Goal: Task Accomplishment & Management: Use online tool/utility

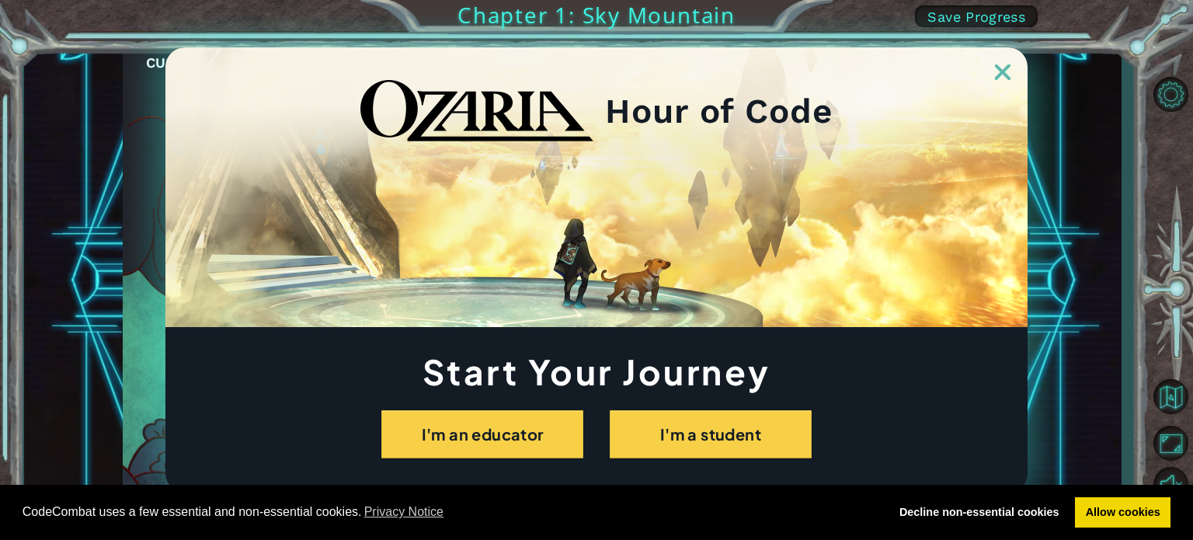
click at [1001, 68] on img at bounding box center [1003, 72] width 16 height 16
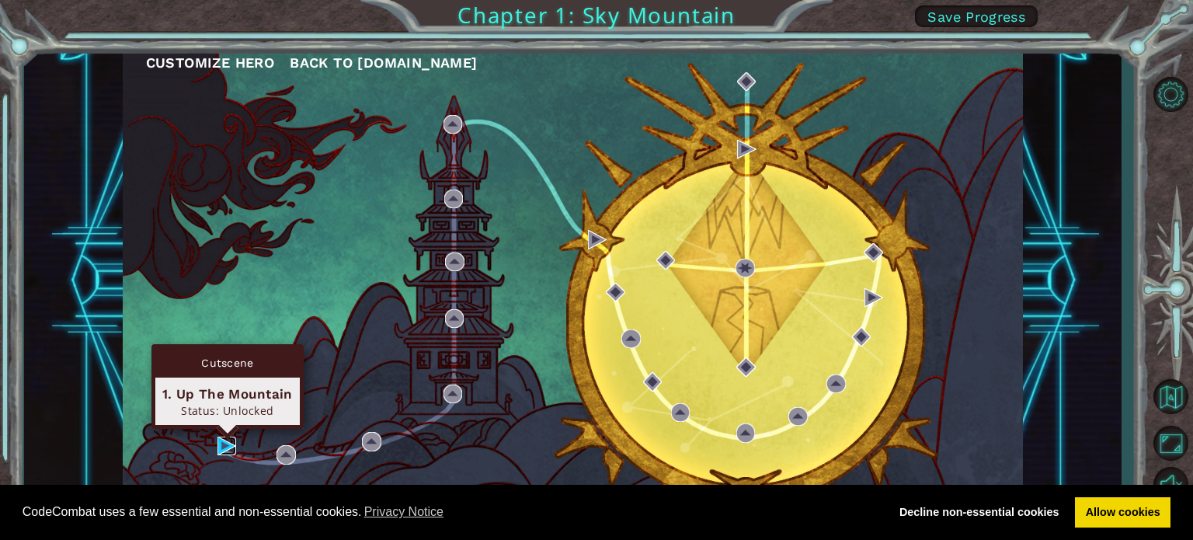
click at [234, 450] on img at bounding box center [226, 445] width 19 height 19
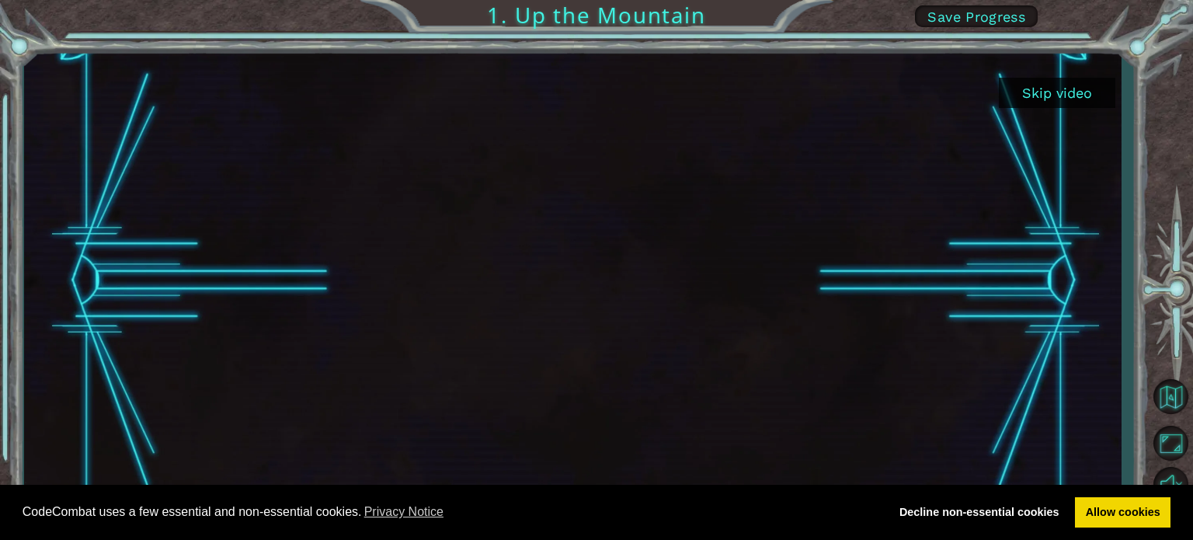
click at [1078, 102] on button "Skip video" at bounding box center [1057, 93] width 116 height 30
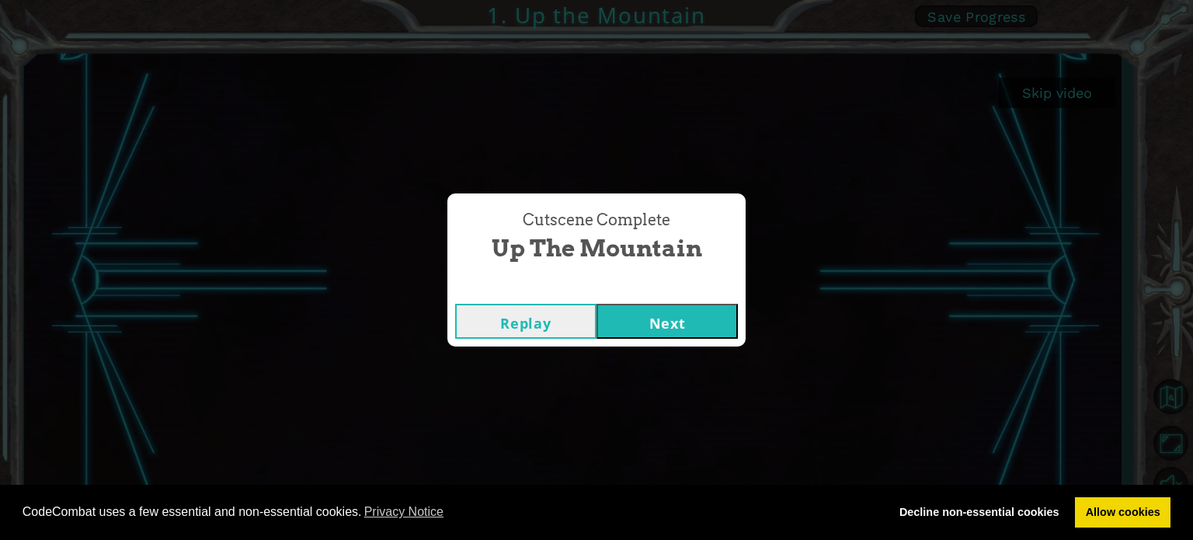
click at [570, 319] on button "Replay" at bounding box center [525, 321] width 141 height 35
click at [639, 328] on button "Next" at bounding box center [666, 321] width 141 height 35
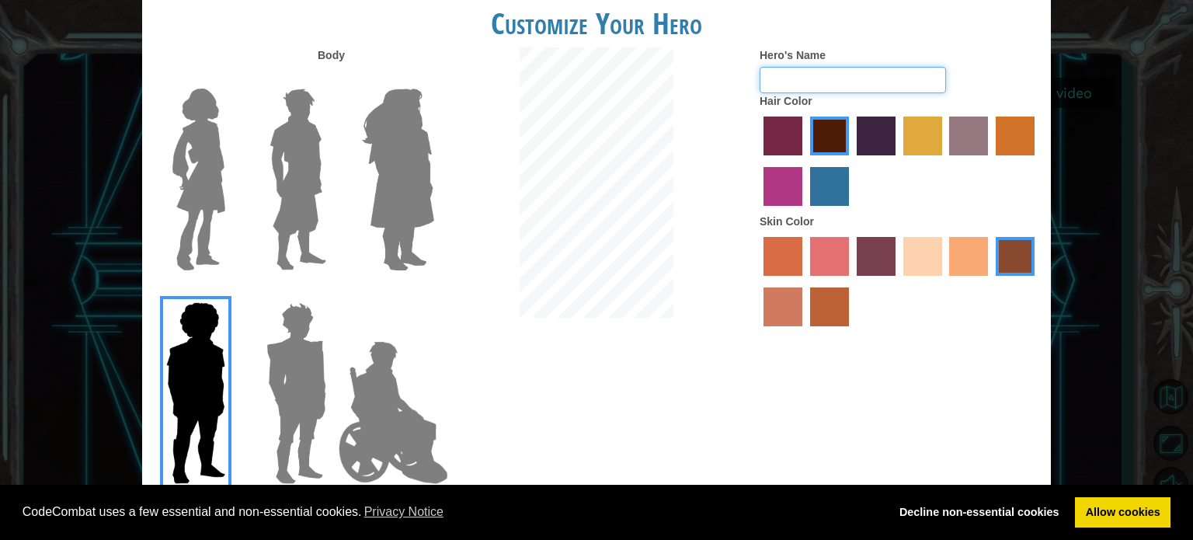
drag, startPoint x: 863, startPoint y: 89, endPoint x: 815, endPoint y: 77, distance: 50.5
click at [816, 77] on input "Hero's Name" at bounding box center [852, 80] width 186 height 26
type input "[PERSON_NAME]"
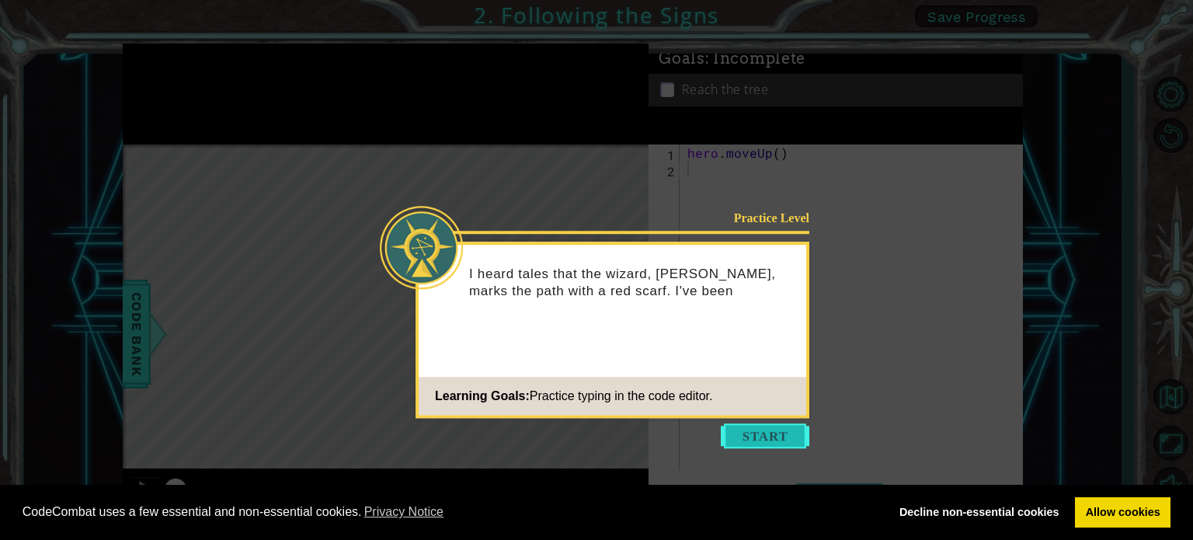
click at [768, 432] on button "Start" at bounding box center [765, 435] width 89 height 25
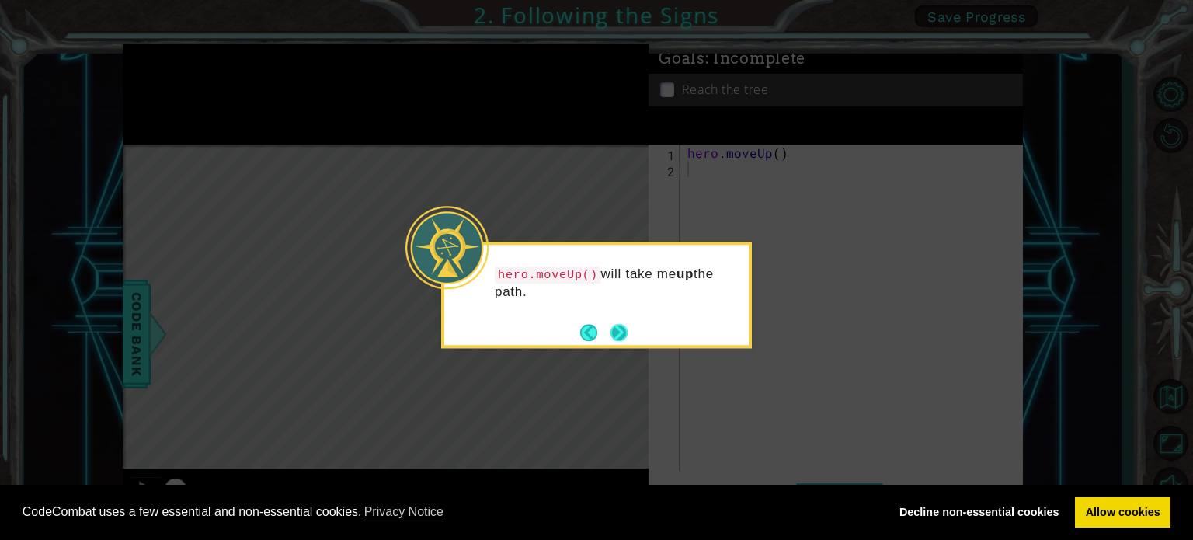
click at [622, 334] on button "Next" at bounding box center [619, 332] width 18 height 18
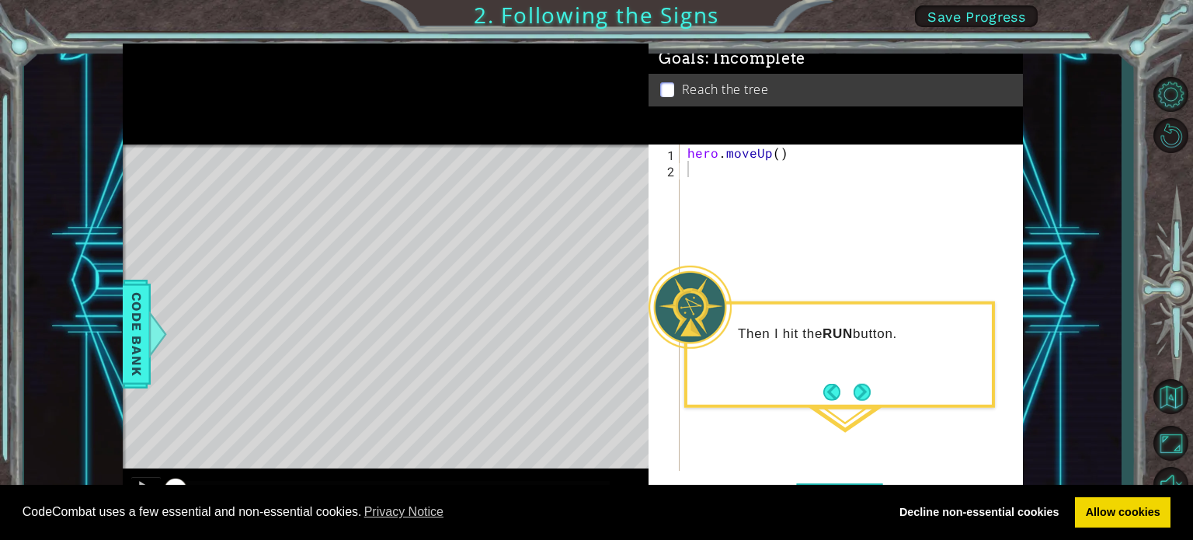
click at [857, 387] on button "Next" at bounding box center [862, 392] width 18 height 18
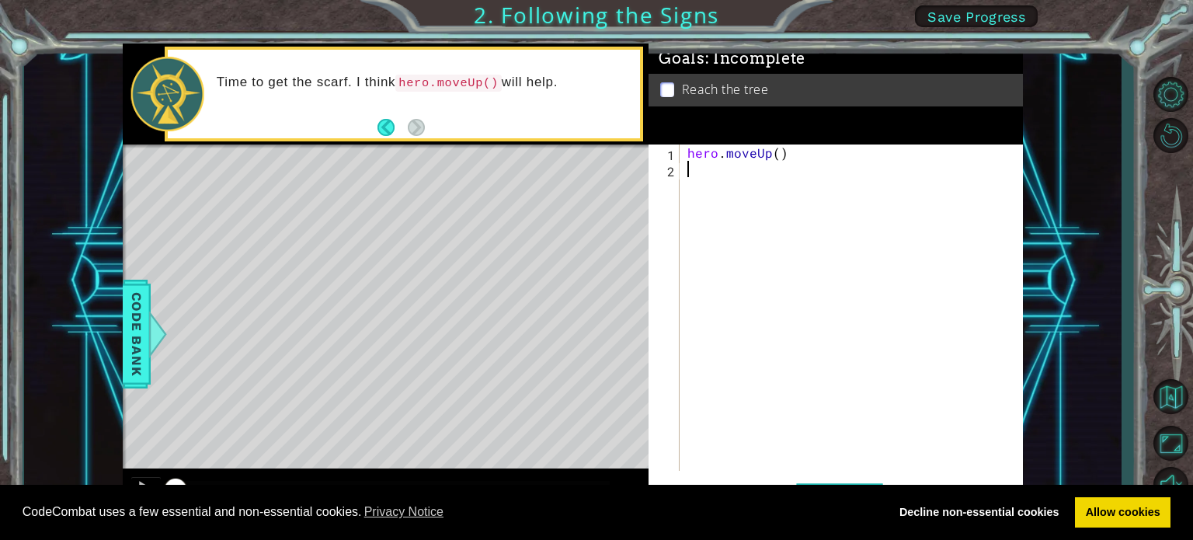
click at [457, 82] on code "hero.moveUp()" at bounding box center [448, 83] width 106 height 17
type textarea "hero.moveUp()"
drag, startPoint x: 760, startPoint y: 151, endPoint x: 680, endPoint y: 148, distance: 80.1
click at [680, 148] on div "hero.moveUp() 1 2 hero . moveUp ( ) ההההההההההההההההההההההההההההההההההההההההההה…" at bounding box center [833, 307] width 370 height 326
drag, startPoint x: 799, startPoint y: 210, endPoint x: 747, endPoint y: 192, distance: 55.0
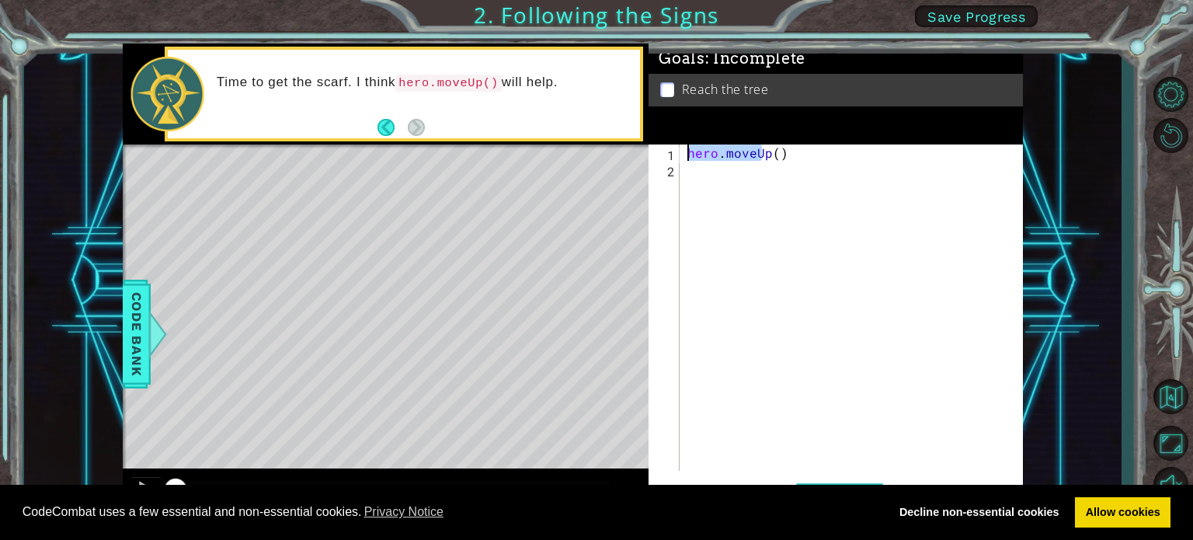
click at [792, 207] on div "hero . moveUp ( )" at bounding box center [855, 323] width 342 height 359
drag, startPoint x: 683, startPoint y: 156, endPoint x: 766, endPoint y: 159, distance: 83.1
click at [766, 159] on div "1 2 hero . moveUp ( ) ההההההההההההההההההההההההההההההההההההההההההההההההההההההההה…" at bounding box center [833, 307] width 370 height 326
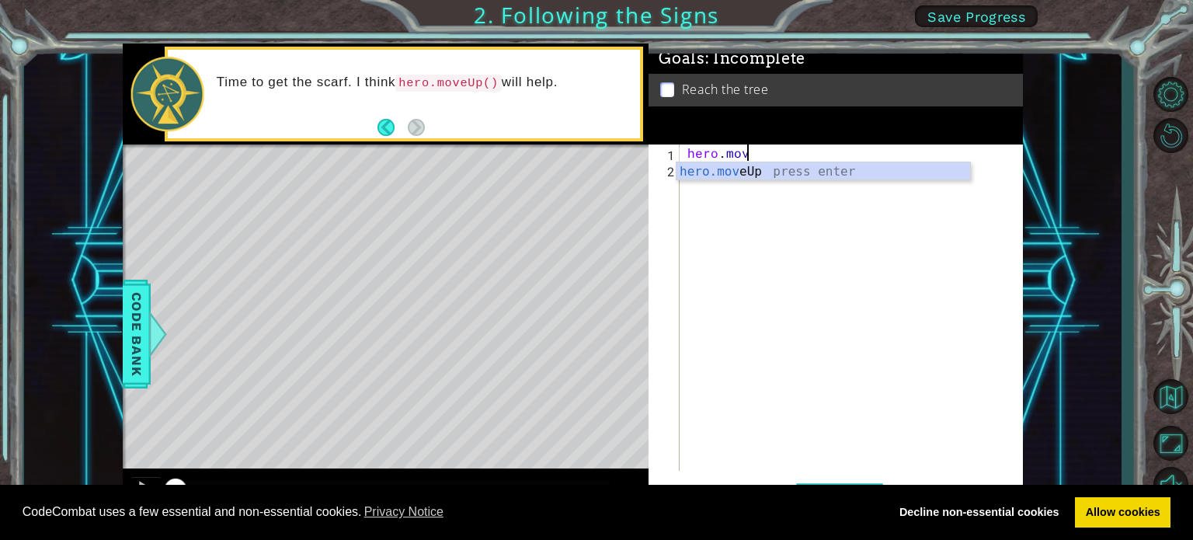
scroll to position [0, 3]
type textarea "hero.moveUp"
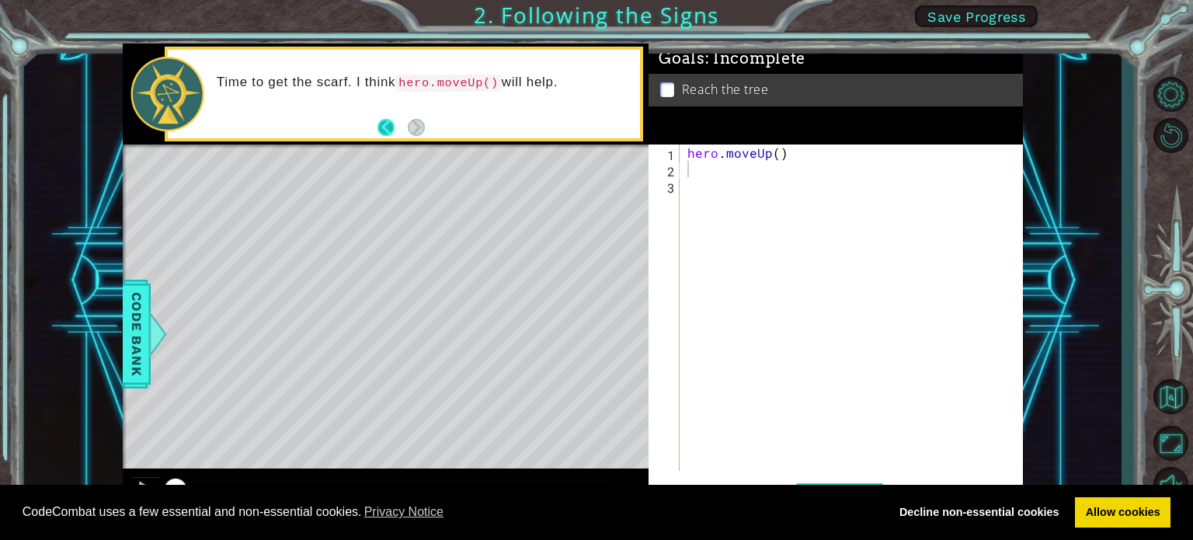
click at [393, 130] on button "Back" at bounding box center [392, 127] width 30 height 17
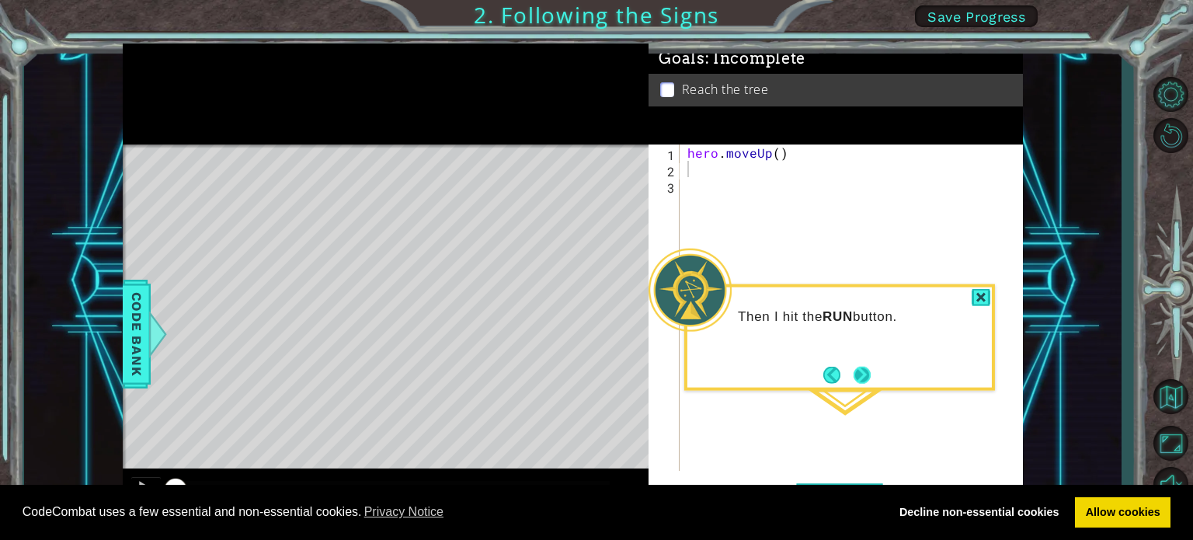
click at [870, 377] on button "Next" at bounding box center [862, 375] width 18 height 18
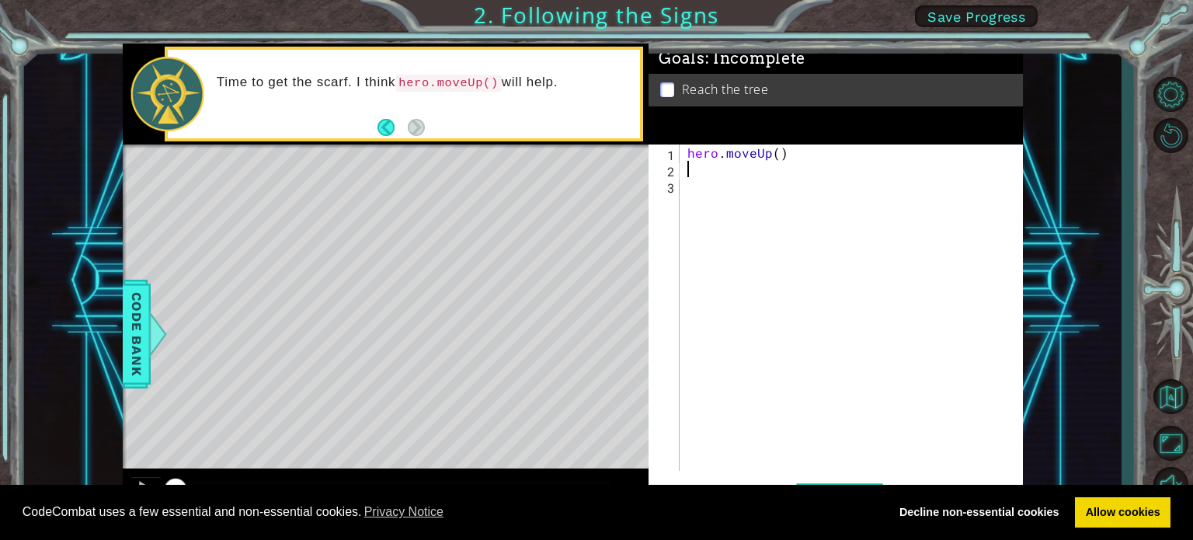
click at [576, 154] on div "Level Map" at bounding box center [481, 372] width 717 height 457
click at [149, 335] on div at bounding box center [157, 334] width 19 height 47
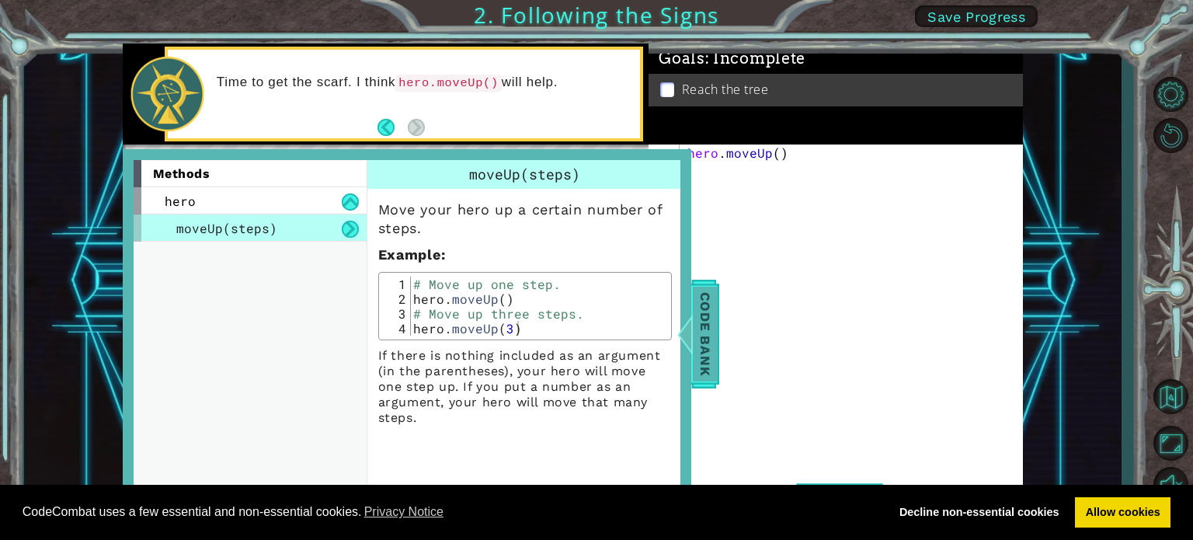
click at [700, 332] on span "Code Bank" at bounding box center [705, 333] width 25 height 95
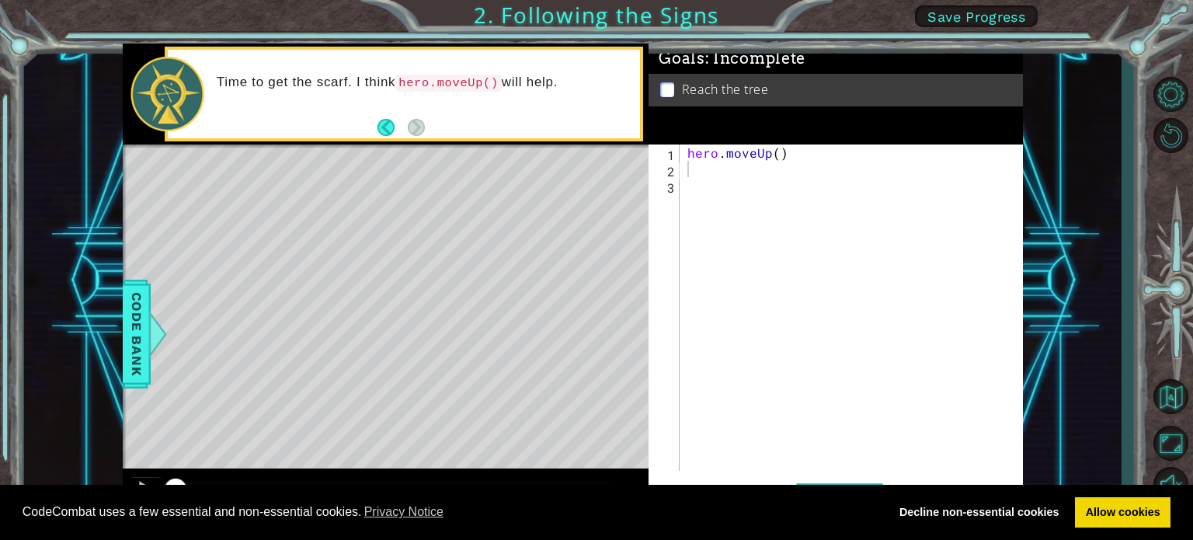
click at [690, 168] on div "hero . moveUp ( )" at bounding box center [855, 323] width 342 height 359
type textarea "move"
click at [1143, 520] on link "Allow cookies" at bounding box center [1123, 512] width 96 height 31
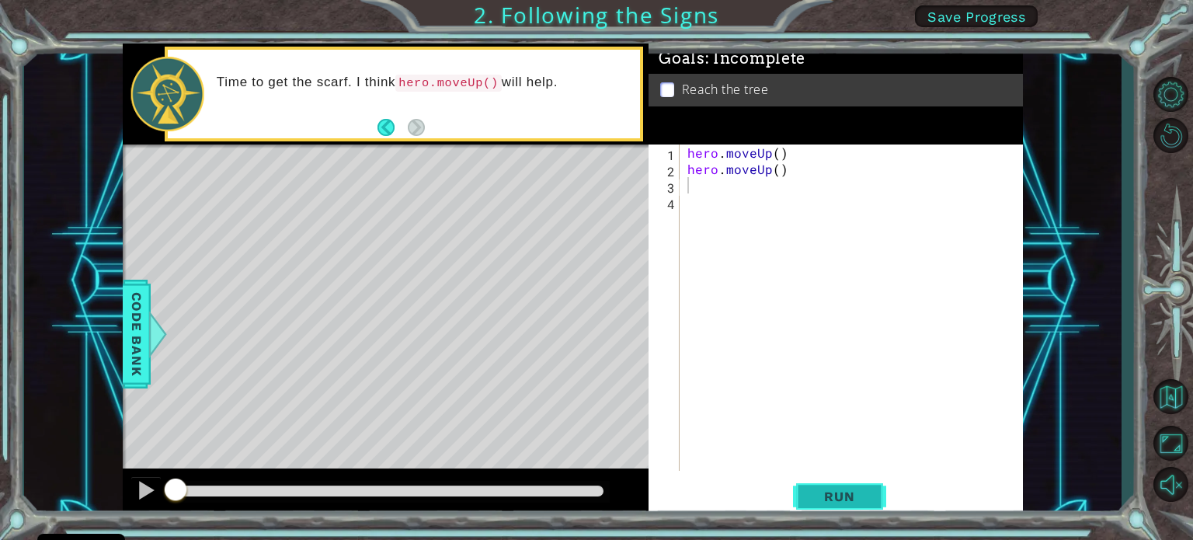
click at [829, 494] on span "Run" at bounding box center [838, 496] width 61 height 16
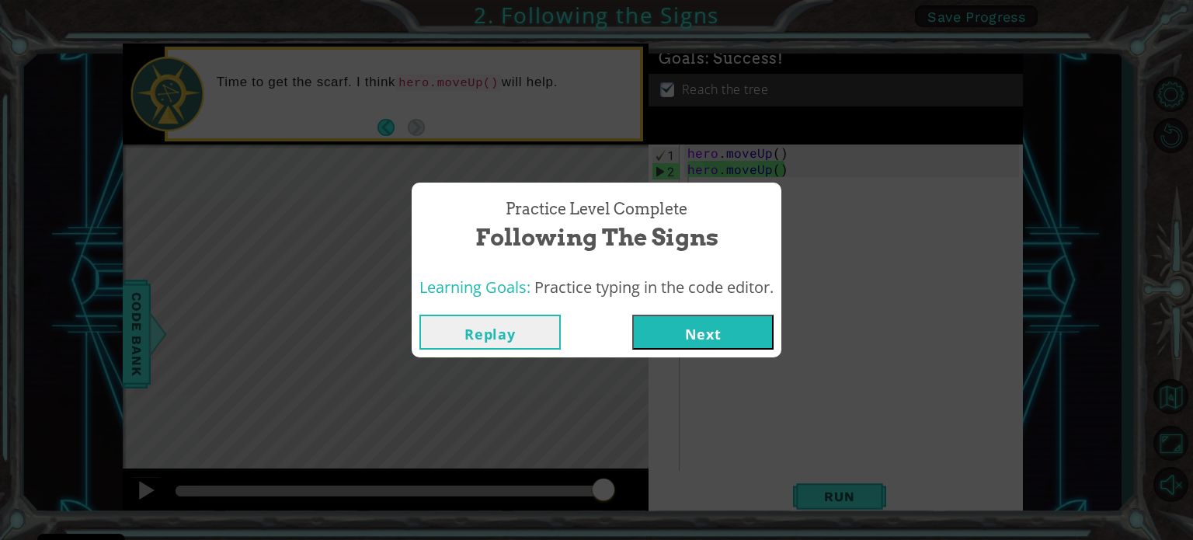
click at [721, 344] on button "Next" at bounding box center [702, 331] width 141 height 35
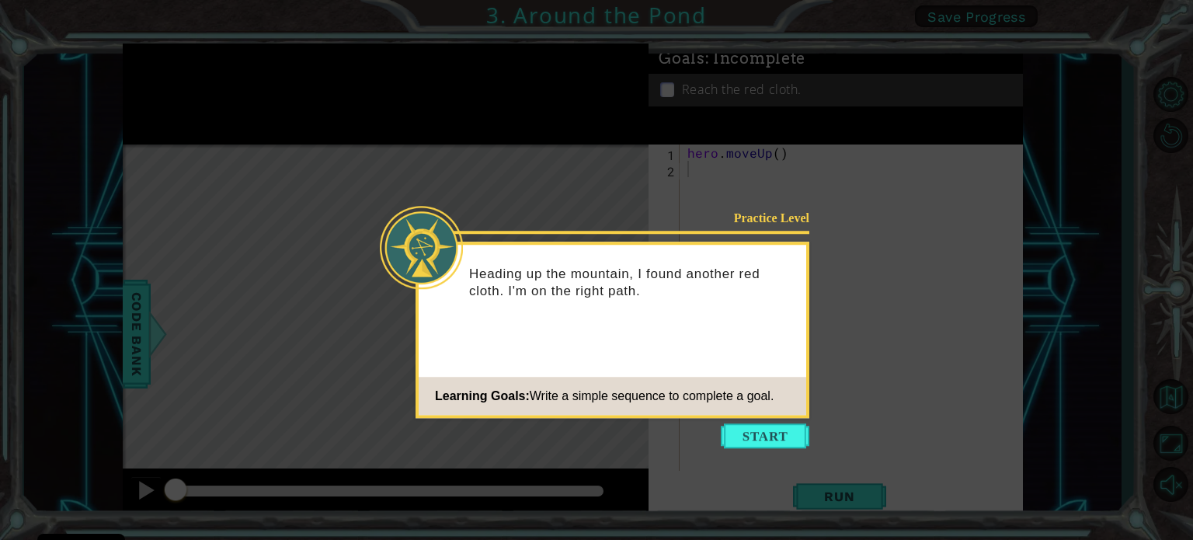
click at [790, 443] on button "Start" at bounding box center [765, 435] width 89 height 25
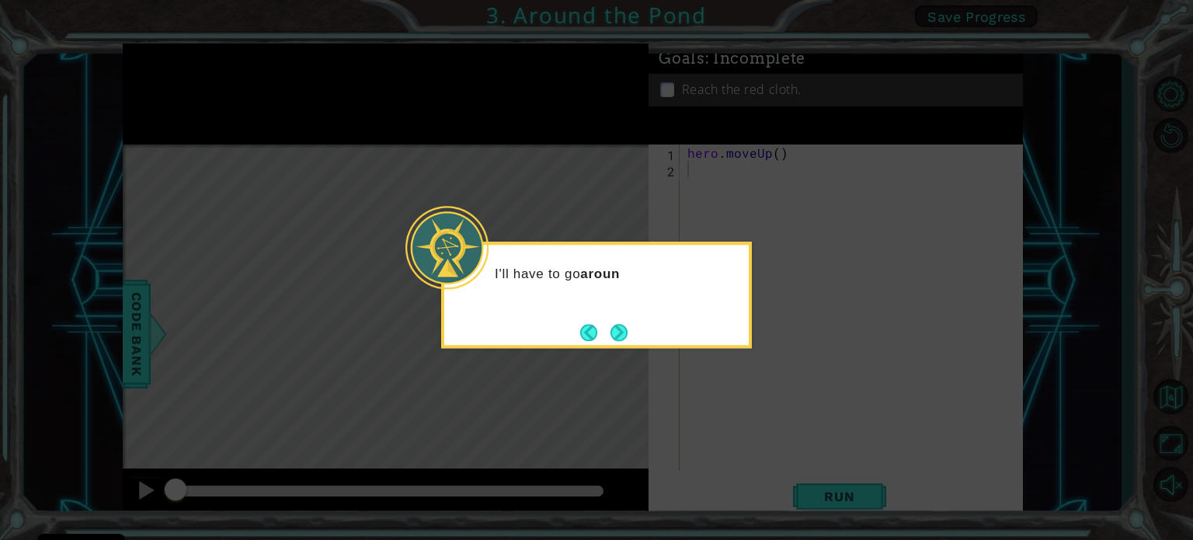
click at [614, 328] on button "Next" at bounding box center [619, 332] width 18 height 18
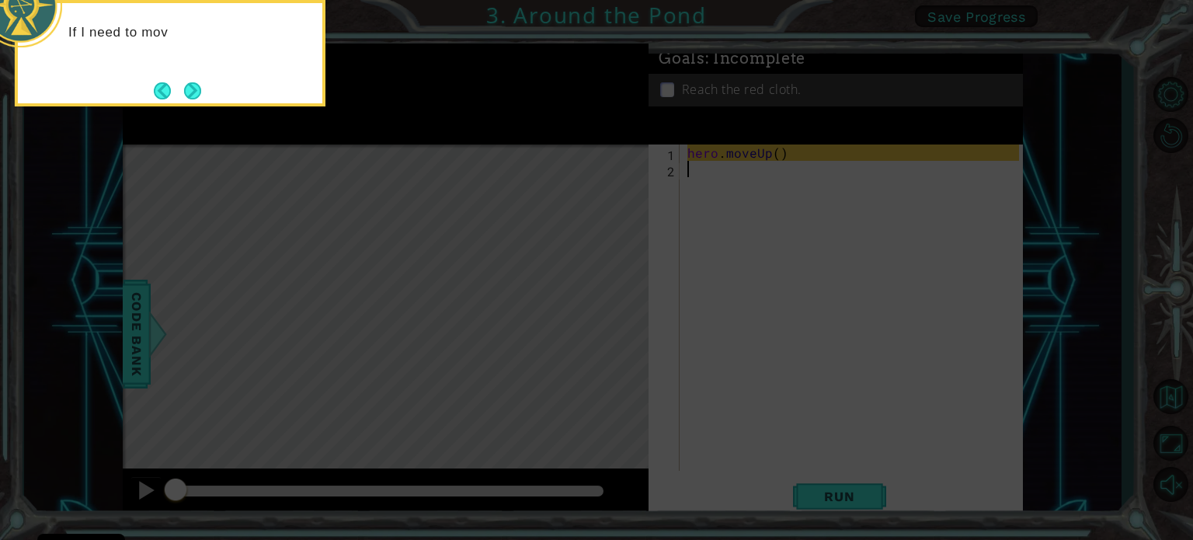
click at [702, 252] on icon at bounding box center [596, 81] width 1193 height 918
click at [196, 86] on button "Next" at bounding box center [192, 90] width 17 height 17
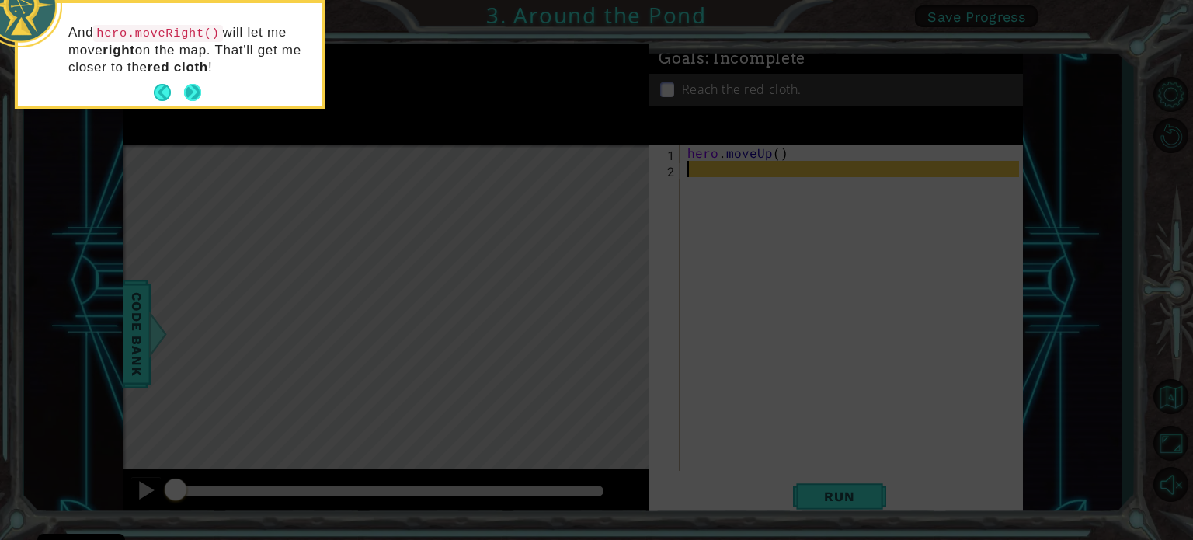
click at [202, 89] on button "Next" at bounding box center [192, 93] width 19 height 19
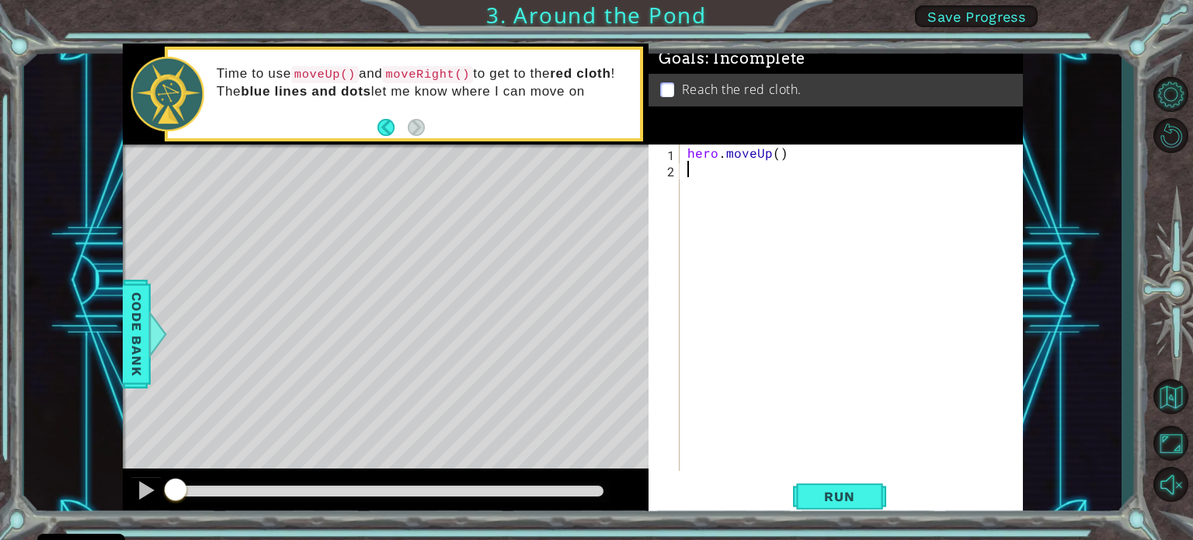
click at [728, 219] on div "hero . moveUp ( )" at bounding box center [855, 323] width 342 height 359
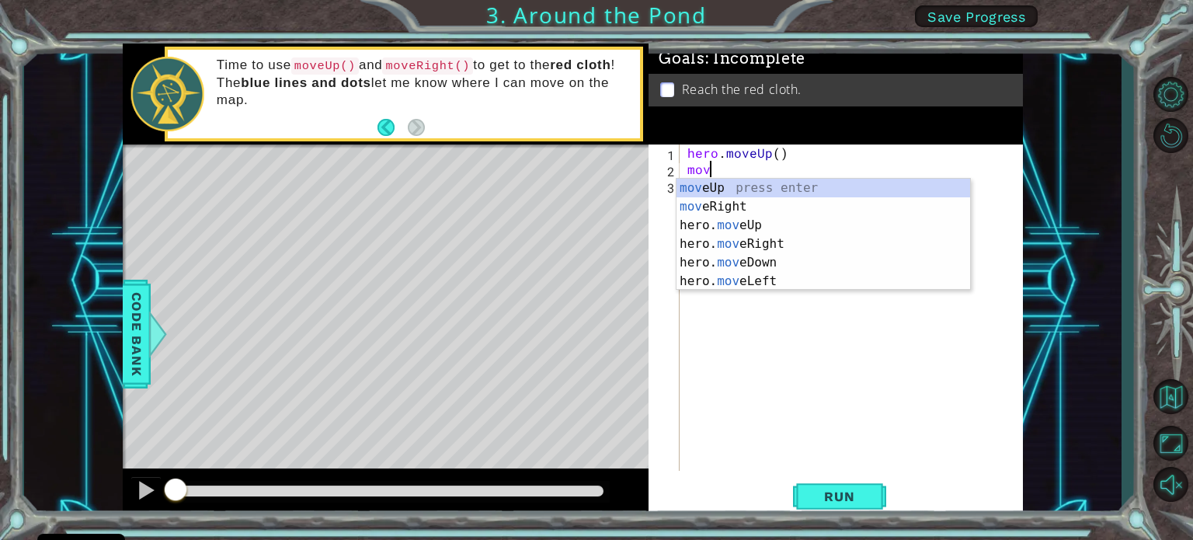
type textarea "move"
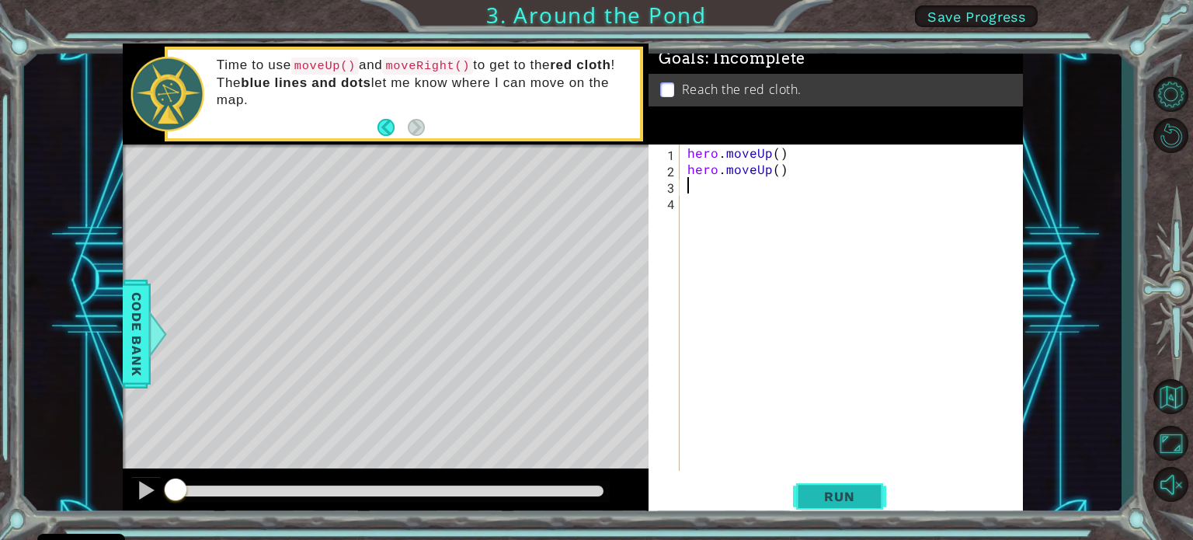
click at [821, 486] on button "Run" at bounding box center [839, 496] width 93 height 37
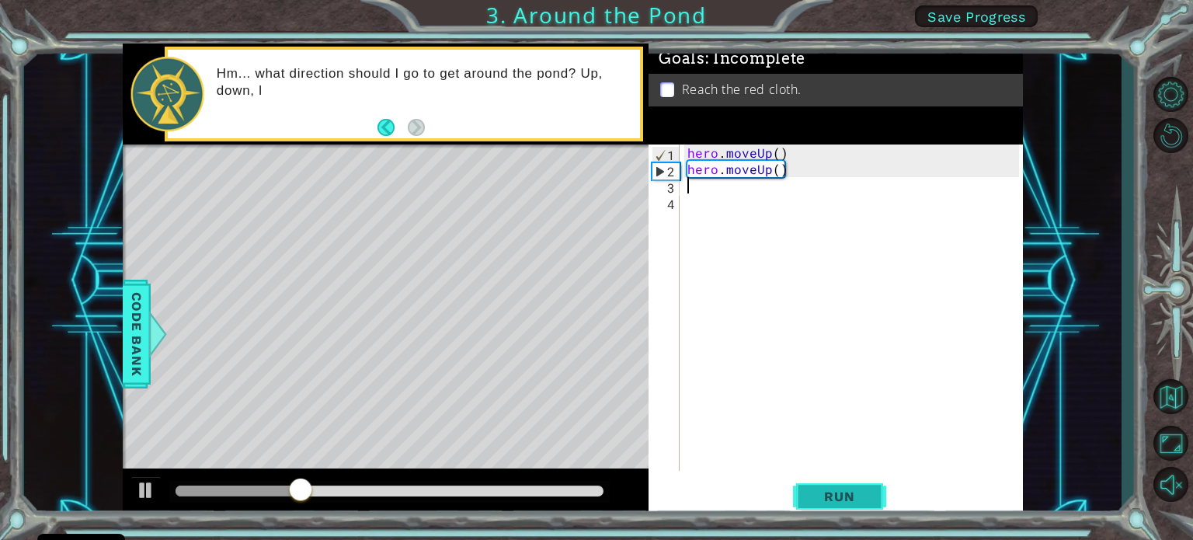
click at [823, 492] on span "Run" at bounding box center [838, 496] width 61 height 16
click at [857, 502] on span "Run" at bounding box center [838, 496] width 61 height 16
click at [691, 189] on div "hero . moveUp ( ) hero . moveUp ( )" at bounding box center [855, 323] width 342 height 359
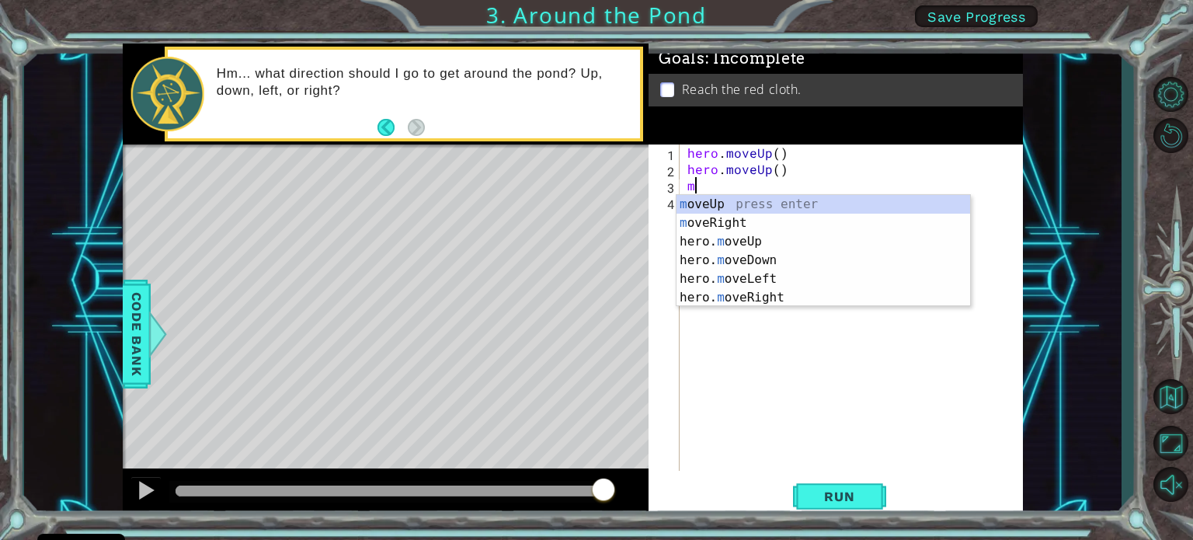
type textarea "mo"
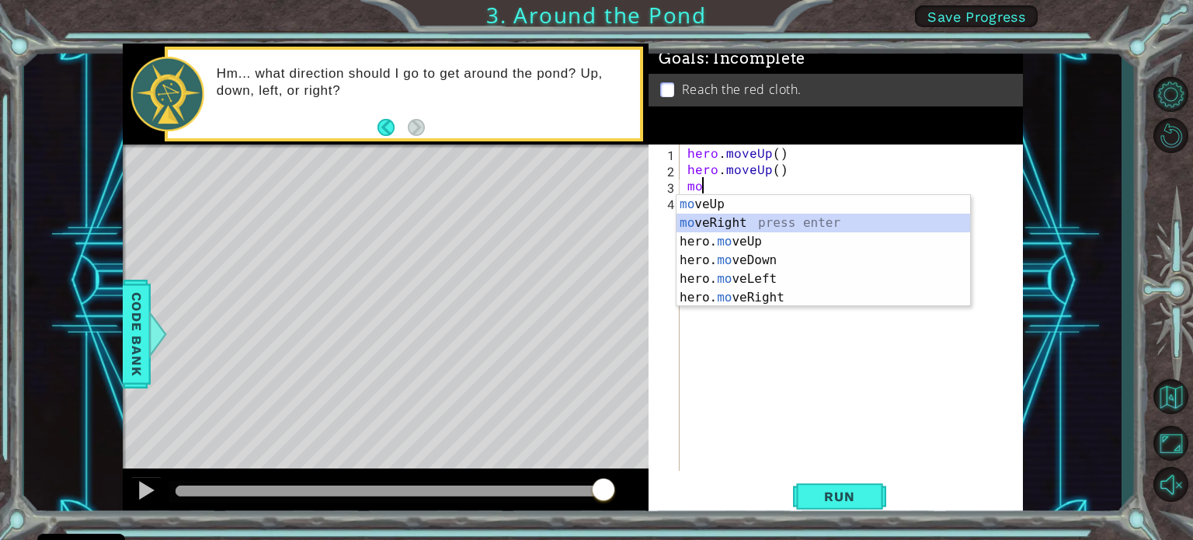
click at [735, 224] on div "mo veUp press enter mo veRight press enter hero. mo veUp press enter hero. mo v…" at bounding box center [823, 269] width 294 height 149
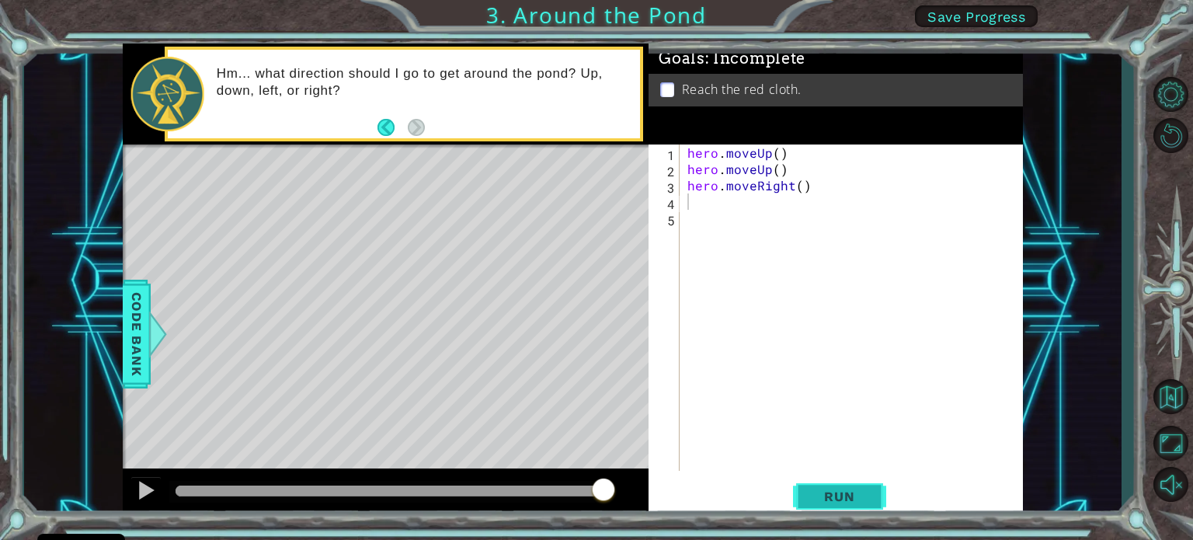
drag, startPoint x: 835, startPoint y: 491, endPoint x: 809, endPoint y: 494, distance: 25.8
click at [809, 494] on span "Run" at bounding box center [838, 496] width 61 height 16
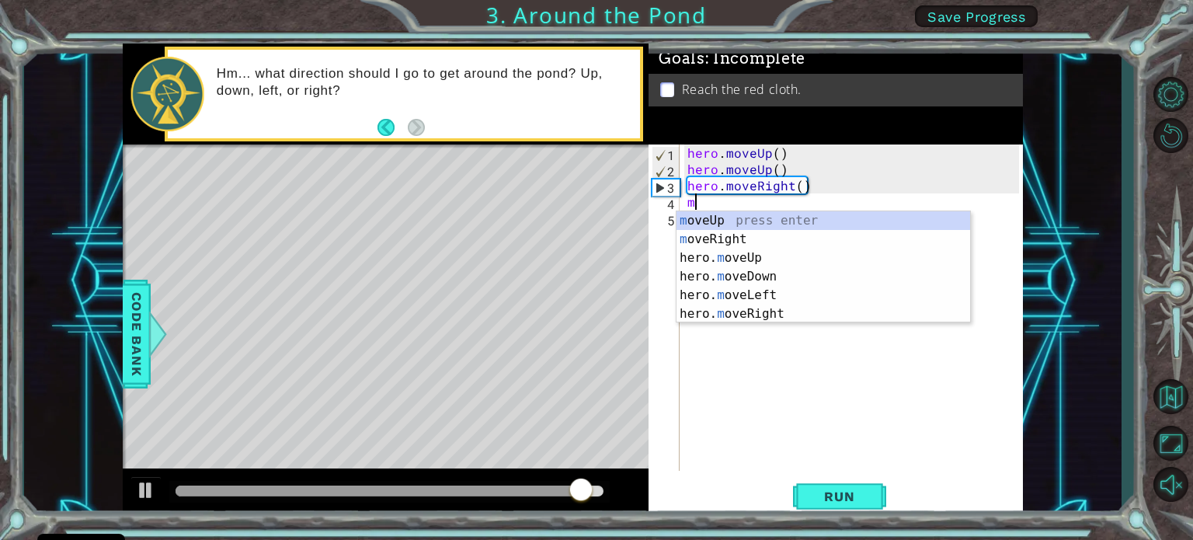
type textarea "mo"
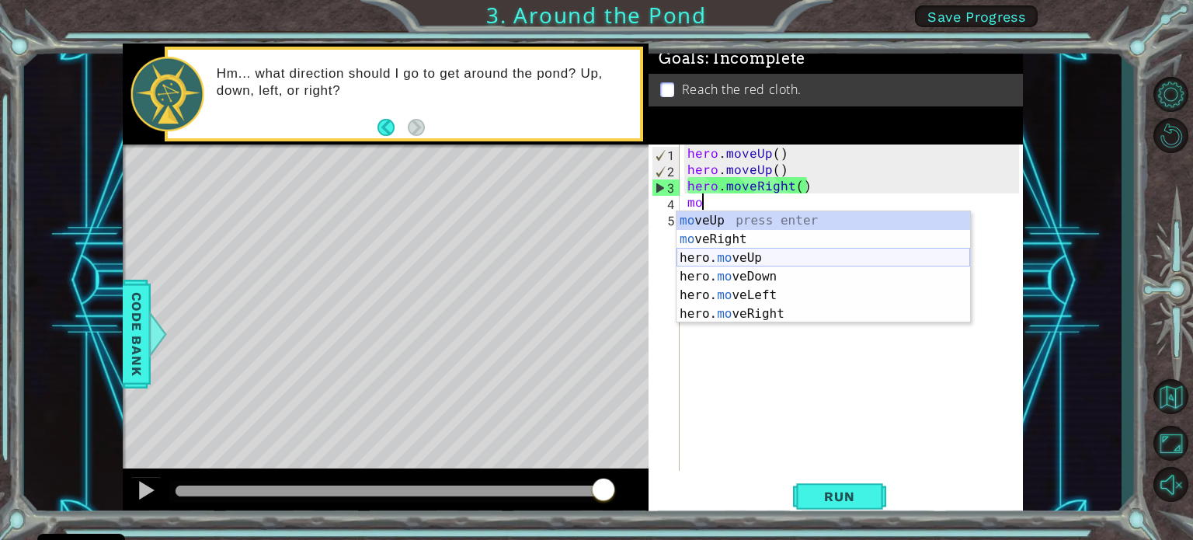
click at [738, 262] on div "mo veUp press enter mo veRight press enter hero. mo veUp press enter hero. mo v…" at bounding box center [823, 285] width 294 height 149
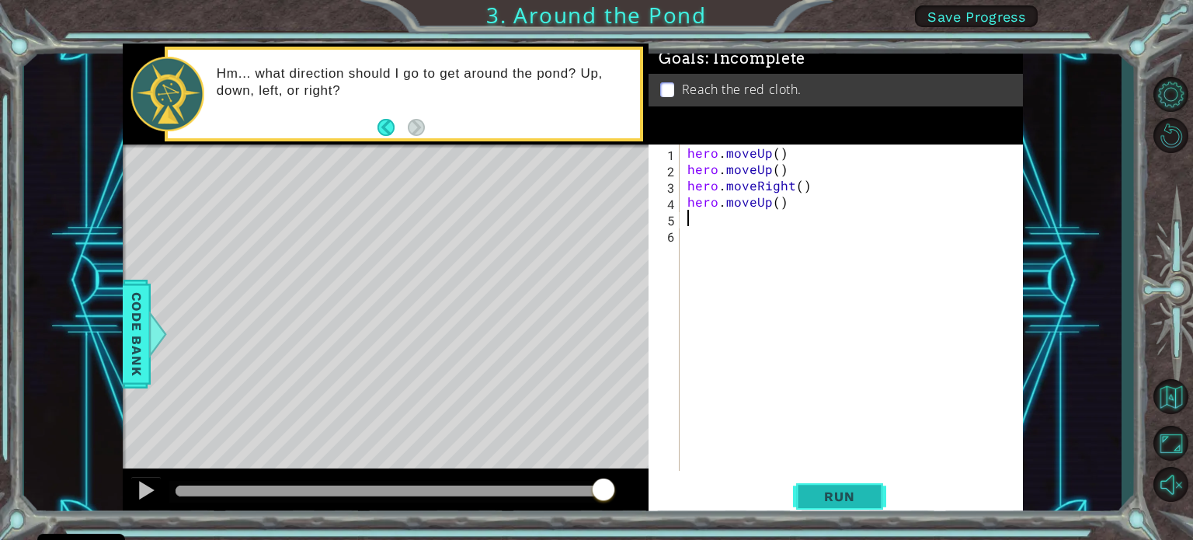
click at [828, 480] on button "Run" at bounding box center [839, 496] width 93 height 37
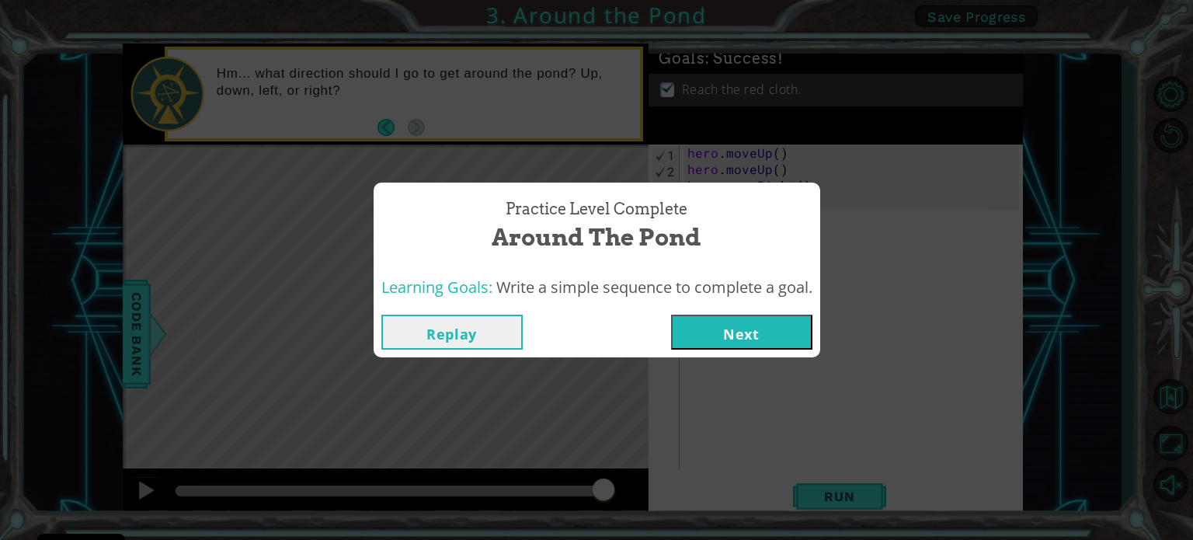
click at [780, 334] on button "Next" at bounding box center [741, 331] width 141 height 35
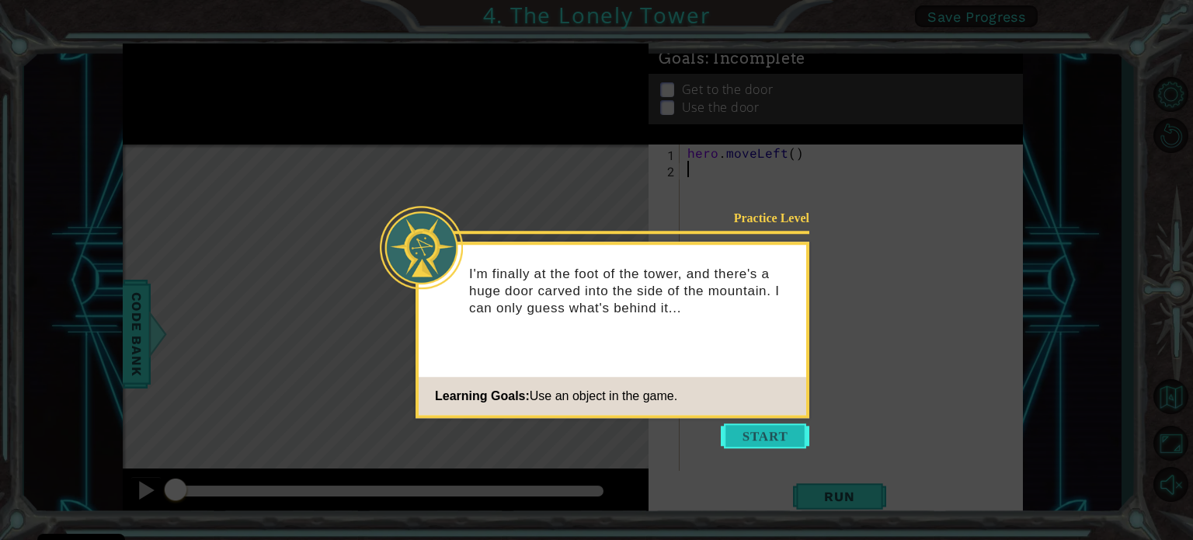
click at [735, 443] on button "Start" at bounding box center [765, 435] width 89 height 25
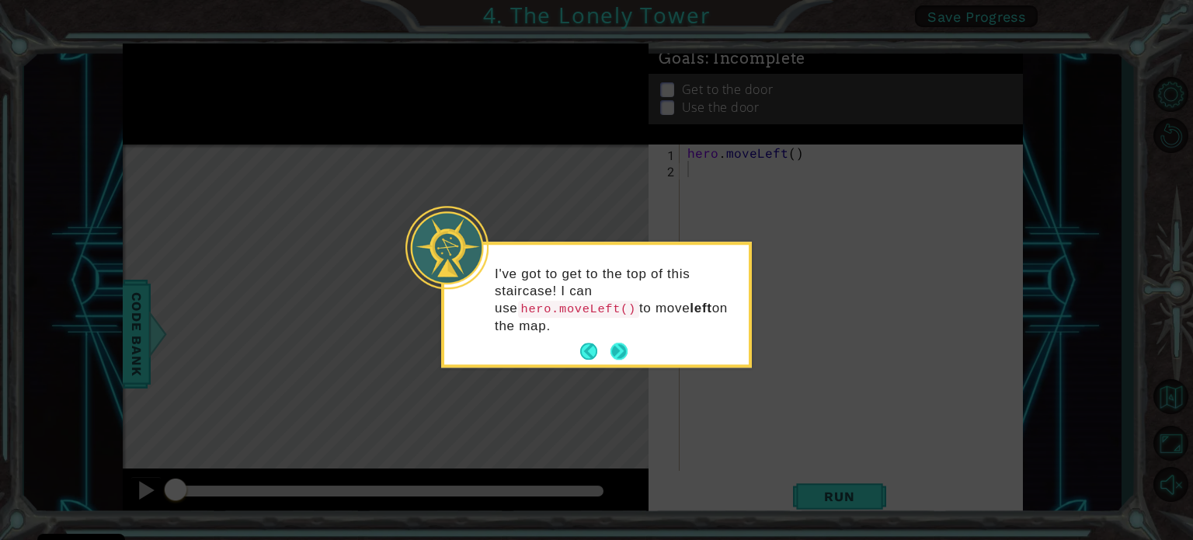
click at [627, 343] on button "Next" at bounding box center [618, 351] width 17 height 17
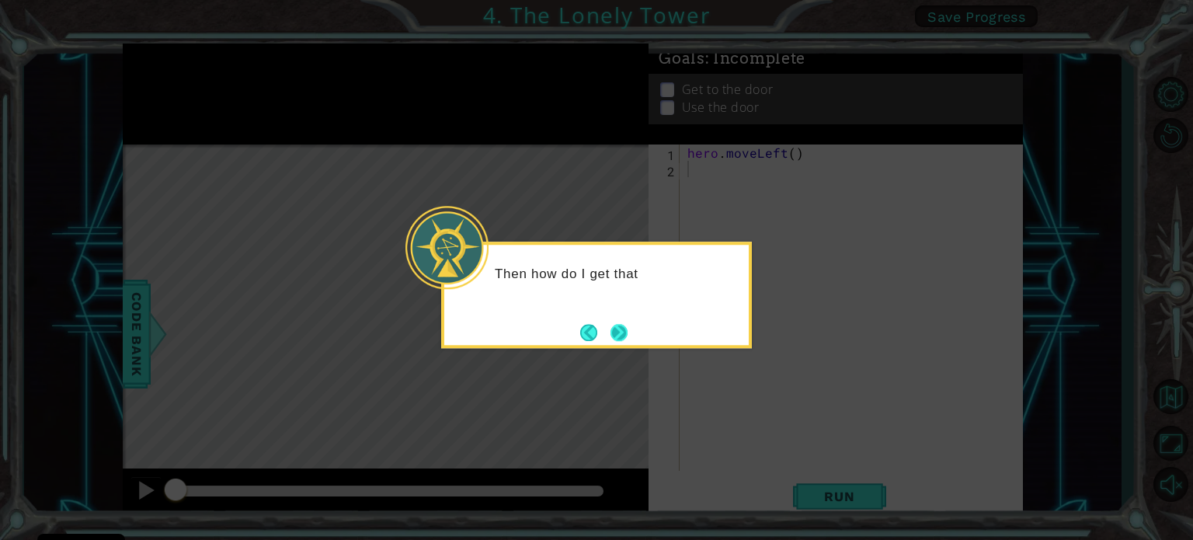
click at [622, 331] on button "Next" at bounding box center [618, 331] width 19 height 19
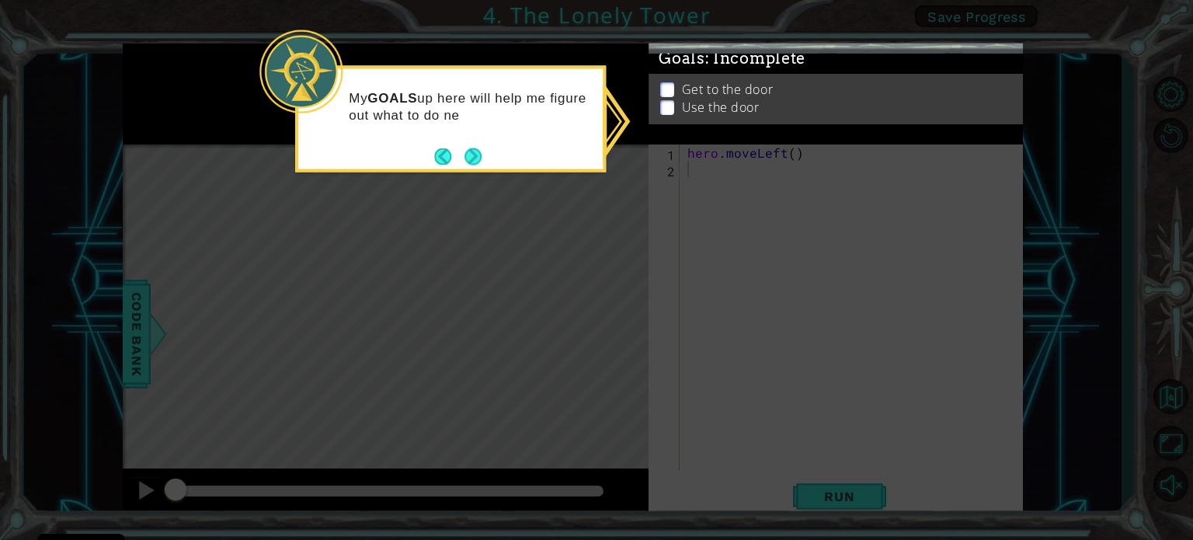
click at [470, 160] on button "Next" at bounding box center [472, 156] width 17 height 17
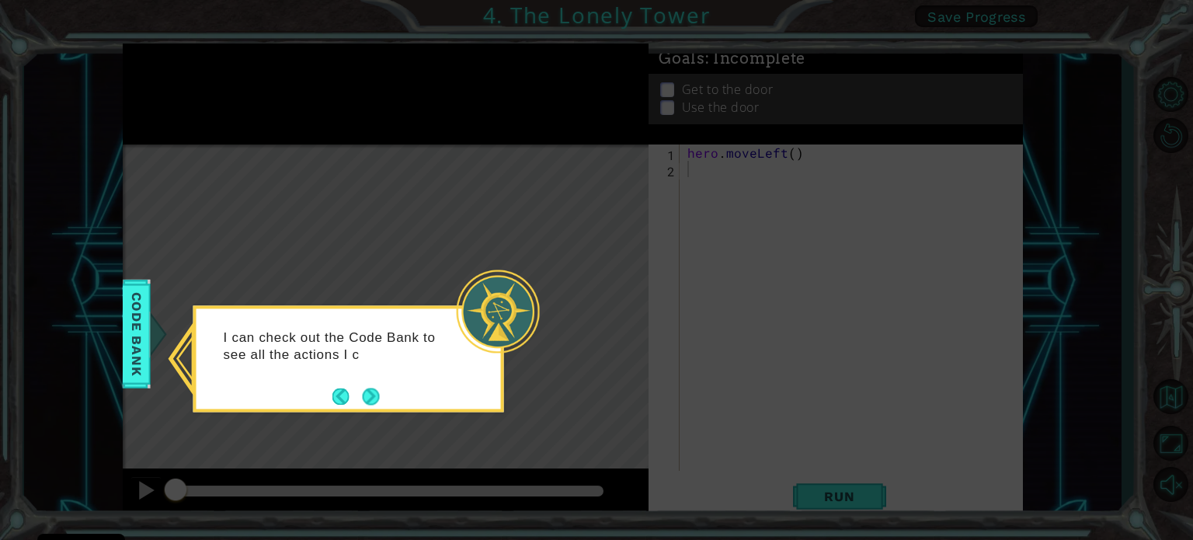
click at [378, 386] on footer at bounding box center [355, 395] width 47 height 23
click at [369, 396] on button "Next" at bounding box center [370, 395] width 17 height 17
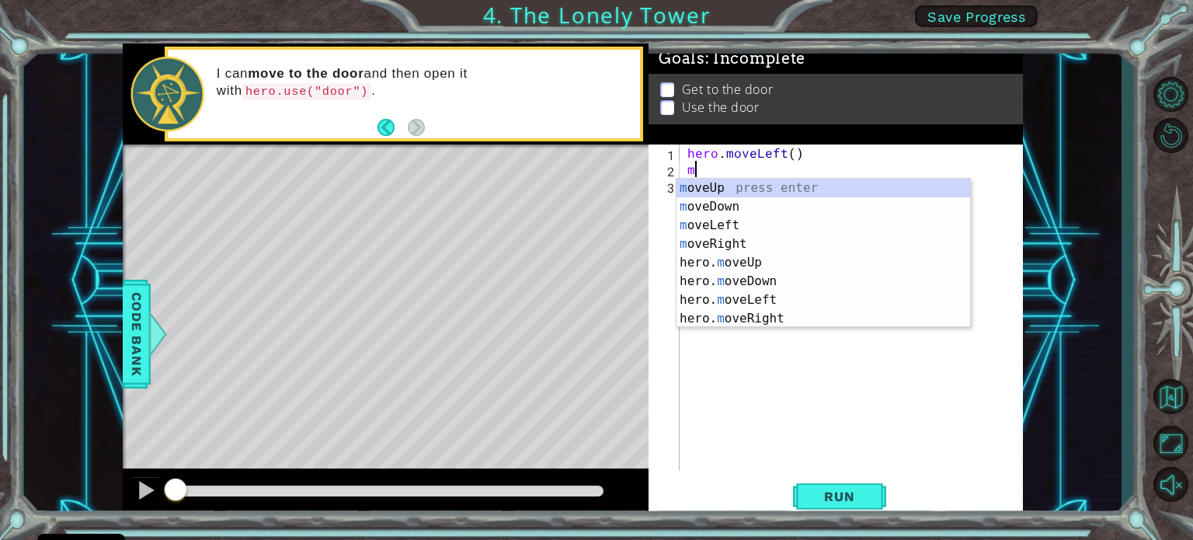
type textarea "mo"
click at [778, 186] on div "mo veUp press enter mo veDown press enter mo veLeft press enter mo veRight pres…" at bounding box center [823, 272] width 294 height 186
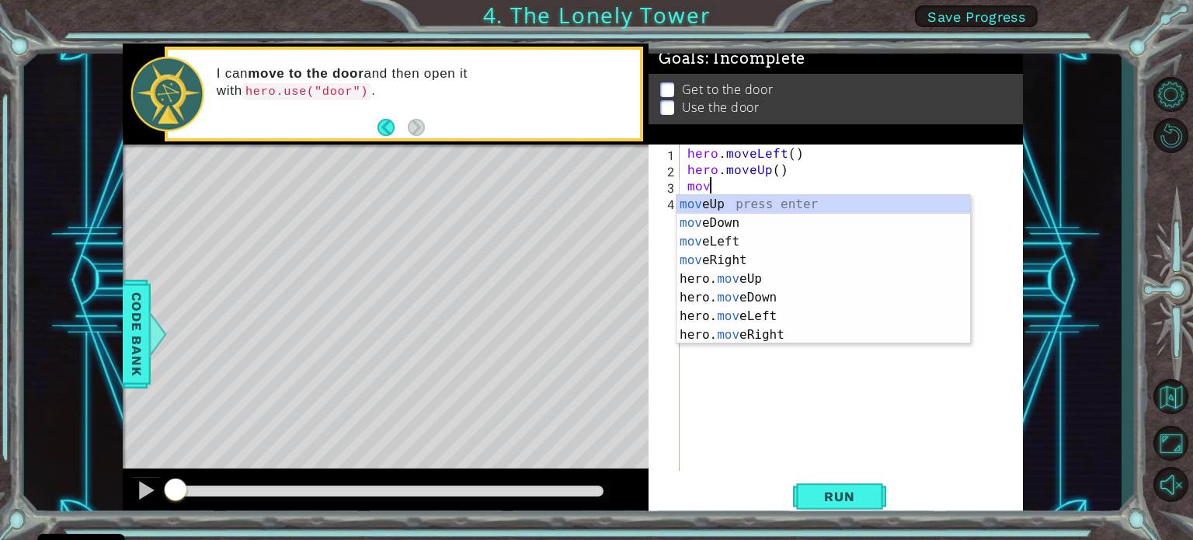
type textarea "move"
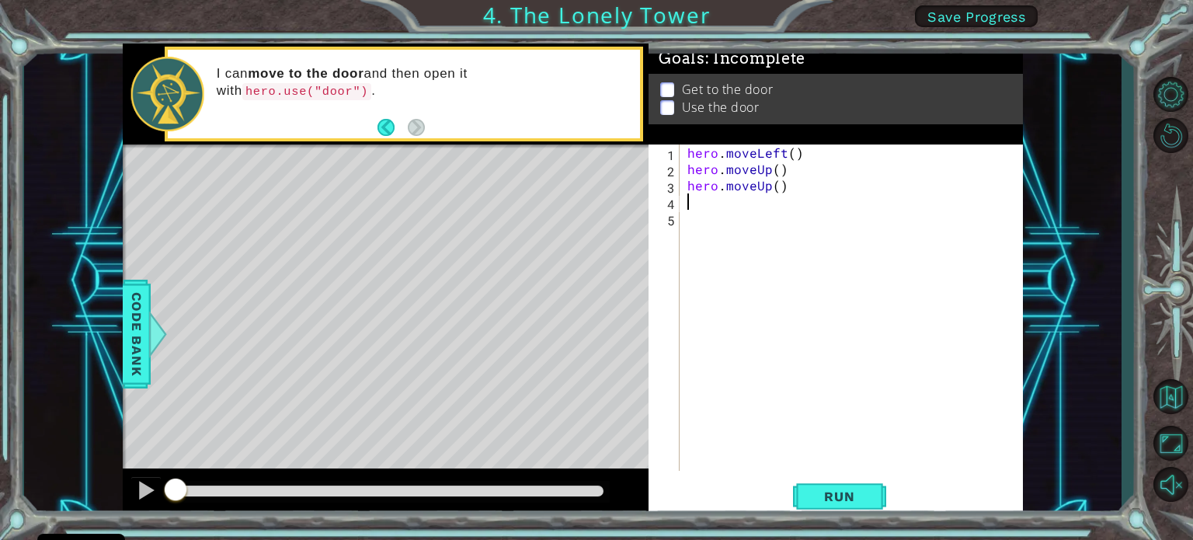
click at [696, 148] on div "hero . moveLeft ( ) hero . moveUp ( ) hero . moveUp ( )" at bounding box center [855, 323] width 342 height 359
drag, startPoint x: 756, startPoint y: 149, endPoint x: 792, endPoint y: 149, distance: 35.7
click at [792, 149] on div "hero . moveLeft ( ) hero . moveUp ( ) hero . moveUp ( )" at bounding box center [855, 323] width 342 height 359
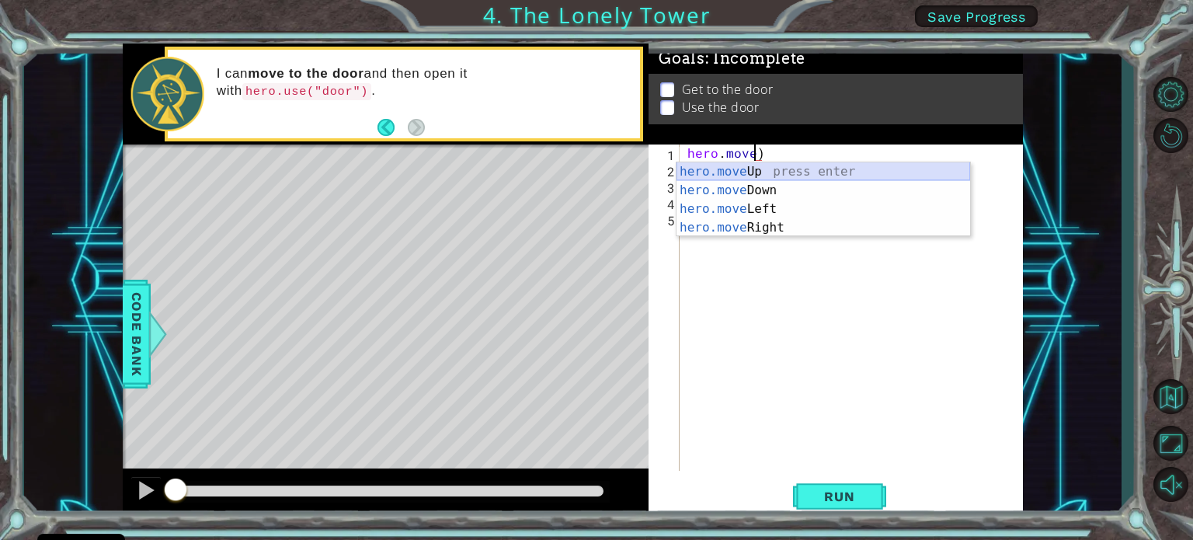
click at [856, 173] on div "hero.move Up press enter hero.move Down press enter hero.move Left press enter …" at bounding box center [823, 218] width 294 height 112
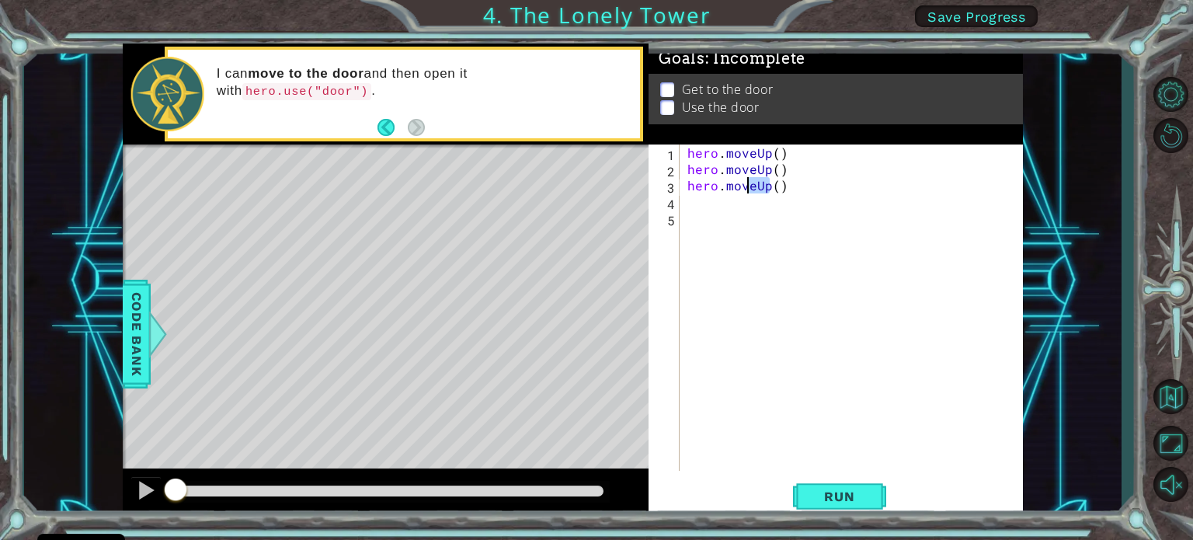
drag, startPoint x: 768, startPoint y: 183, endPoint x: 749, endPoint y: 191, distance: 20.9
click at [749, 191] on div "hero . moveUp ( ) hero . moveUp ( ) hero . moveUp ( )" at bounding box center [855, 323] width 342 height 359
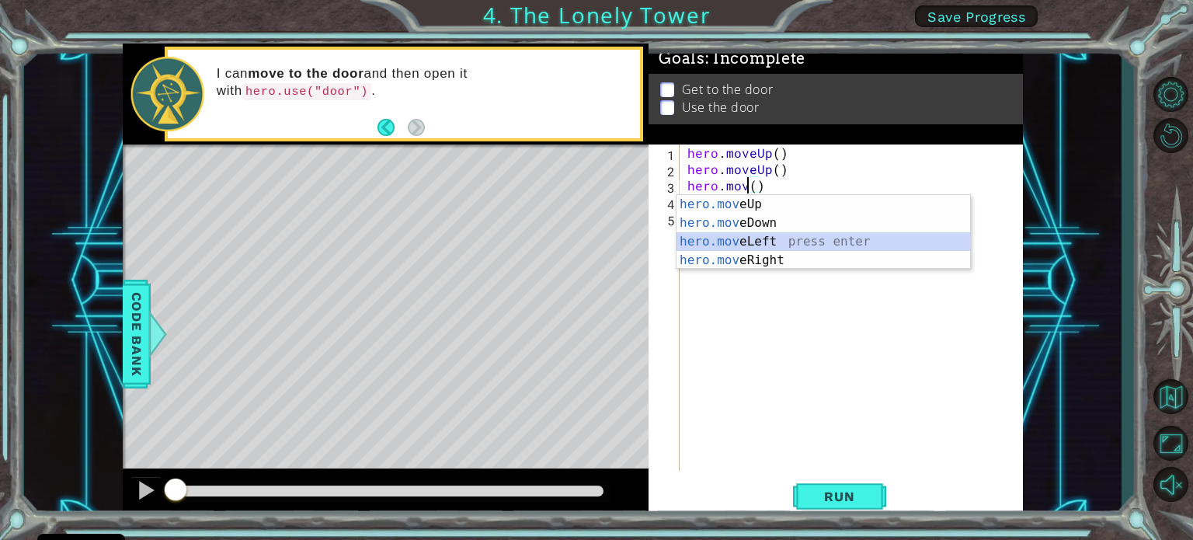
click at [773, 237] on div "hero.mov eUp press enter hero.mov eDown press enter hero.mov eLeft press enter …" at bounding box center [823, 251] width 294 height 112
type textarea "hero.moveLeft"
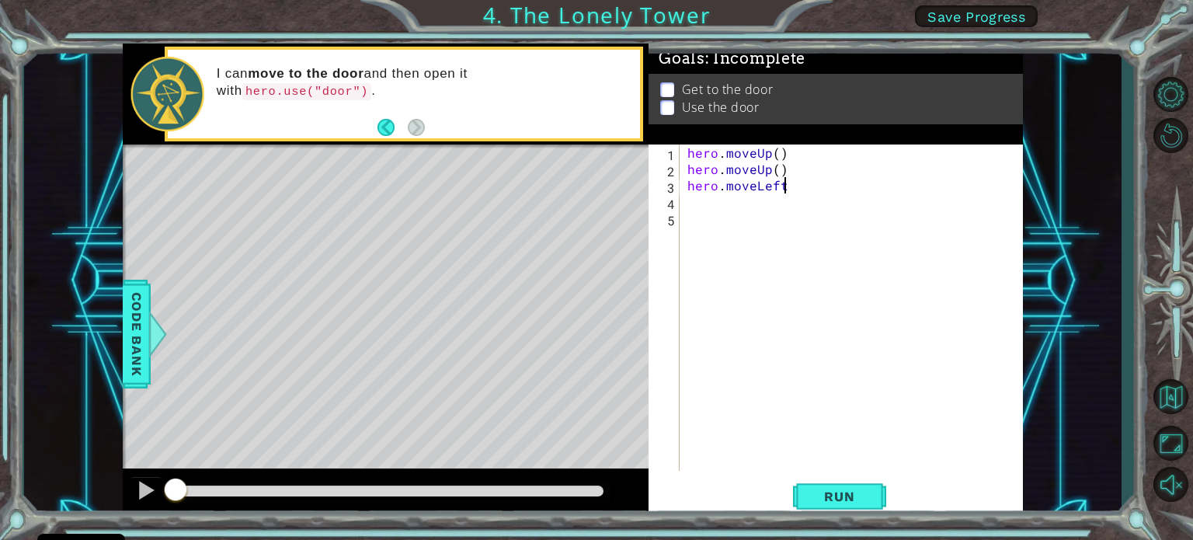
click at [695, 207] on div "hero . moveUp ( ) hero . moveUp ( ) hero . moveLeft" at bounding box center [855, 323] width 342 height 359
type textarea "m"
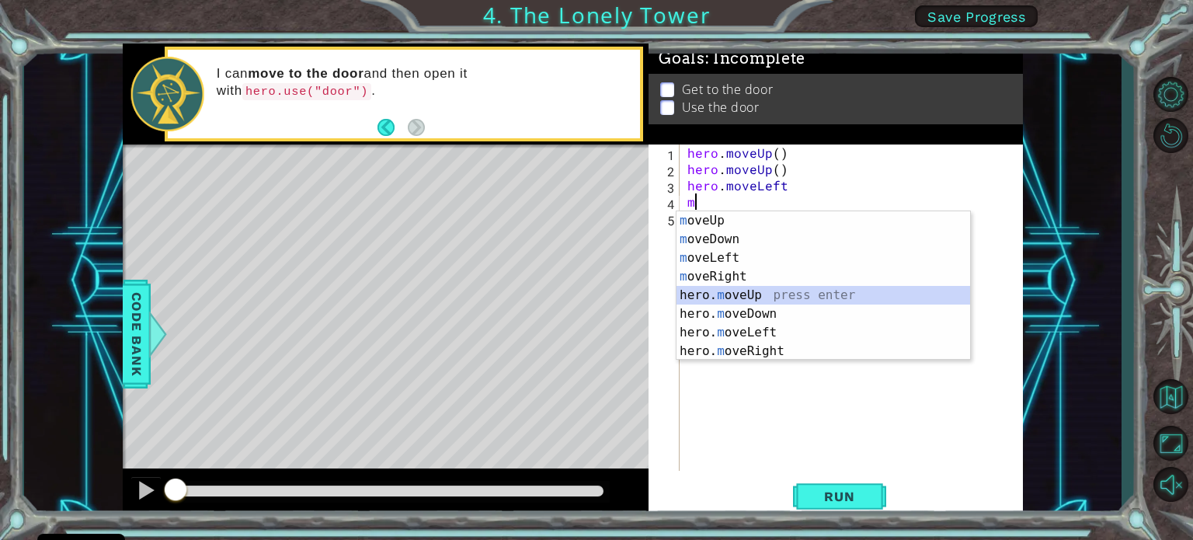
click at [746, 295] on div "m oveUp press enter m oveDown press enter m oveLeft press enter m oveRight pres…" at bounding box center [823, 304] width 294 height 186
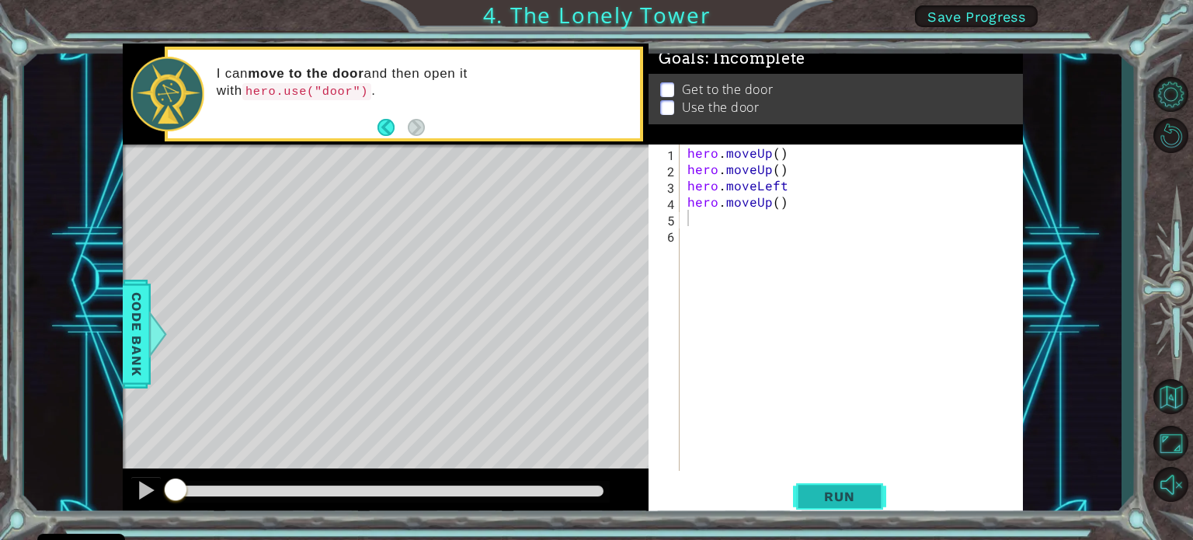
click at [854, 482] on button "Run" at bounding box center [839, 496] width 93 height 37
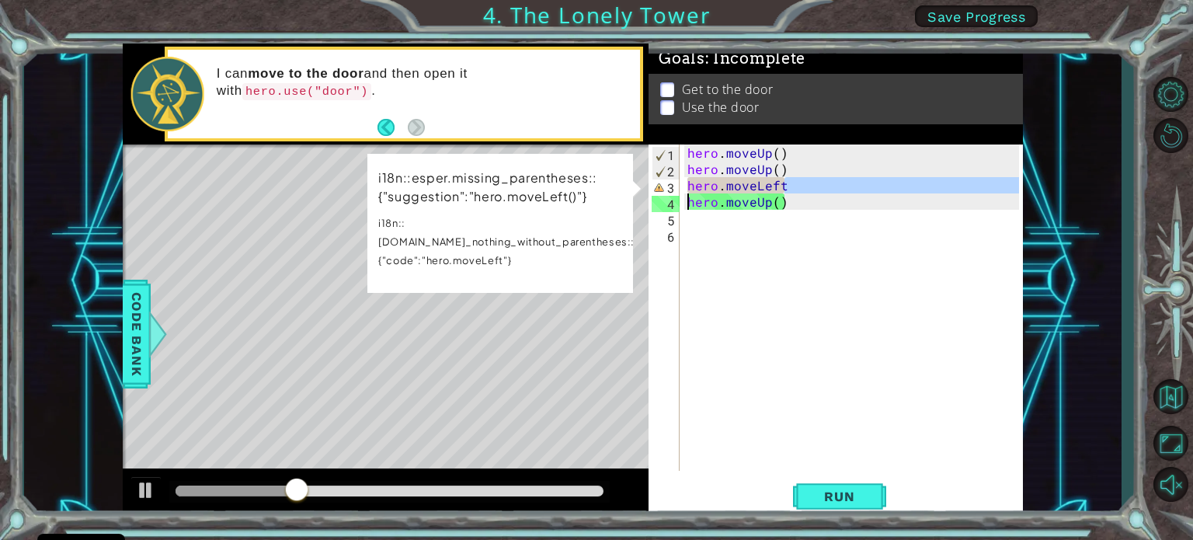
drag, startPoint x: 791, startPoint y: 186, endPoint x: 647, endPoint y: 196, distance: 144.8
click at [647, 196] on div "1 ההההההההההההההההההההההההההההההההההההההההההההההההההההההההההההההההההההההההההההה…" at bounding box center [573, 280] width 900 height 475
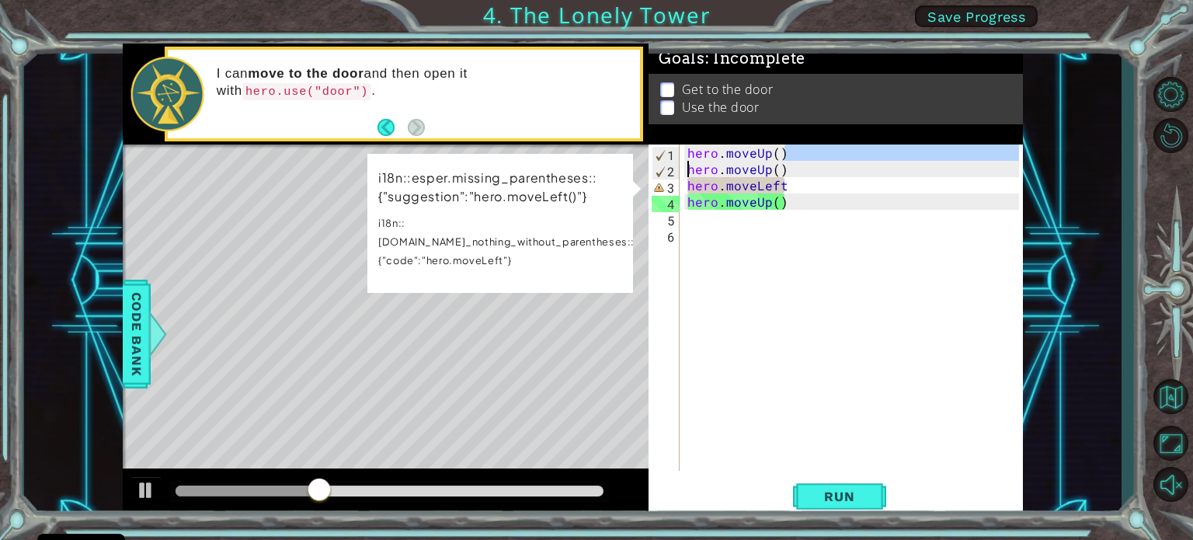
drag, startPoint x: 798, startPoint y: 151, endPoint x: 644, endPoint y: 176, distance: 156.6
click at [644, 176] on div "1 ההההההההההההההההההההההההההההההההההההההההההההההההההההההההההההההההההההההההההההה…" at bounding box center [573, 280] width 900 height 475
drag, startPoint x: 773, startPoint y: 154, endPoint x: 756, endPoint y: 153, distance: 17.1
click at [756, 153] on div "hero . moveUp ( ) hero . moveUp ( ) hero . moveLeft hero . moveUp ( )" at bounding box center [855, 323] width 342 height 359
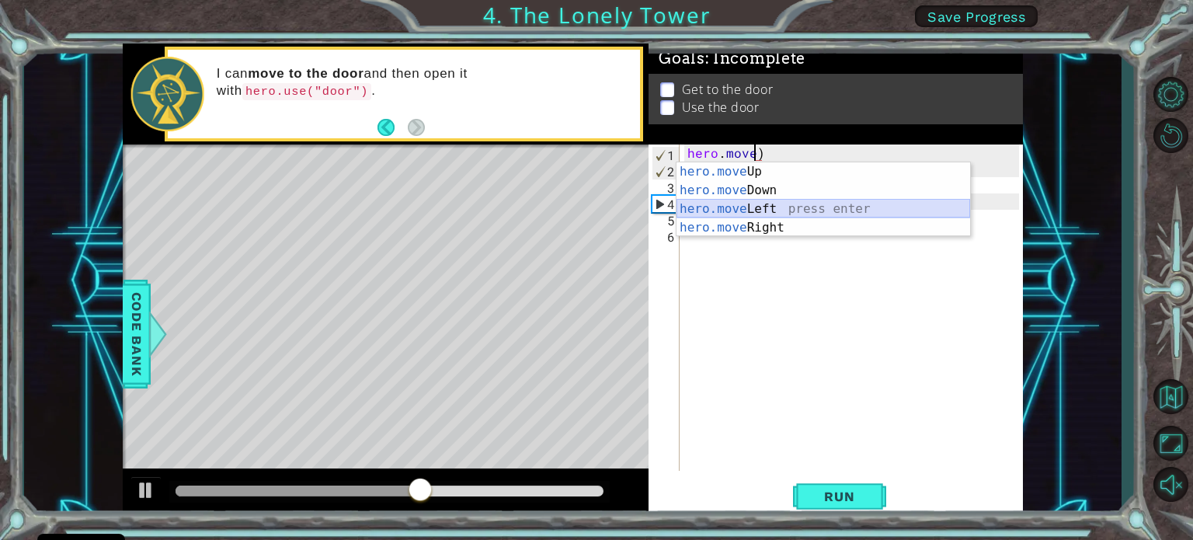
click at [758, 203] on div "hero.move Up press enter hero.move Down press enter hero.move Left press enter …" at bounding box center [823, 218] width 294 height 112
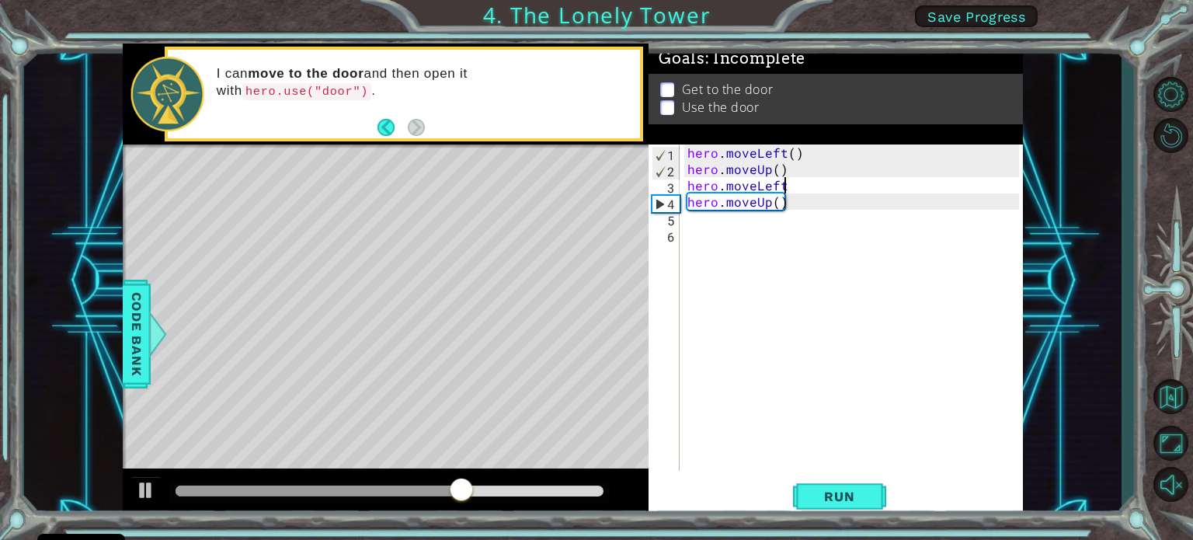
click at [785, 183] on div "hero . moveLeft ( ) hero . moveUp ( ) hero . moveLeft hero . moveUp ( )" at bounding box center [855, 323] width 342 height 359
click at [867, 485] on button "Run" at bounding box center [839, 496] width 93 height 37
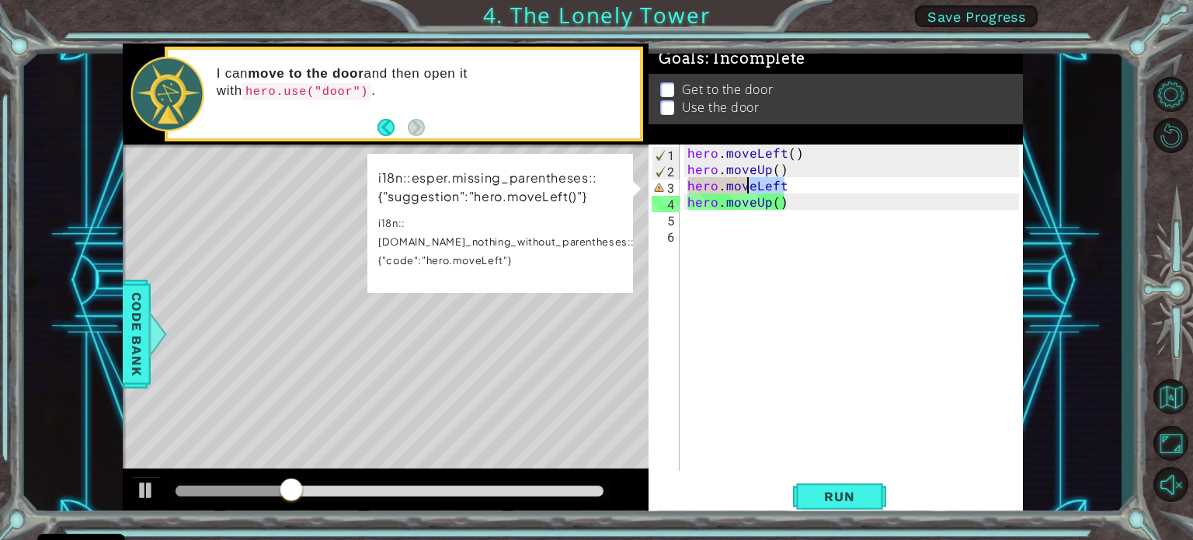
drag, startPoint x: 785, startPoint y: 181, endPoint x: 755, endPoint y: 186, distance: 29.9
click at [755, 186] on div "hero . moveLeft ( ) hero . moveUp ( ) hero . moveLeft hero . moveUp ( )" at bounding box center [855, 323] width 342 height 359
type textarea "hero.move"
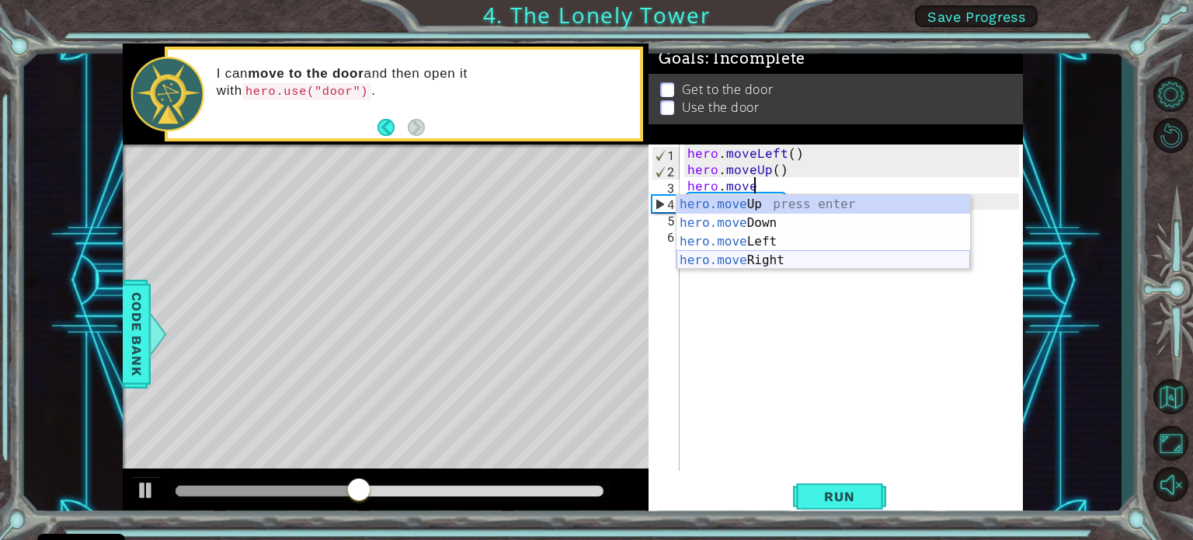
click at [804, 258] on div "hero.move Up press enter hero.move Down press enter hero.move Left press enter …" at bounding box center [823, 251] width 294 height 112
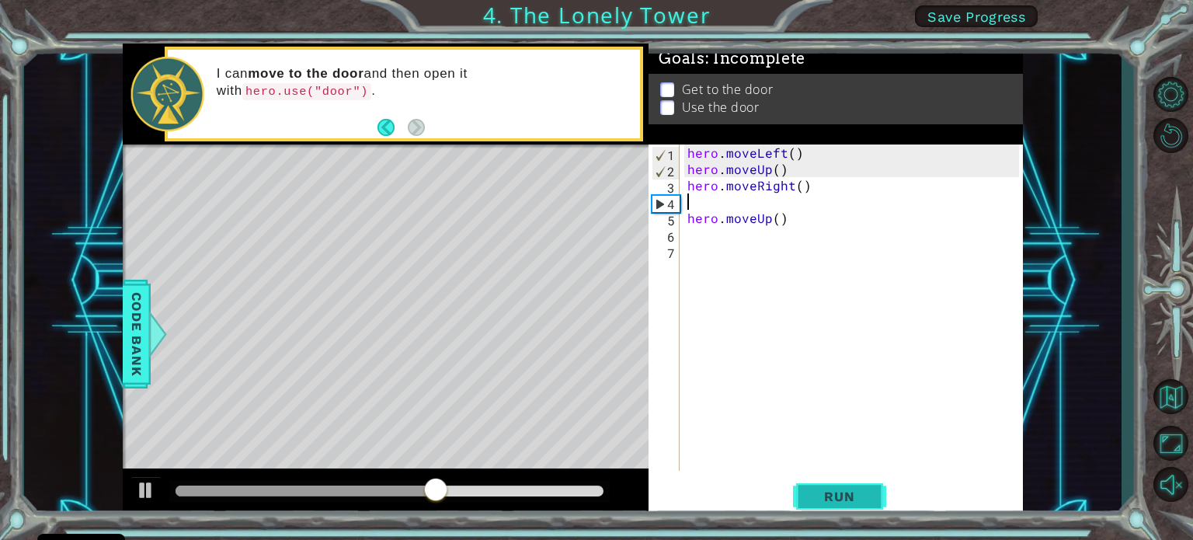
click at [839, 501] on span "Run" at bounding box center [838, 496] width 61 height 16
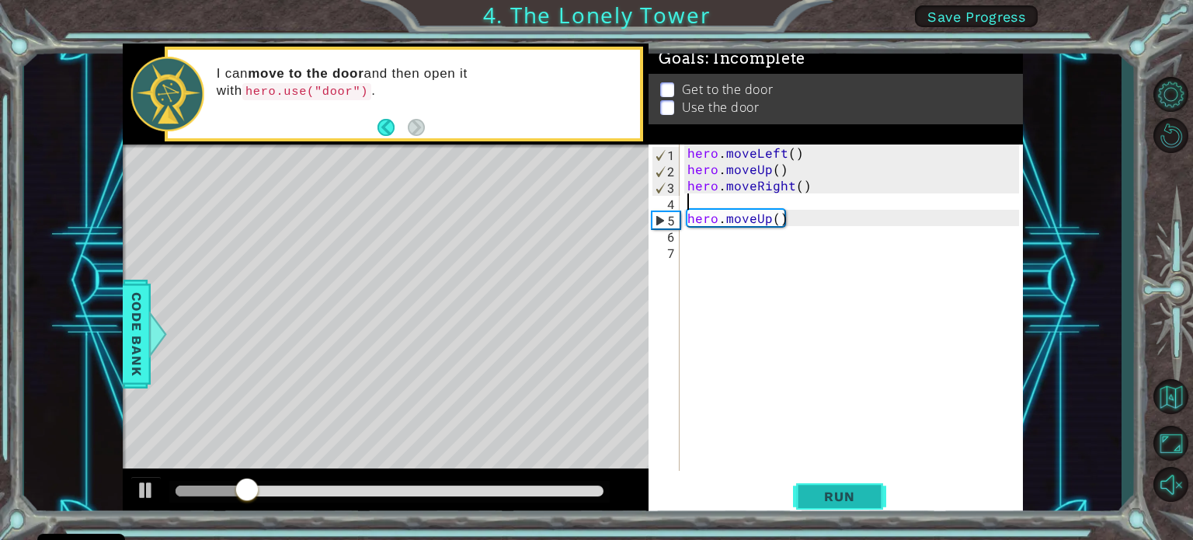
click at [840, 488] on span "Run" at bounding box center [838, 496] width 61 height 16
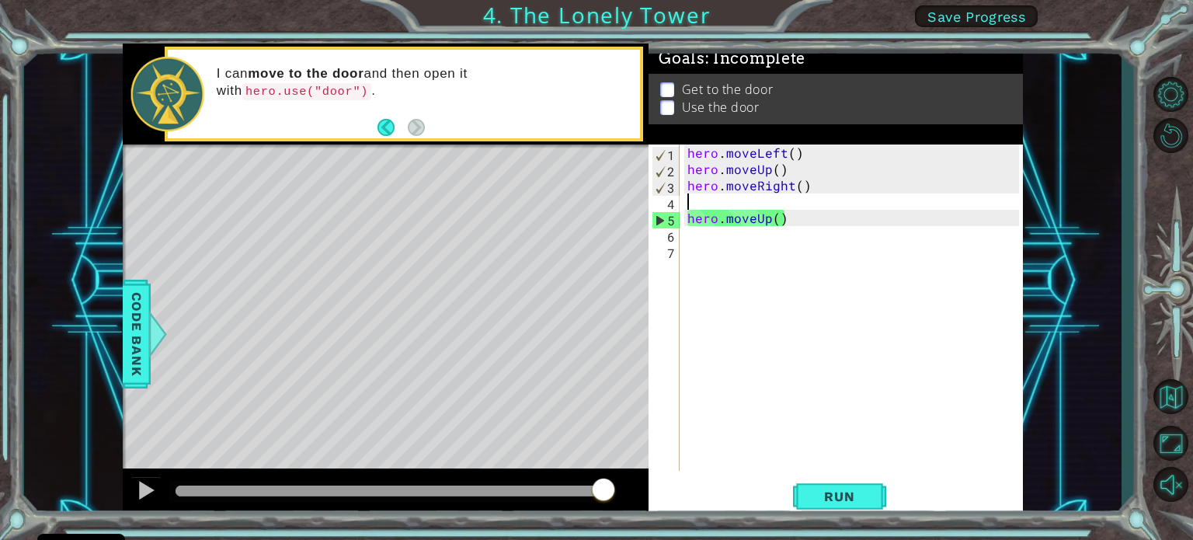
click at [787, 154] on div "hero . moveLeft ( ) hero . moveUp ( ) hero . moveRight ( ) hero . moveUp ( )" at bounding box center [855, 323] width 342 height 359
click at [791, 156] on div "hero . moveLeft ( ) hero . moveUp ( ) hero . moveRight ( ) hero . moveUp ( )" at bounding box center [855, 323] width 342 height 359
type textarea "hero.moveLeft(2)"
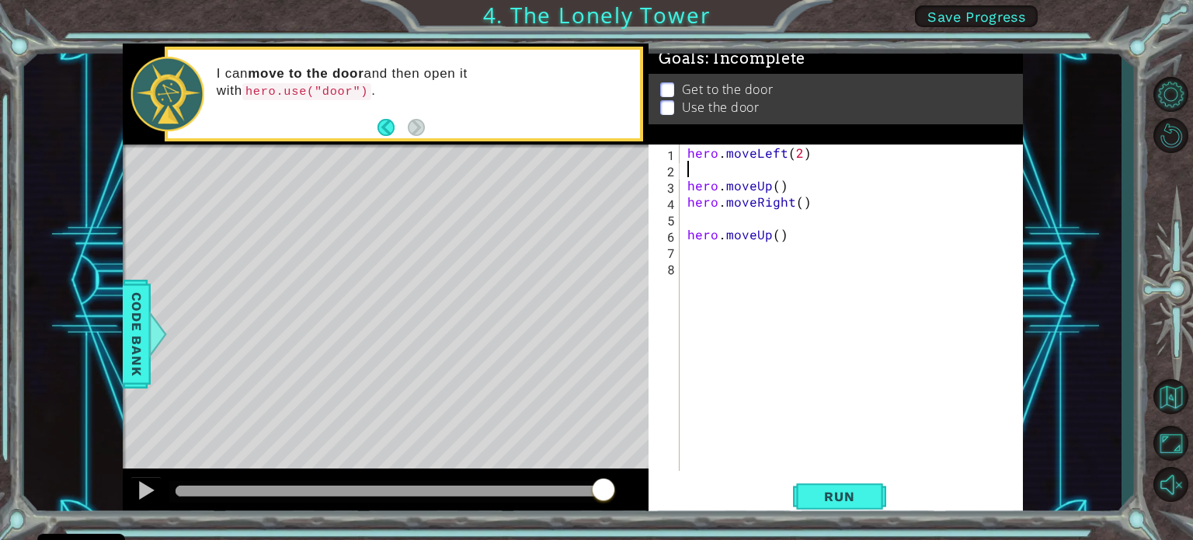
click at [871, 187] on div "hero . moveLeft ( 2 ) hero . moveUp ( ) hero . moveRight ( ) hero . moveUp ( )" at bounding box center [855, 323] width 342 height 359
type textarea "hero.moveUp()"
click at [778, 188] on div "hero . moveLeft ( 2 ) hero . moveUp ( ) hero . moveRight ( ) hero . moveUp ( )" at bounding box center [855, 323] width 342 height 359
click at [689, 170] on div "hero . moveLeft ( 2 ) hero . moveUp ( ) hero . moveRight ( ) hero . moveUp ( )" at bounding box center [855, 323] width 342 height 359
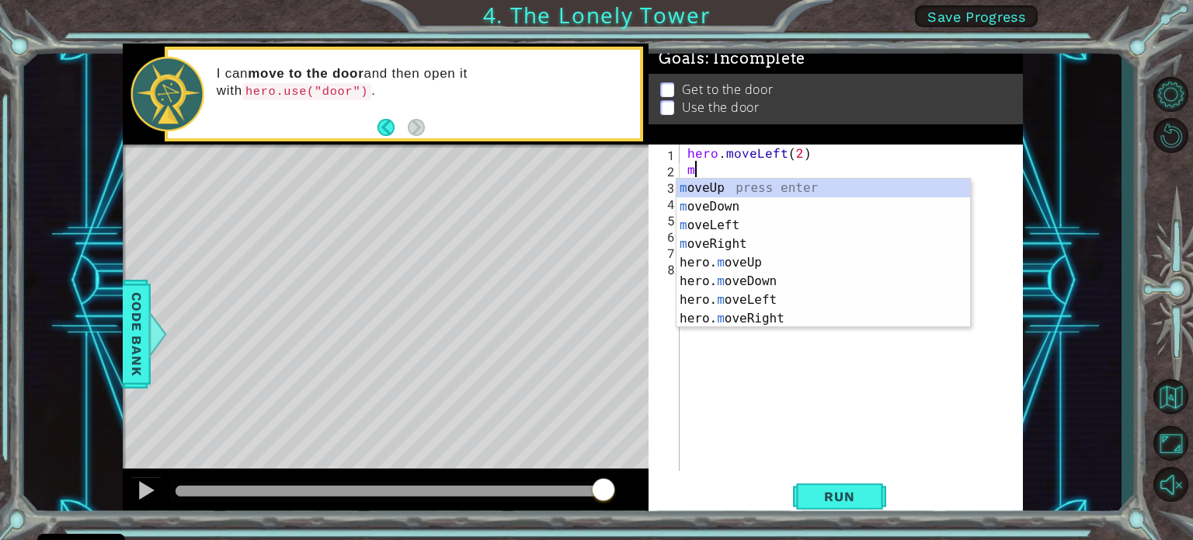
type textarea "mo"
click at [742, 184] on div "mo veUp press enter mo veDown press enter mo veLeft press enter mo veRight pres…" at bounding box center [823, 272] width 294 height 186
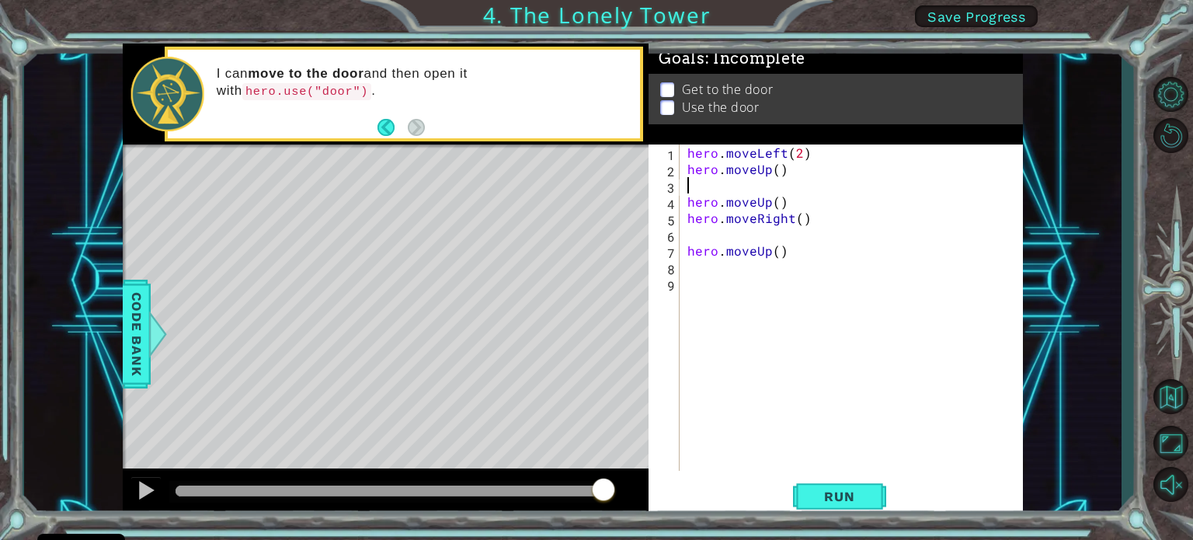
click at [773, 170] on div "hero . moveLeft ( 2 ) hero . moveUp ( ) hero . moveUp ( ) hero . moveRight ( ) …" at bounding box center [855, 323] width 342 height 359
click at [1100, 151] on div "1 ההההההההההההההההההההההההההההההההההההההההההההההההההההההההההההההההההההההההההההה…" at bounding box center [572, 280] width 1097 height 475
click at [860, 502] on span "Run" at bounding box center [838, 496] width 61 height 16
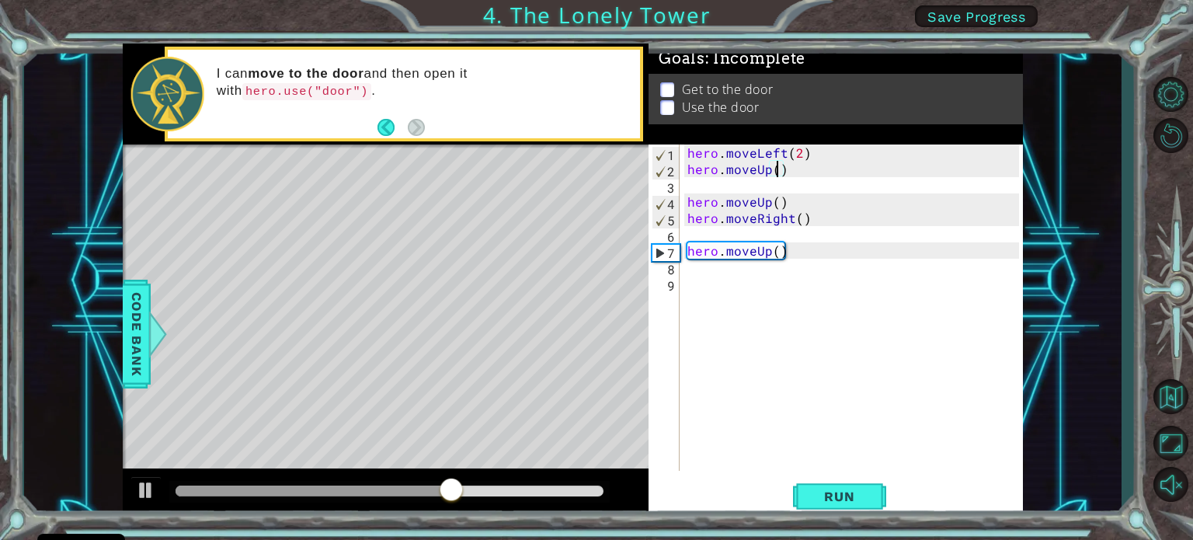
type textarea "hero.moveUp(3)"
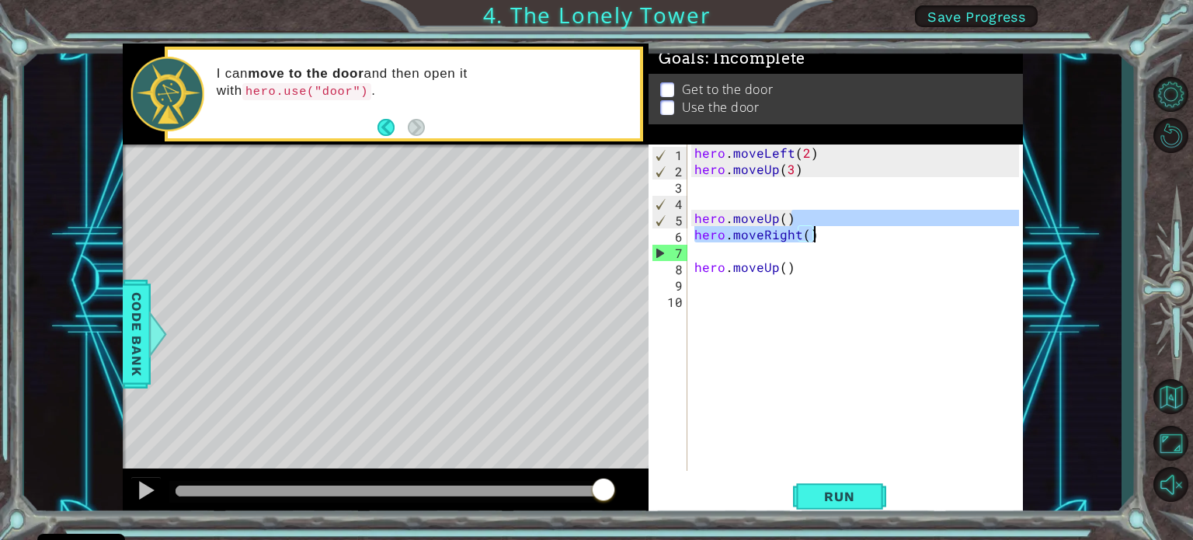
drag, startPoint x: 816, startPoint y: 213, endPoint x: 826, endPoint y: 232, distance: 21.9
click at [826, 232] on div "hero . moveLeft ( 2 ) hero . moveUp ( 3 ) hero . moveUp ( ) hero . moveRight ( …" at bounding box center [858, 323] width 335 height 359
type textarea "hero.moveUp()"
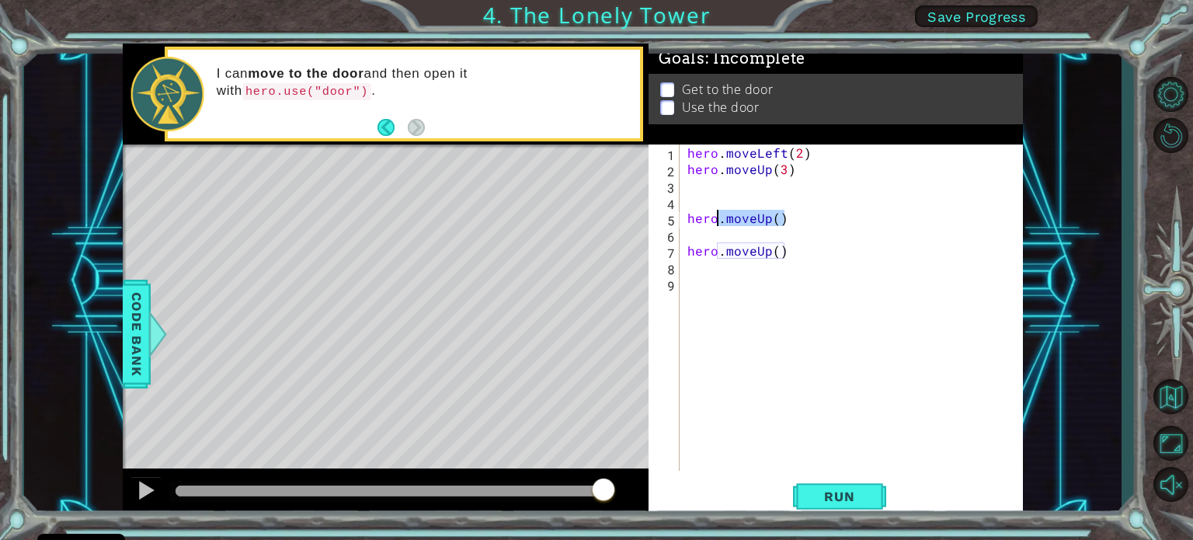
drag, startPoint x: 790, startPoint y: 221, endPoint x: 685, endPoint y: 224, distance: 104.9
click at [685, 224] on div "hero . moveLeft ( 2 ) hero . moveUp ( 3 ) hero . moveUp ( ) hero . moveUp ( )" at bounding box center [855, 323] width 342 height 359
drag, startPoint x: 786, startPoint y: 252, endPoint x: 663, endPoint y: 261, distance: 123.0
click at [663, 261] on div "1 2 3 4 5 6 7 8 9 hero . moveLeft ( 2 ) hero . moveUp ( 3 ) hero . moveUp ( ) ה…" at bounding box center [833, 307] width 370 height 326
type textarea "hero.moveUp()"
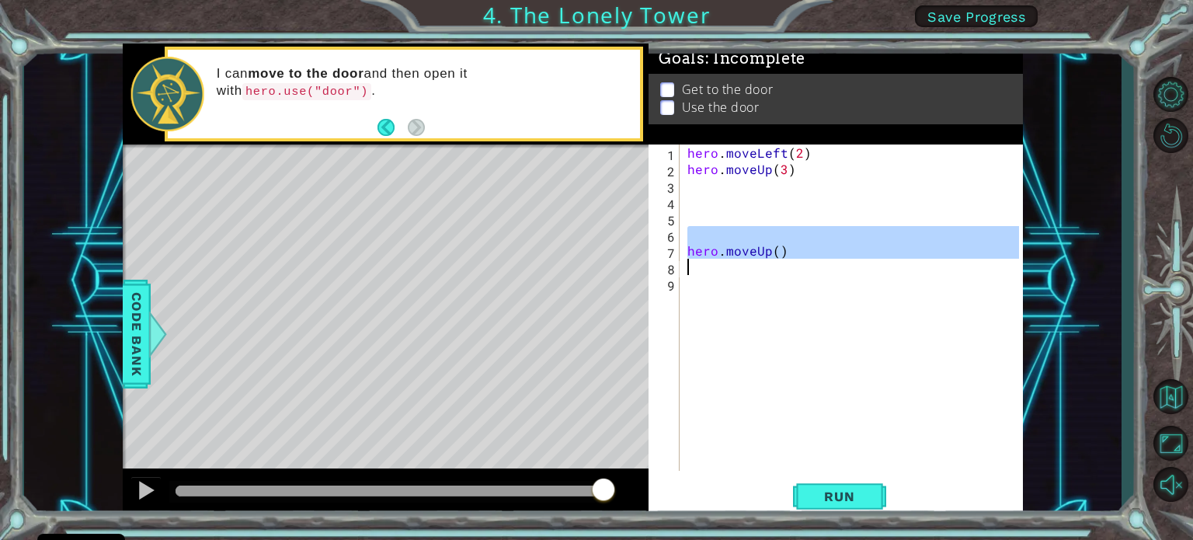
drag, startPoint x: 769, startPoint y: 241, endPoint x: 769, endPoint y: 264, distance: 22.5
click at [769, 264] on div "hero . moveLeft ( 2 ) hero . moveUp ( 3 ) hero . moveUp ( )" at bounding box center [855, 323] width 342 height 359
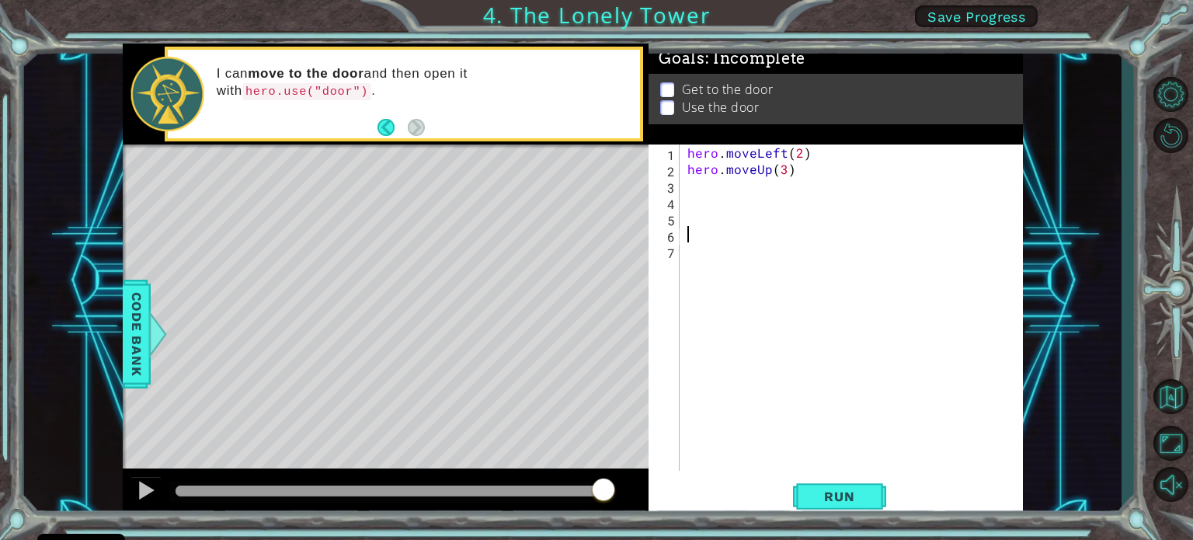
click at [691, 186] on div "hero . moveLeft ( 2 ) hero . moveUp ( 3 )" at bounding box center [855, 323] width 342 height 359
type textarea "d"
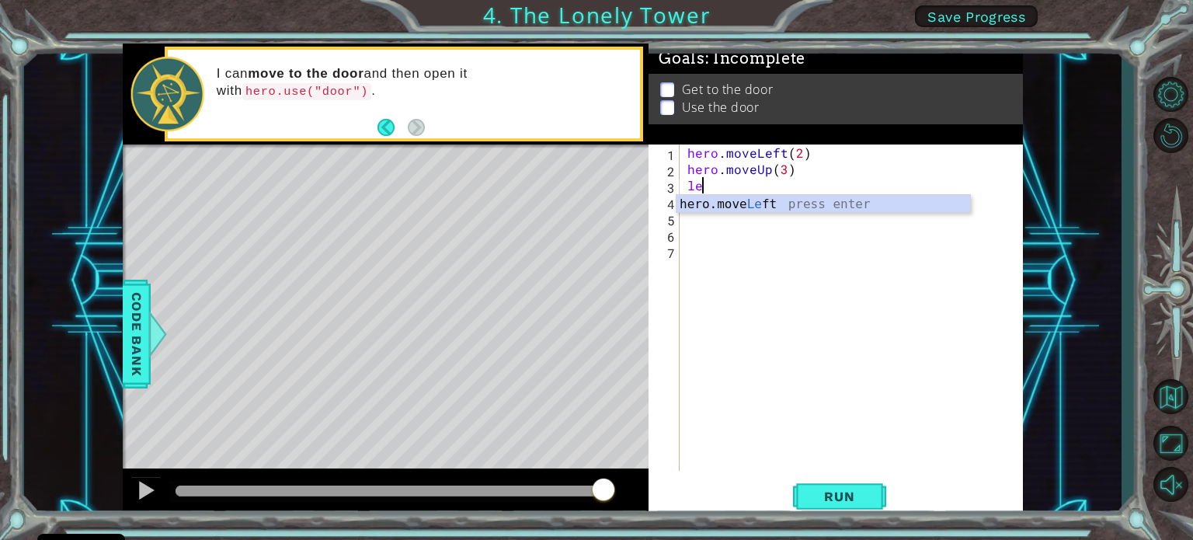
type textarea "l"
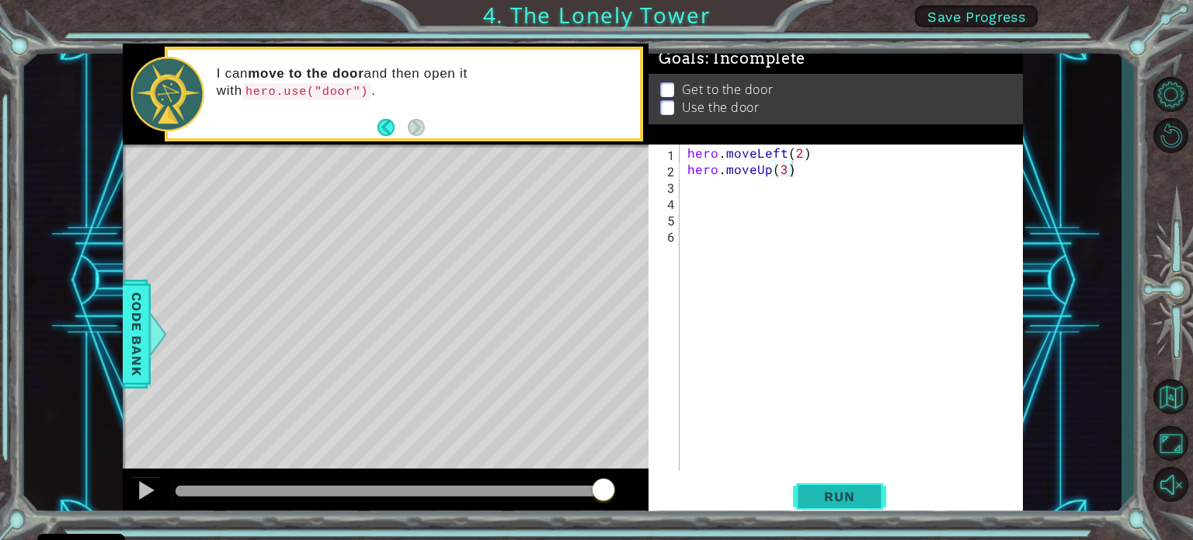
click at [870, 490] on button "Run" at bounding box center [839, 496] width 93 height 37
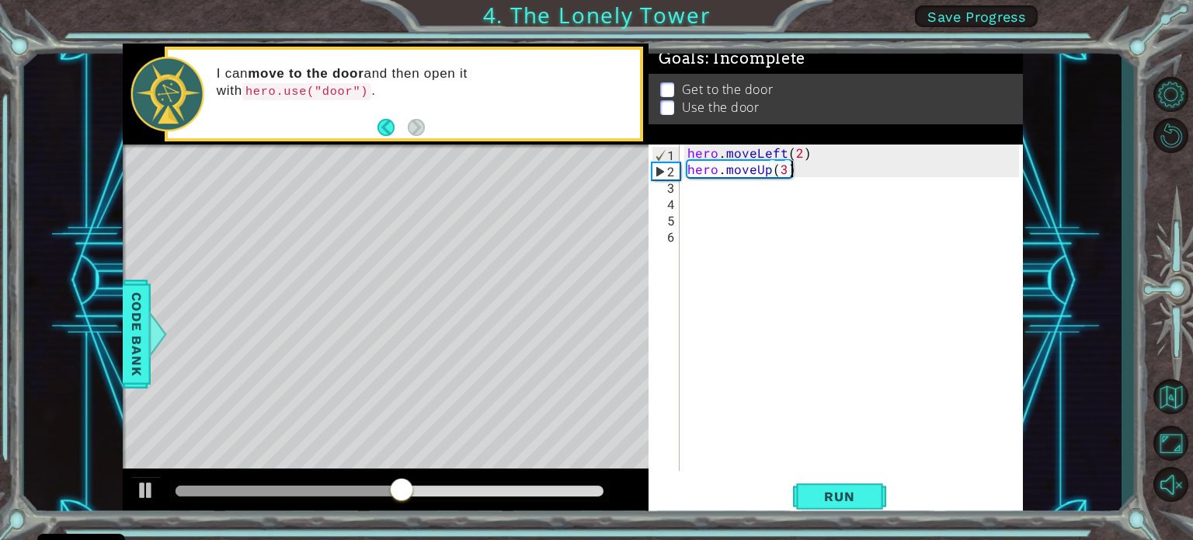
click at [789, 172] on div "hero . moveLeft ( 2 ) hero . moveUp ( 3 )" at bounding box center [855, 323] width 342 height 359
click at [783, 164] on div "hero . moveLeft ( 2 ) hero . moveUp ( 3 )" at bounding box center [855, 323] width 342 height 359
type textarea "hero.moveUp(2)"
click at [863, 492] on span "Run" at bounding box center [838, 496] width 61 height 16
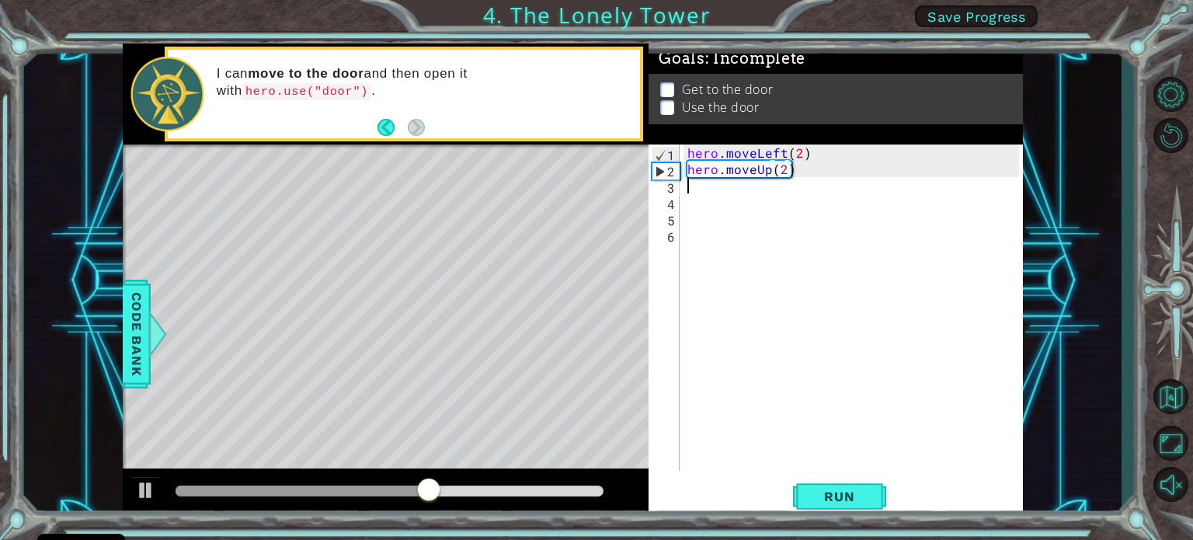
click at [696, 182] on div "hero . moveLeft ( 2 ) hero . moveUp ( 2 )" at bounding box center [855, 323] width 342 height 359
type textarea "m"
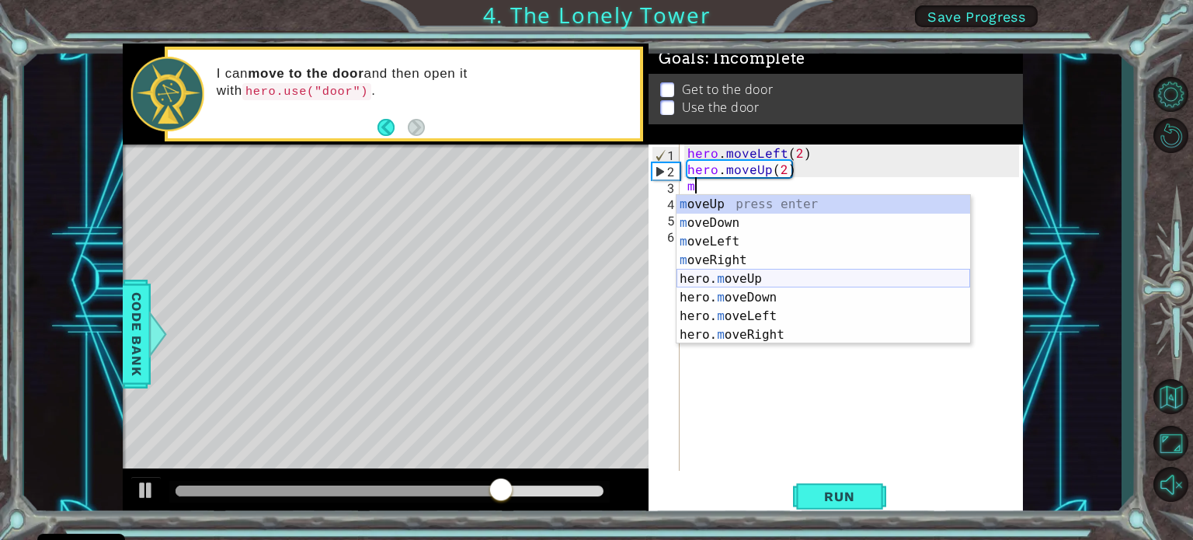
click at [768, 280] on div "m oveUp press enter m oveDown press enter m oveLeft press enter m oveRight pres…" at bounding box center [823, 288] width 294 height 186
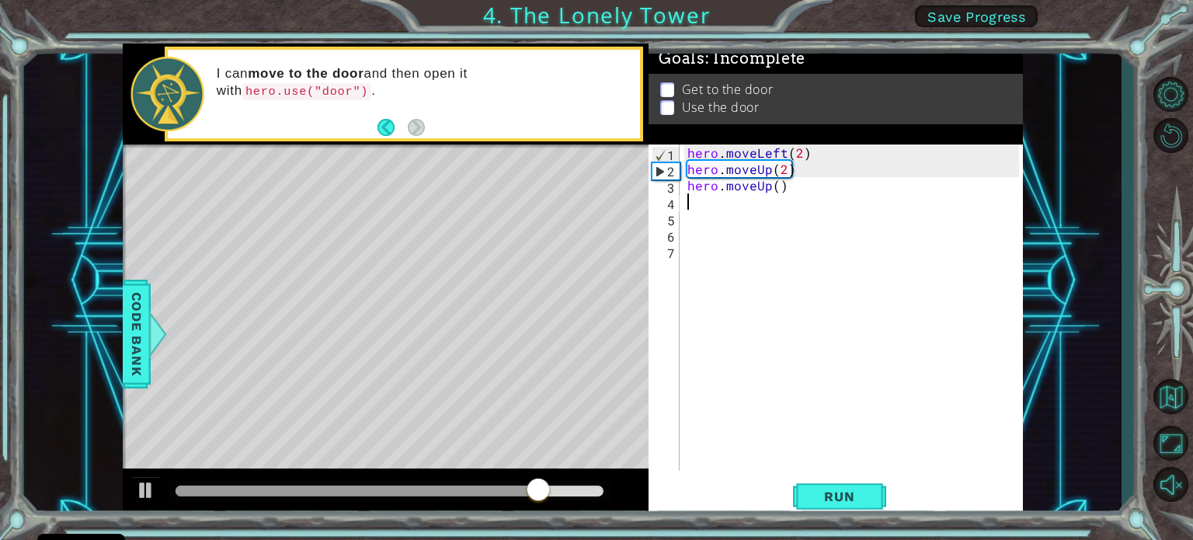
click at [776, 189] on div "hero . moveLeft ( 2 ) hero . moveUp ( 2 ) hero . moveUp ( )" at bounding box center [855, 323] width 342 height 359
type textarea "hero.moveUp(2)"
click at [854, 494] on span "Run" at bounding box center [838, 496] width 61 height 16
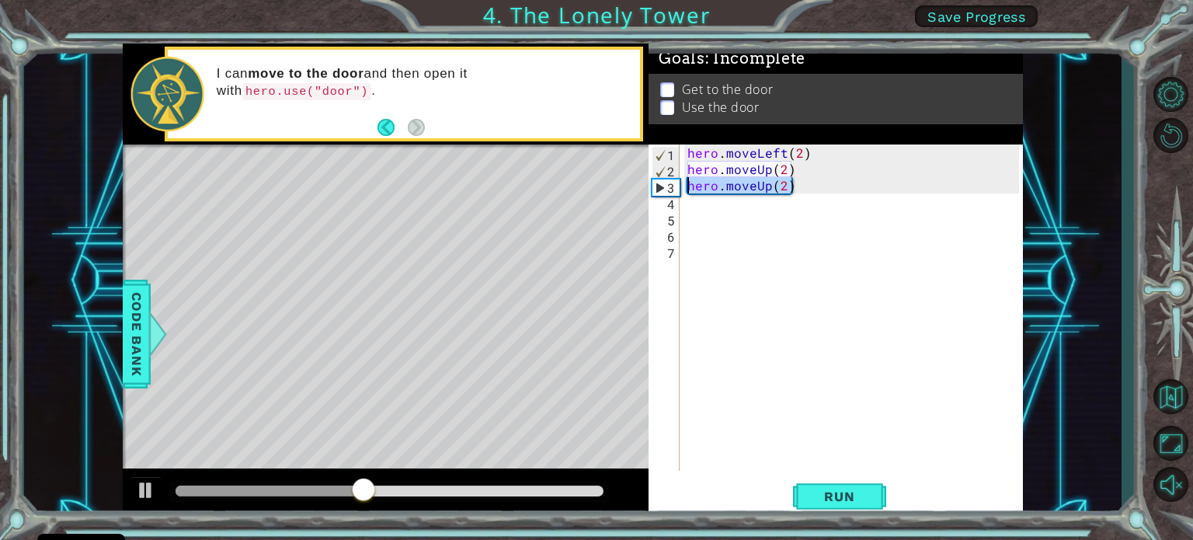
drag, startPoint x: 804, startPoint y: 184, endPoint x: 671, endPoint y: 186, distance: 132.8
click at [671, 186] on div "hero.moveUp(2) 1 2 3 4 5 6 7 hero . moveLeft ( 2 ) hero . moveUp ( 2 ) hero . m…" at bounding box center [833, 307] width 370 height 326
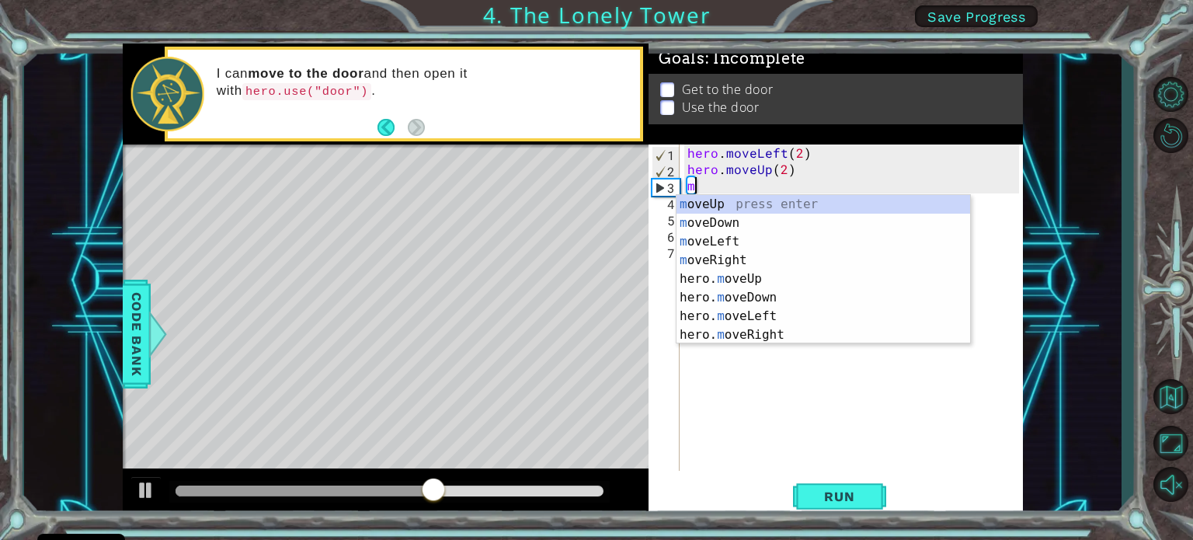
type textarea "mo"
click at [741, 260] on div "mo veUp press enter mo veDown press enter mo veLeft press enter mo veRight pres…" at bounding box center [823, 288] width 294 height 186
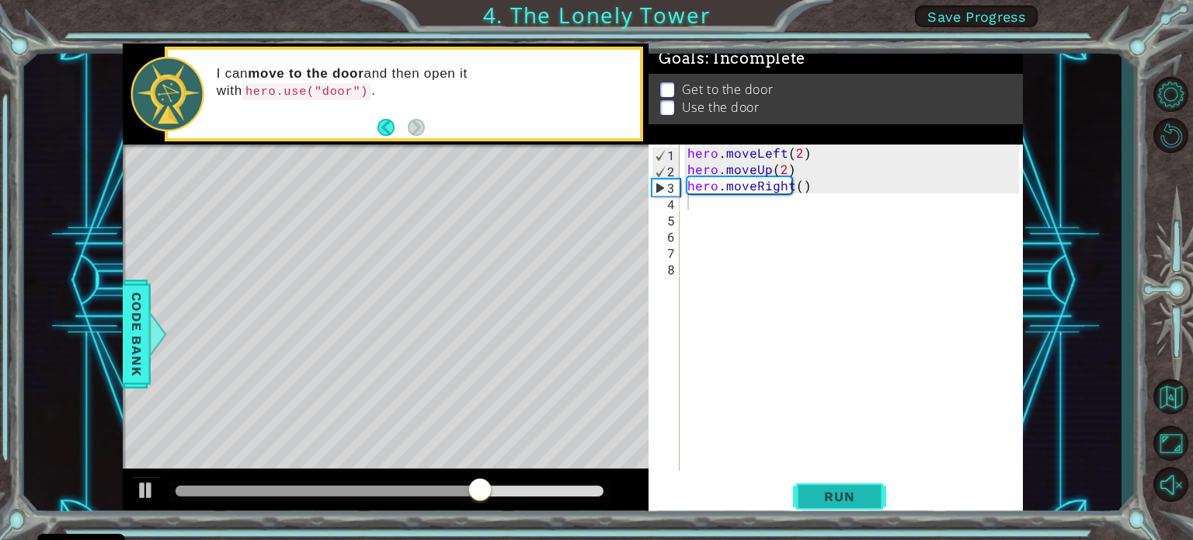
click at [848, 488] on span "Run" at bounding box center [838, 496] width 61 height 16
type textarea "m"
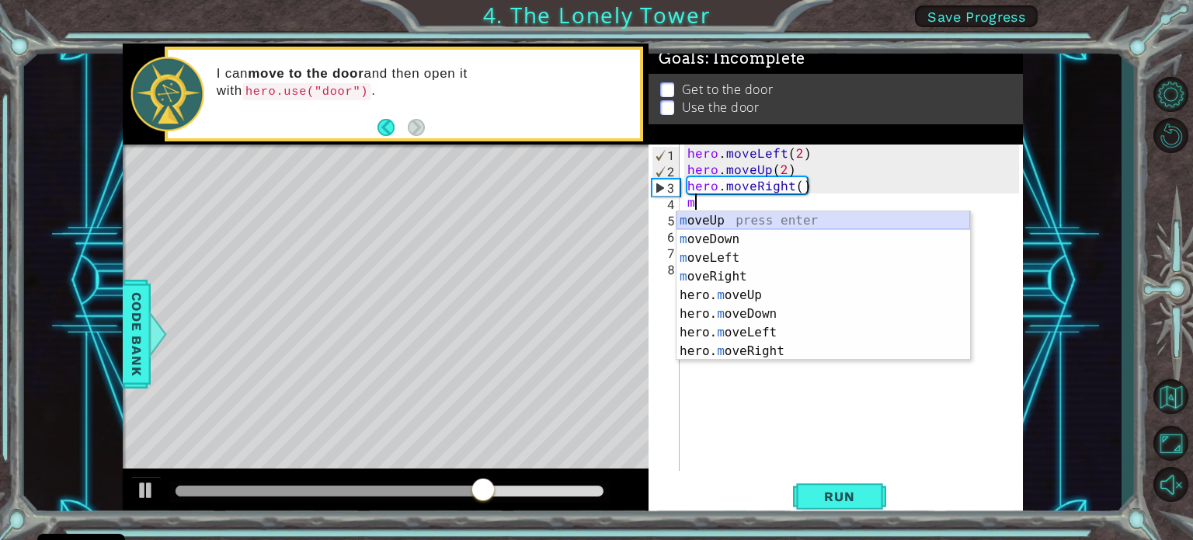
click at [735, 214] on div "m oveUp press enter m oveDown press enter m oveLeft press enter m oveRight pres…" at bounding box center [823, 304] width 294 height 186
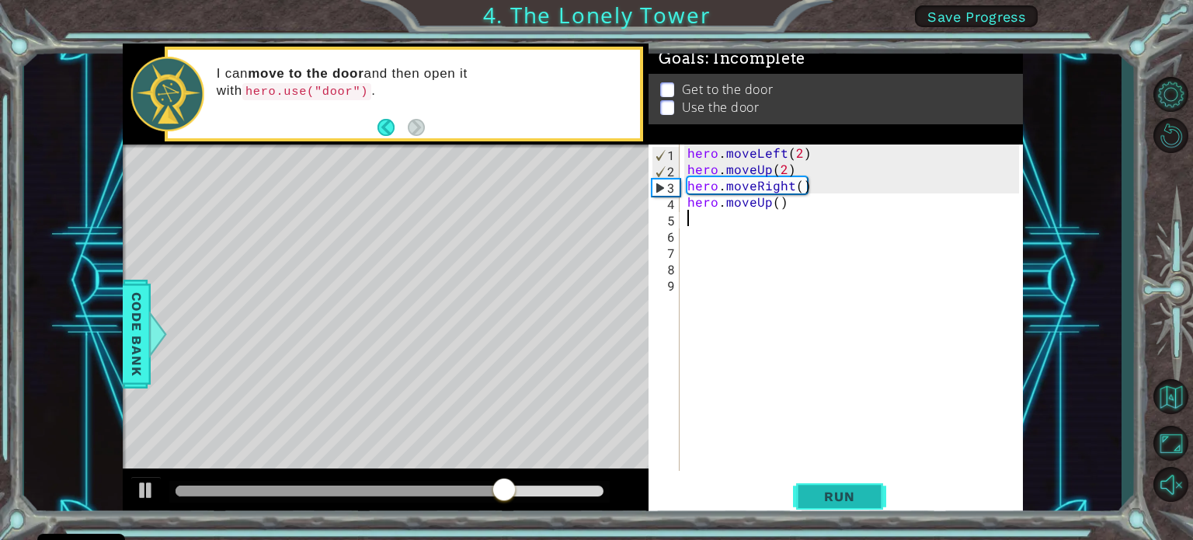
click at [860, 488] on span "Run" at bounding box center [838, 496] width 61 height 16
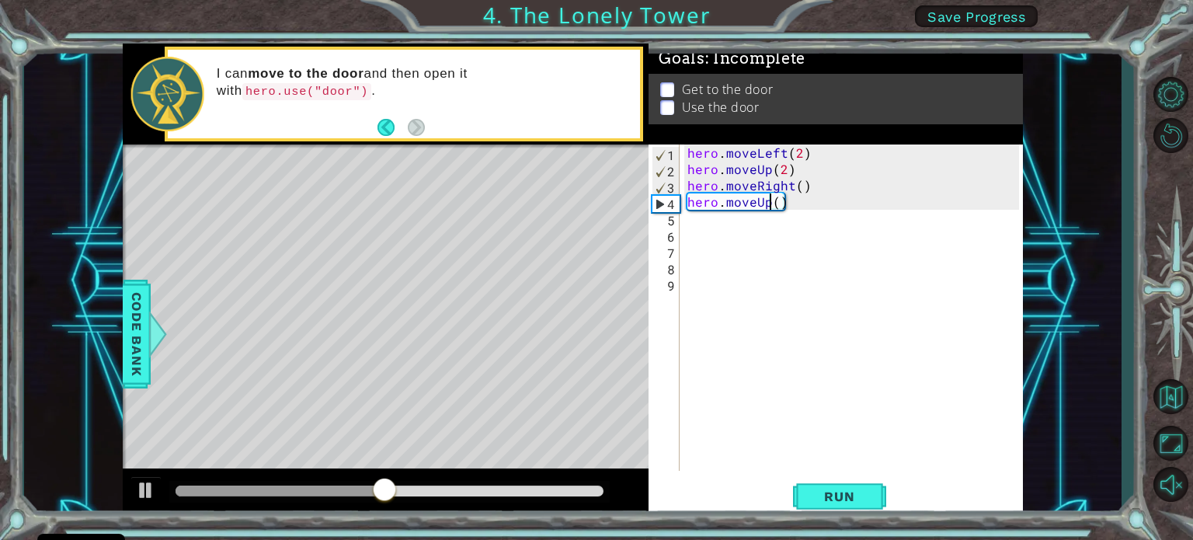
click at [772, 202] on div "hero . moveLeft ( 2 ) hero . moveUp ( 2 ) hero . moveRight ( ) hero . moveUp ( )" at bounding box center [855, 323] width 342 height 359
click at [780, 200] on div "hero . moveLeft ( 2 ) hero . moveUp ( 2 ) hero . moveRight ( ) hero . moveUp ( )" at bounding box center [855, 323] width 342 height 359
click at [773, 201] on div "hero . moveLeft ( 2 ) hero . moveUp ( 2 ) hero . moveRight ( ) hero . moveUp ( )" at bounding box center [855, 323] width 342 height 359
click at [779, 204] on div "hero . moveLeft ( 2 ) hero . moveUp ( 2 ) hero . moveRight ( ) hero . moveUp ( )" at bounding box center [855, 323] width 342 height 359
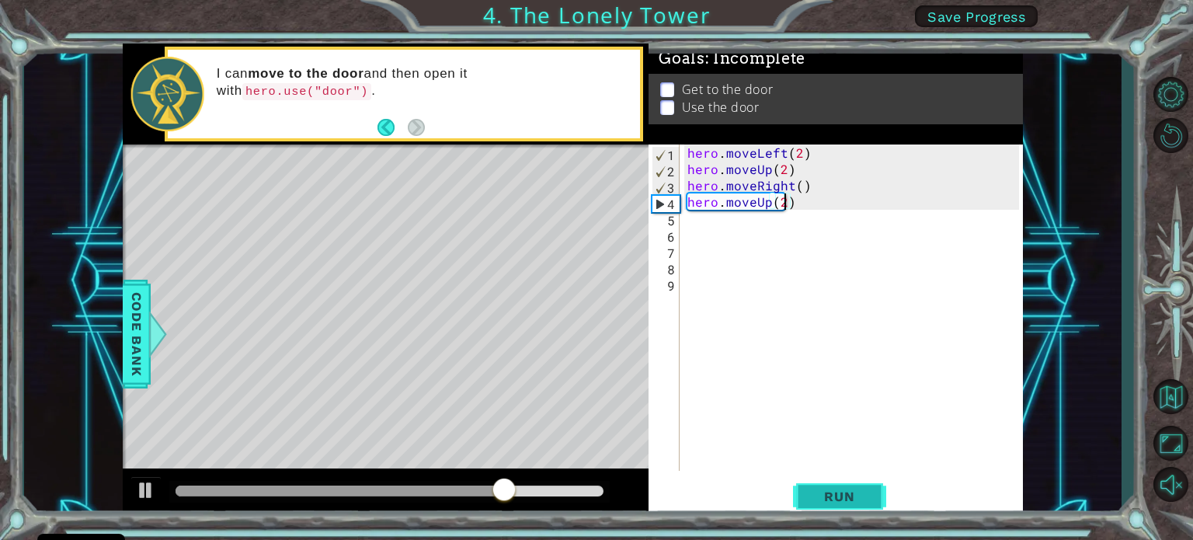
click at [847, 495] on span "Run" at bounding box center [838, 496] width 61 height 16
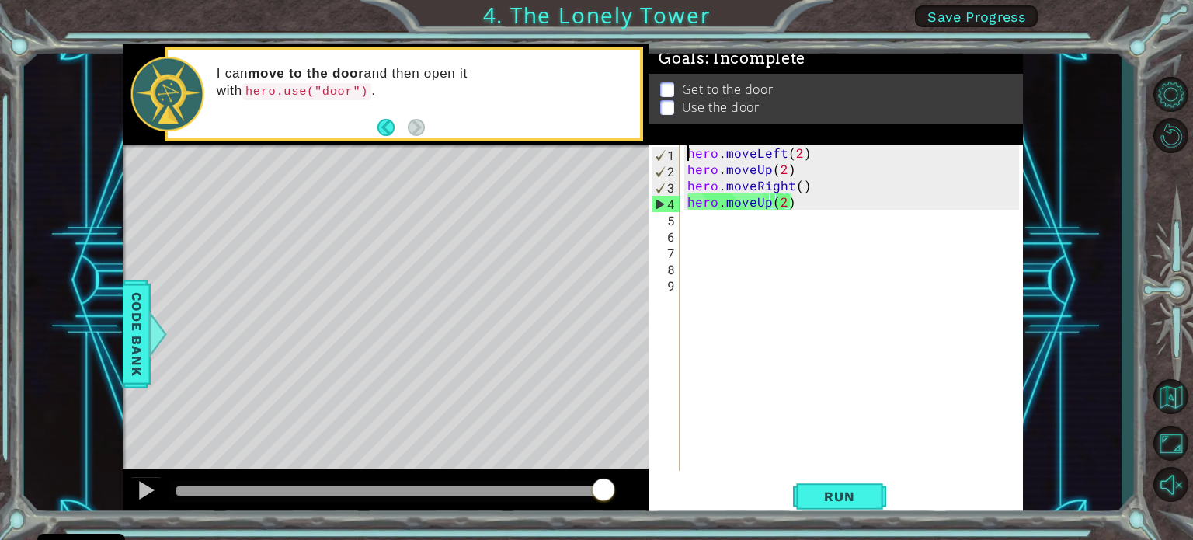
click at [686, 147] on div "hero . moveLeft ( 2 ) hero . moveUp ( 2 ) hero . moveRight ( ) hero . moveUp ( …" at bounding box center [855, 323] width 342 height 359
type textarea "hero.moveLeft(2)"
click at [696, 226] on div "hero . moveLeft ( 2 ) hero . moveUp ( 2 ) hero . moveRight ( ) hero . moveUp ( …" at bounding box center [855, 323] width 342 height 359
click at [689, 221] on div "hero . moveLeft ( 2 ) hero . moveUp ( 2 ) hero . moveRight ( ) hero . moveUp ( …" at bounding box center [855, 323] width 342 height 359
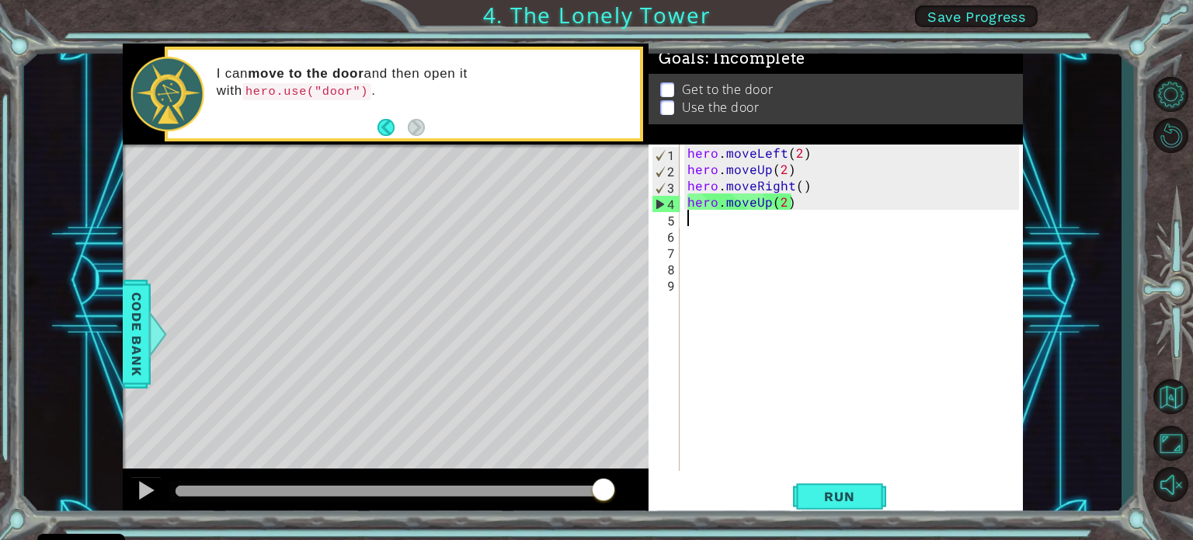
type textarea "m"
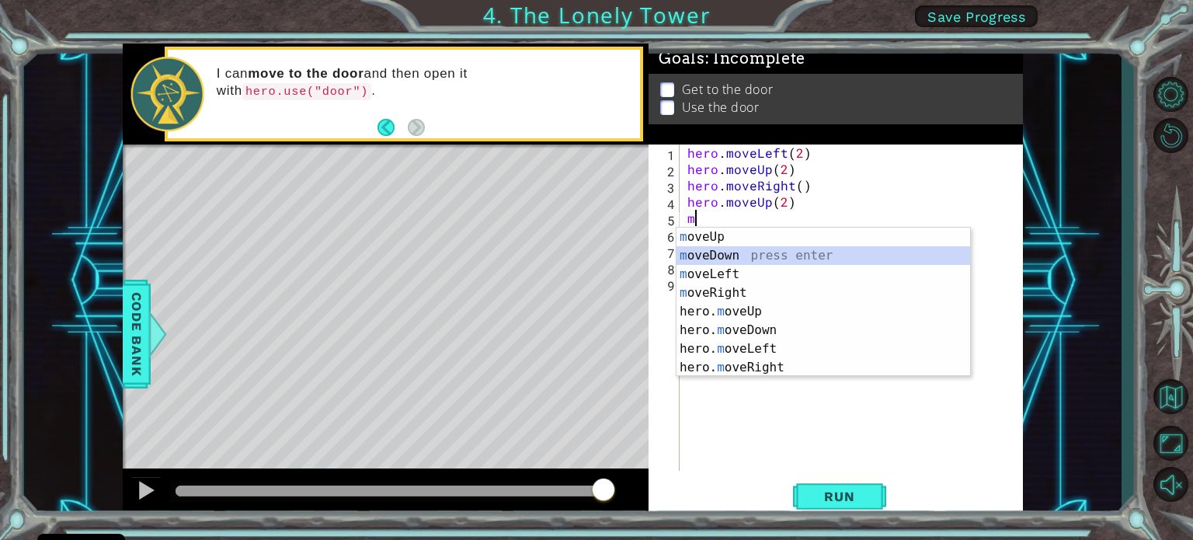
click at [749, 254] on div "m oveUp press enter m oveDown press enter m oveLeft press enter m oveRight pres…" at bounding box center [823, 321] width 294 height 186
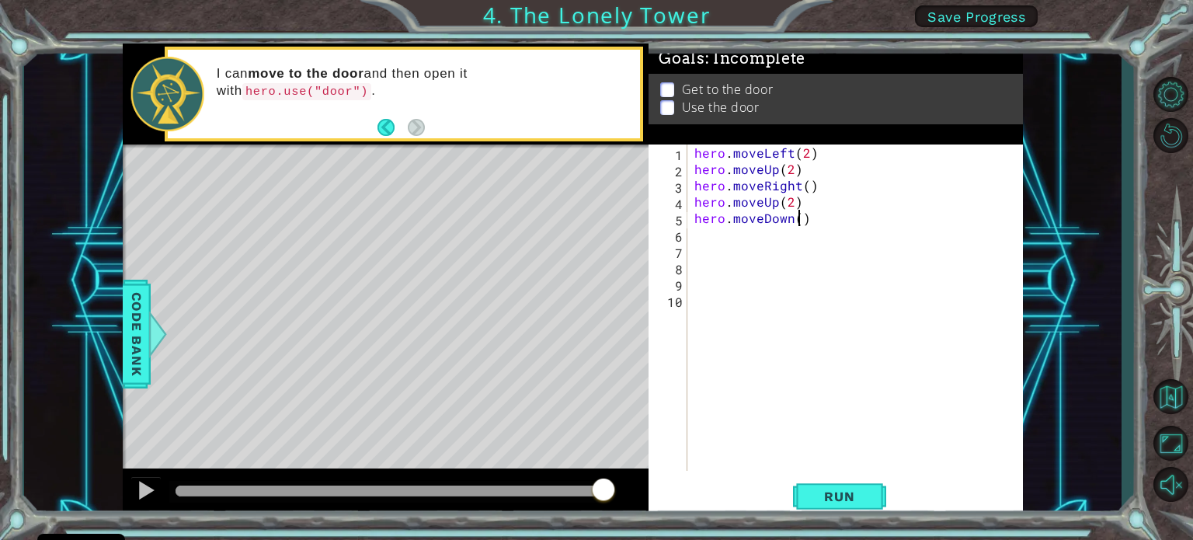
click at [796, 215] on div "hero . moveLeft ( 2 ) hero . moveUp ( 2 ) hero . moveRight ( ) hero . moveUp ( …" at bounding box center [858, 323] width 335 height 359
type textarea "hero.moveDown(lever)"
click at [977, 241] on div "hero . moveLeft ( 2 ) hero . moveUp ( 2 ) hero . moveRight ( ) hero . moveUp ( …" at bounding box center [858, 323] width 335 height 359
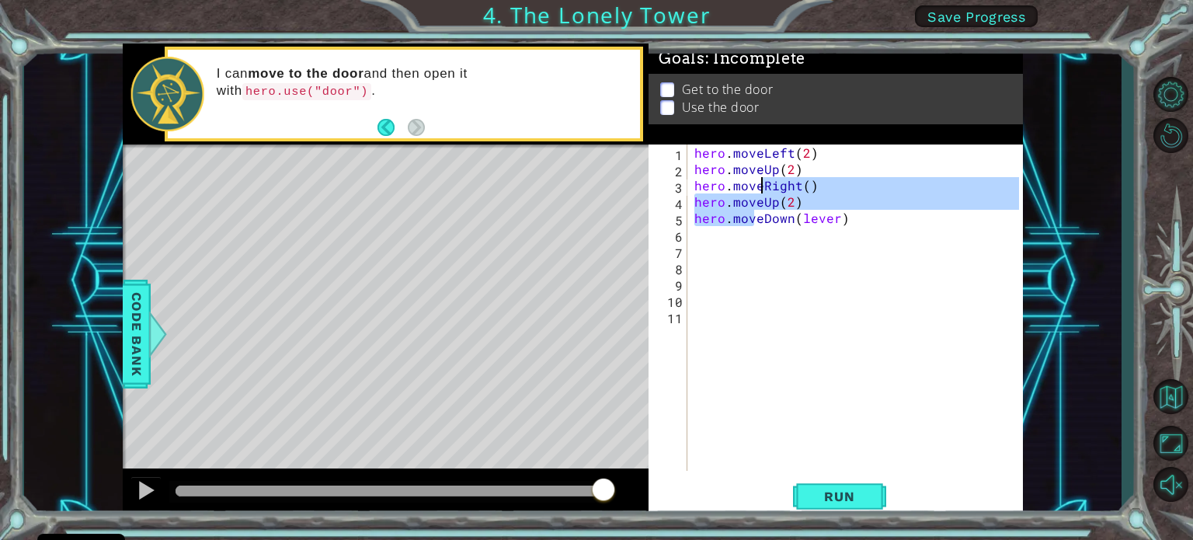
drag, startPoint x: 755, startPoint y: 220, endPoint x: 795, endPoint y: 203, distance: 43.8
click at [766, 187] on div "hero . moveLeft ( 2 ) hero . moveUp ( 2 ) hero . moveRight ( ) hero . moveUp ( …" at bounding box center [858, 323] width 335 height 359
type textarea "hero.moveRight() hero.moveUp(2)"
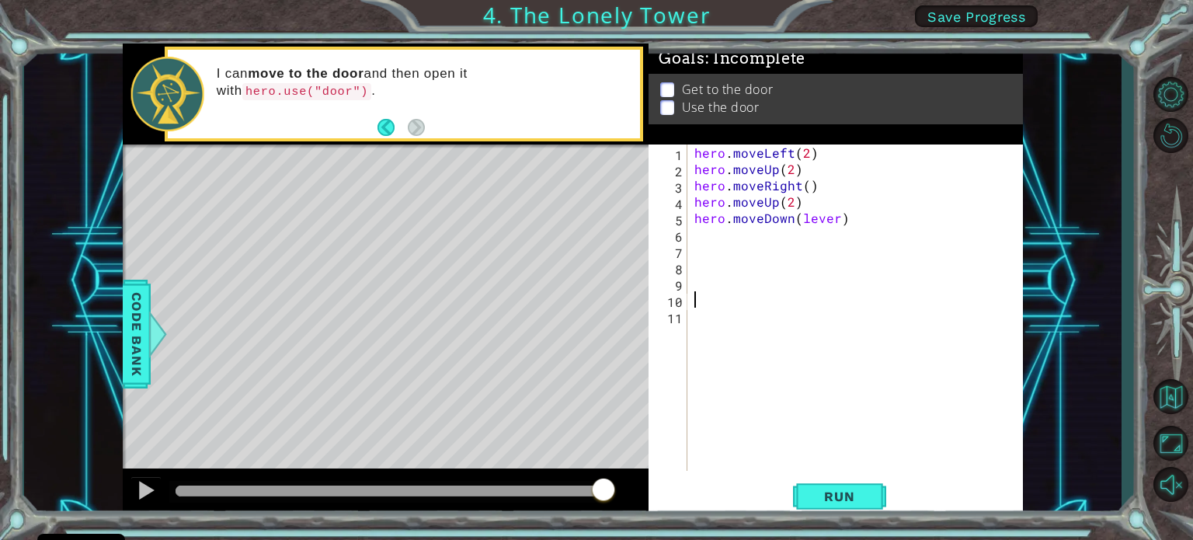
click at [859, 301] on div "hero . moveLeft ( 2 ) hero . moveUp ( 2 ) hero . moveRight ( ) hero . moveUp ( …" at bounding box center [858, 323] width 335 height 359
click at [839, 482] on button "Run" at bounding box center [839, 496] width 93 height 37
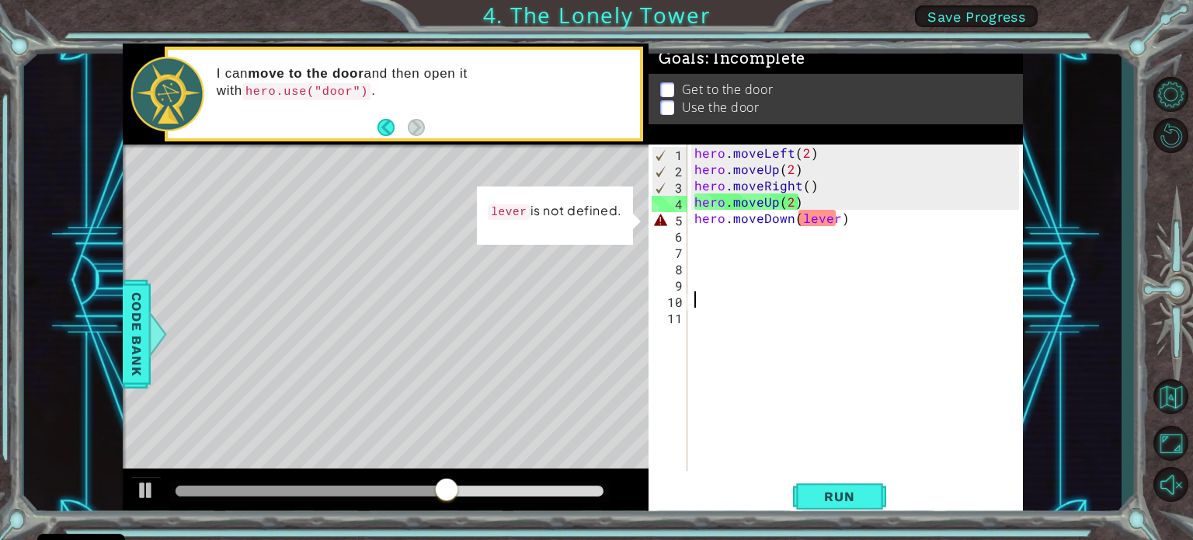
click at [829, 218] on div "hero . moveLeft ( 2 ) hero . moveUp ( 2 ) hero . moveRight ( ) hero . moveUp ( …" at bounding box center [858, 323] width 335 height 359
click at [842, 215] on div "hero . moveLeft ( 2 ) hero . moveUp ( 2 ) hero . moveRight ( ) hero . moveUp ( …" at bounding box center [858, 323] width 335 height 359
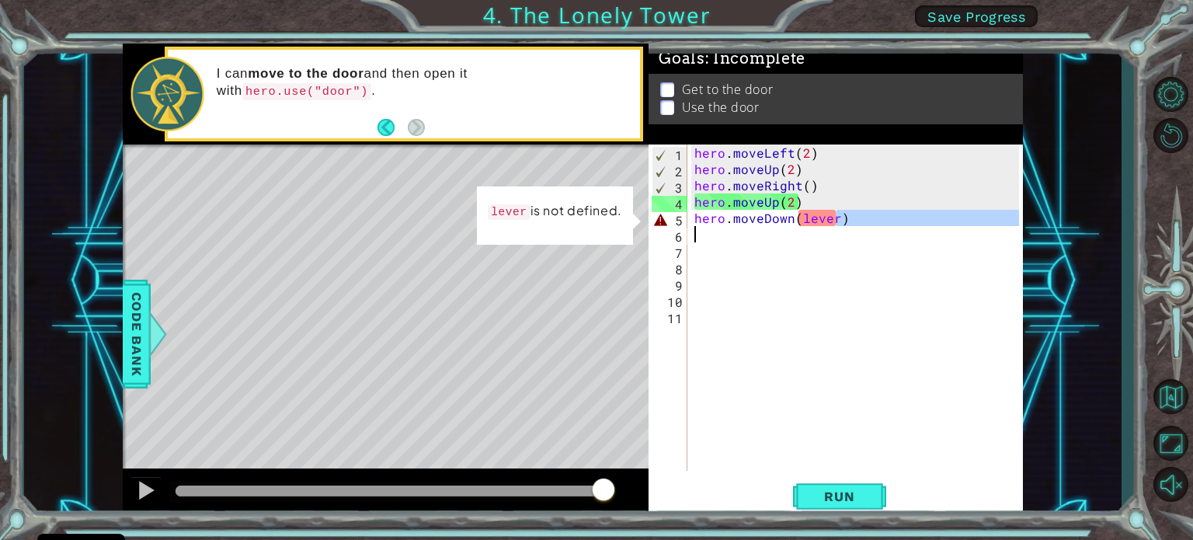
drag, startPoint x: 835, startPoint y: 216, endPoint x: 789, endPoint y: 227, distance: 47.1
click at [789, 227] on div "hero . moveLeft ( 2 ) hero . moveUp ( 2 ) hero . moveRight ( ) hero . moveUp ( …" at bounding box center [858, 323] width 335 height 359
type textarea "hero.moveDown(lever"
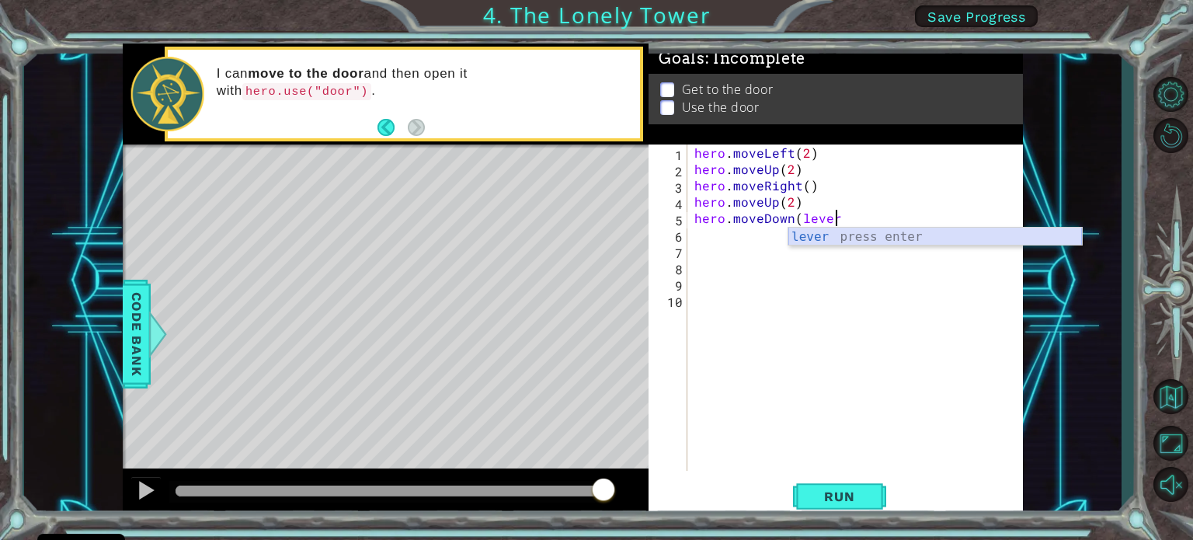
click at [850, 238] on div "lever press enter" at bounding box center [935, 256] width 294 height 56
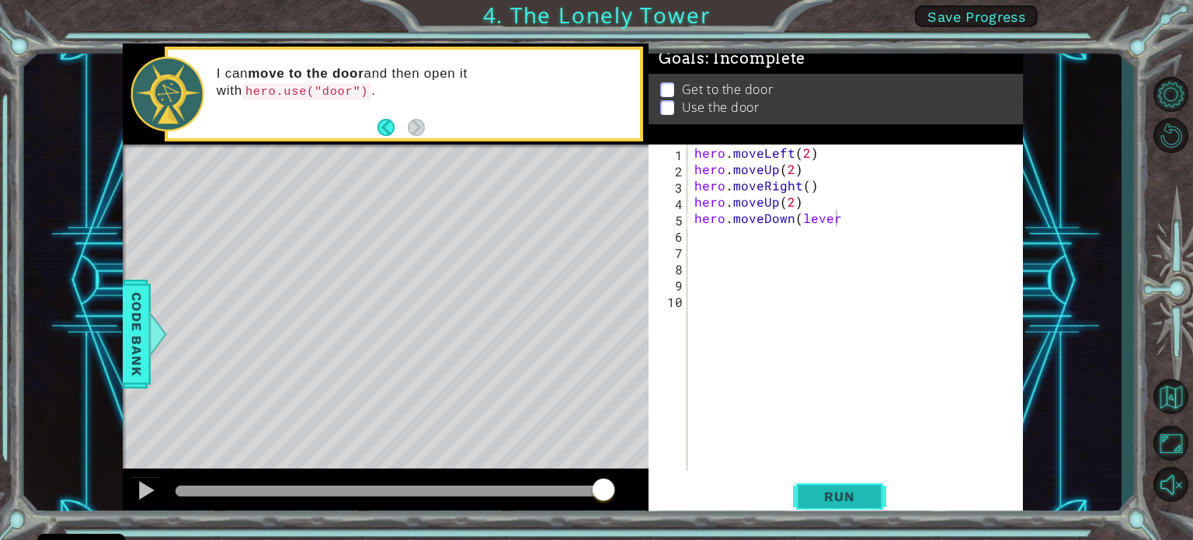
click at [859, 499] on span "Run" at bounding box center [838, 496] width 61 height 16
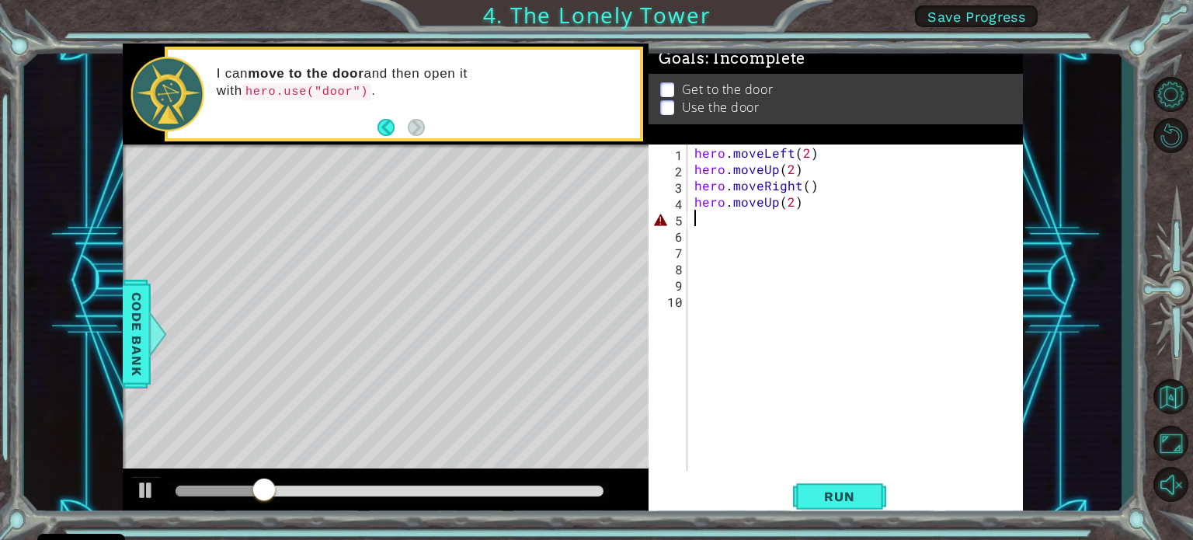
drag, startPoint x: 837, startPoint y: 221, endPoint x: 692, endPoint y: 221, distance: 145.2
click at [692, 221] on div "hero . moveLeft ( 2 ) hero . moveUp ( 2 ) hero . moveRight ( ) hero . moveUp ( …" at bounding box center [858, 323] width 335 height 359
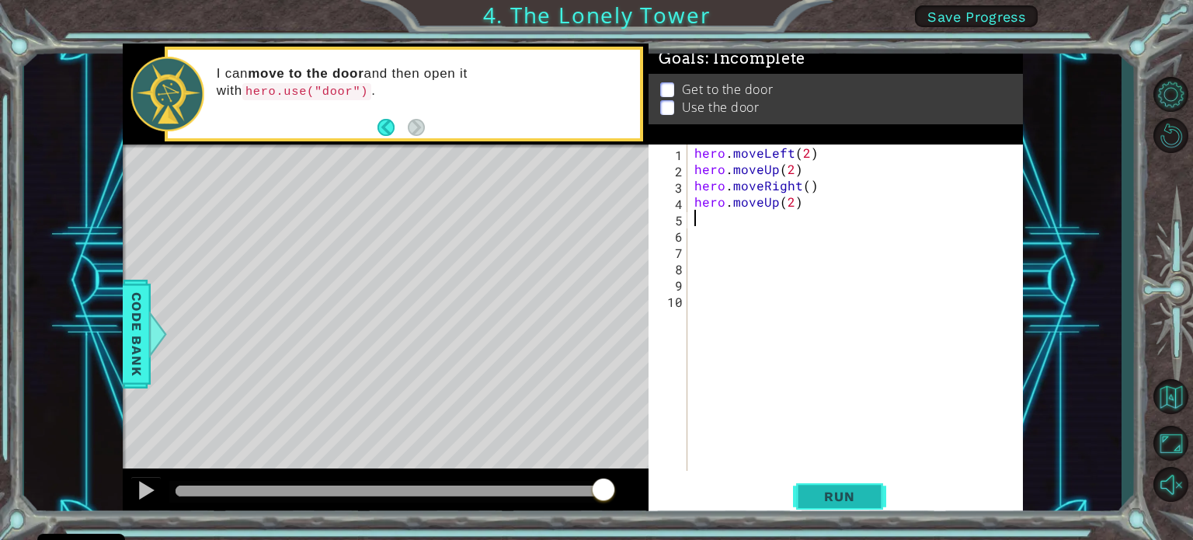
click at [857, 499] on span "Run" at bounding box center [838, 496] width 61 height 16
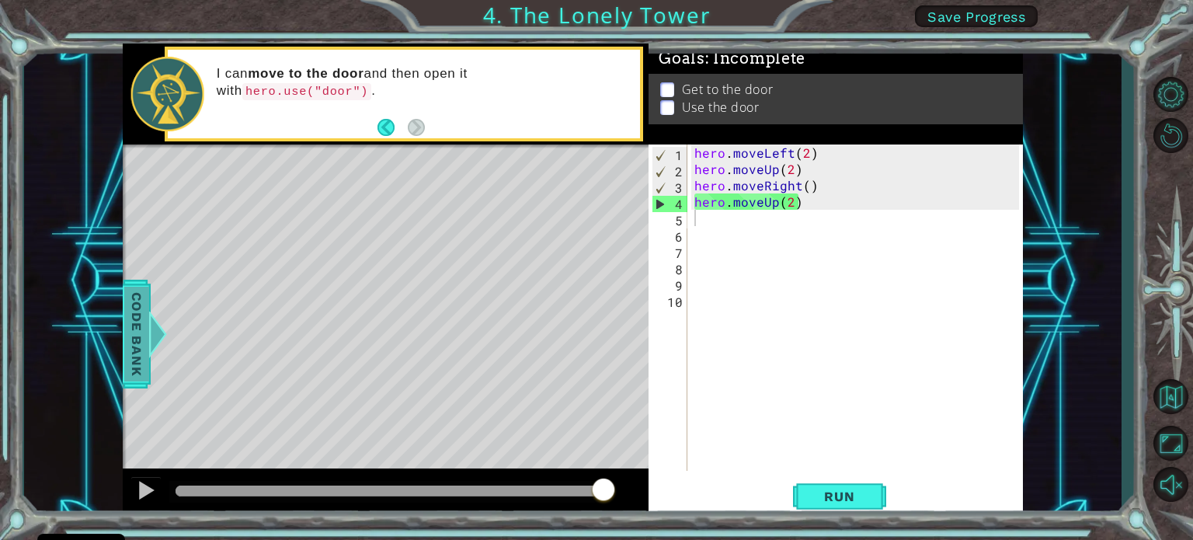
click at [144, 328] on span "Code Bank" at bounding box center [132, 333] width 25 height 95
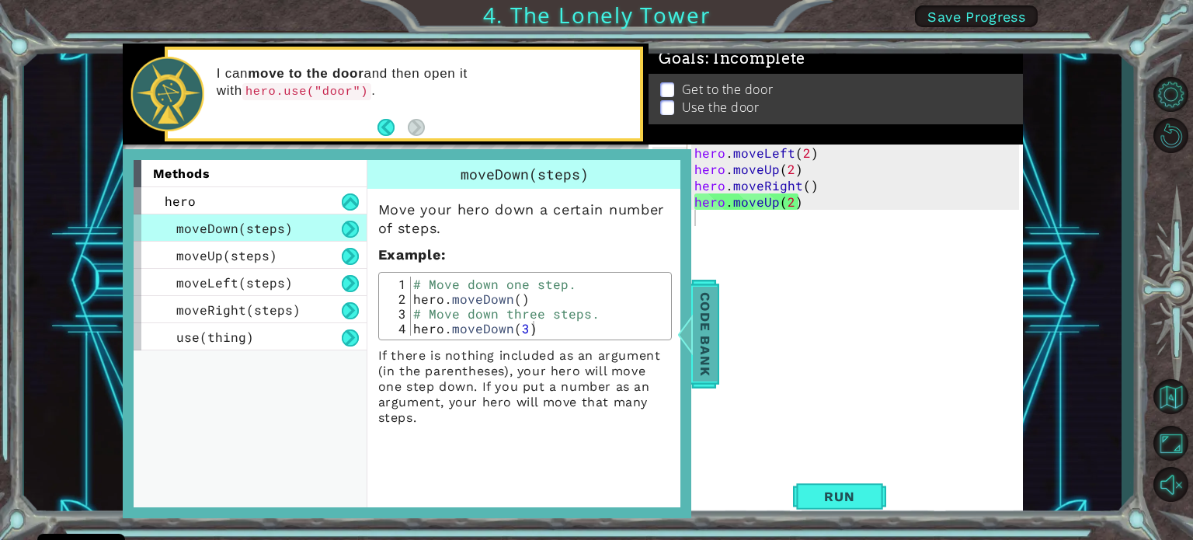
click at [711, 325] on span "Code Bank" at bounding box center [701, 333] width 25 height 95
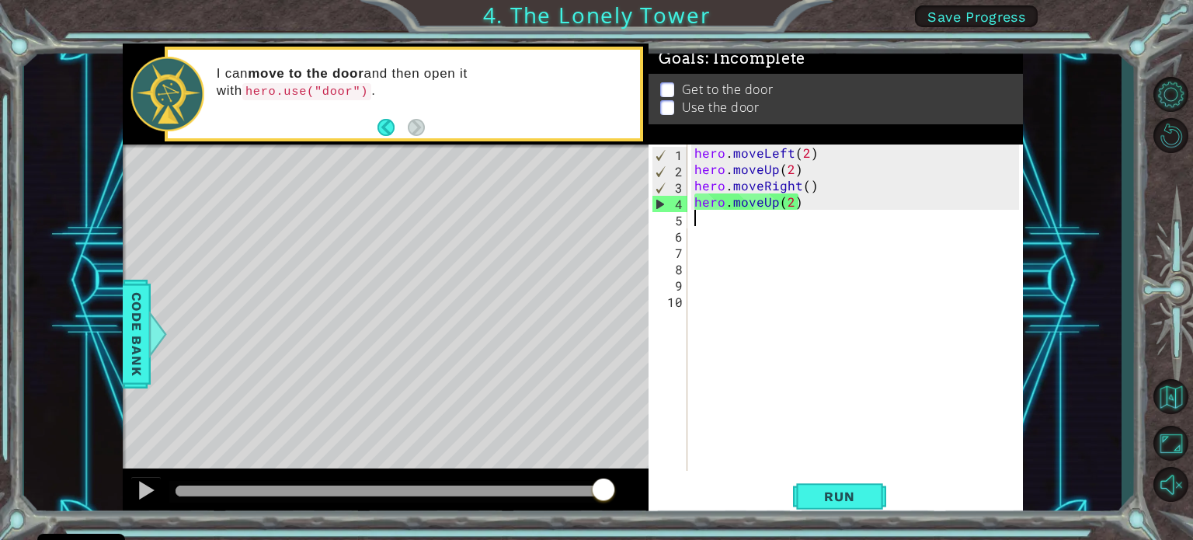
drag, startPoint x: 795, startPoint y: 210, endPoint x: 709, endPoint y: 213, distance: 86.2
click at [709, 213] on div "hero . moveLeft ( 2 ) hero . moveUp ( 2 ) hero . moveRight ( ) hero . moveUp ( …" at bounding box center [858, 323] width 335 height 359
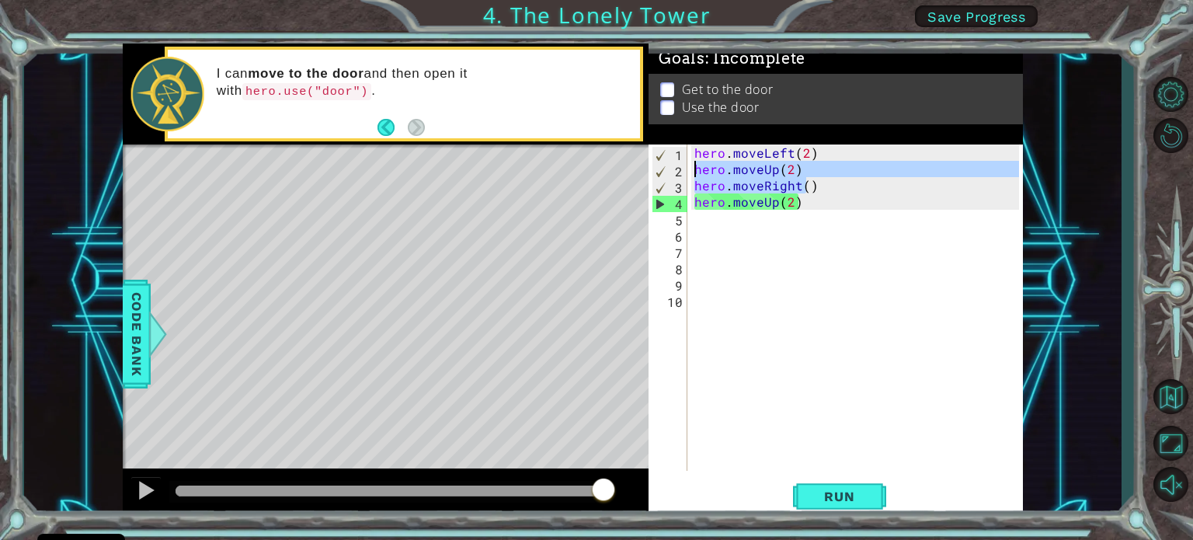
drag, startPoint x: 808, startPoint y: 186, endPoint x: 693, endPoint y: 174, distance: 114.8
click at [693, 174] on div "hero . moveLeft ( 2 ) hero . moveUp ( 2 ) hero . moveRight ( ) hero . moveUp ( …" at bounding box center [858, 323] width 335 height 359
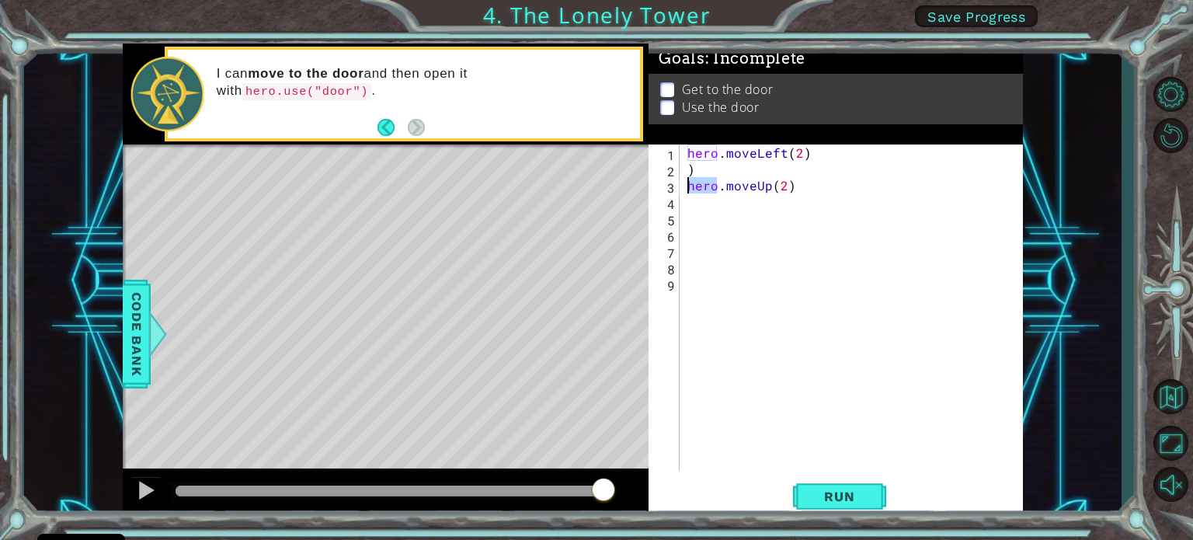
drag, startPoint x: 719, startPoint y: 179, endPoint x: 686, endPoint y: 178, distance: 33.4
click at [686, 178] on div "hero . moveLeft ( 2 ) ) hero . moveUp ( 2 )" at bounding box center [855, 323] width 342 height 359
drag, startPoint x: 702, startPoint y: 161, endPoint x: 686, endPoint y: 165, distance: 16.2
click at [686, 165] on div "hero . moveLeft ( 2 ) ) hero . moveUp ( 2 )" at bounding box center [855, 323] width 342 height 359
type textarea ")"
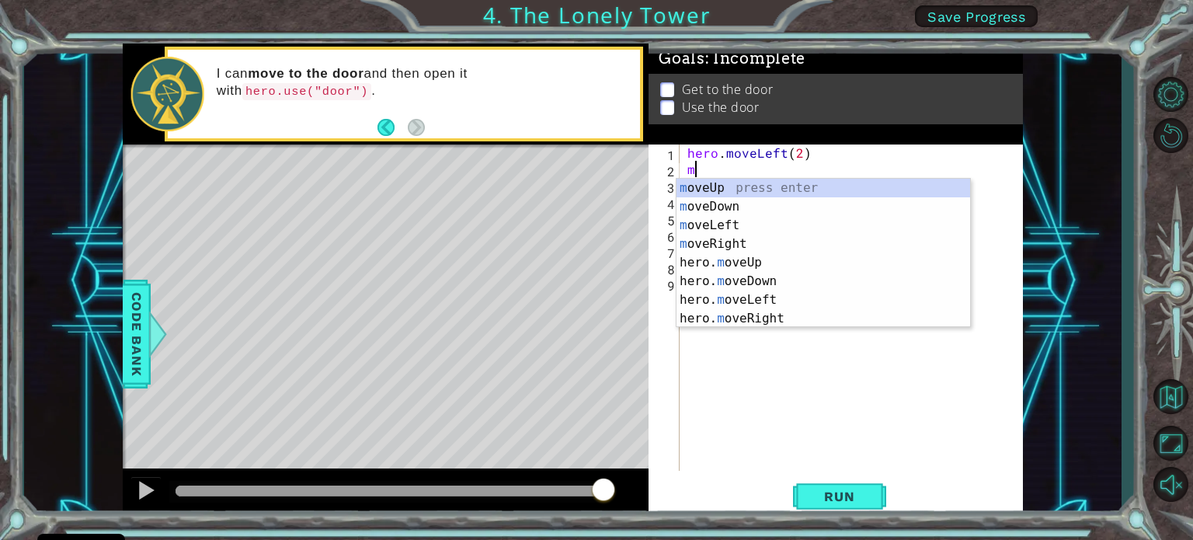
type textarea "mo"
click at [750, 203] on div "mo veUp press enter mo veDown press enter mo veLeft press enter mo veRight pres…" at bounding box center [823, 272] width 294 height 186
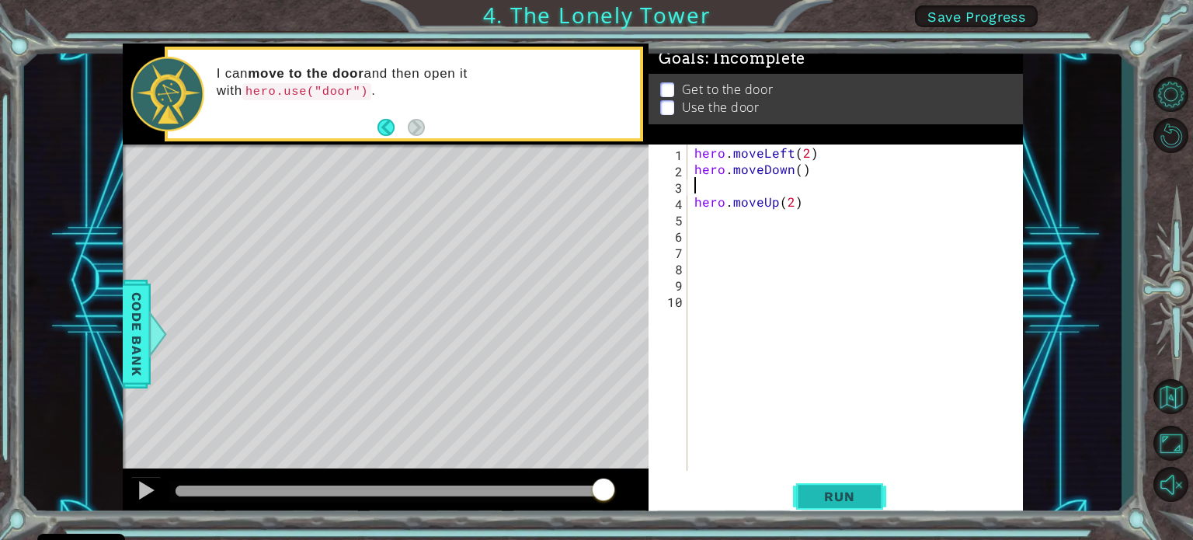
click at [856, 493] on span "Run" at bounding box center [838, 496] width 61 height 16
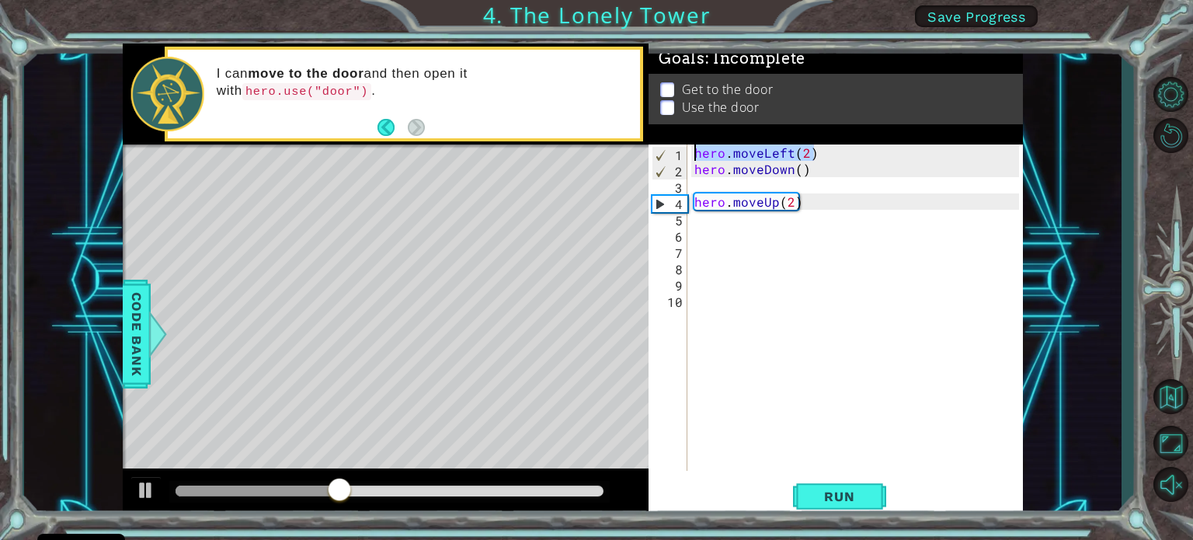
drag, startPoint x: 814, startPoint y: 154, endPoint x: 686, endPoint y: 148, distance: 127.5
click at [686, 148] on div "1 2 3 4 5 6 7 8 9 10 hero . moveLeft ( 2 ) hero . moveDown ( ) hero . moveUp ( …" at bounding box center [833, 307] width 370 height 326
type textarea "hero.moveLeft(2)"
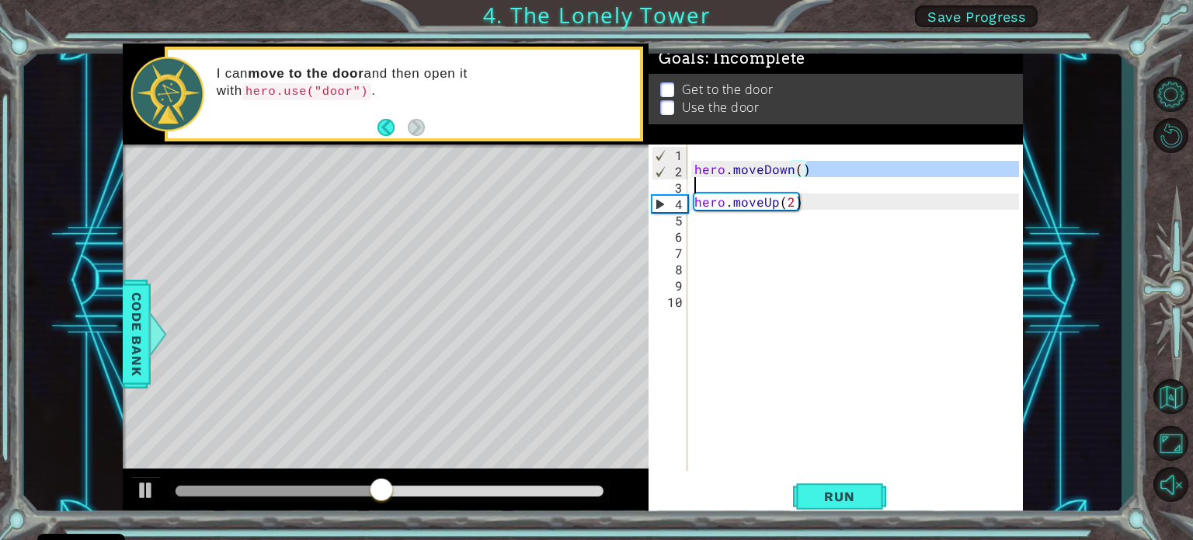
type textarea "hero.moveDown()hero.moveUp(2)"
drag, startPoint x: 815, startPoint y: 176, endPoint x: 647, endPoint y: 198, distance: 169.1
click at [647, 198] on div "1 ההההההההההההההההההההההההההההההההההההההההההההההההההההההההההההההההההההההההההההה…" at bounding box center [573, 280] width 900 height 475
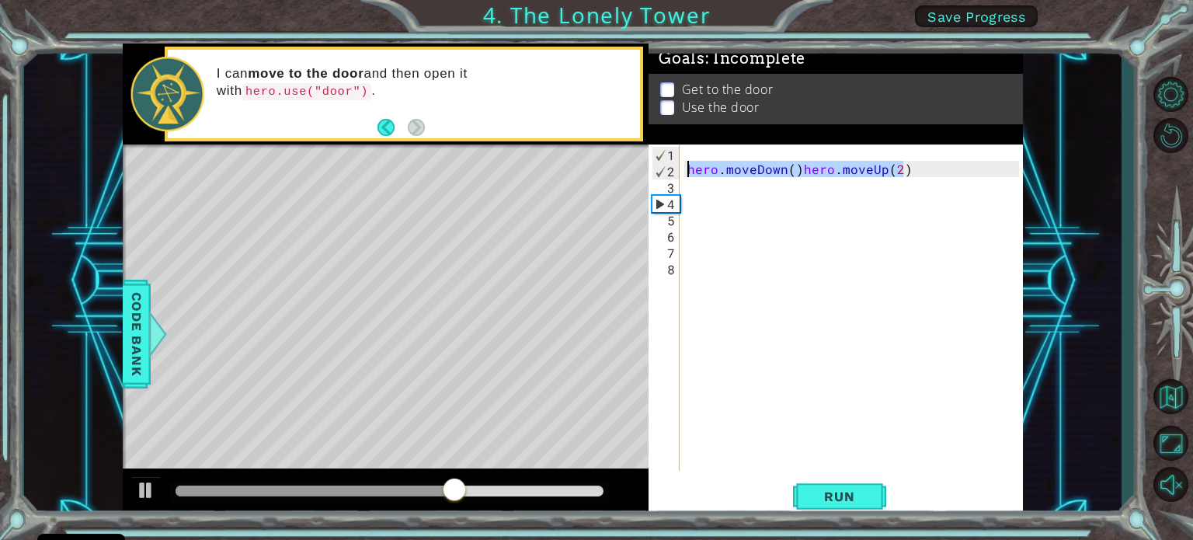
drag, startPoint x: 901, startPoint y: 170, endPoint x: 683, endPoint y: 175, distance: 218.3
click at [683, 175] on div "hero.moveDown()hero.moveUp(2) 1 2 3 4 5 6 7 8 hero . moveDown ( ) hero . moveUp…" at bounding box center [833, 307] width 370 height 326
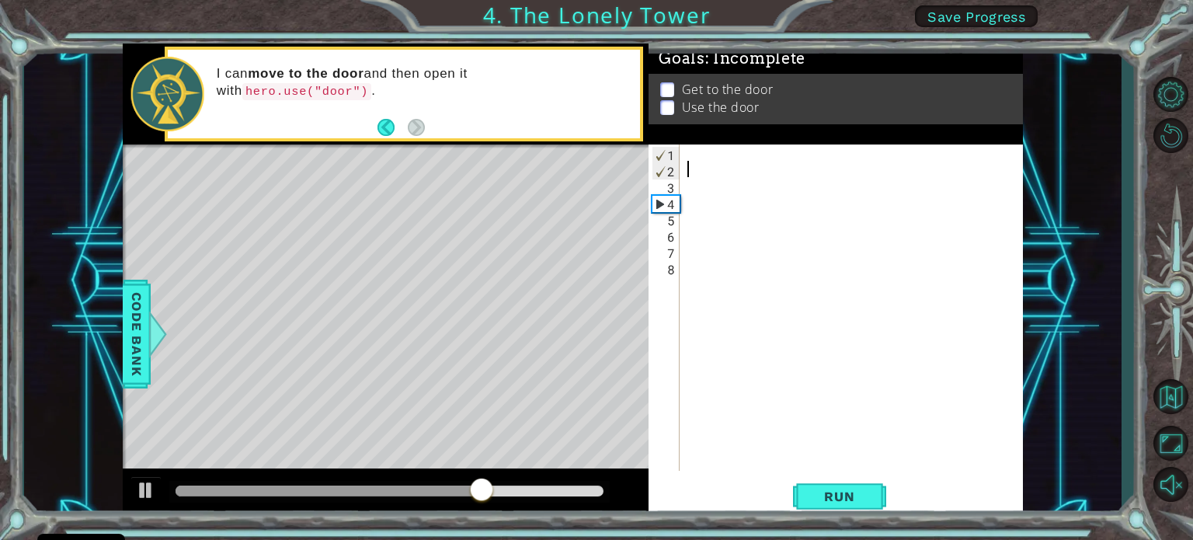
click at [689, 155] on div at bounding box center [855, 323] width 342 height 359
type textarea "m"
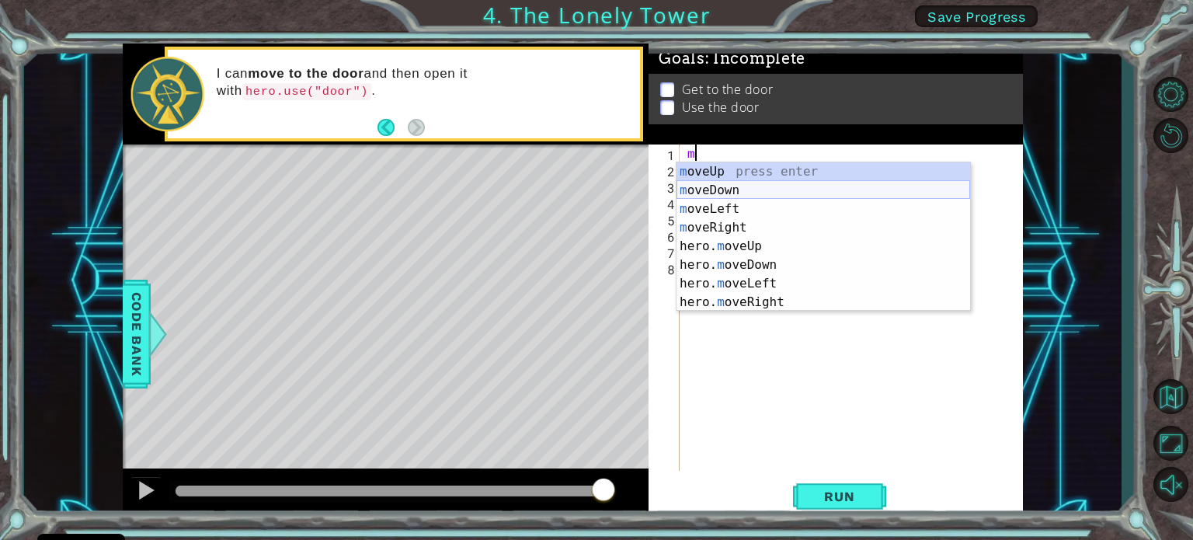
click at [745, 182] on div "m oveUp press enter m oveDown press enter m oveLeft press enter m oveRight pres…" at bounding box center [823, 255] width 294 height 186
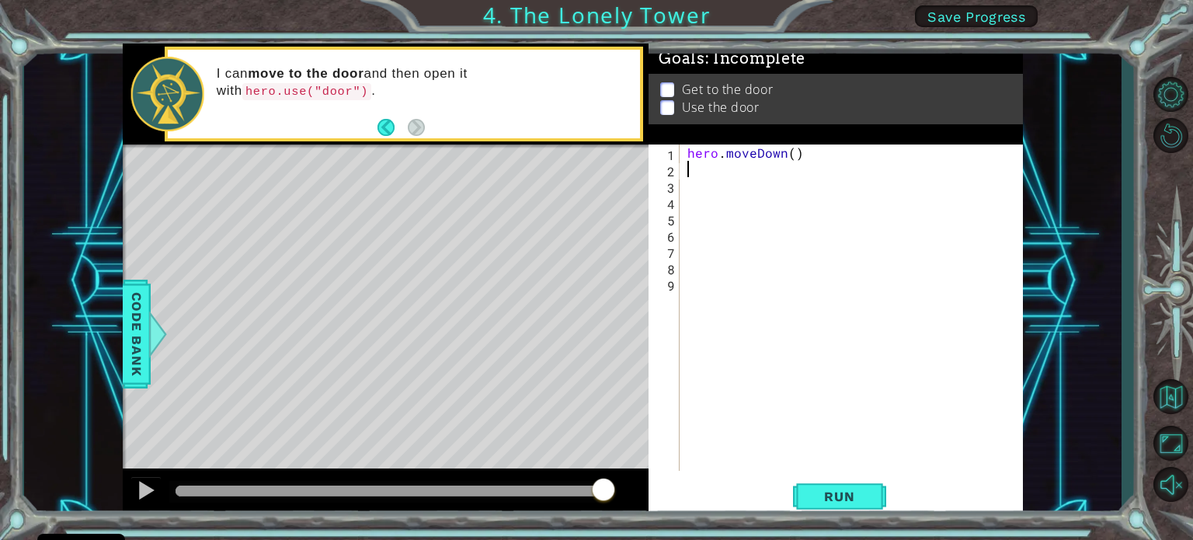
click at [790, 154] on div "hero . moveDown ( )" at bounding box center [855, 323] width 342 height 359
type textarea "hero.moveDown(1)"
type textarea "m"
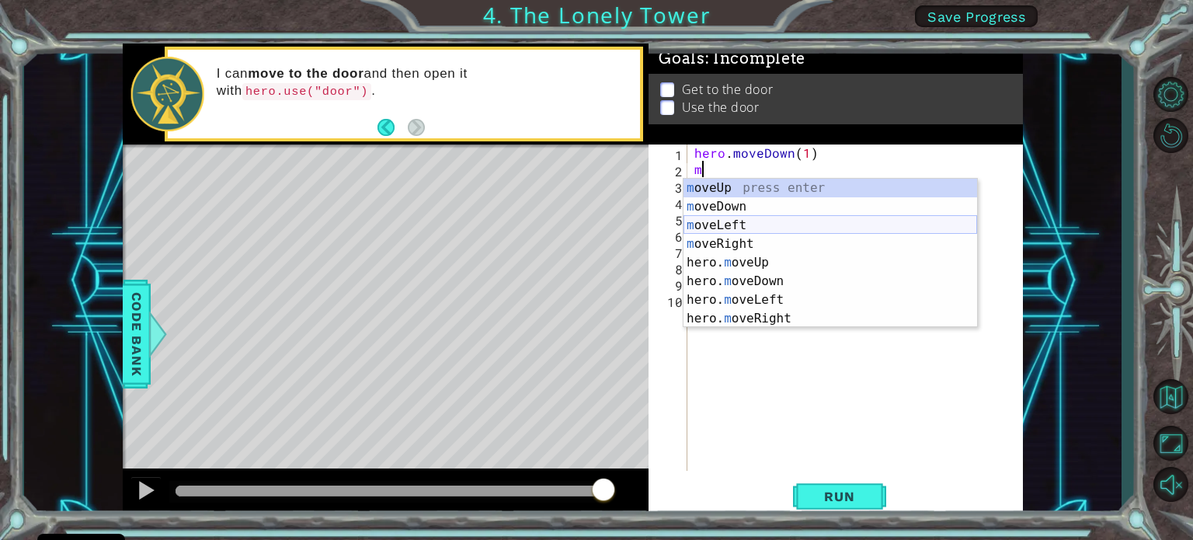
click at [717, 220] on div "m oveUp press enter m oveDown press enter m oveLeft press enter m oveRight pres…" at bounding box center [830, 272] width 294 height 186
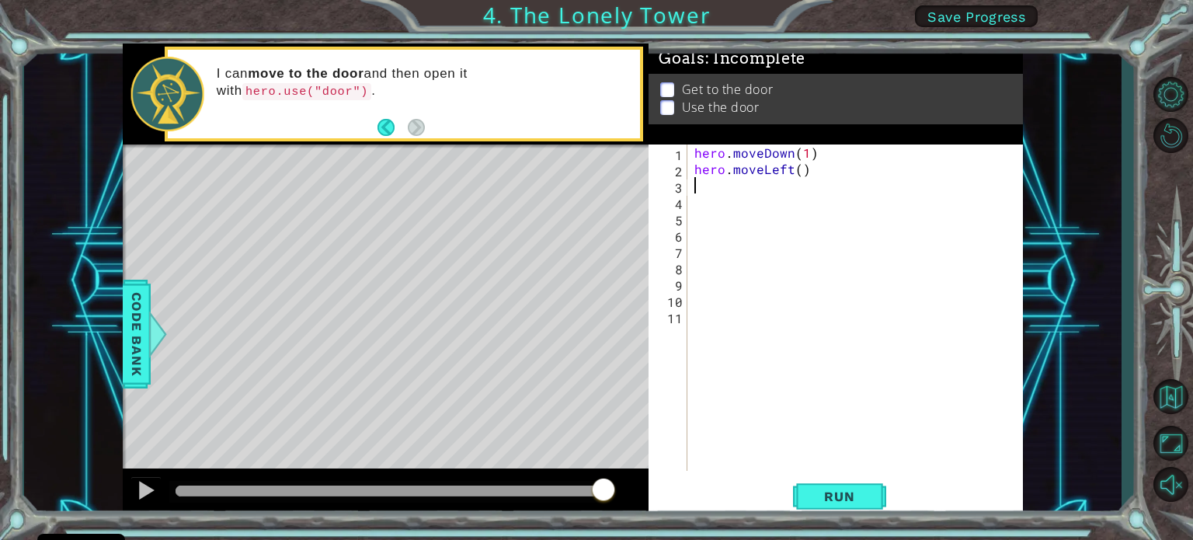
click at [797, 170] on div "hero . moveDown ( 1 ) hero . moveLeft ( )" at bounding box center [858, 323] width 335 height 359
type textarea "hero.moveLeft(2)"
click at [693, 182] on div "hero . moveDown ( 1 ) hero . moveLeft ( 2 )" at bounding box center [858, 323] width 335 height 359
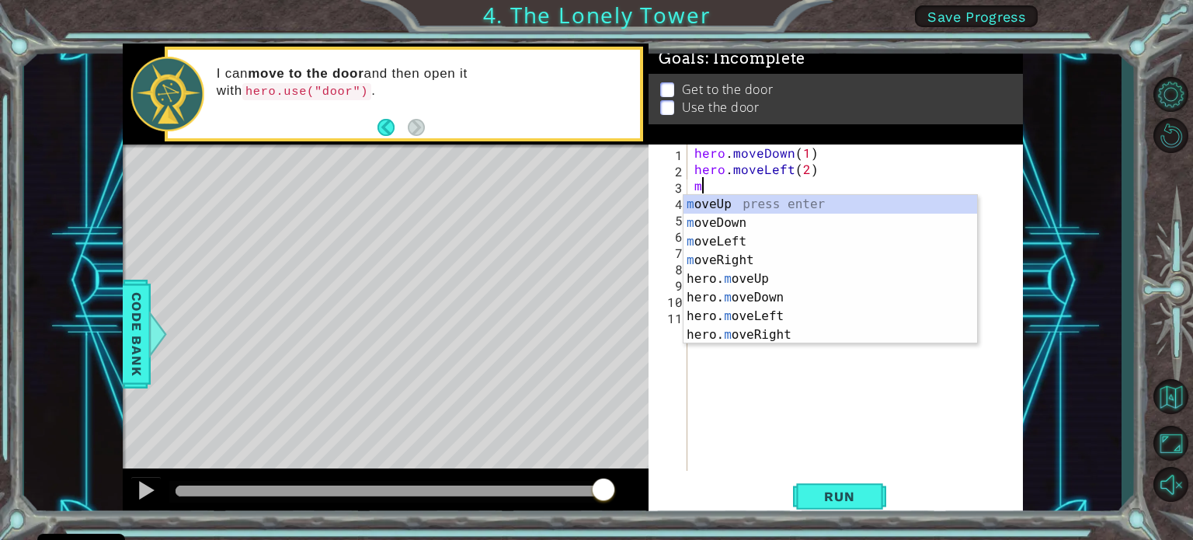
type textarea "mo"
click at [739, 199] on div "mo veUp press enter mo veDown press enter mo veLeft press enter mo veRight pres…" at bounding box center [830, 288] width 294 height 186
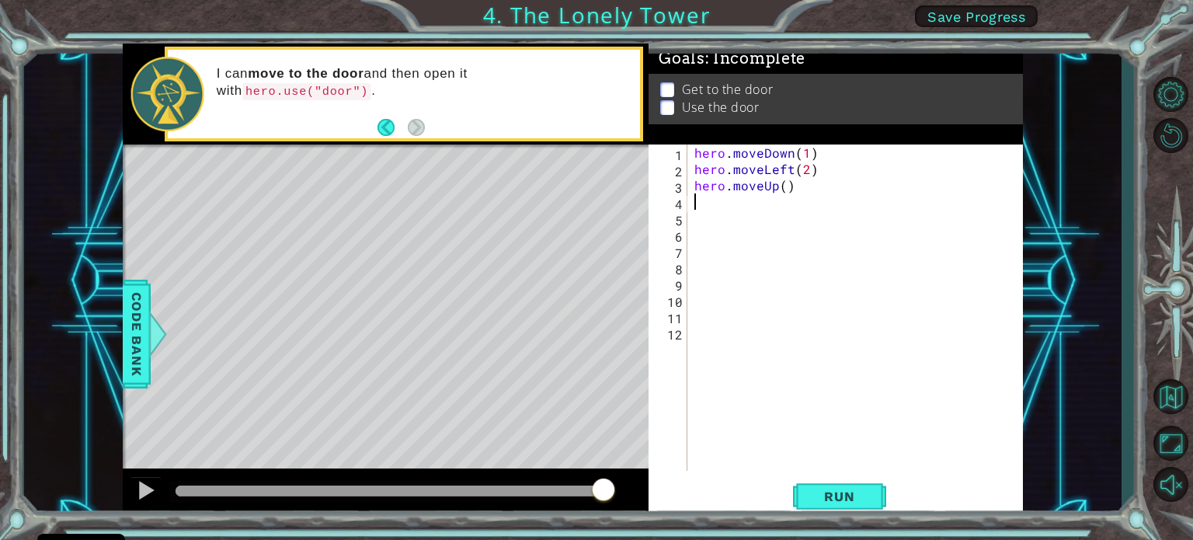
click at [781, 187] on div "hero . moveDown ( 1 ) hero . moveLeft ( 2 ) hero . moveUp ( )" at bounding box center [858, 323] width 335 height 359
type textarea "hero.moveUp(2)"
click at [882, 291] on div "hero . moveDown ( 1 ) hero . moveLeft ( 2 ) hero . moveUp ( 2 )" at bounding box center [858, 323] width 335 height 359
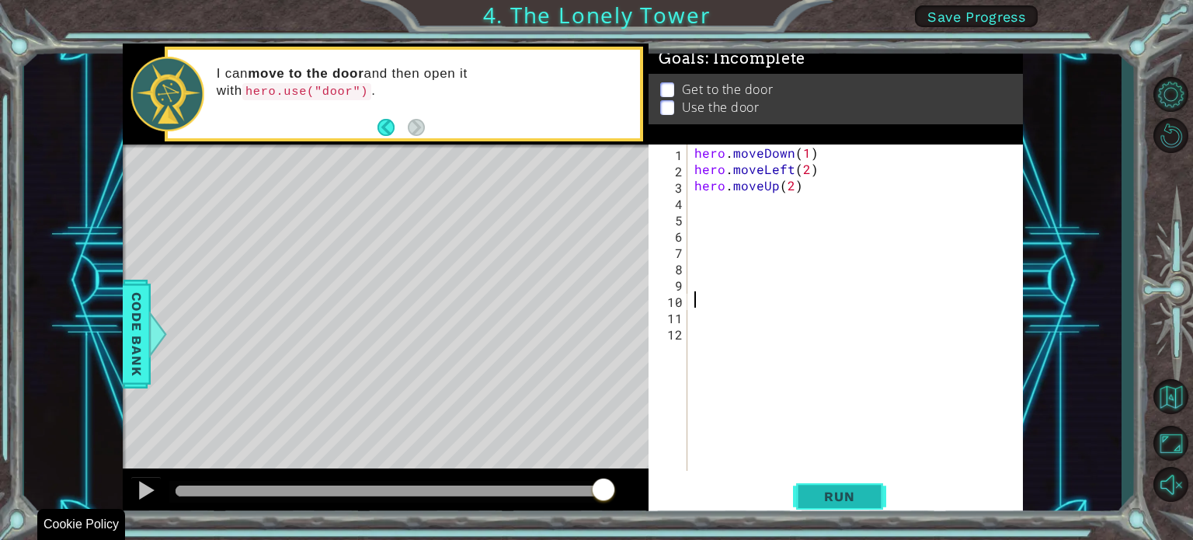
click at [876, 502] on button "Run" at bounding box center [839, 496] width 93 height 37
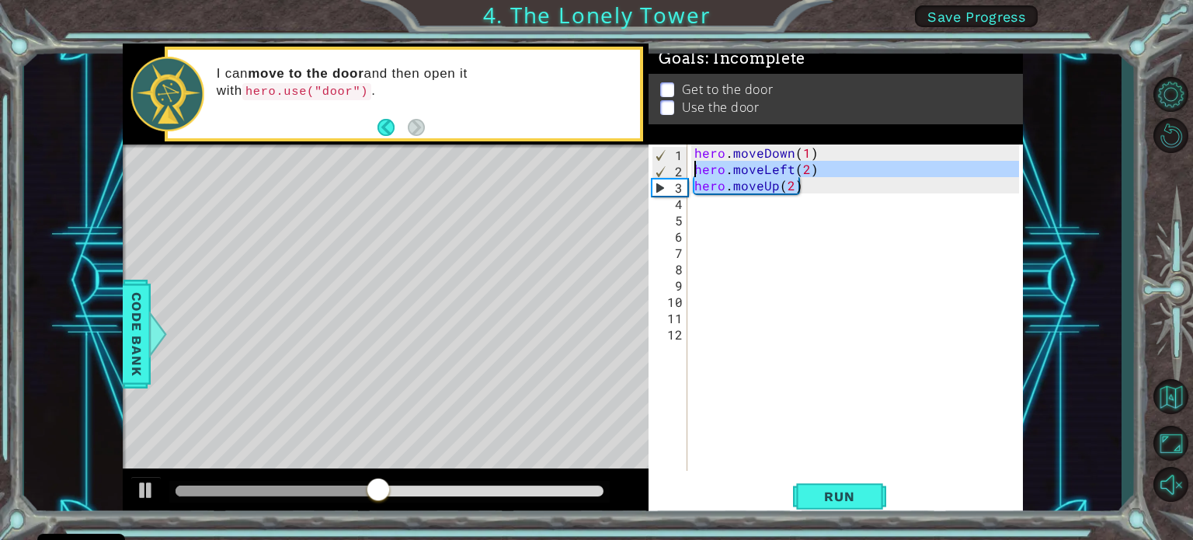
drag, startPoint x: 810, startPoint y: 188, endPoint x: 686, endPoint y: 165, distance: 126.4
click at [686, 165] on div "1 2 3 4 5 6 7 8 9 10 11 12 hero . moveDown ( 1 ) hero . moveLeft ( 2 ) hero . m…" at bounding box center [833, 307] width 370 height 326
type textarea "hero.moveLeft(2) hero.moveUp(2)"
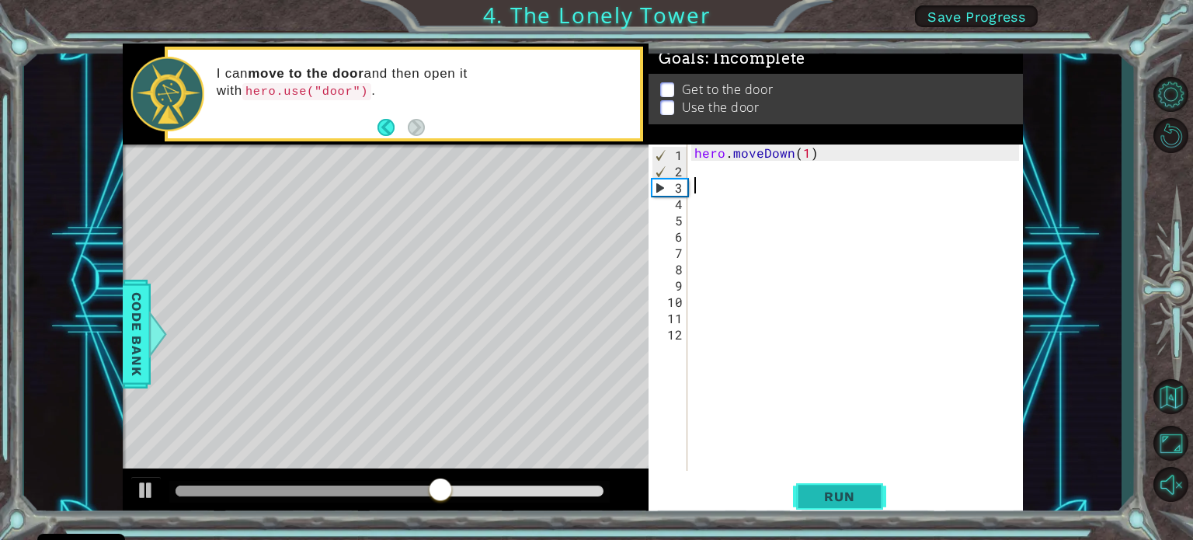
click at [823, 496] on span "Run" at bounding box center [838, 496] width 61 height 16
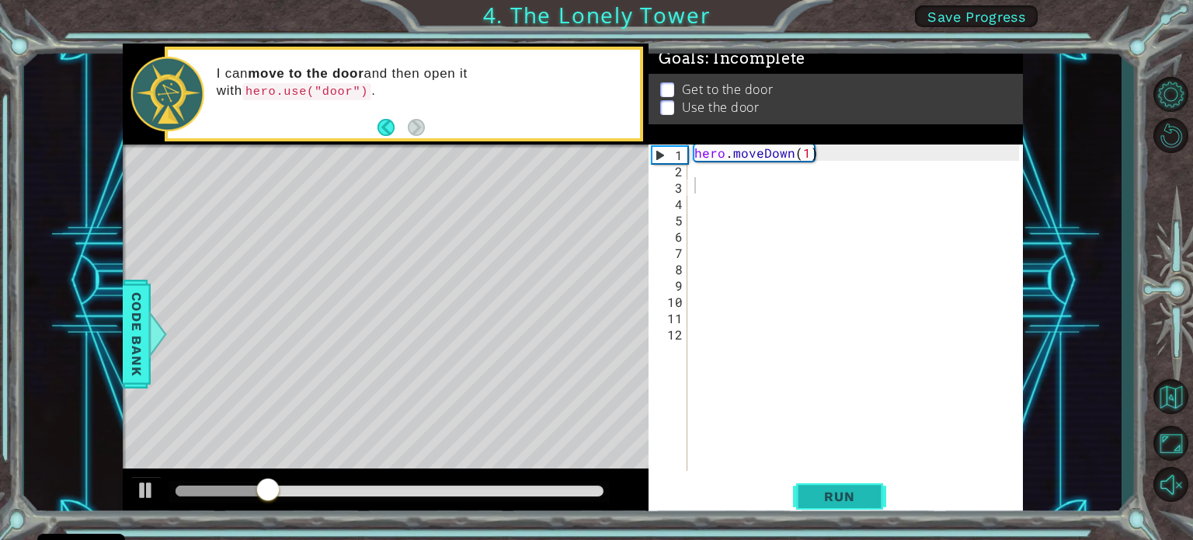
click at [839, 487] on button "Run" at bounding box center [839, 496] width 93 height 37
click at [842, 487] on button "Run" at bounding box center [839, 496] width 93 height 37
click at [863, 484] on button "Run" at bounding box center [839, 496] width 93 height 37
click at [802, 154] on div "hero . moveDown ( 1 )" at bounding box center [858, 323] width 335 height 359
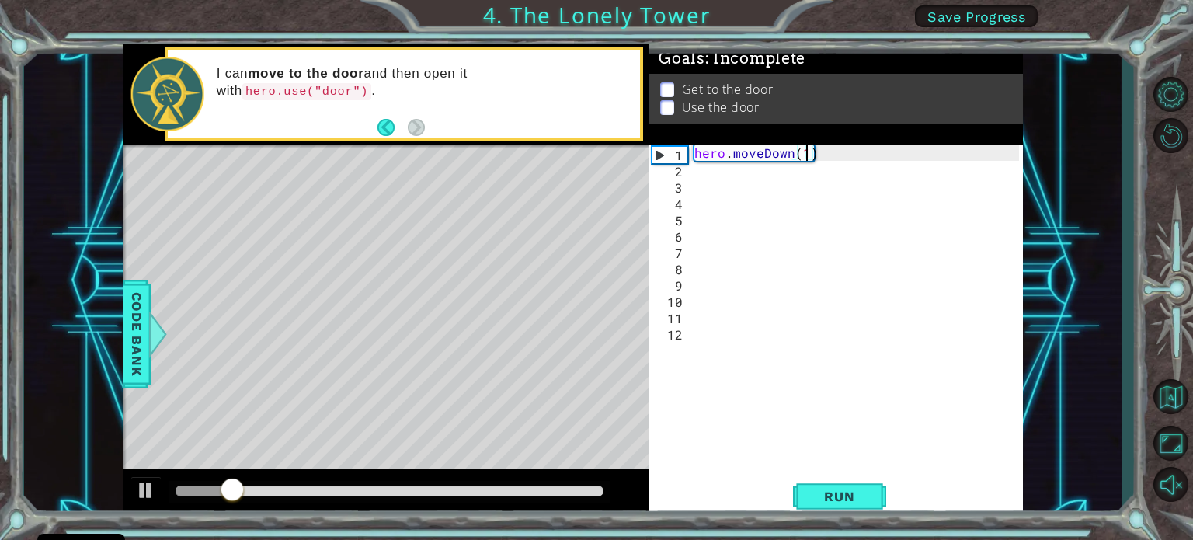
click at [808, 154] on div "hero . moveDown ( 1 )" at bounding box center [858, 323] width 335 height 359
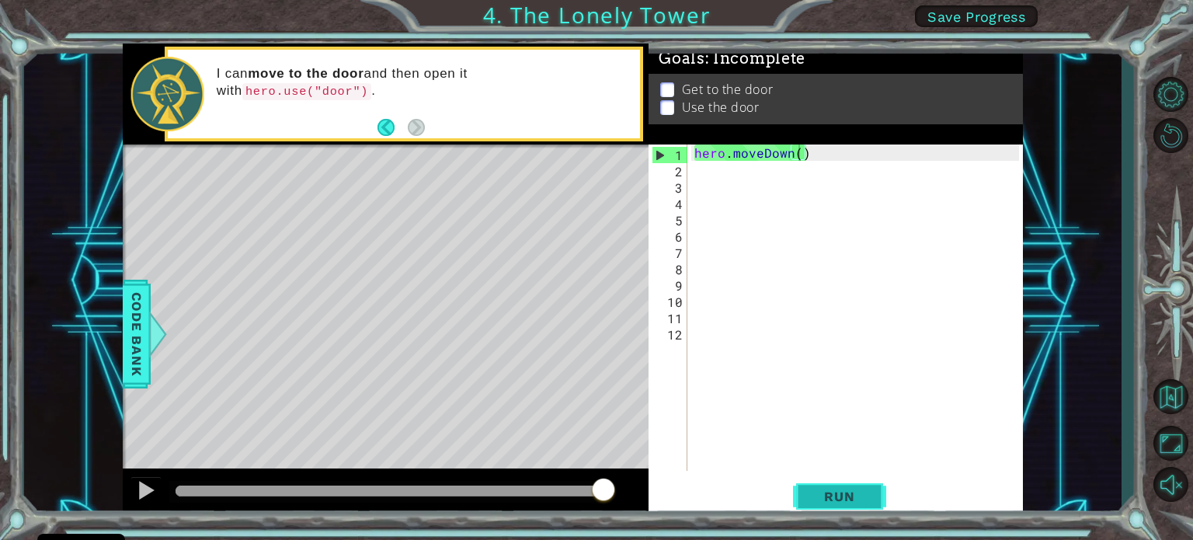
click at [851, 492] on span "Run" at bounding box center [838, 496] width 61 height 16
drag, startPoint x: 825, startPoint y: 153, endPoint x: 663, endPoint y: 142, distance: 161.9
click at [672, 146] on div "hero.moveDown() 1 2 3 4 5 6 7 8 9 10 11 12 hero . moveDown ( ) הההההההההההההההה…" at bounding box center [833, 307] width 370 height 326
type textarea "="
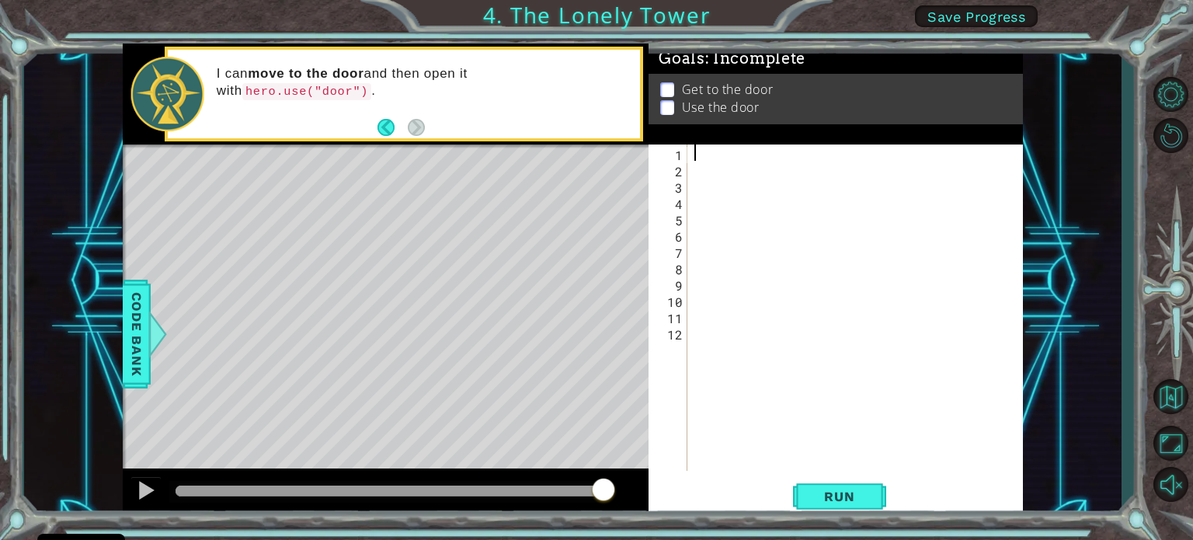
type textarea "m"
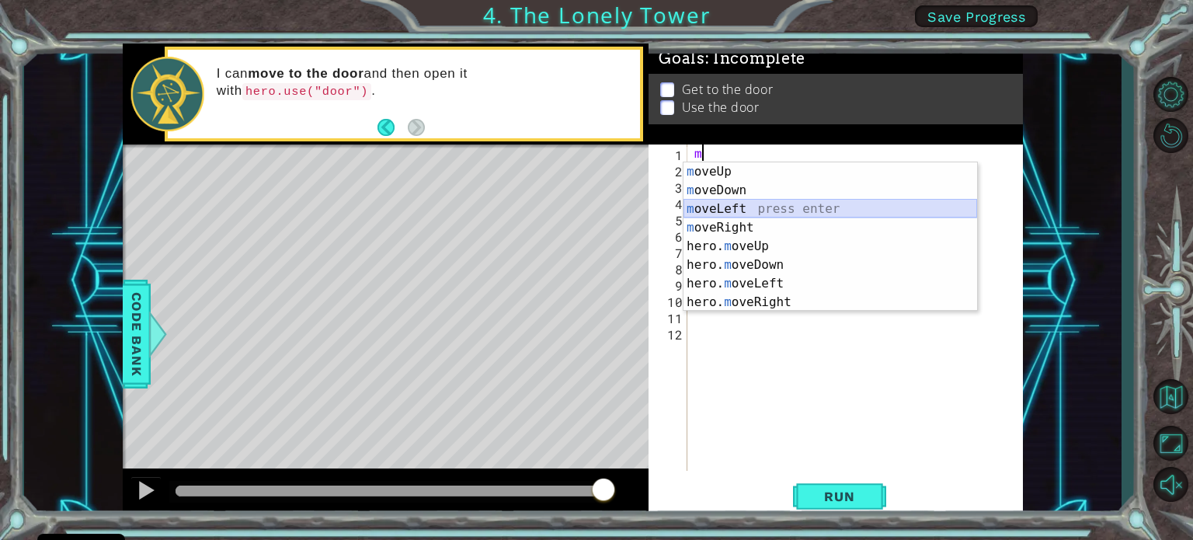
click at [762, 210] on div "m oveUp press enter m oveDown press enter m oveLeft press enter m oveRight pres…" at bounding box center [830, 255] width 294 height 186
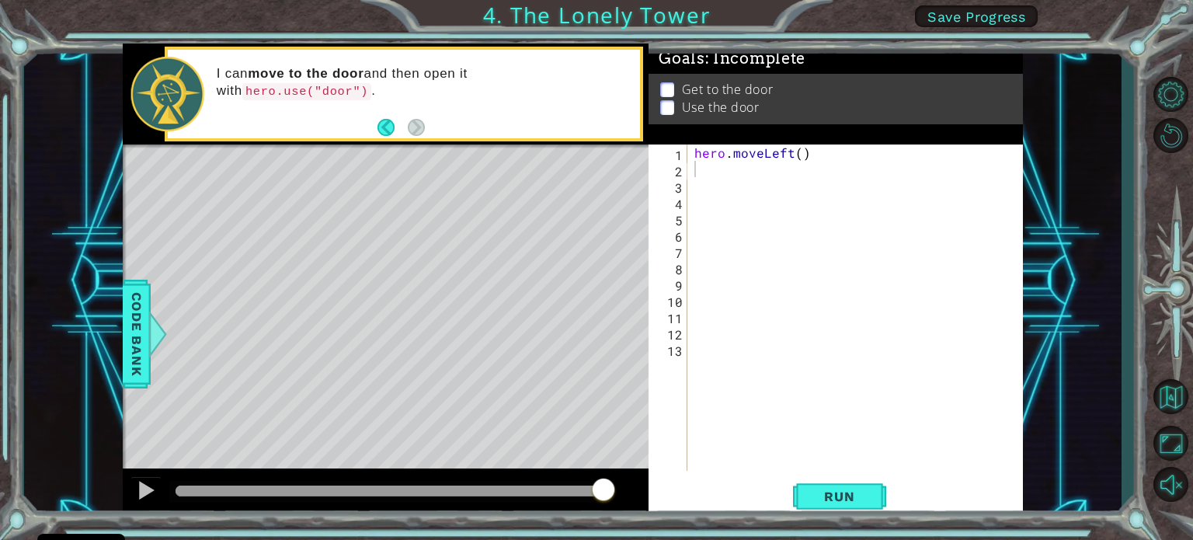
click at [1081, 205] on div "1 ההההההההההההההההההההההההההההההההההההההההההההההההההההההההההההההההההההההההההההה…" at bounding box center [572, 280] width 1097 height 475
click at [675, 105] on li "Use the door" at bounding box center [838, 112] width 356 height 18
click at [670, 107] on p at bounding box center [667, 114] width 14 height 15
click at [670, 102] on p at bounding box center [667, 109] width 14 height 15
click at [676, 89] on li "Get to the door" at bounding box center [838, 92] width 356 height 18
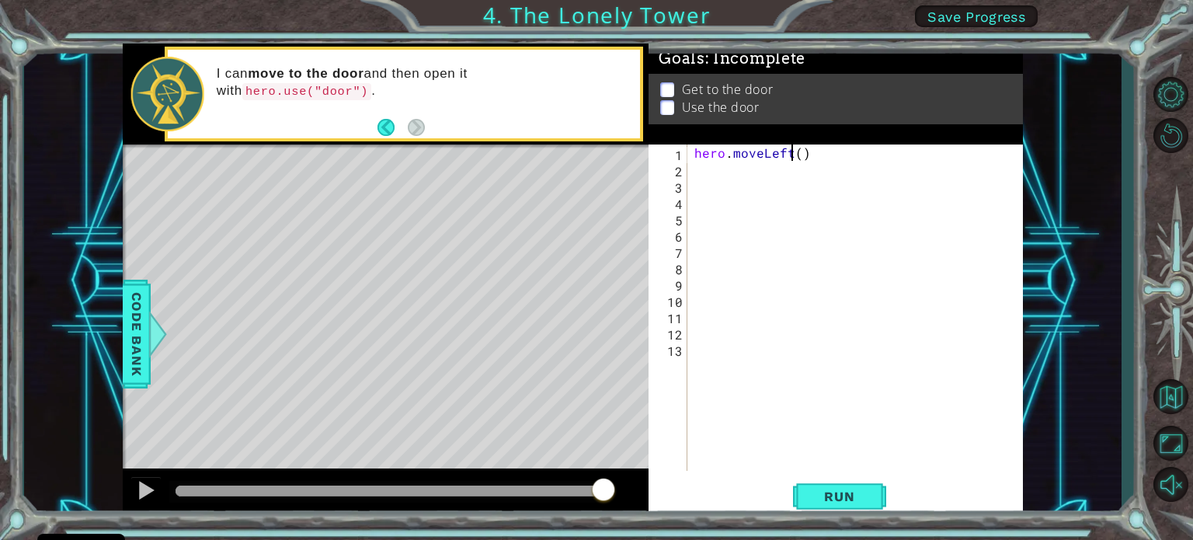
click at [793, 154] on div "hero . moveLeft ( )" at bounding box center [858, 323] width 335 height 359
click at [802, 150] on div "hero . moveLeft ( )" at bounding box center [858, 323] width 335 height 359
type textarea "hero.moveLeft(2)"
type textarea "m"
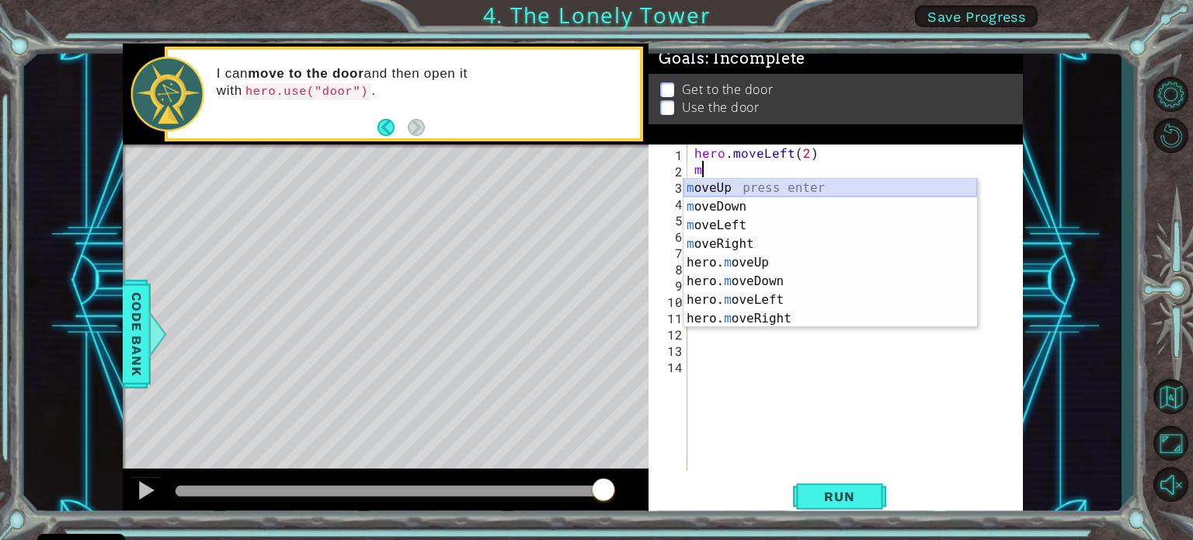
click at [736, 190] on div "m oveUp press enter m oveDown press enter m oveLeft press enter m oveRight pres…" at bounding box center [830, 272] width 294 height 186
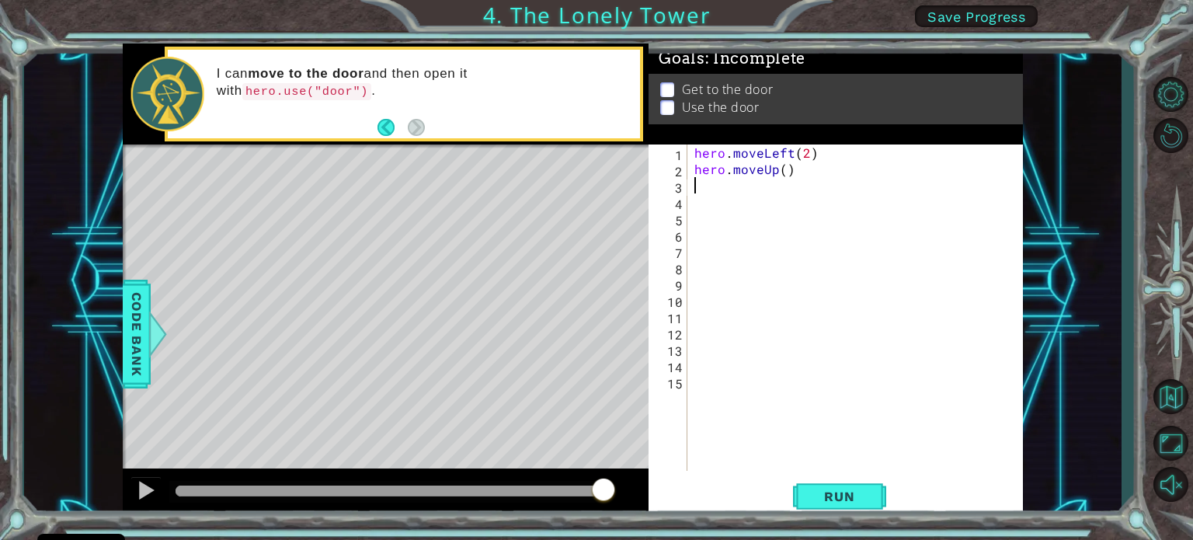
click at [783, 167] on div "hero . moveLeft ( 2 ) hero . moveUp ( )" at bounding box center [858, 323] width 335 height 359
type textarea "hero.moveUp(2)"
click at [721, 187] on div "hero . moveLeft ( 2 ) hero . moveUp ( 2 )" at bounding box center [858, 323] width 335 height 359
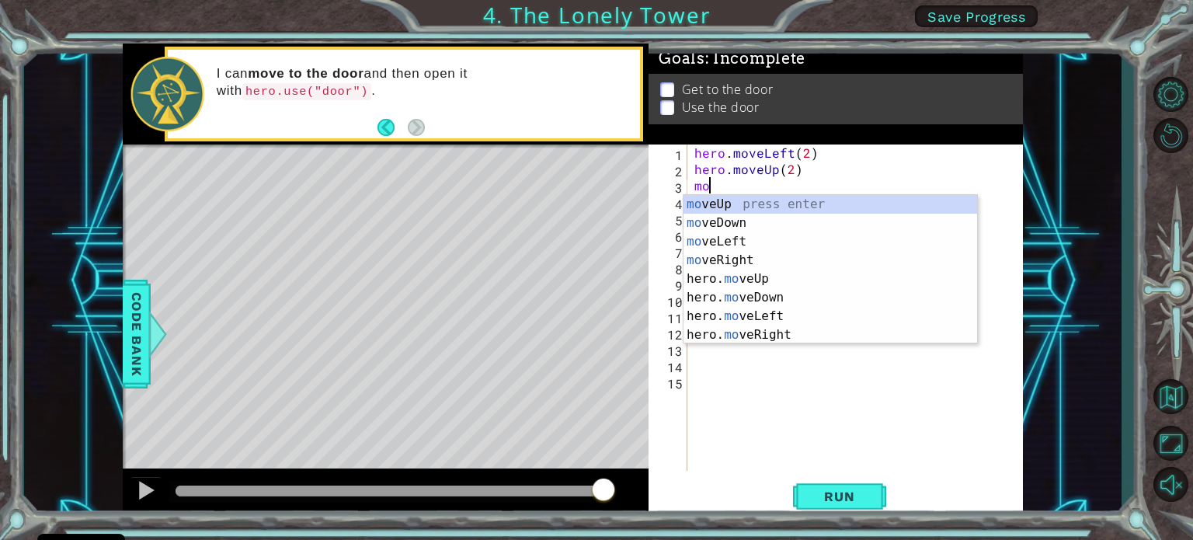
type textarea "m"
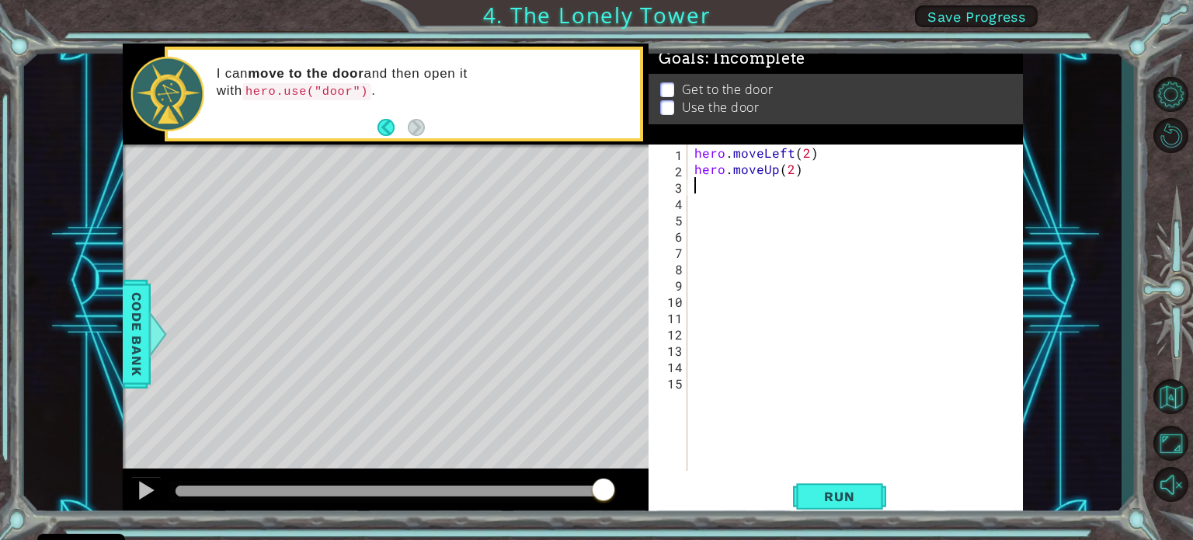
type textarea "j"
click at [879, 495] on button "Run" at bounding box center [839, 496] width 93 height 37
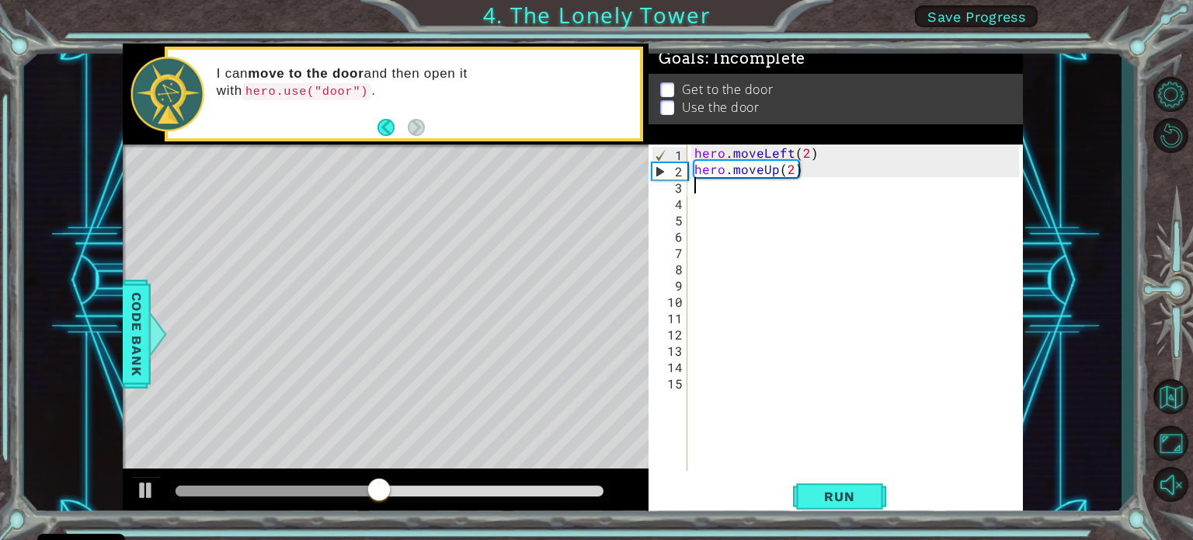
click at [721, 189] on div "hero . moveLeft ( 2 ) hero . moveUp ( 2 )" at bounding box center [858, 323] width 335 height 359
type textarea "m"
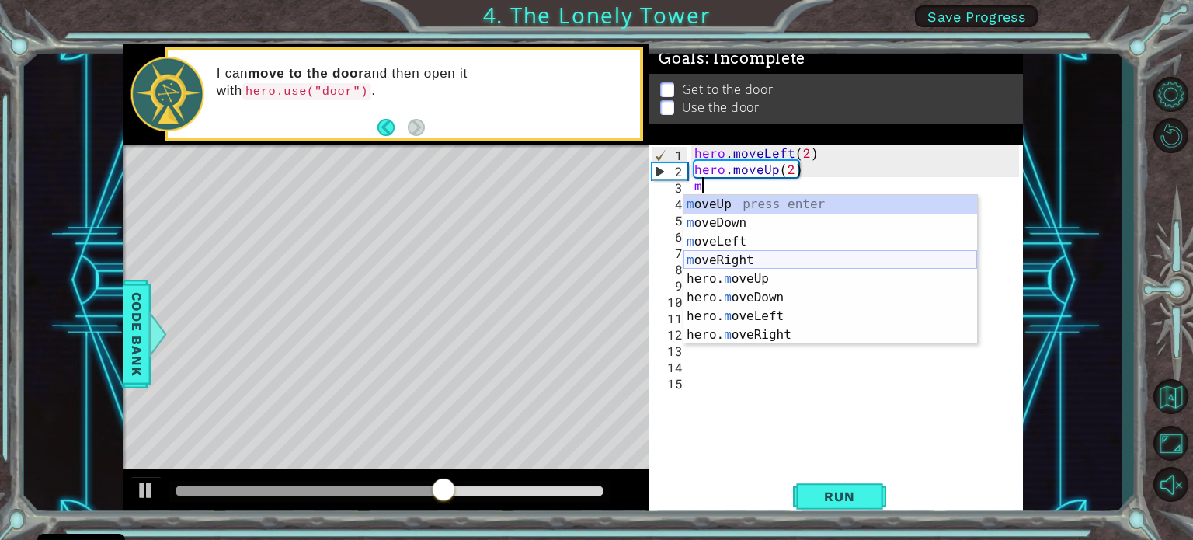
click at [778, 251] on div "m oveUp press enter m oveDown press enter m oveLeft press enter m oveRight pres…" at bounding box center [830, 288] width 294 height 186
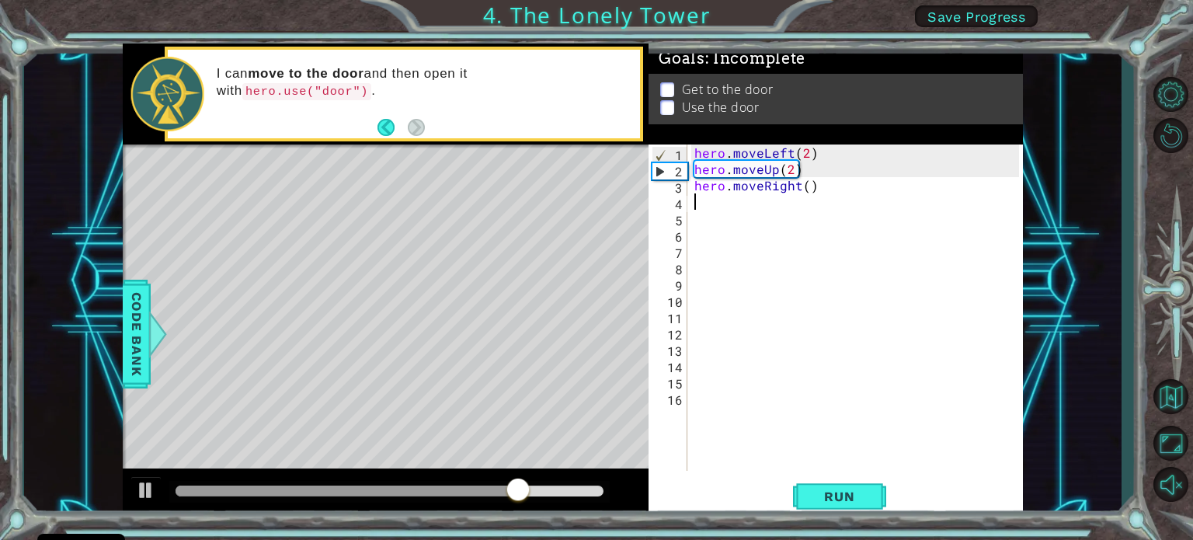
type textarea "m"
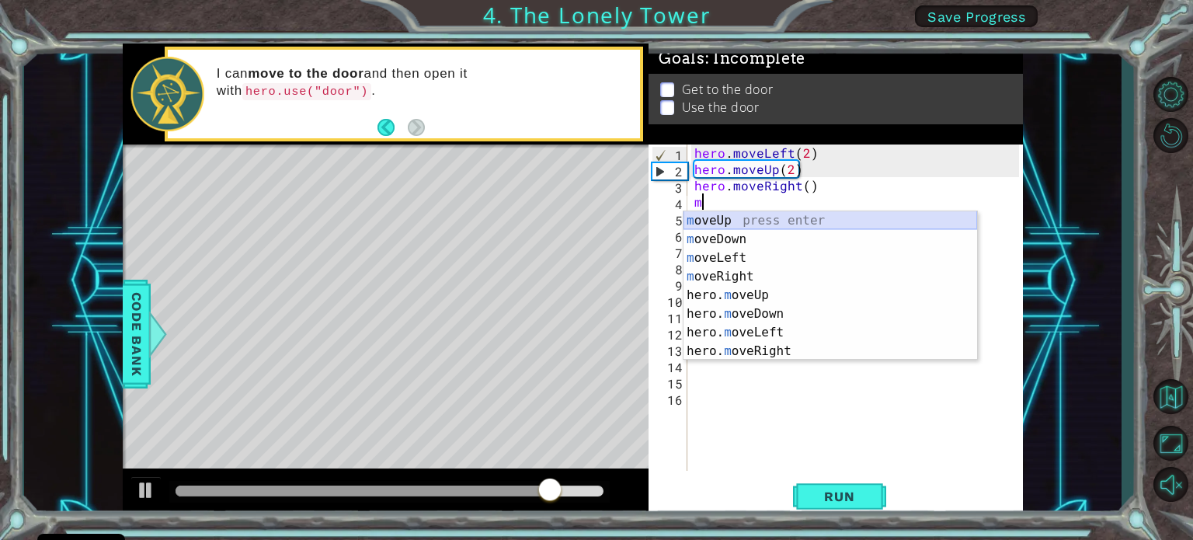
click at [736, 224] on div "m oveUp press enter m oveDown press enter m oveLeft press enter m oveRight pres…" at bounding box center [830, 304] width 294 height 186
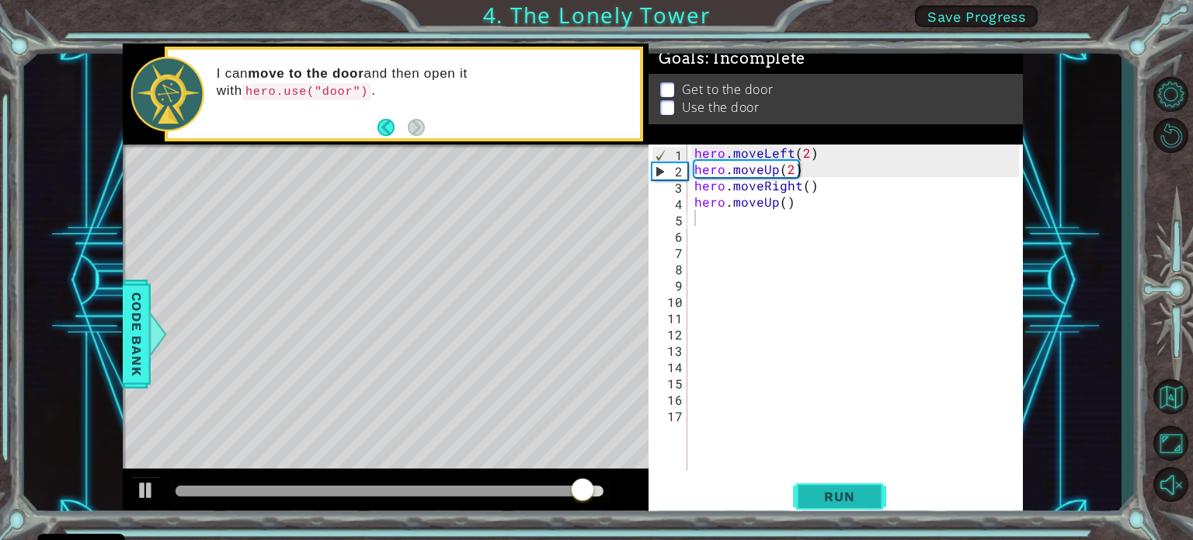
click at [849, 499] on span "Run" at bounding box center [838, 496] width 61 height 16
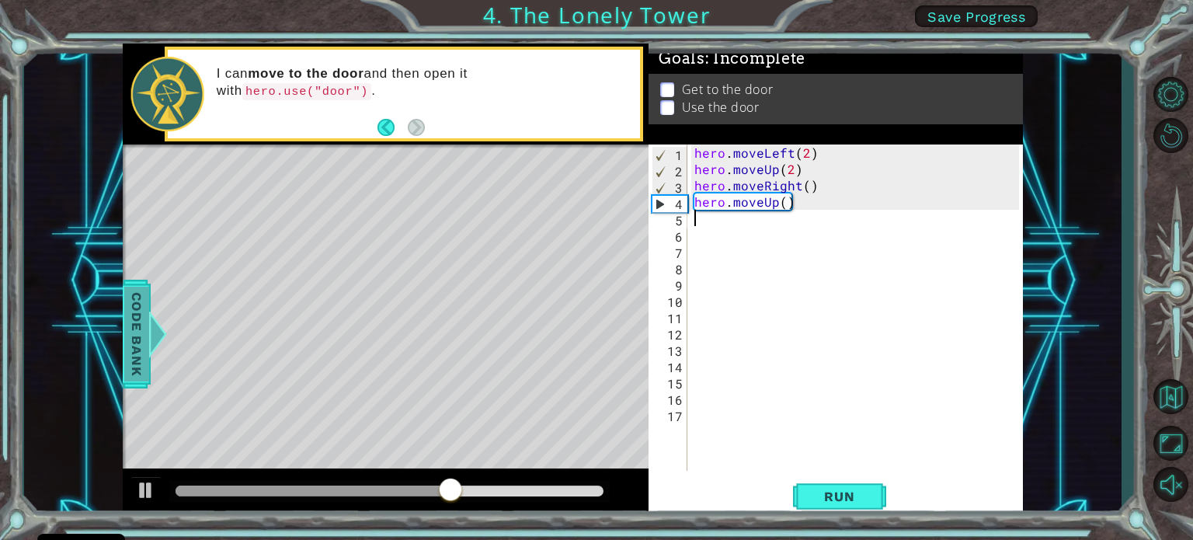
click at [152, 327] on div at bounding box center [150, 334] width 19 height 47
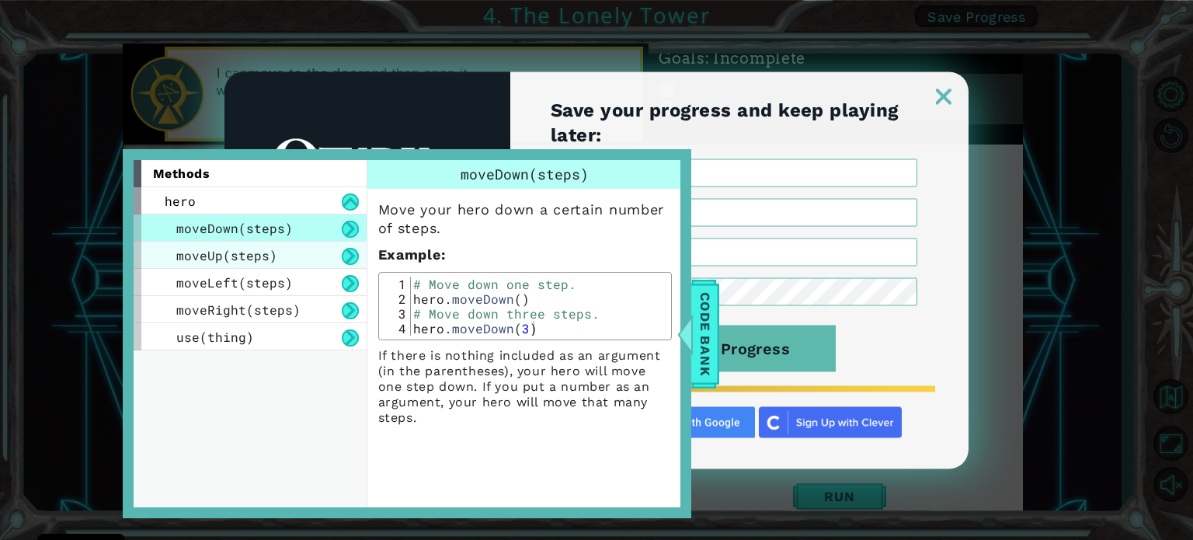
click at [296, 260] on div "moveUp(steps)" at bounding box center [250, 254] width 233 height 27
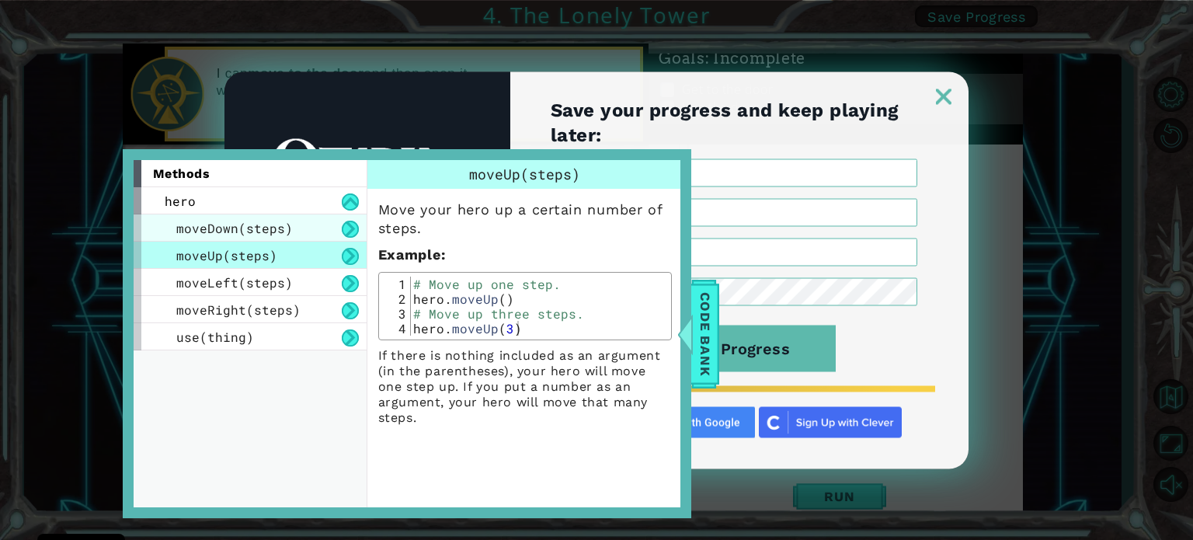
click at [320, 221] on div "moveDown(steps)" at bounding box center [250, 227] width 233 height 27
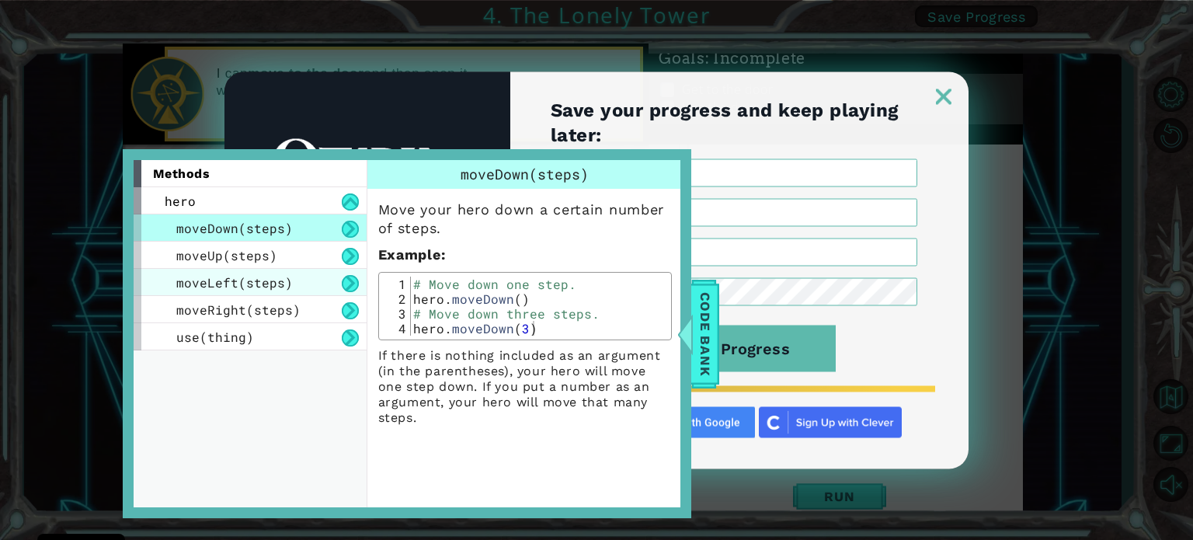
click at [236, 289] on span "moveLeft(steps)" at bounding box center [234, 282] width 116 height 16
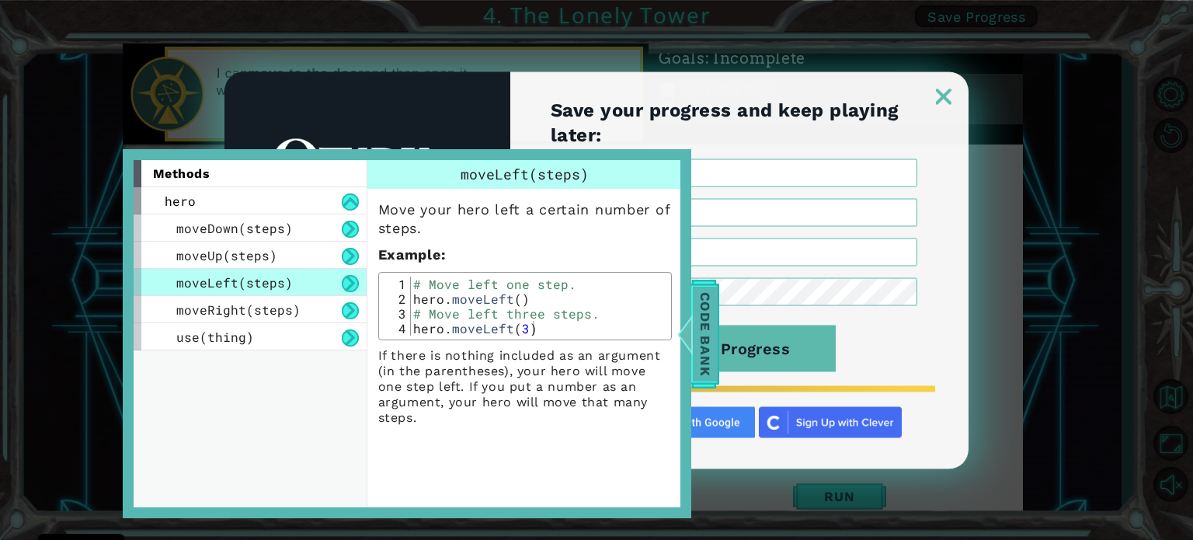
click at [703, 335] on span "Code Bank" at bounding box center [695, 333] width 25 height 95
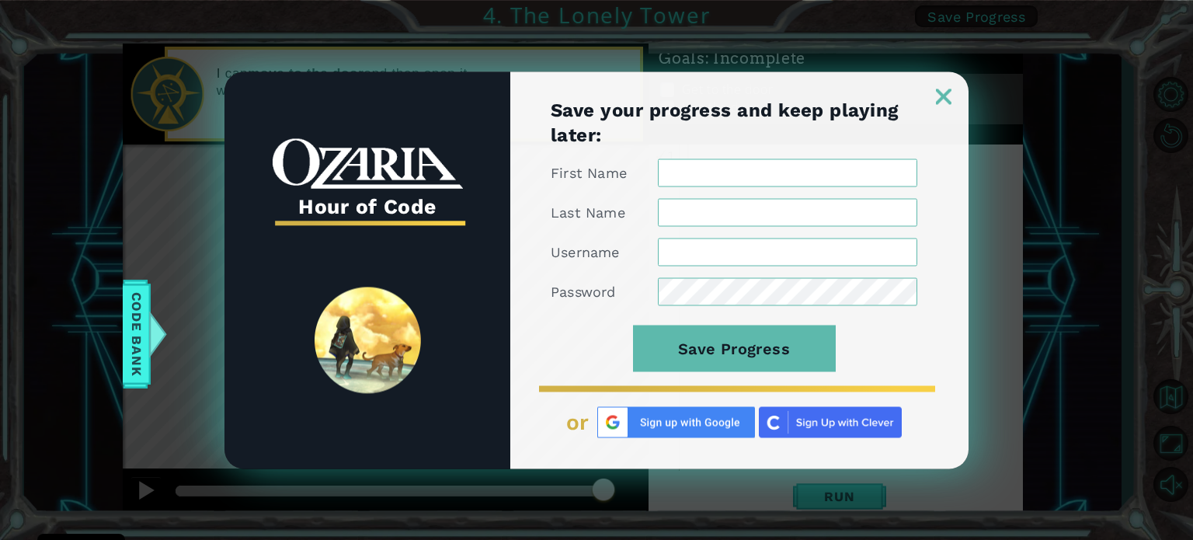
click at [936, 83] on link at bounding box center [944, 87] width 50 height 12
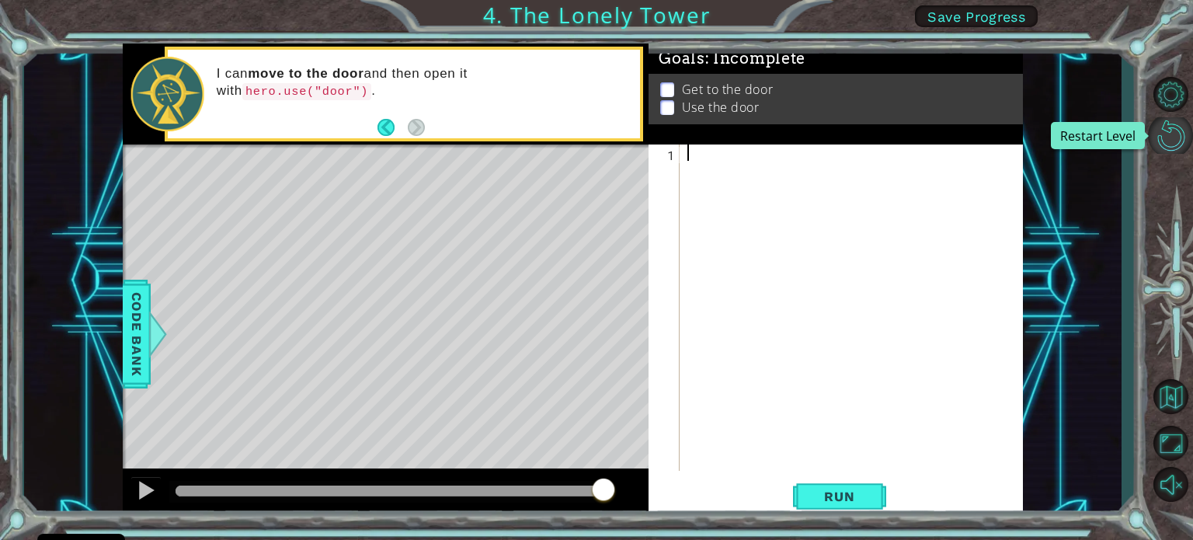
click at [1165, 144] on button "Restart Level" at bounding box center [1170, 135] width 45 height 36
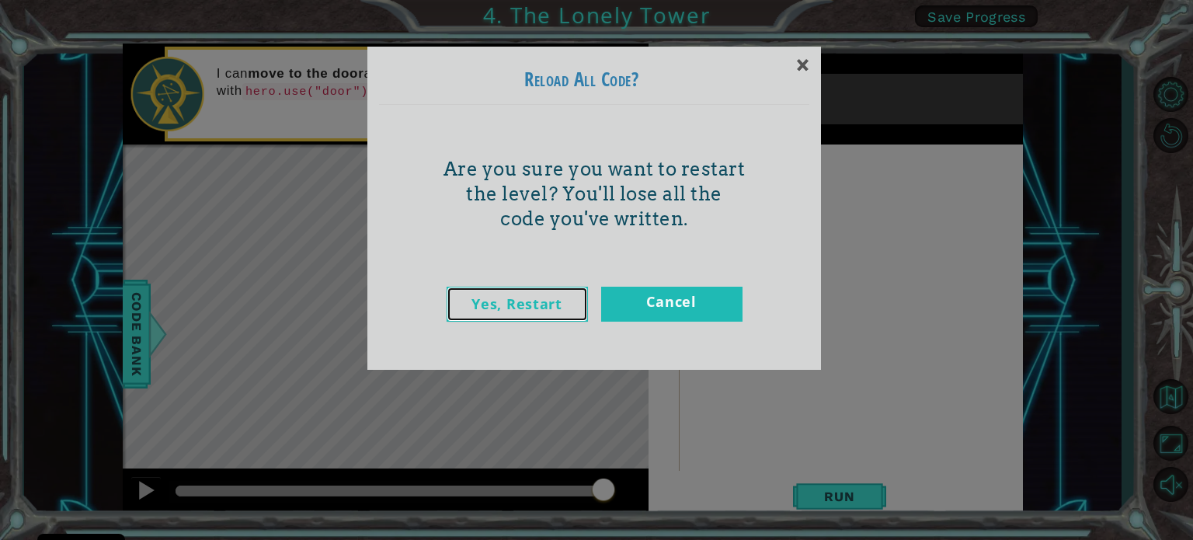
click at [531, 300] on link "Yes, Restart" at bounding box center [516, 304] width 141 height 35
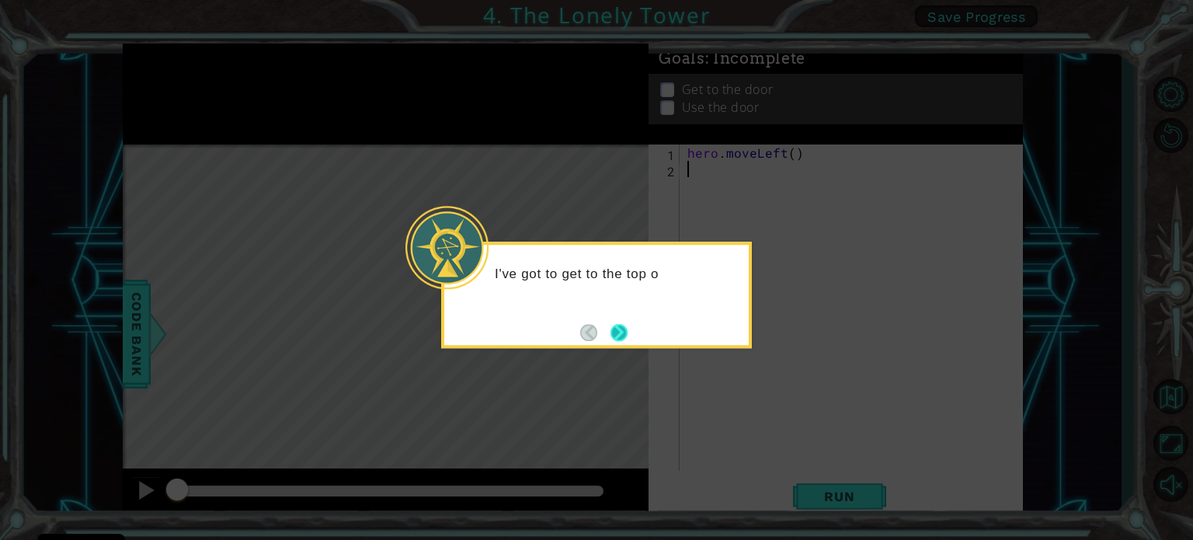
click at [615, 329] on button "Next" at bounding box center [618, 332] width 17 height 17
click at [627, 326] on button "Next" at bounding box center [618, 332] width 17 height 17
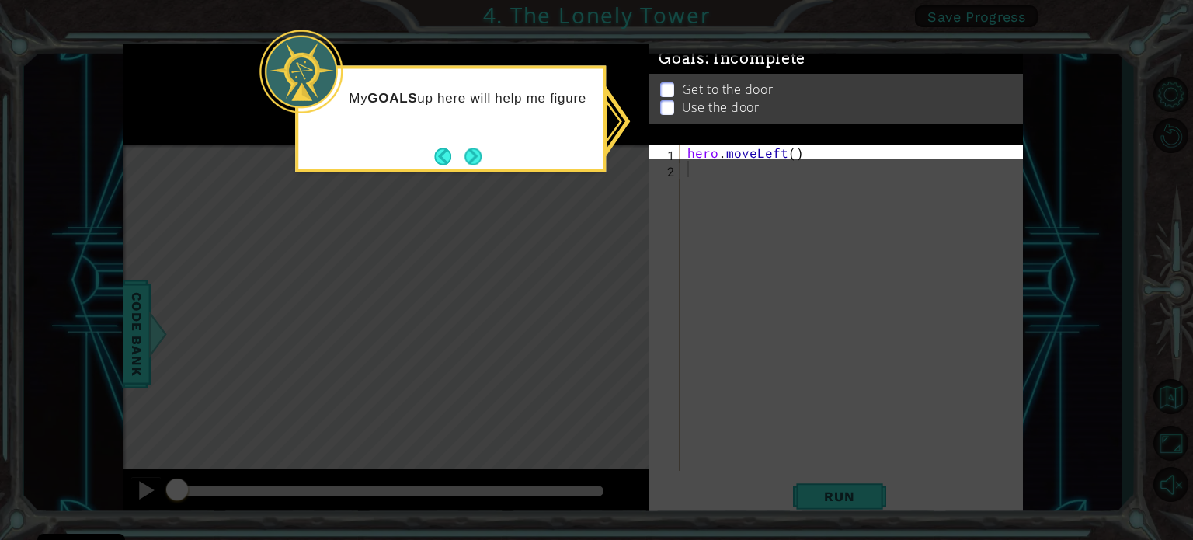
click at [474, 153] on button "Next" at bounding box center [473, 157] width 18 height 18
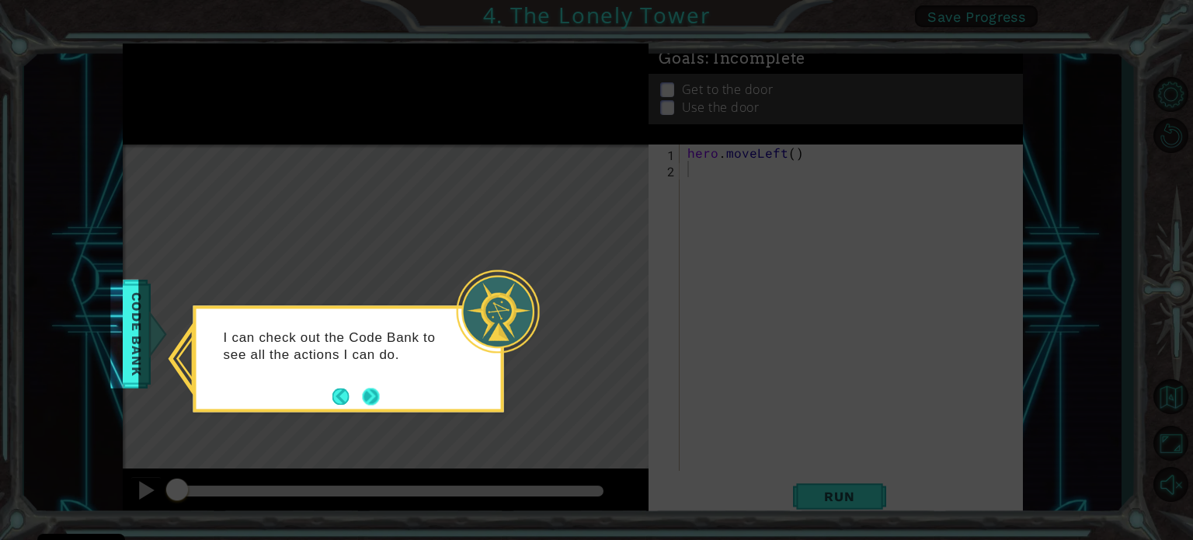
click at [362, 399] on button "Next" at bounding box center [370, 395] width 17 height 17
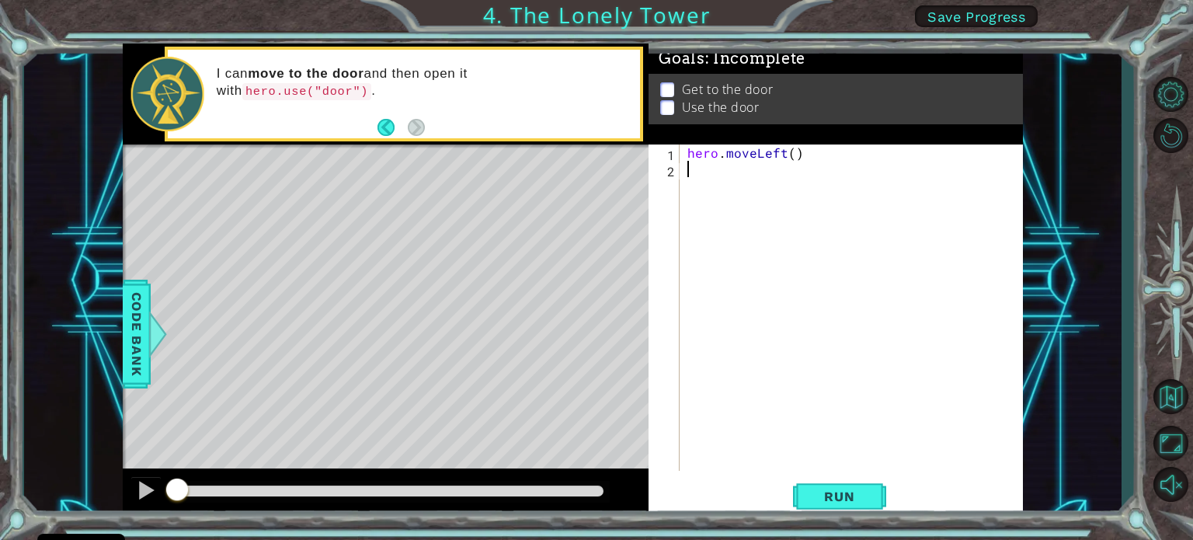
click at [808, 175] on div "hero . moveLeft ( )" at bounding box center [855, 323] width 342 height 359
type textarea "M"
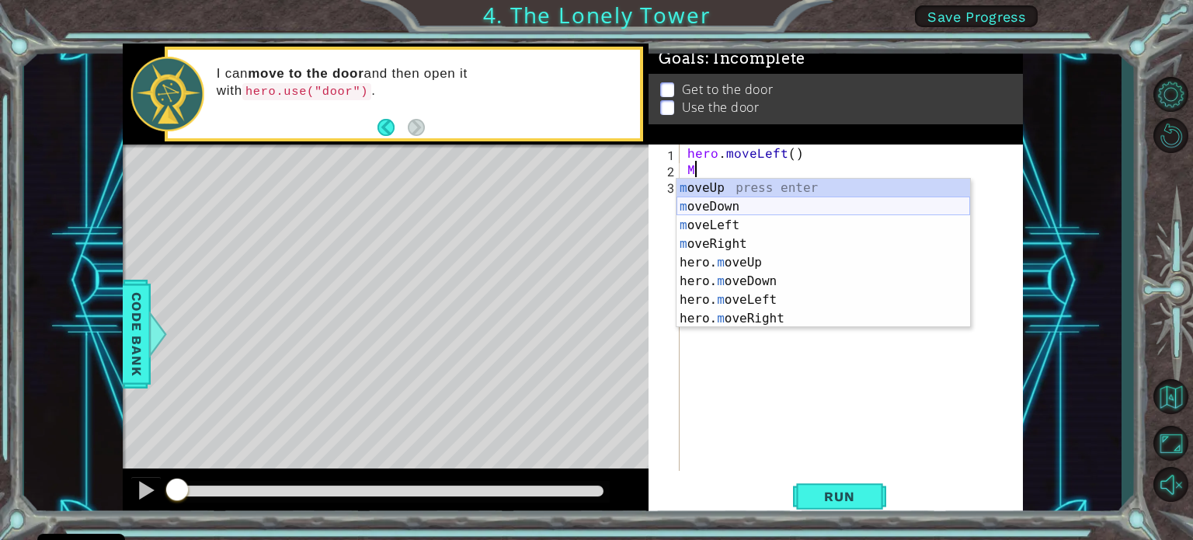
click at [756, 207] on div "m oveUp press enter m oveDown press enter m oveLeft press enter m oveRight pres…" at bounding box center [823, 272] width 294 height 186
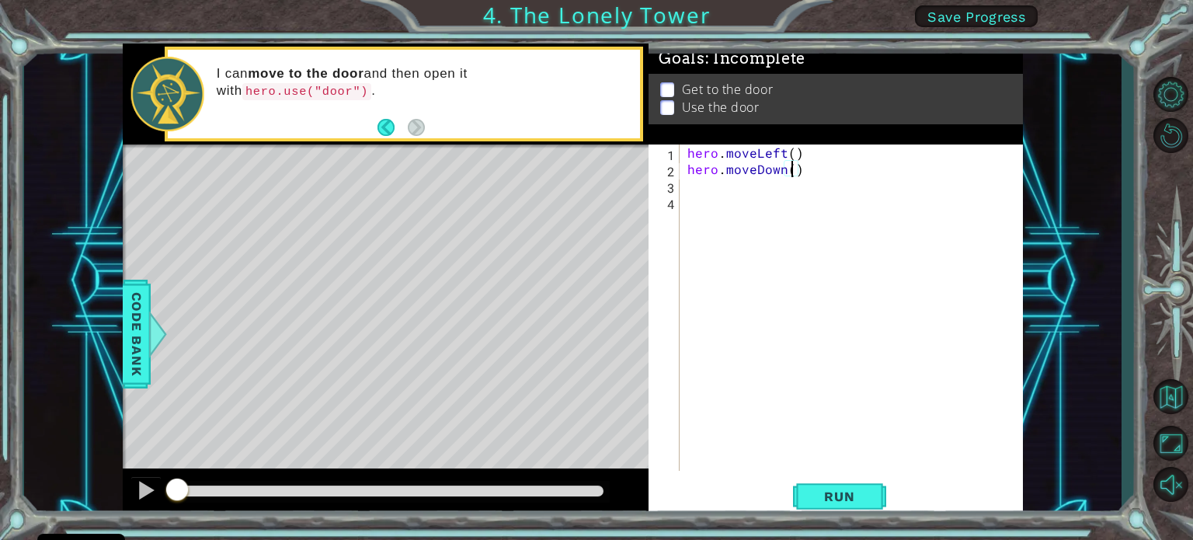
click at [794, 170] on div "hero . moveLeft ( ) hero . moveDown ( )" at bounding box center [855, 323] width 342 height 359
drag, startPoint x: 854, startPoint y: 168, endPoint x: 793, endPoint y: 167, distance: 61.4
click at [793, 167] on div "hero . moveLeft ( ) hero . moveDown ( USE LEV )" at bounding box center [855, 323] width 342 height 359
type textarea "hero.moveDown("
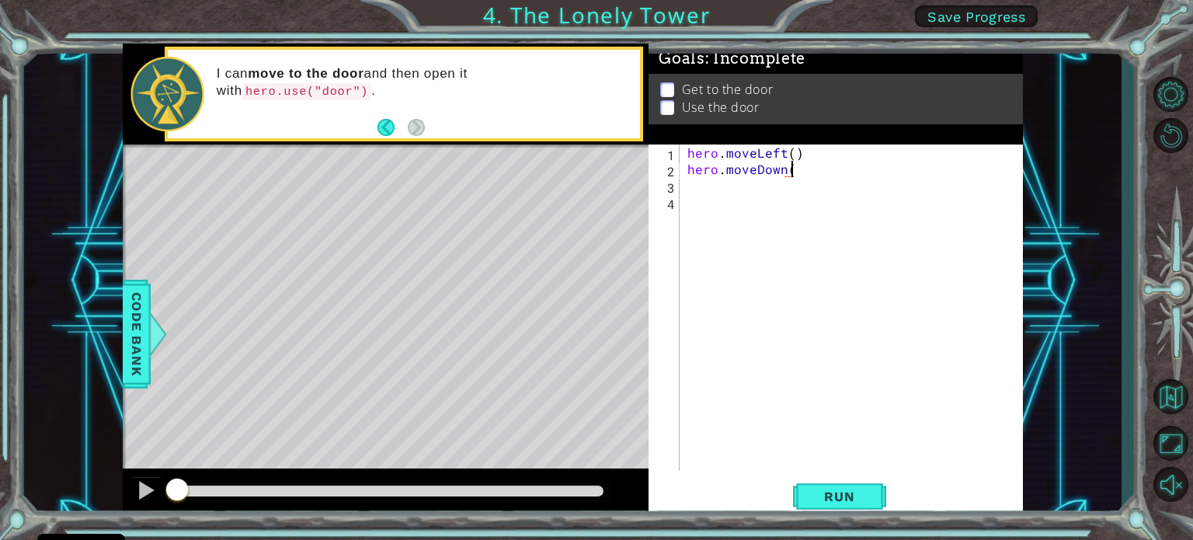
scroll to position [0, 5]
click at [689, 182] on div "hero . moveLeft ( ) hero . moveDown (" at bounding box center [855, 323] width 342 height 359
click at [798, 172] on div "hero . moveLeft ( ) hero . moveDown (" at bounding box center [855, 323] width 342 height 359
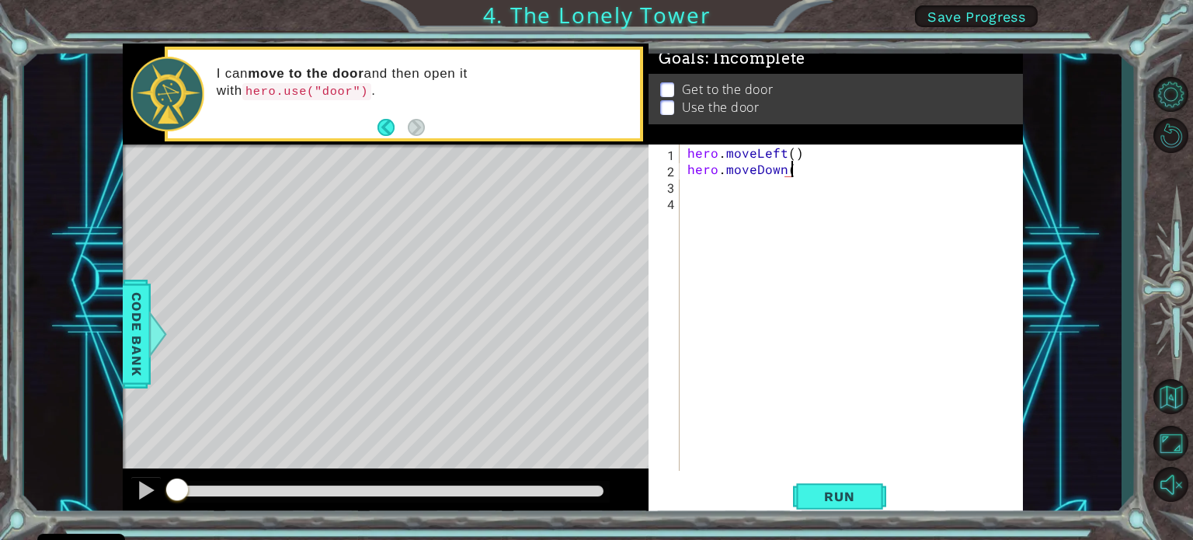
type textarea "hero.moveDown()"
click at [692, 189] on div "hero . moveLeft ( ) hero . moveDown ( )" at bounding box center [855, 323] width 342 height 359
type textarea "M"
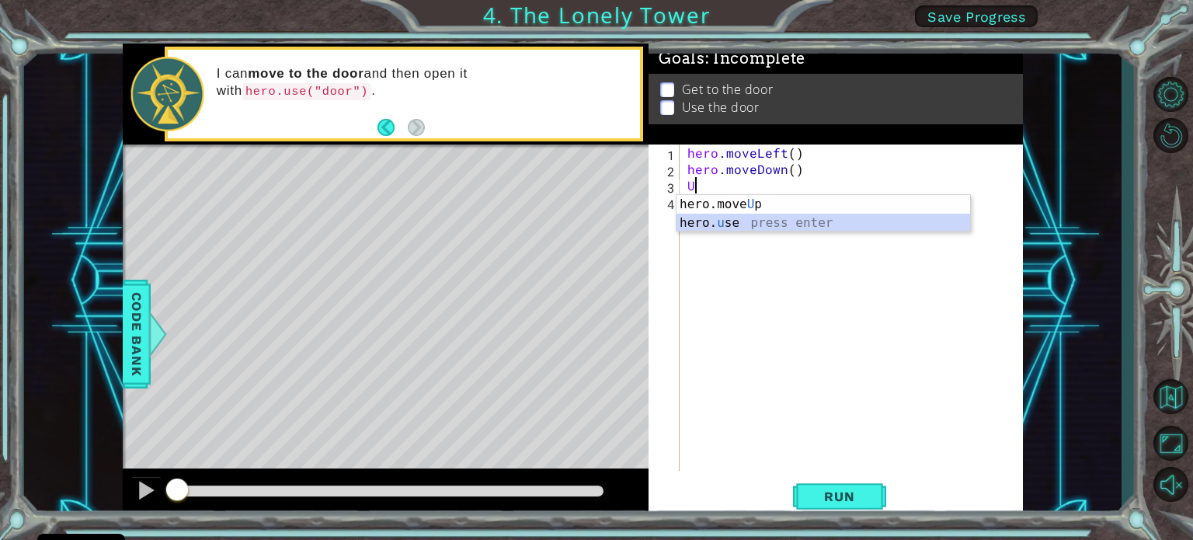
click at [783, 230] on div "hero.move U p press enter hero. u se press enter" at bounding box center [823, 232] width 294 height 75
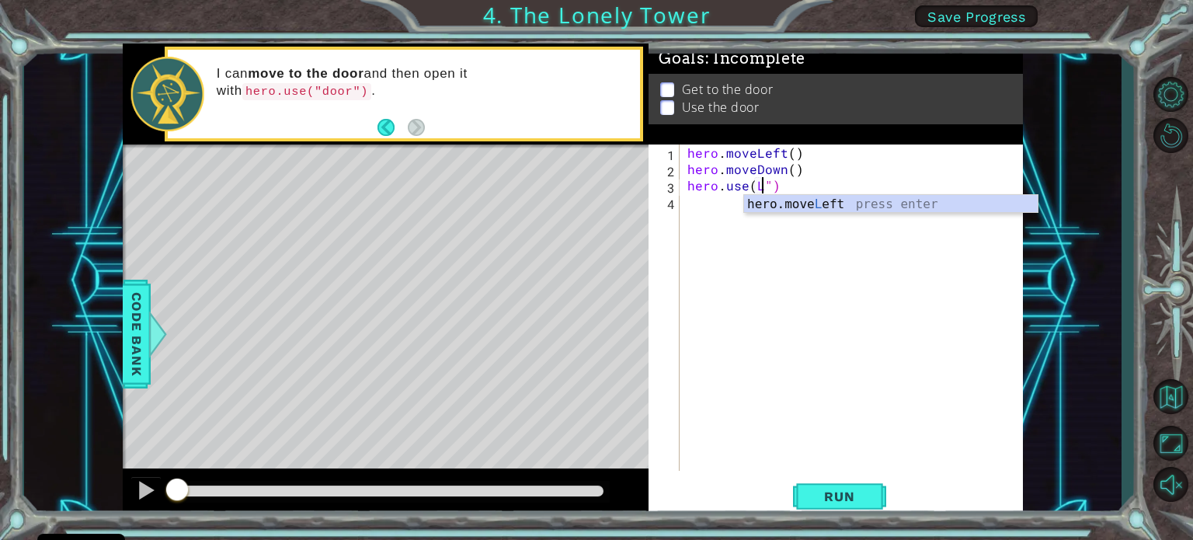
scroll to position [0, 5]
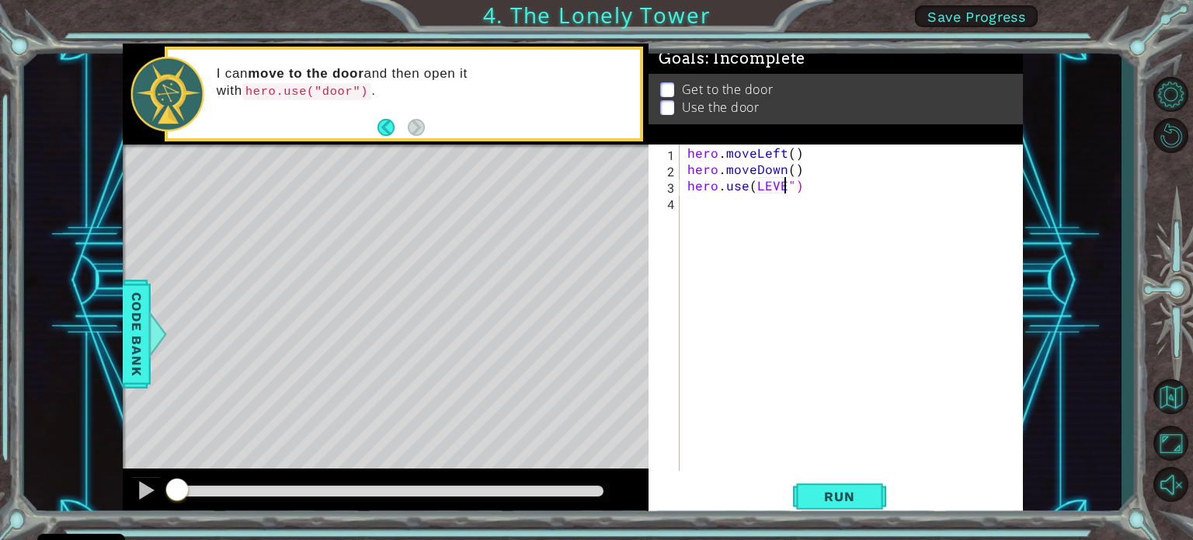
type textarea "hero.use(LEVER")"
click at [857, 496] on span "Run" at bounding box center [838, 496] width 61 height 16
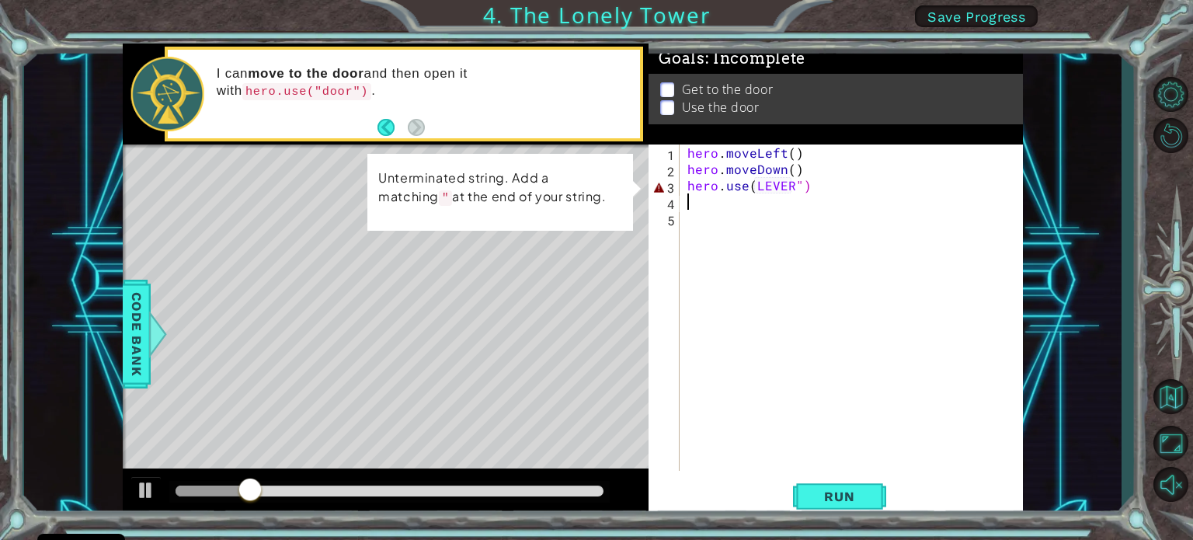
drag, startPoint x: 578, startPoint y: 332, endPoint x: 578, endPoint y: 344, distance: 11.6
click at [578, 344] on div "Level Map" at bounding box center [481, 372] width 717 height 457
click at [800, 185] on div "hero . moveLeft ( ) hero . moveDown ( ) hero . use ( LEVER ")" at bounding box center [855, 323] width 342 height 359
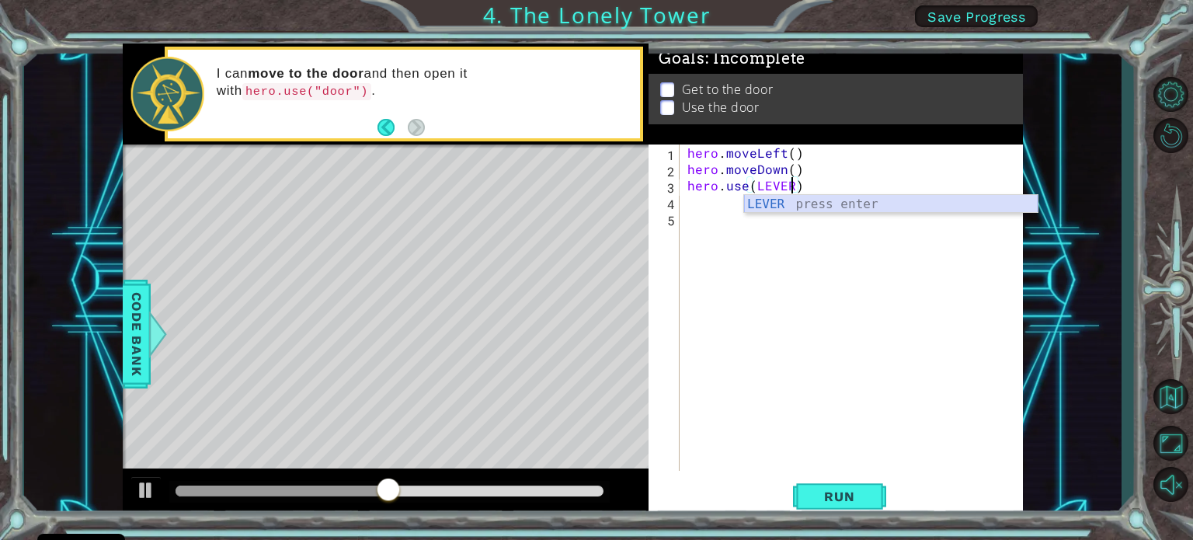
click at [858, 208] on div "LEVER press enter" at bounding box center [891, 223] width 294 height 56
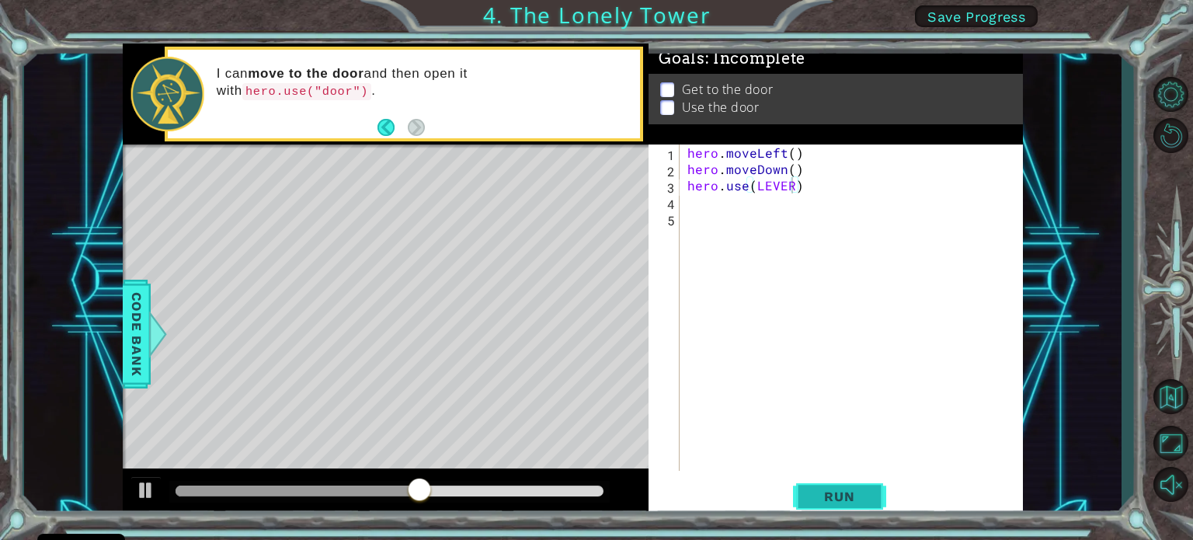
click at [835, 489] on span "Run" at bounding box center [838, 496] width 61 height 16
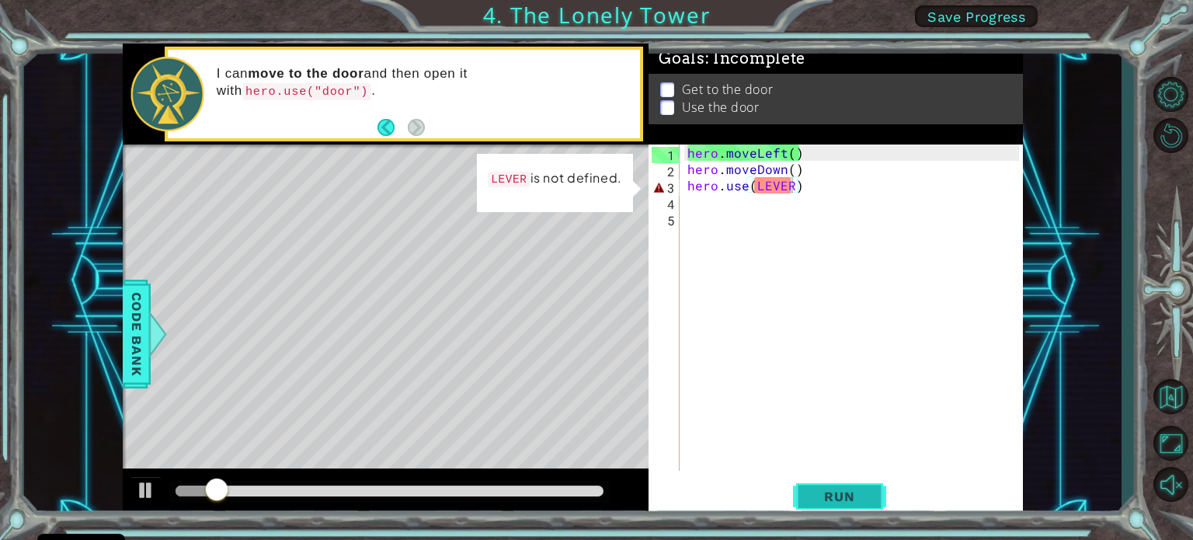
click at [837, 490] on span "Run" at bounding box center [838, 496] width 61 height 16
click at [840, 496] on span "Run" at bounding box center [838, 496] width 61 height 16
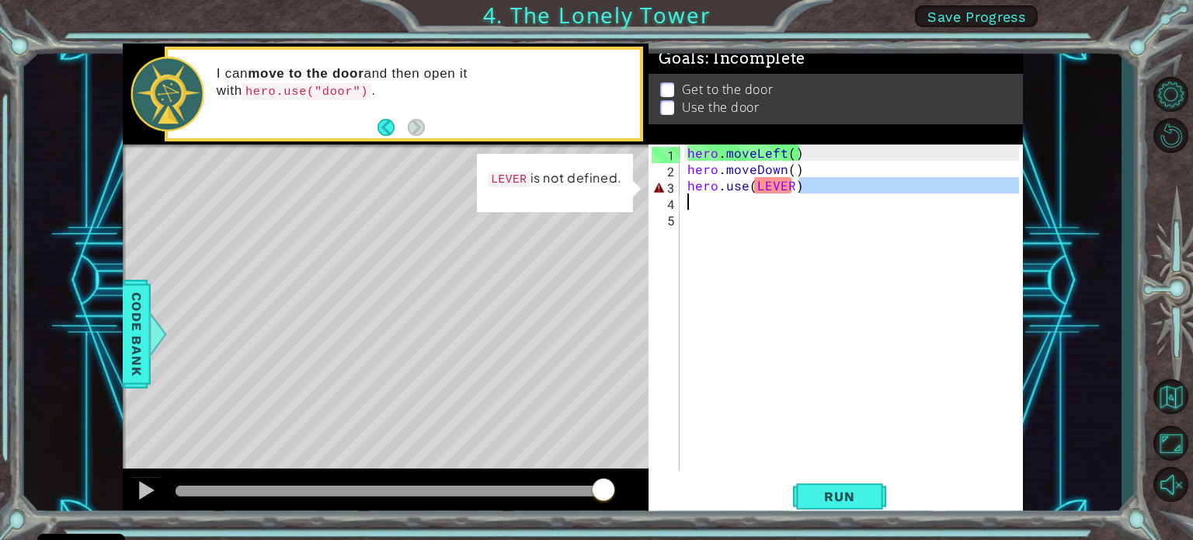
drag, startPoint x: 813, startPoint y: 183, endPoint x: 678, endPoint y: 206, distance: 137.0
click at [679, 205] on div "hero.use(LEVER) 1 2 3 4 5 hero . moveLeft ( ) hero . moveDown ( ) hero . use ( …" at bounding box center [833, 307] width 370 height 326
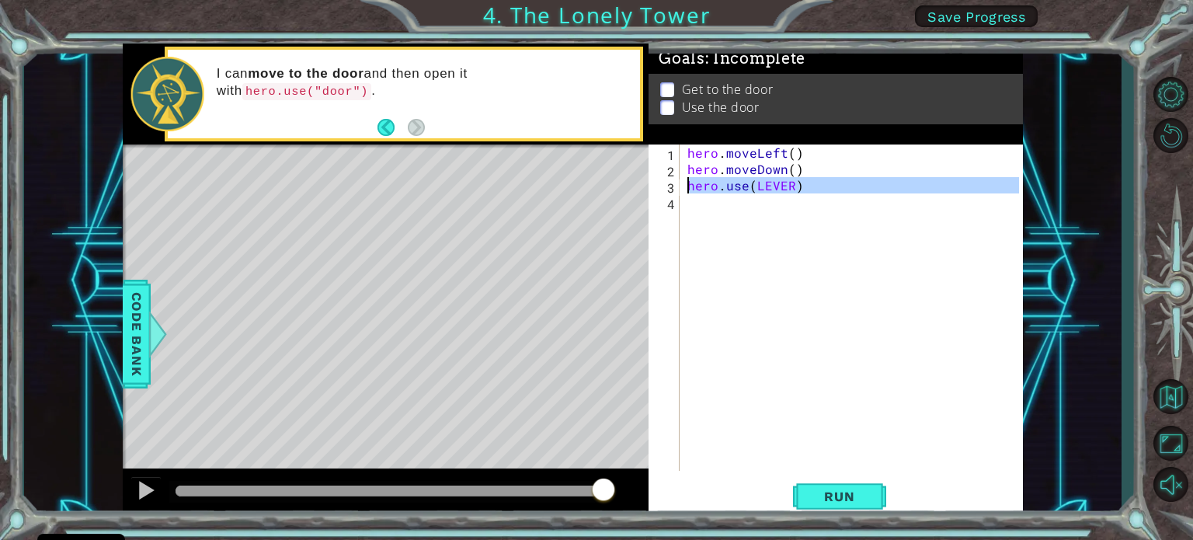
drag, startPoint x: 829, startPoint y: 196, endPoint x: 675, endPoint y: 182, distance: 155.2
click at [675, 182] on div "hero.use(LEVER) 1 2 3 4 hero . moveLeft ( ) hero . moveDown ( ) hero . use ( LE…" at bounding box center [833, 307] width 370 height 326
type textarea "hero.use(LEVER)"
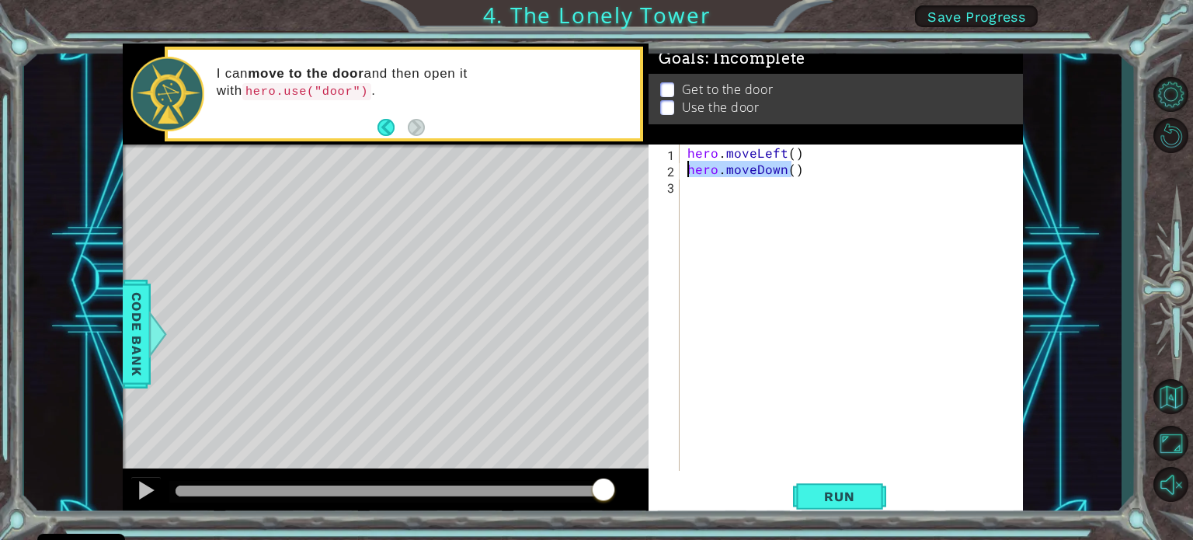
drag, startPoint x: 793, startPoint y: 172, endPoint x: 680, endPoint y: 172, distance: 112.6
click at [680, 172] on div "1 2 3 hero . moveLeft ( ) hero . moveDown ( ) ההההההההההההההההההההההההההההההההה…" at bounding box center [833, 307] width 370 height 326
type textarea ")"
drag, startPoint x: 705, startPoint y: 172, endPoint x: 683, endPoint y: 173, distance: 22.6
click at [683, 173] on div ") 1 2 3 hero . moveLeft ( ) ) ההההההההההההההההההההההההההההההההההההההההההההההההה…" at bounding box center [833, 307] width 370 height 326
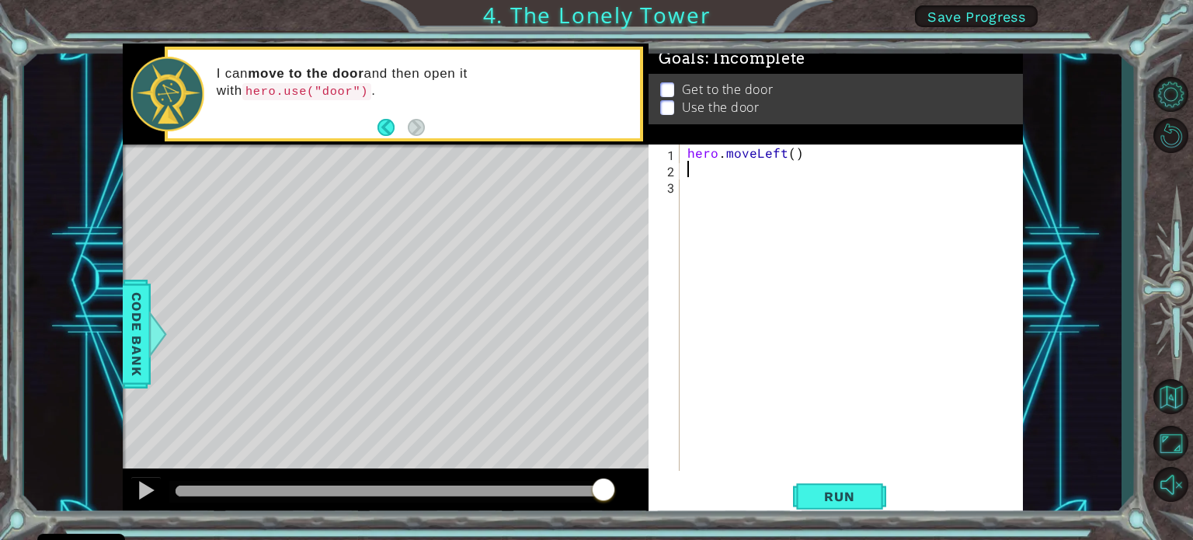
type textarea "m"
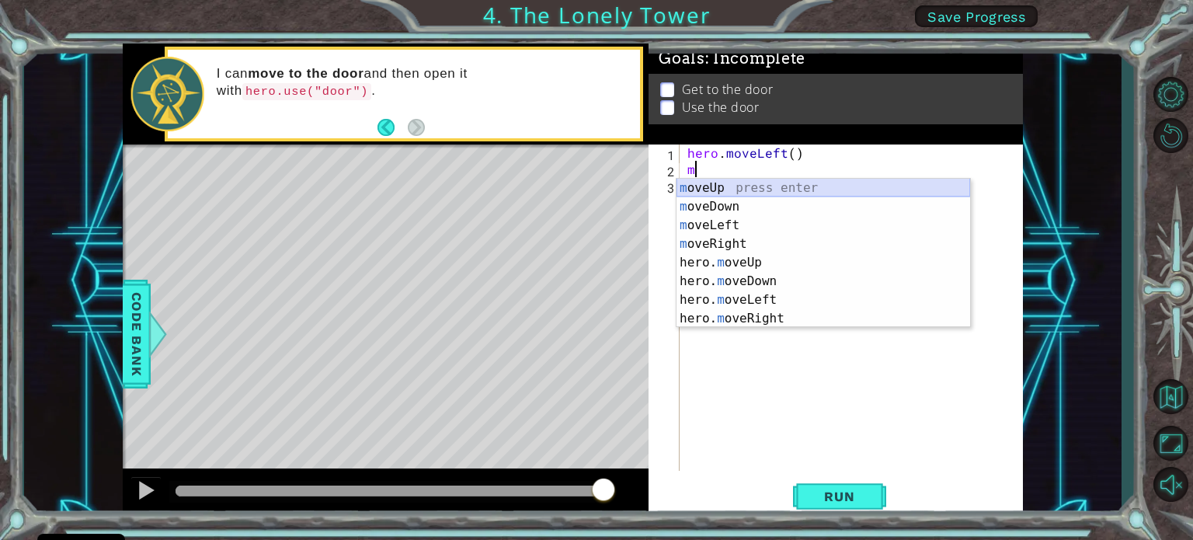
click at [706, 188] on div "m oveUp press enter m oveDown press enter m oveLeft press enter m oveRight pres…" at bounding box center [823, 272] width 294 height 186
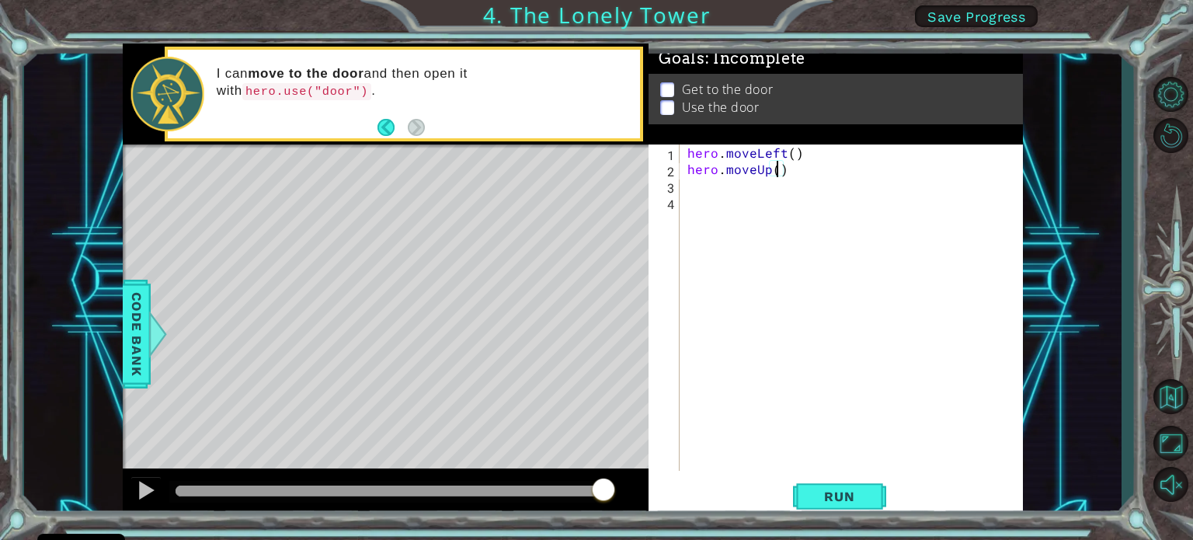
click at [777, 173] on div "hero . moveLeft ( ) hero . moveUp ( )" at bounding box center [855, 323] width 342 height 359
click at [789, 153] on div "hero . moveLeft ( ) hero . moveUp ( 2 )" at bounding box center [855, 323] width 342 height 359
type textarea "hero.moveLeft(2)"
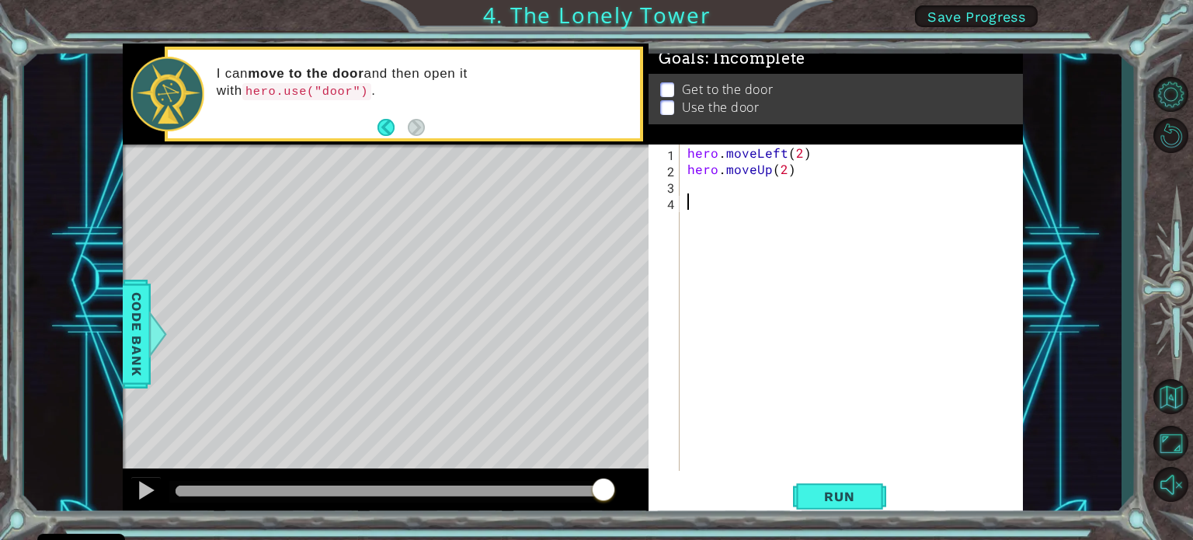
click at [894, 223] on div "hero . moveLeft ( 2 ) hero . moveUp ( 2 )" at bounding box center [855, 323] width 342 height 359
click at [684, 185] on div "hero . moveLeft ( 2 ) hero . moveUp ( 2 )" at bounding box center [855, 323] width 342 height 359
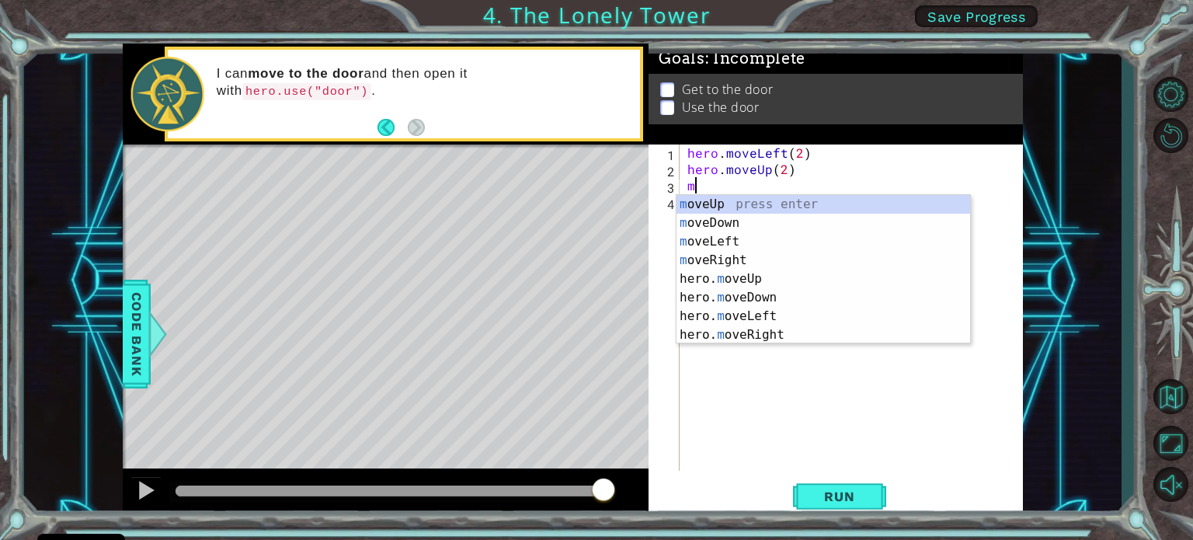
type textarea "mo"
click at [753, 258] on div "mo veUp press enter mo veDown press enter mo veLeft press enter mo veRight pres…" at bounding box center [823, 288] width 294 height 186
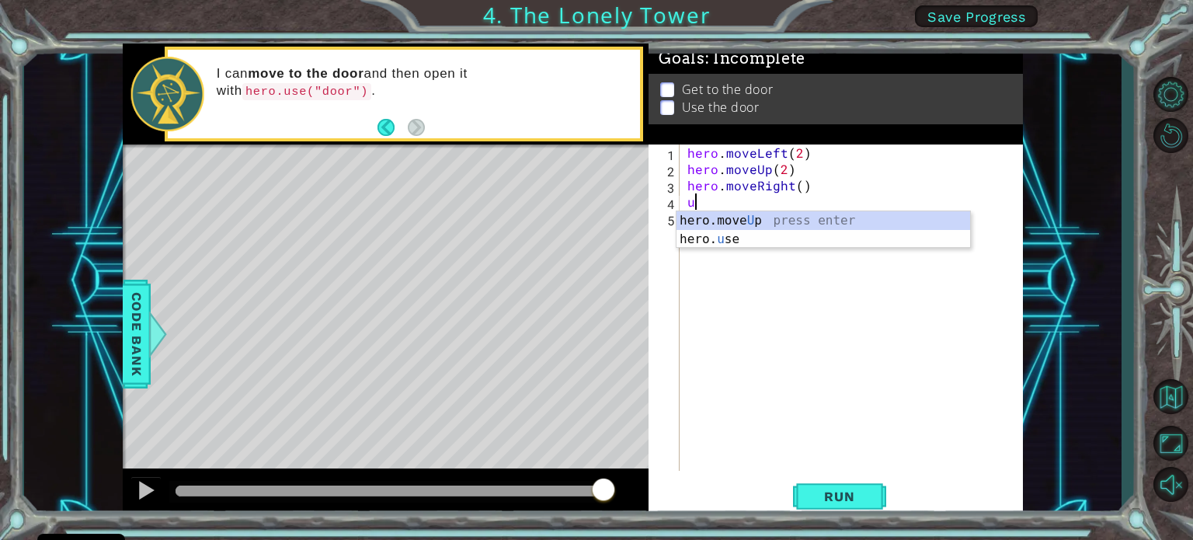
type textarea "us"
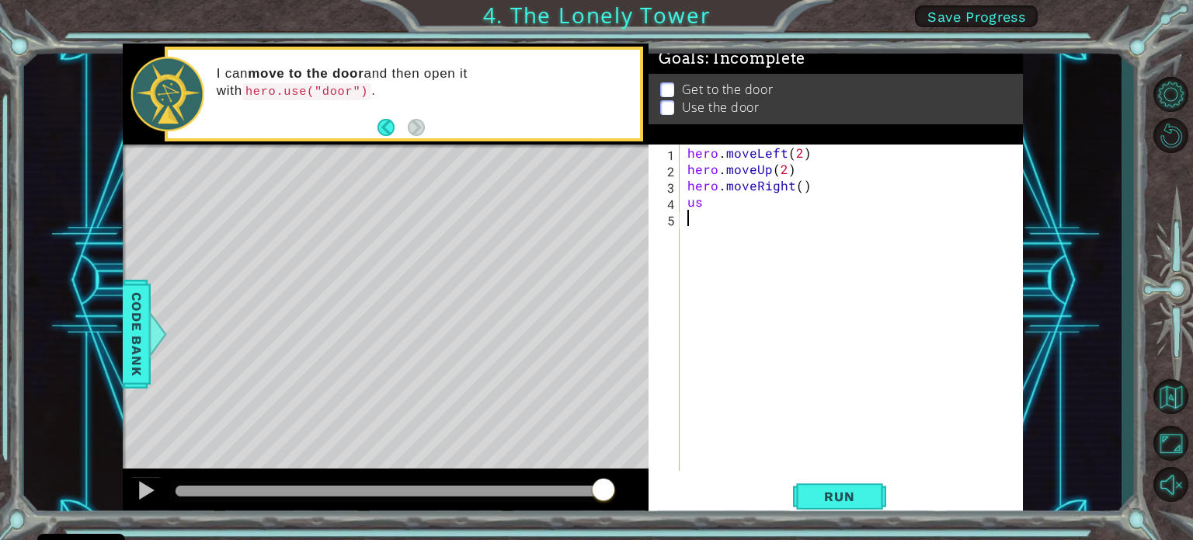
click at [736, 231] on div "hero . moveLeft ( 2 ) hero . moveUp ( 2 ) hero . moveRight ( ) us" at bounding box center [855, 323] width 342 height 359
click at [707, 206] on div "hero . moveLeft ( 2 ) hero . moveUp ( 2 ) hero . moveRight ( ) us" at bounding box center [855, 323] width 342 height 359
type textarea "us"
drag, startPoint x: 707, startPoint y: 206, endPoint x: 660, endPoint y: 204, distance: 46.6
click at [660, 204] on div "us 1 2 3 4 5 hero . moveLeft ( 2 ) hero . moveUp ( 2 ) hero . moveRight ( ) us …" at bounding box center [833, 307] width 370 height 326
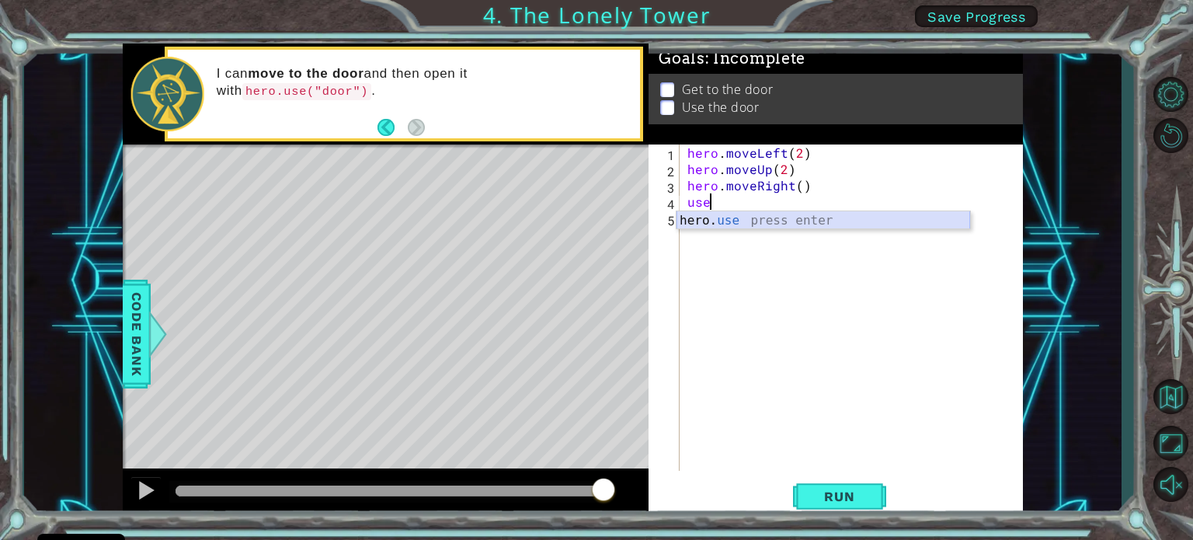
click at [812, 218] on div "hero. use press enter" at bounding box center [823, 239] width 294 height 56
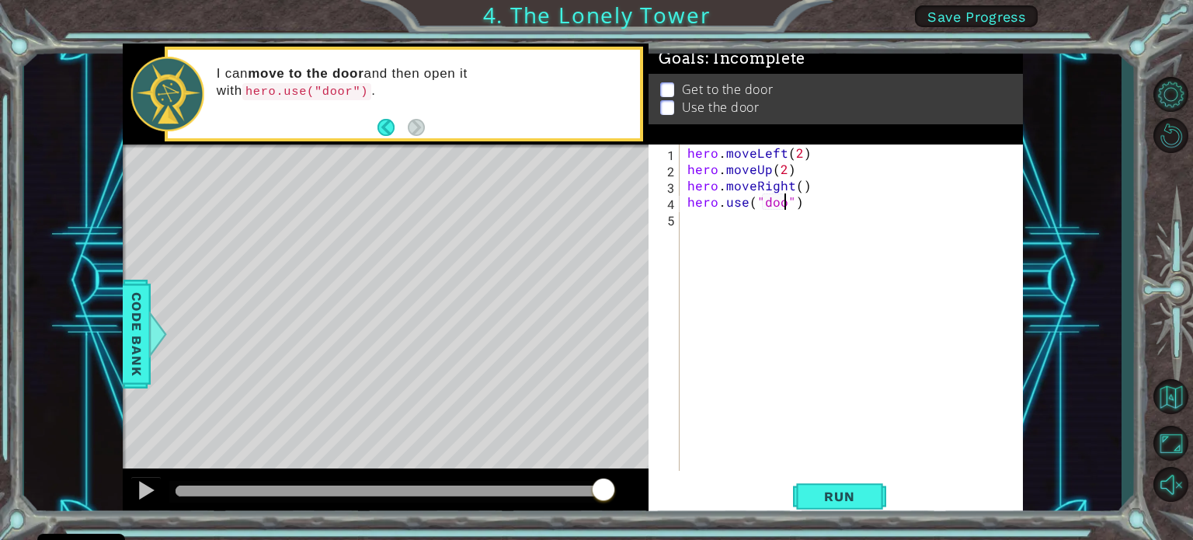
type textarea "hero.use("door")"
click at [808, 481] on button "Run" at bounding box center [839, 496] width 93 height 37
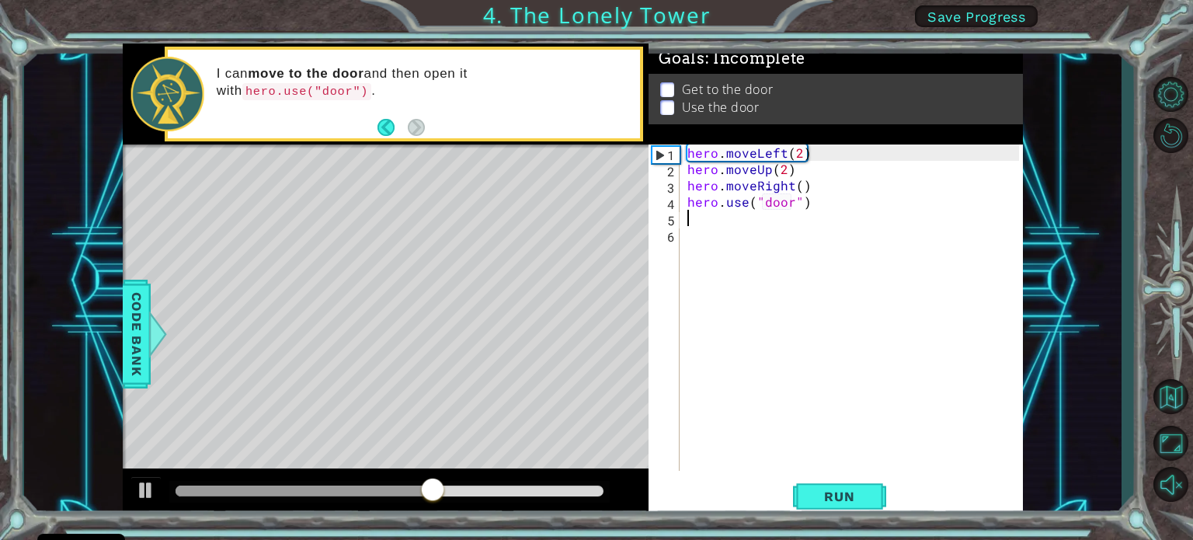
click at [802, 183] on div "hero . moveLeft ( 2 ) hero . moveUp ( 2 ) hero . moveRight ( ) hero . use ( "do…" at bounding box center [855, 323] width 342 height 359
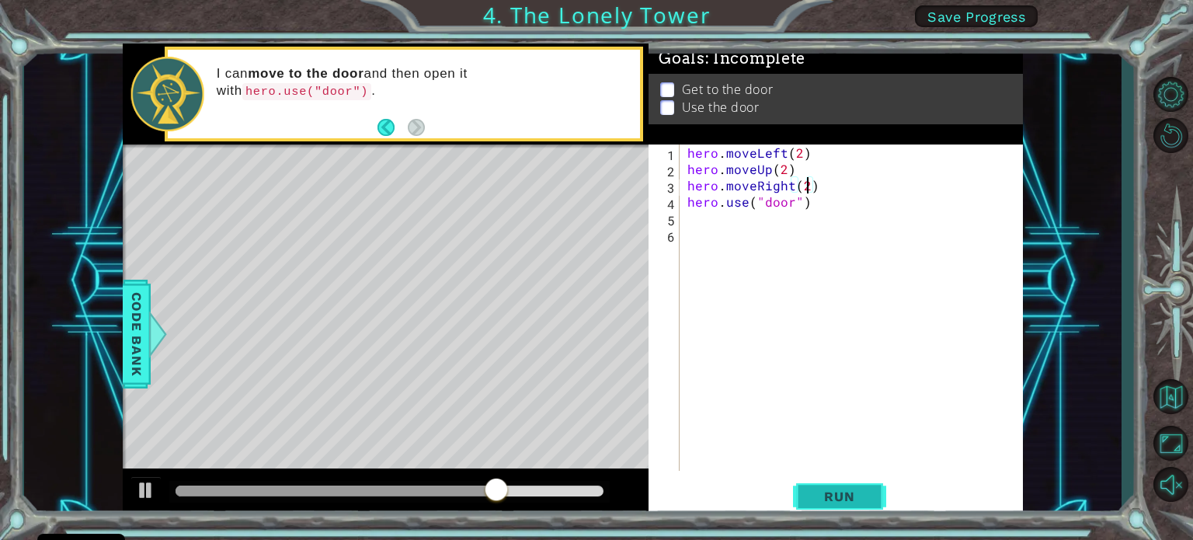
type textarea "hero.moveRight(2)"
click at [804, 481] on button "Run" at bounding box center [839, 496] width 93 height 37
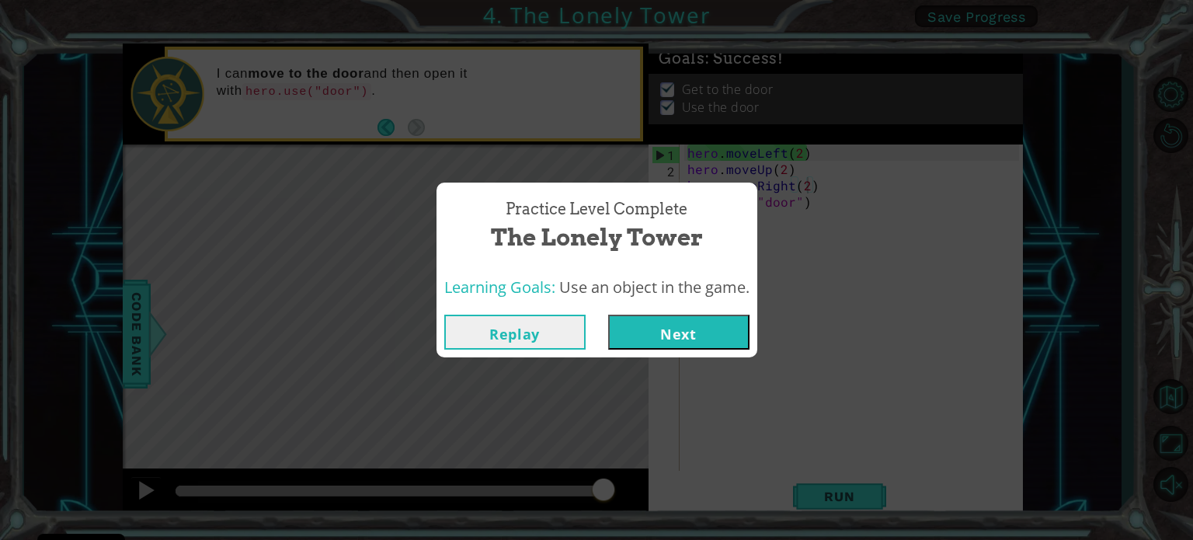
click at [689, 325] on button "Next" at bounding box center [678, 331] width 141 height 35
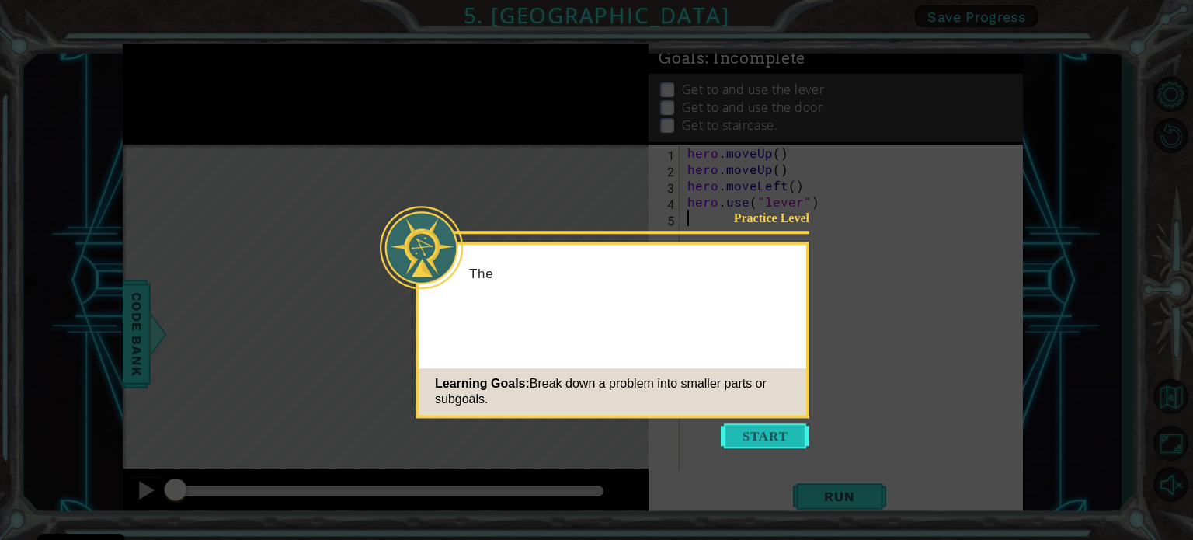
click at [792, 434] on button "Start" at bounding box center [765, 435] width 89 height 25
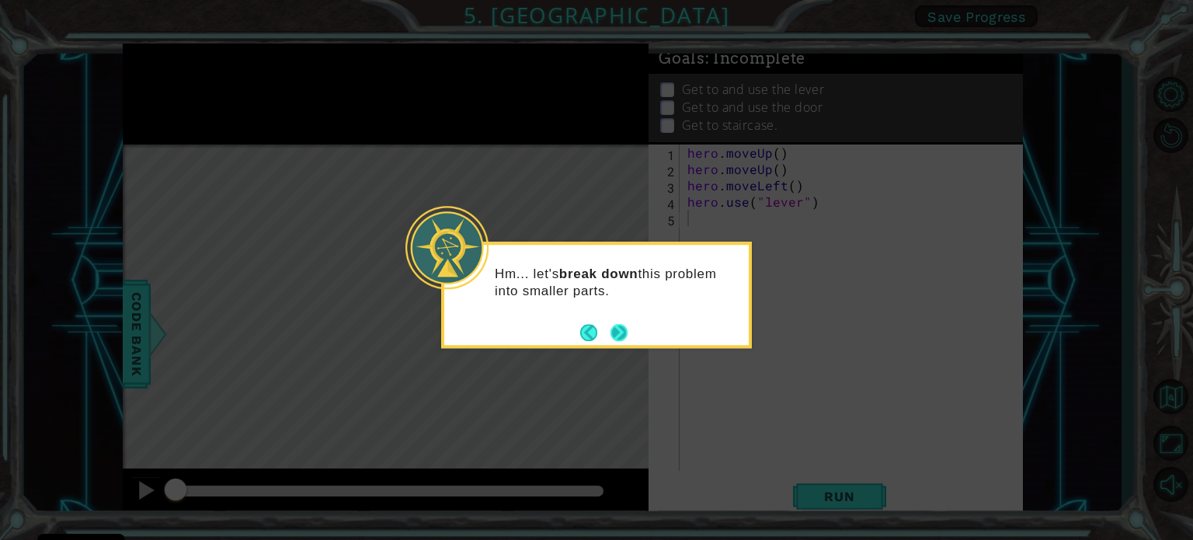
click at [624, 332] on button "Next" at bounding box center [618, 332] width 17 height 17
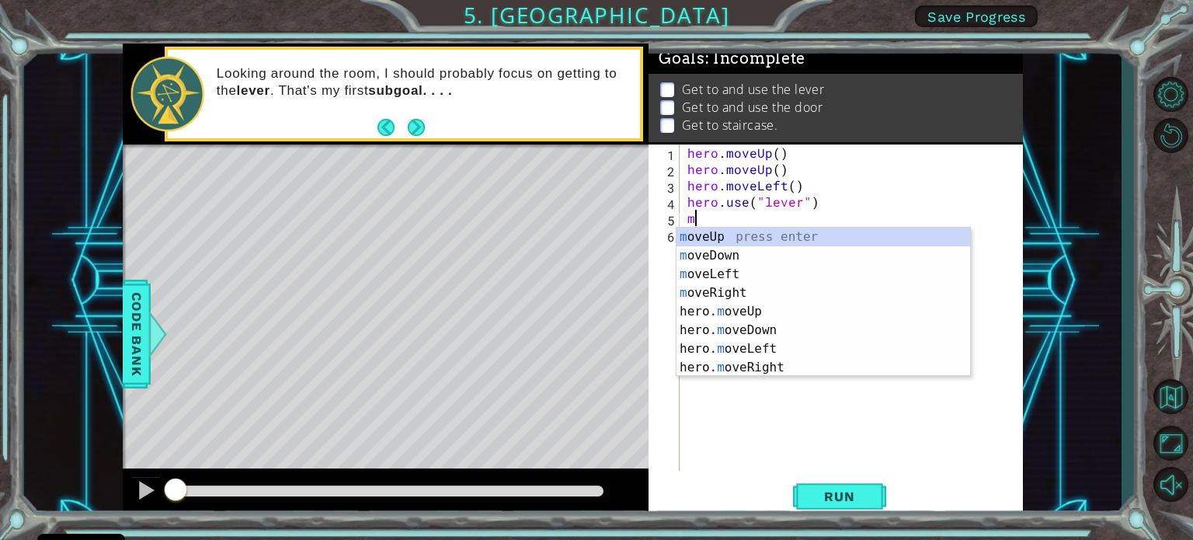
type textarea "mo"
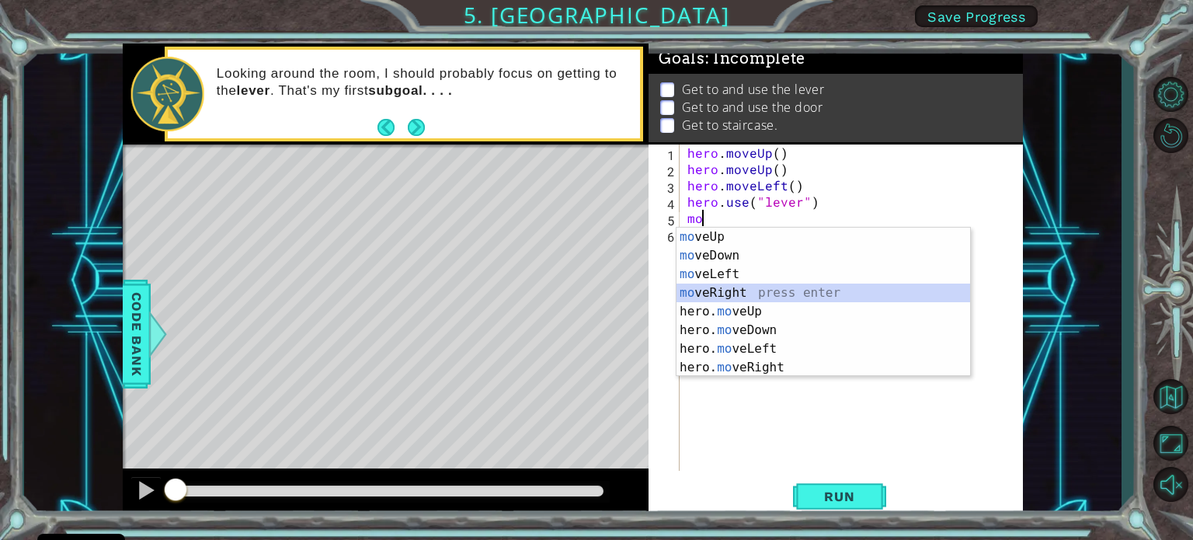
click at [736, 291] on div "mo veUp press enter mo veDown press enter mo veLeft press enter mo veRight pres…" at bounding box center [823, 321] width 294 height 186
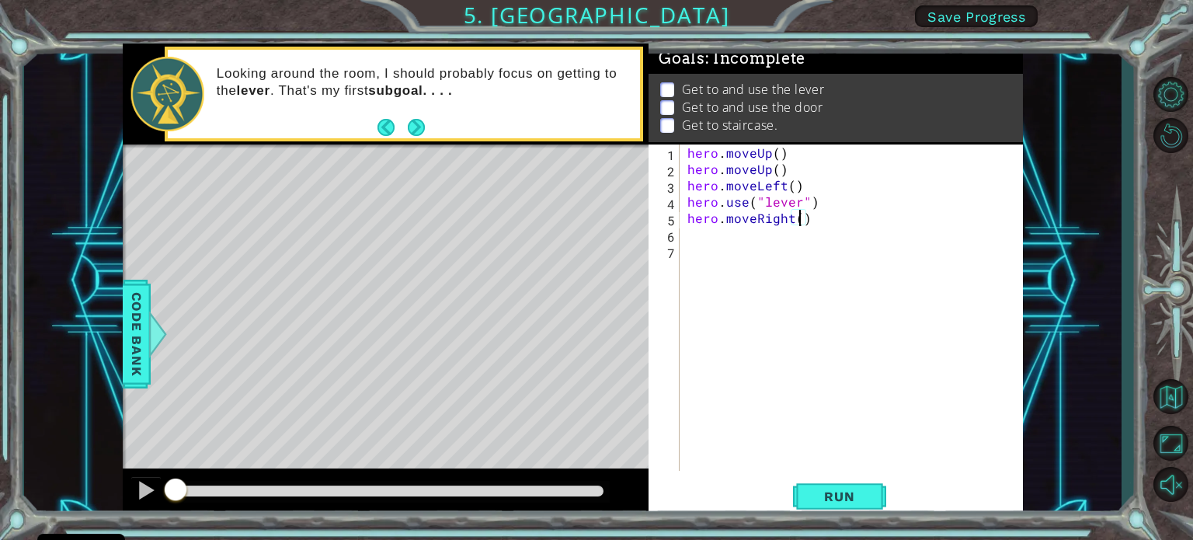
click at [801, 224] on div "hero . moveUp ( ) hero . moveUp ( ) hero . moveLeft ( ) hero . use ( "lever" ) …" at bounding box center [855, 323] width 342 height 359
type textarea "hero.moveRight(3)"
click at [697, 237] on div "hero . moveUp ( ) hero . moveUp ( ) hero . moveLeft ( ) hero . use ( "lever" ) …" at bounding box center [855, 323] width 342 height 359
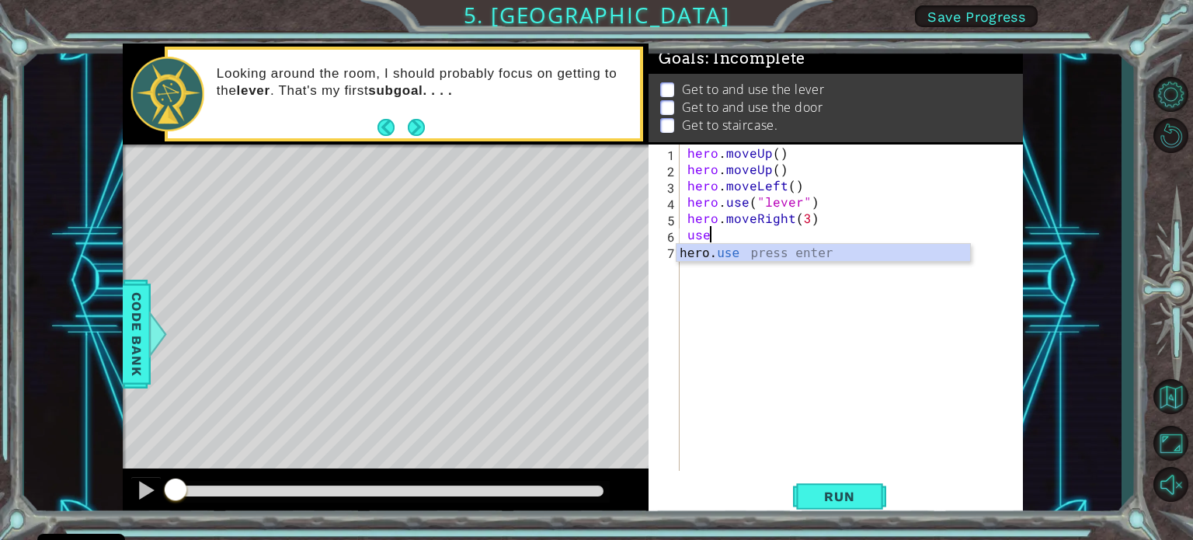
click at [833, 260] on div "hero. use press enter" at bounding box center [823, 272] width 294 height 56
type textarea "hero.use("door")"
type textarea "m"
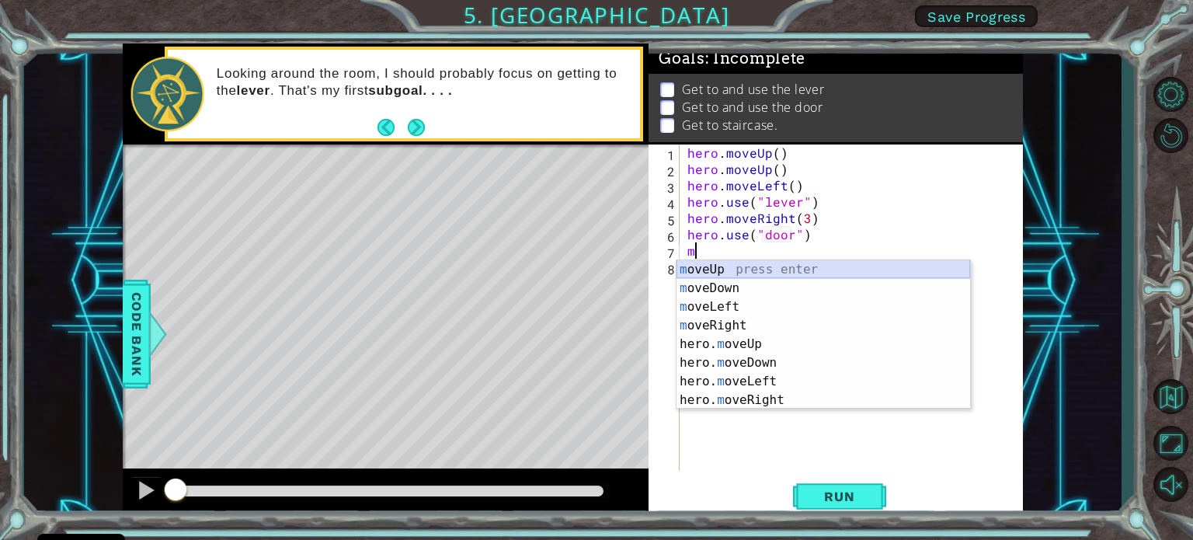
click at [709, 266] on div "m oveUp press enter m oveDown press enter m oveLeft press enter m oveRight pres…" at bounding box center [823, 353] width 294 height 186
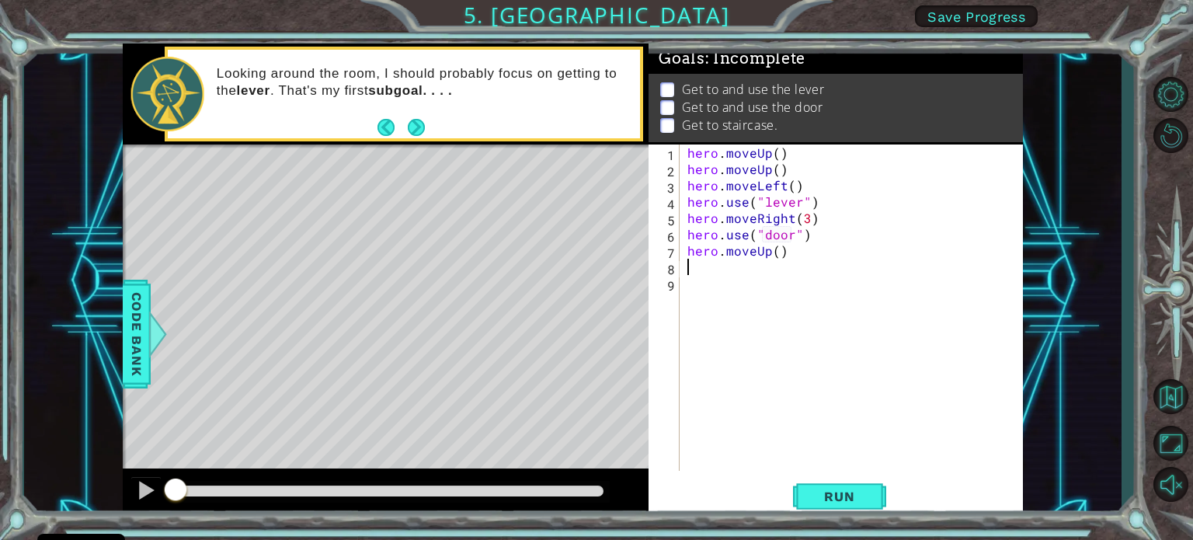
click at [773, 249] on div "hero . moveUp ( ) hero . moveUp ( ) hero . moveLeft ( ) hero . use ( "lever" ) …" at bounding box center [855, 323] width 342 height 359
type textarea "hero.moveUp(2)"
click at [698, 267] on div "hero . moveUp ( ) hero . moveUp ( ) hero . moveLeft ( ) hero . use ( "lever" ) …" at bounding box center [855, 323] width 342 height 359
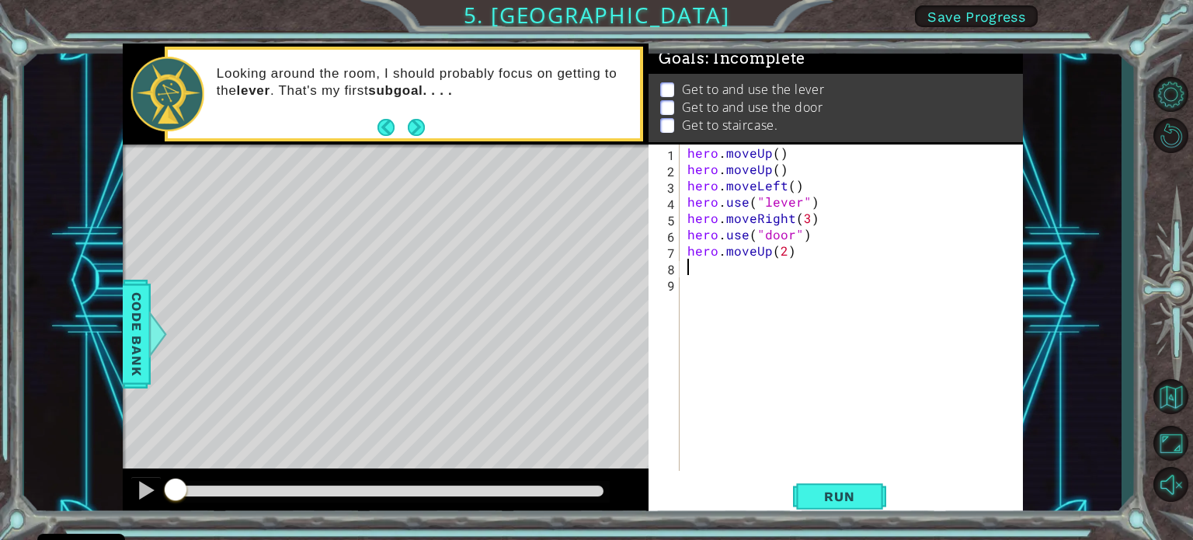
type textarea "m"
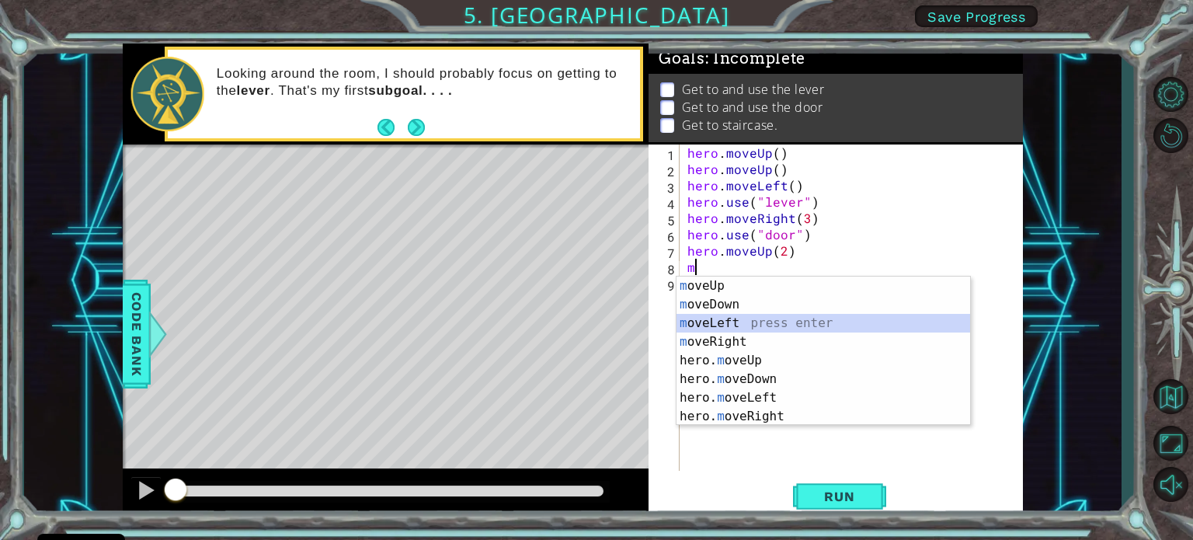
click at [752, 319] on div "m oveUp press enter m oveDown press enter m oveLeft press enter m oveRight pres…" at bounding box center [823, 369] width 294 height 186
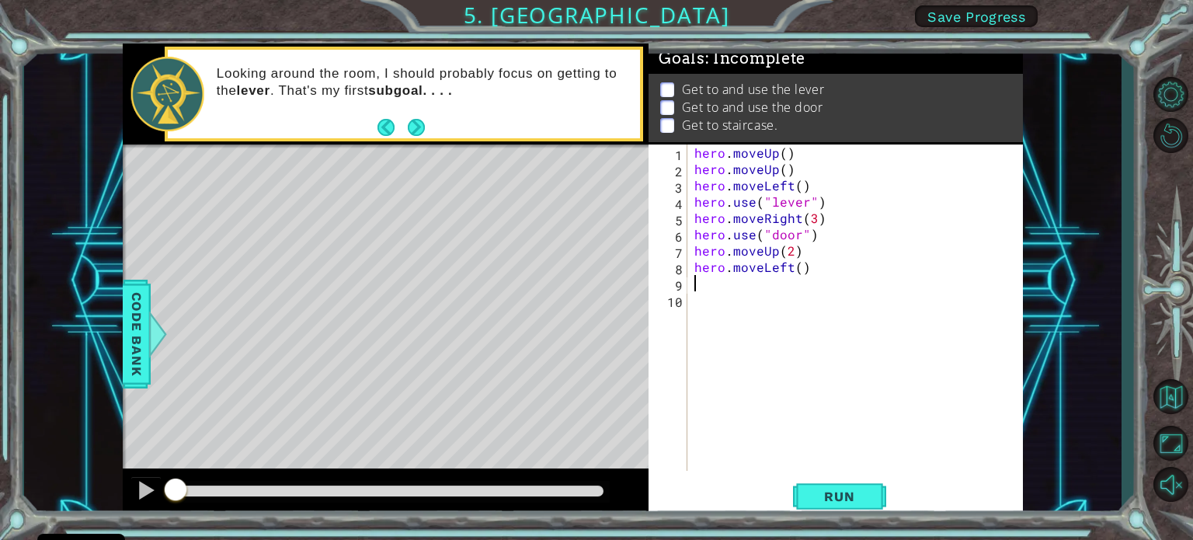
click at [798, 266] on div "hero . moveUp ( ) hero . moveUp ( ) hero . moveLeft ( ) hero . use ( "lever" ) …" at bounding box center [858, 323] width 335 height 359
type textarea "hero.moveLeft(3)"
click at [857, 497] on span "Run" at bounding box center [838, 496] width 61 height 16
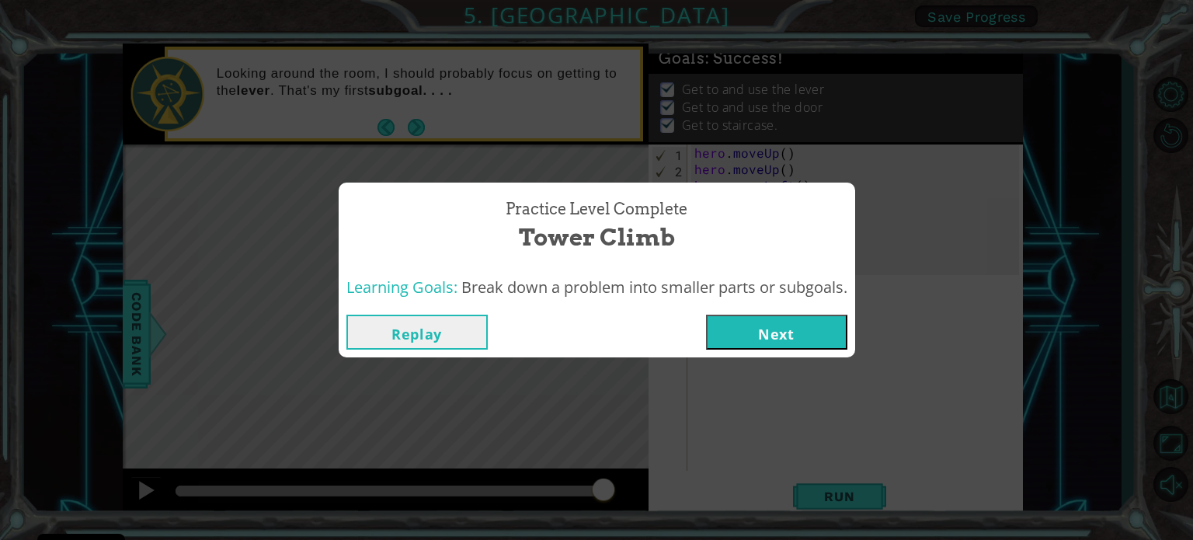
click at [820, 341] on button "Next" at bounding box center [776, 331] width 141 height 35
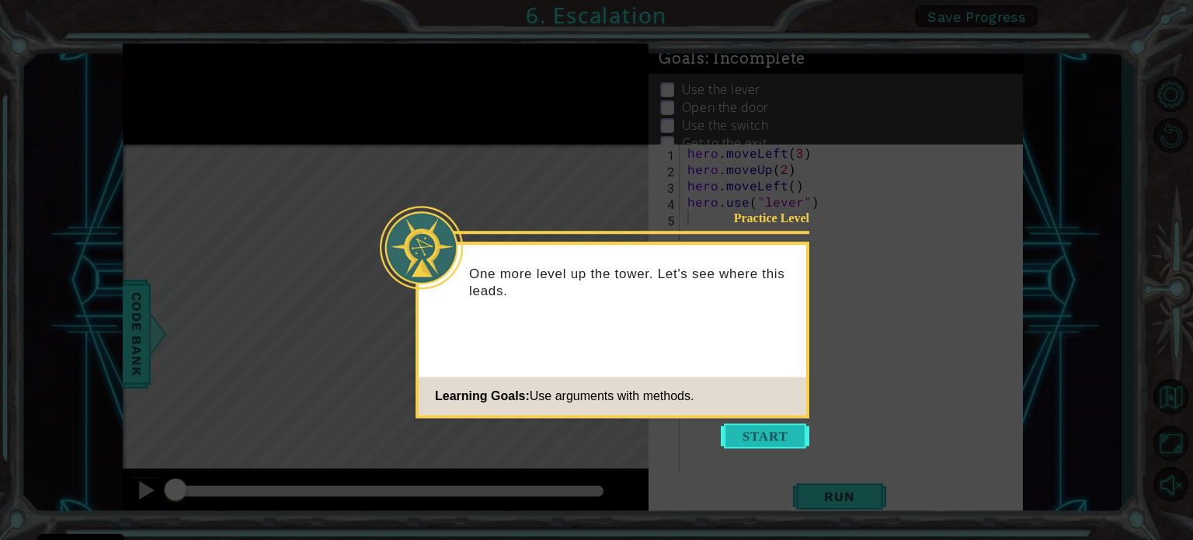
click at [752, 441] on button "Start" at bounding box center [765, 435] width 89 height 25
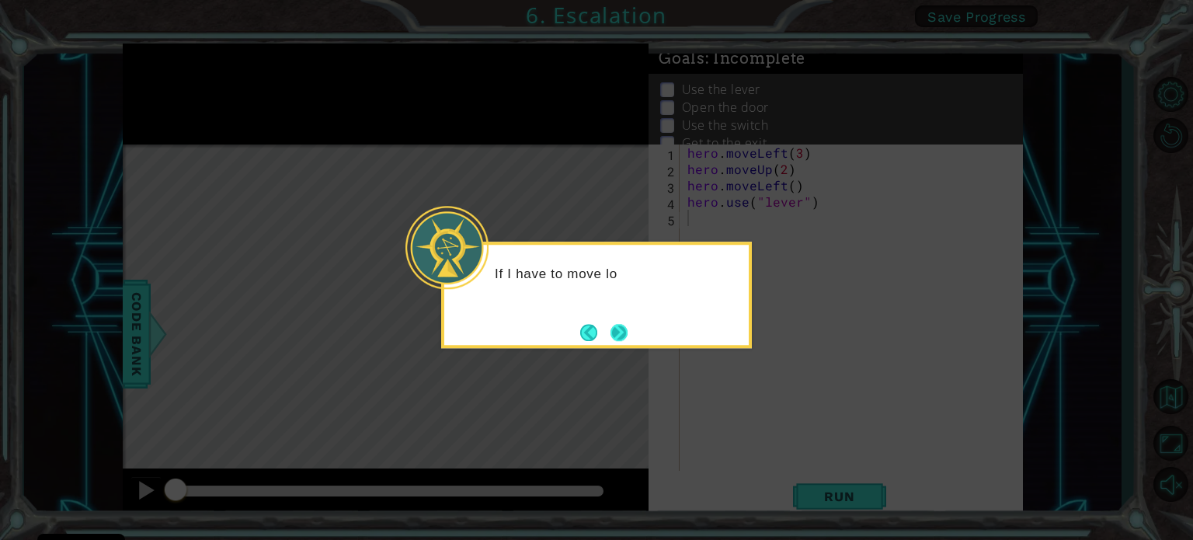
click at [623, 332] on button "Next" at bounding box center [618, 332] width 17 height 17
click at [623, 332] on icon at bounding box center [596, 270] width 1193 height 540
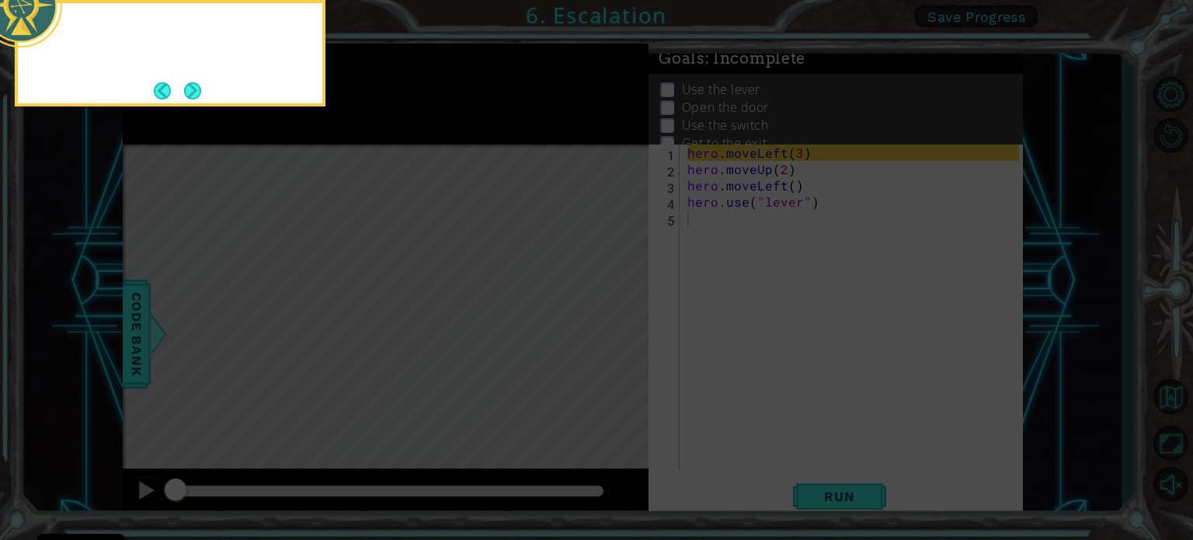
click at [621, 332] on icon at bounding box center [596, 81] width 1193 height 918
click at [202, 105] on div "I can put a number 3 into hero" at bounding box center [170, 53] width 311 height 106
click at [189, 85] on button "Next" at bounding box center [192, 90] width 17 height 17
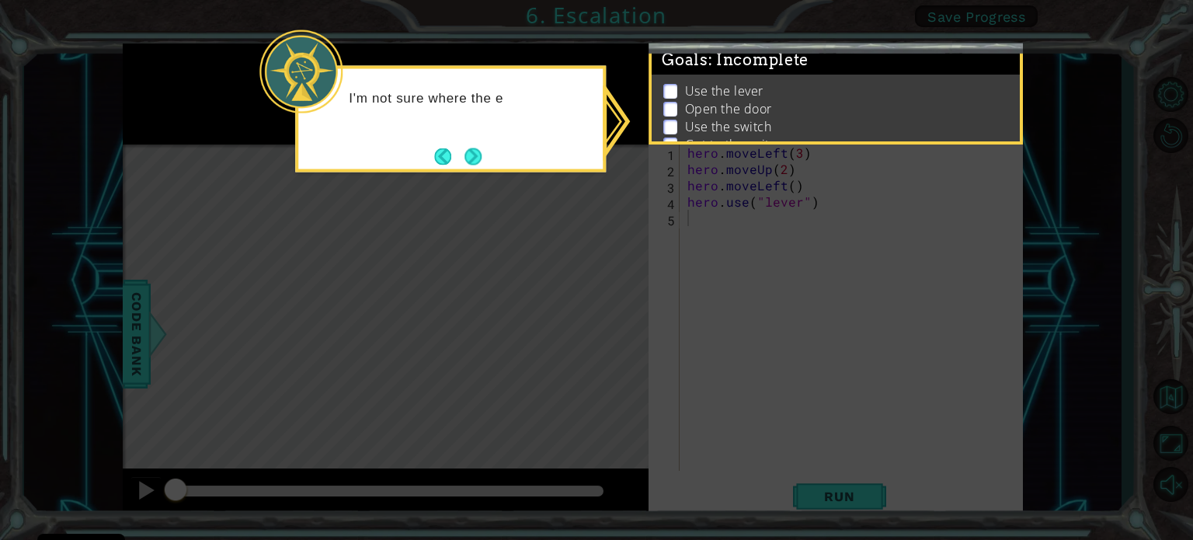
click at [480, 165] on button "Next" at bounding box center [473, 157] width 18 height 18
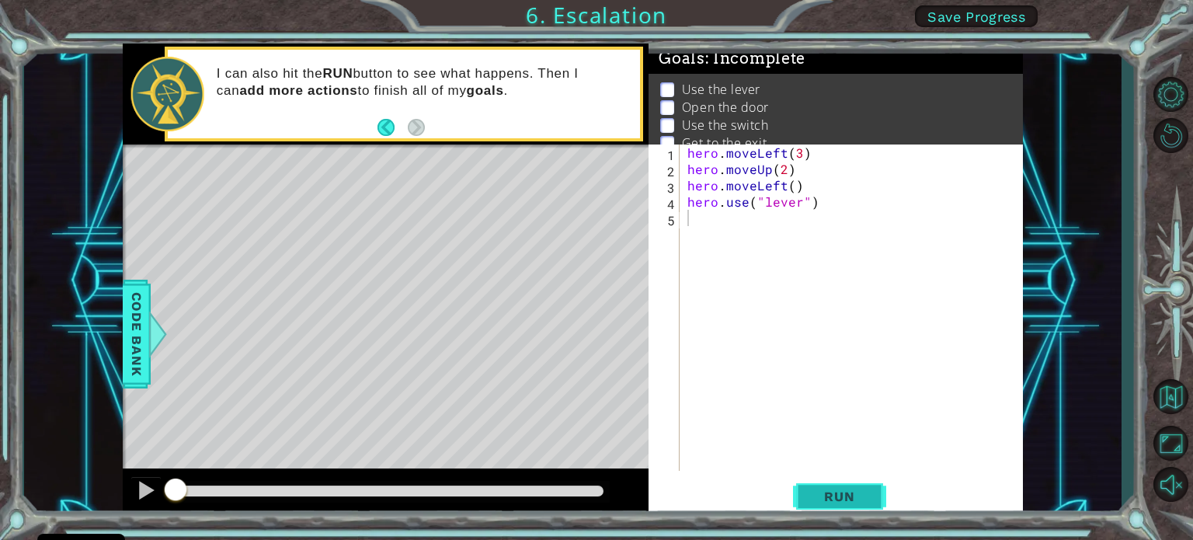
click at [848, 492] on span "Run" at bounding box center [838, 496] width 61 height 16
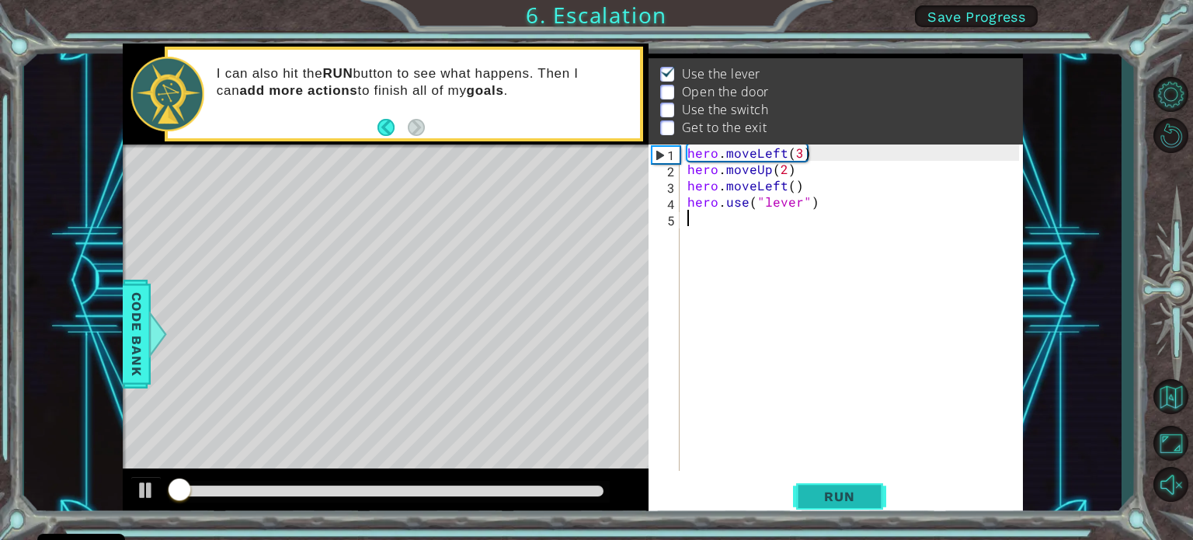
scroll to position [18, 0]
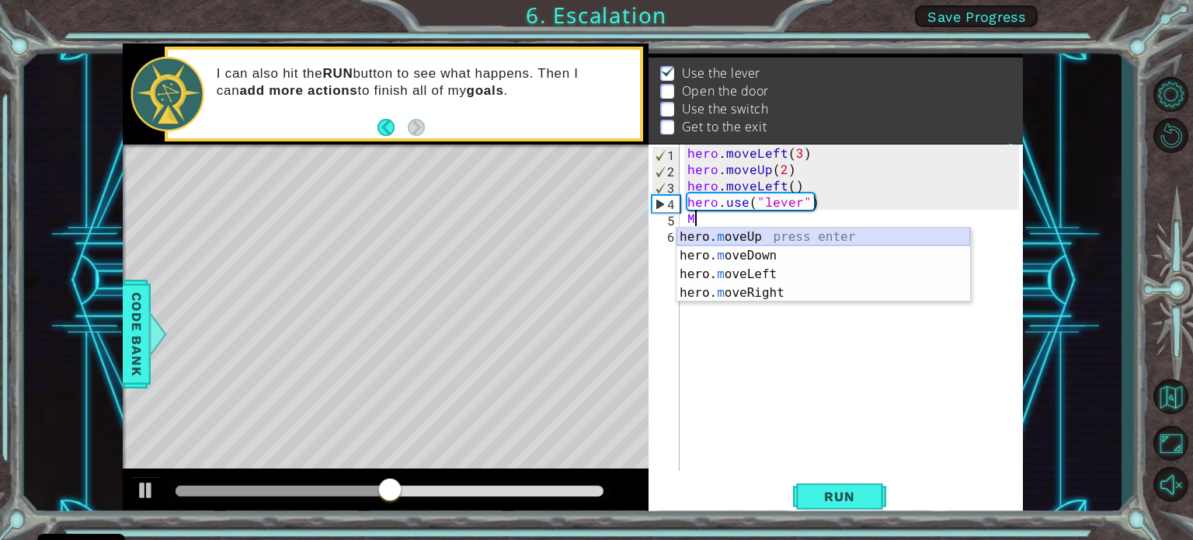
click at [696, 230] on div "hero. m oveUp press enter hero. m oveDown press enter hero. m oveLeft press ent…" at bounding box center [823, 284] width 294 height 112
type textarea "hero.moveUp(1)"
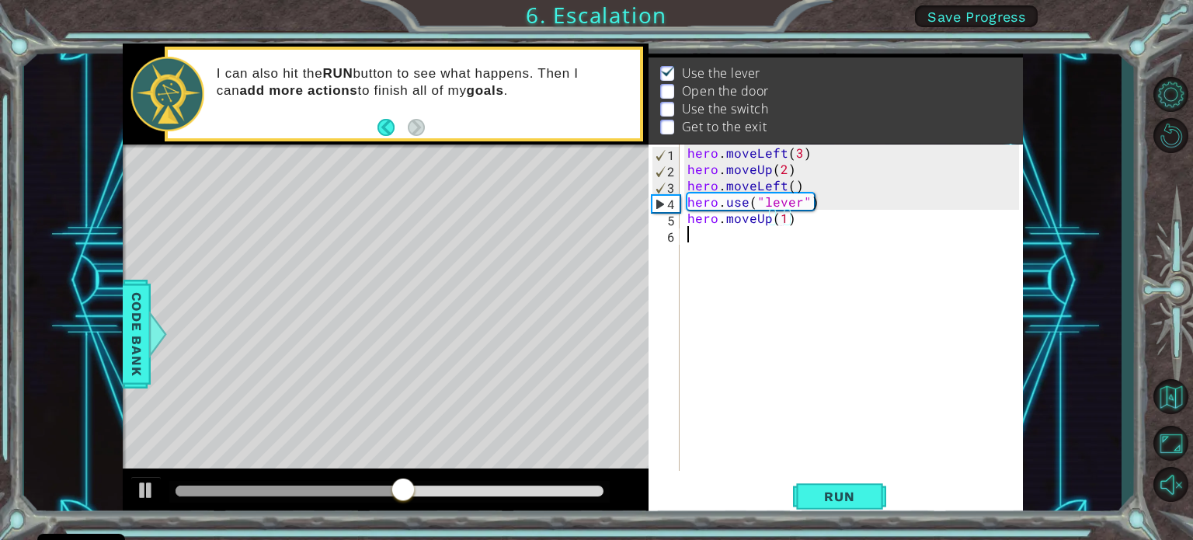
click at [693, 231] on div "hero . moveLeft ( 3 ) hero . moveUp ( 2 ) hero . moveLeft ( ) hero . use ( "lev…" at bounding box center [855, 323] width 342 height 359
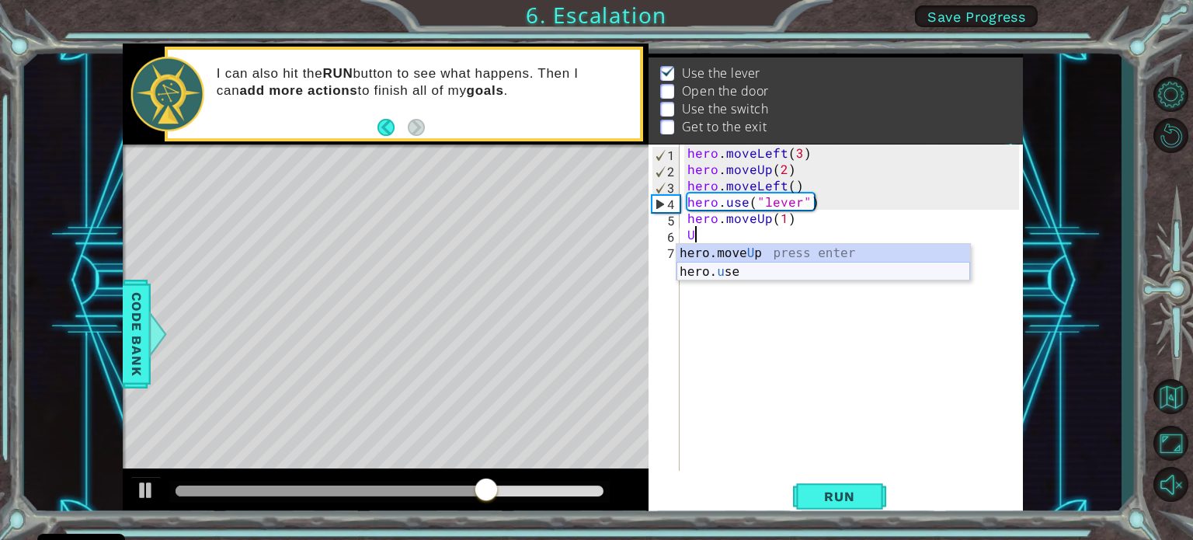
click at [714, 270] on div "hero.move U p press enter hero. u se press enter" at bounding box center [823, 281] width 294 height 75
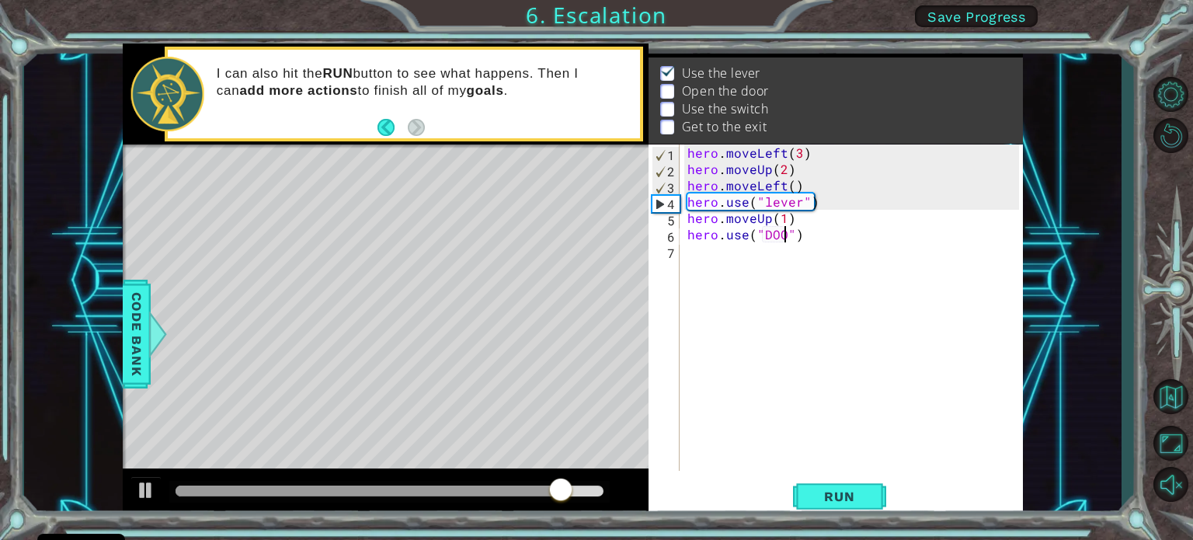
type textarea "hero.use("DOOR")"
click at [867, 495] on span "Run" at bounding box center [838, 496] width 61 height 16
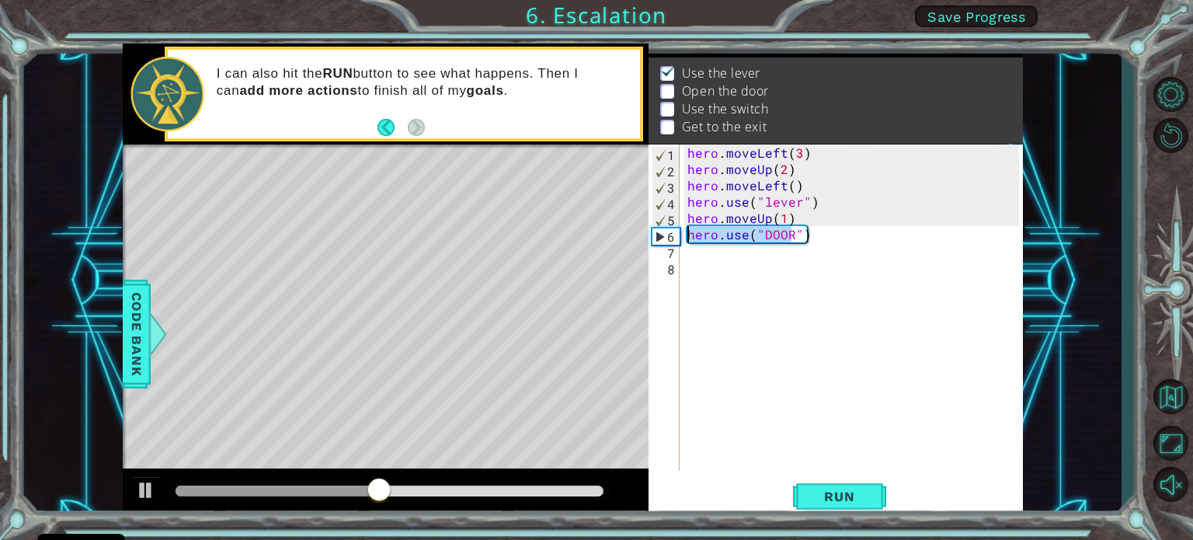
drag, startPoint x: 760, startPoint y: 233, endPoint x: 658, endPoint y: 234, distance: 101.7
click at [658, 234] on div "1 2 3 4 5 6 7 8 hero . moveLeft ( 3 ) hero . moveUp ( 2 ) hero . moveLeft ( ) h…" at bounding box center [833, 307] width 370 height 326
click at [697, 231] on div "hero . moveLeft ( 3 ) hero . moveUp ( 2 ) hero . moveLeft ( ) hero . use ( "lev…" at bounding box center [855, 323] width 342 height 359
click at [705, 234] on div "hero . moveLeft ( 3 ) hero . moveUp ( 2 ) hero . moveLeft ( ) hero . use ( "lev…" at bounding box center [855, 323] width 342 height 359
type textarea """
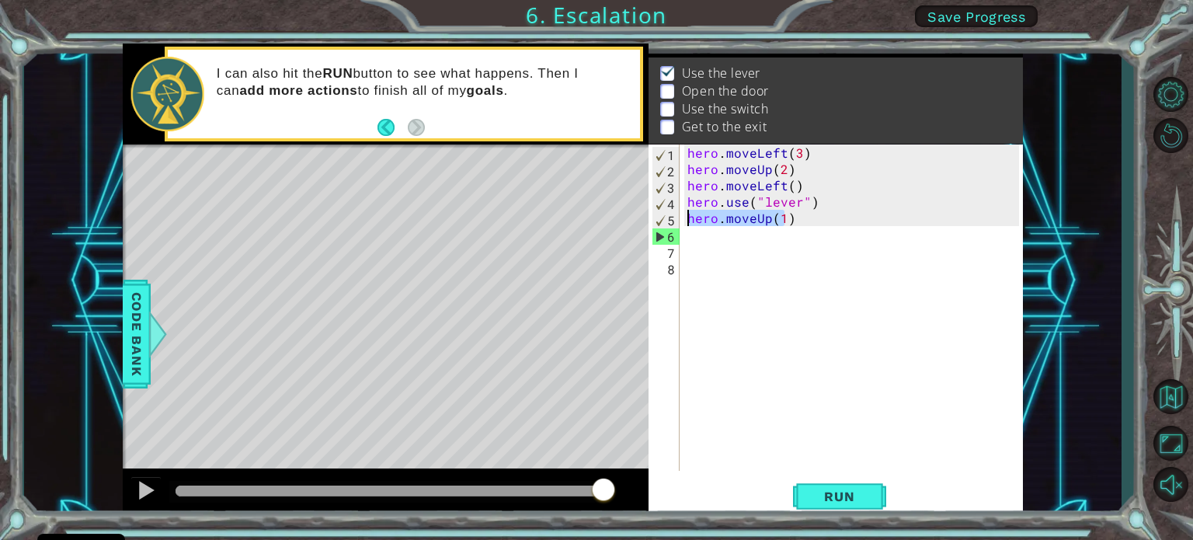
drag, startPoint x: 786, startPoint y: 223, endPoint x: 689, endPoint y: 217, distance: 96.5
click at [689, 217] on div "hero . moveLeft ( 3 ) hero . moveUp ( 2 ) hero . moveLeft ( ) hero . use ( "lev…" at bounding box center [855, 323] width 342 height 359
type textarea ")"
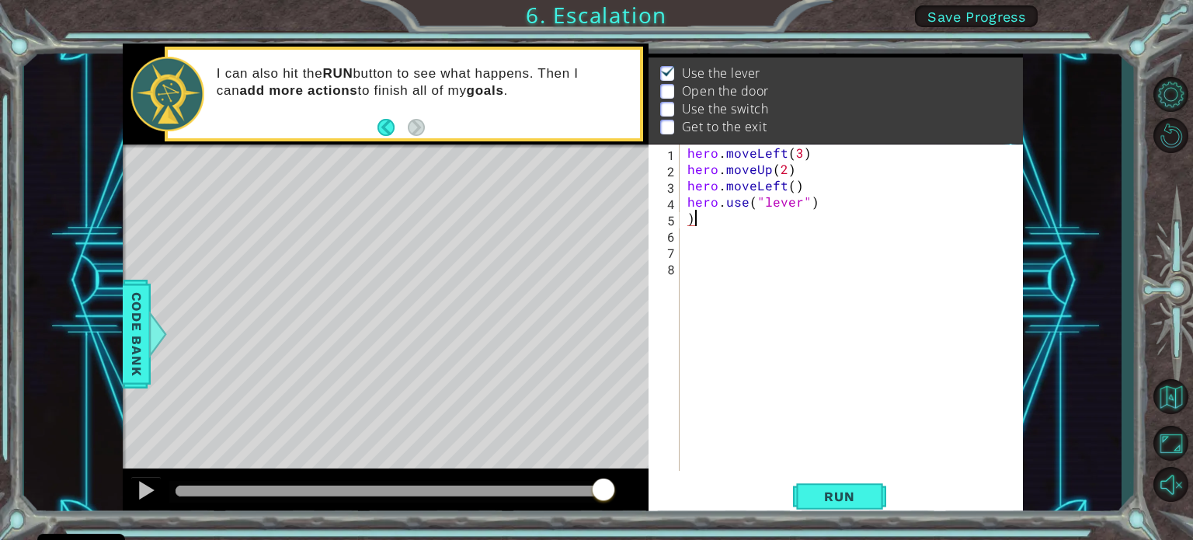
click at [693, 225] on div "hero . moveLeft ( 3 ) hero . moveUp ( 2 ) hero . moveLeft ( ) hero . use ( "lev…" at bounding box center [855, 323] width 342 height 359
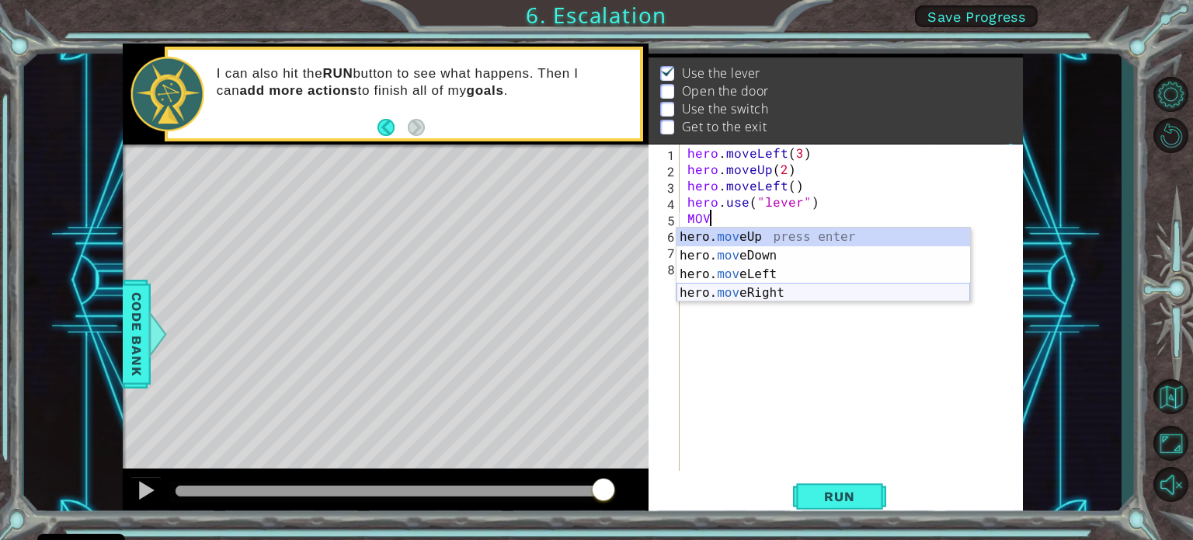
click at [755, 288] on div "hero. mov eUp press enter hero. mov eDown press enter hero. mov eLeft press ent…" at bounding box center [823, 284] width 294 height 112
type textarea "hero.moveRight(1)"
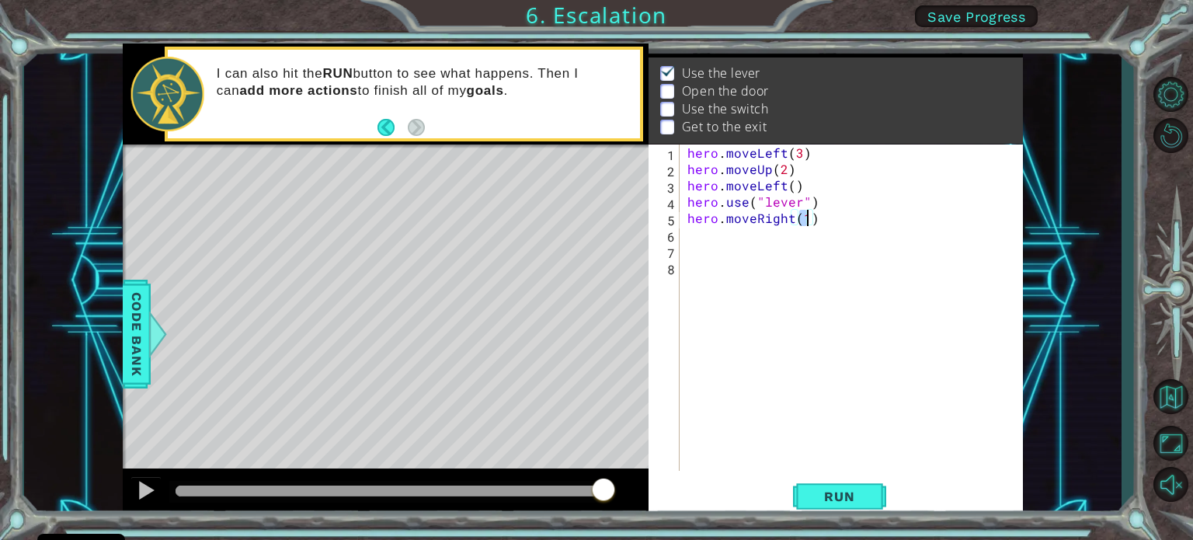
click at [686, 231] on div "hero . moveLeft ( 3 ) hero . moveUp ( 2 ) hero . moveLeft ( ) hero . use ( "lev…" at bounding box center [855, 323] width 342 height 359
click at [705, 247] on div "hero. use press enter" at bounding box center [823, 272] width 294 height 56
click at [795, 254] on div "hero.use press enter" at bounding box center [823, 272] width 294 height 56
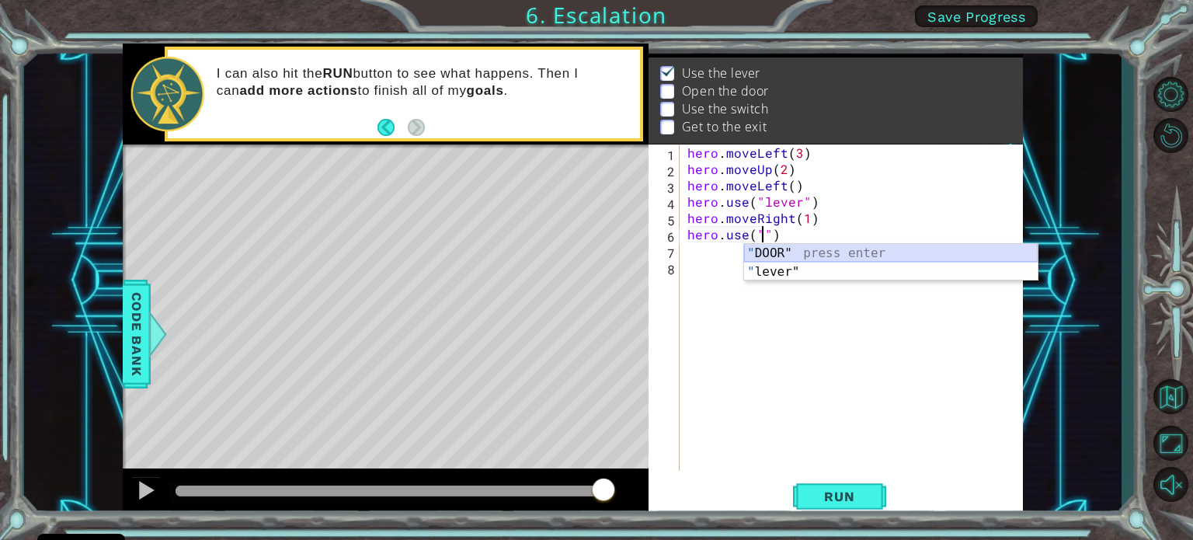
click at [802, 257] on div "" DOOR" press enter " lever" press enter" at bounding box center [891, 281] width 294 height 75
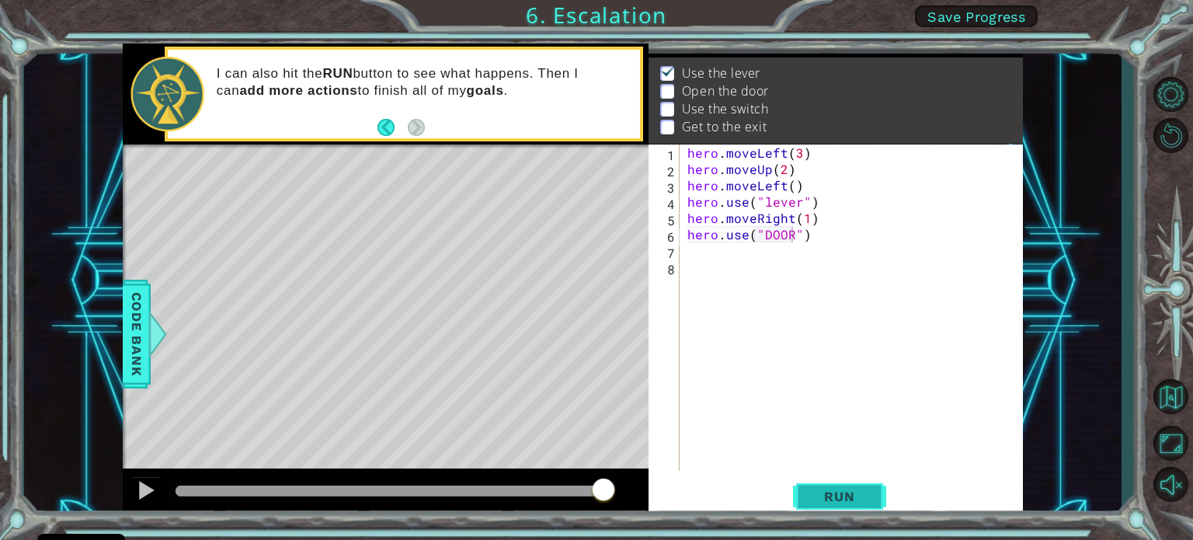
click at [829, 490] on span "Run" at bounding box center [838, 496] width 61 height 16
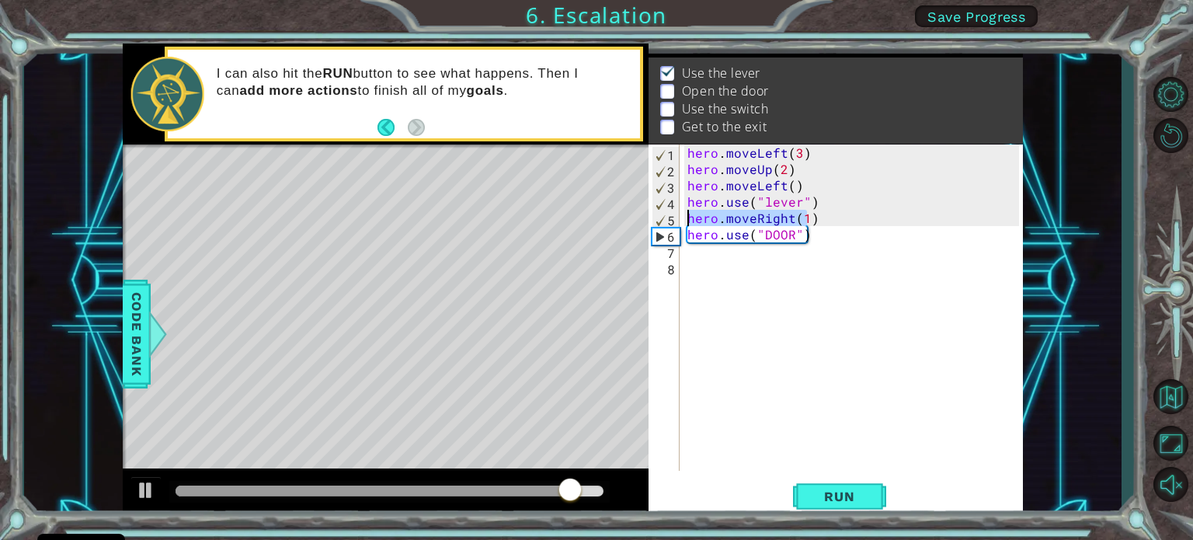
drag, startPoint x: 810, startPoint y: 215, endPoint x: 686, endPoint y: 219, distance: 123.5
click at [686, 219] on div "hero . moveLeft ( 3 ) hero . moveUp ( 2 ) hero . moveLeft ( ) hero . use ( "lev…" at bounding box center [855, 323] width 342 height 359
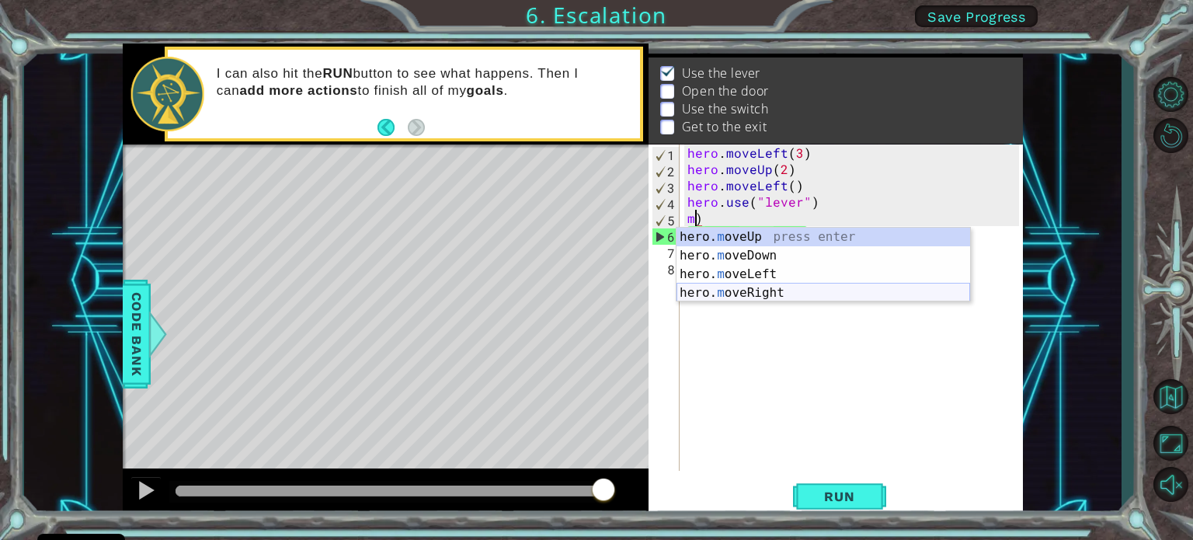
click at [766, 290] on div "hero. m oveUp press enter hero. m oveDown press enter hero. m oveLeft press ent…" at bounding box center [823, 284] width 294 height 112
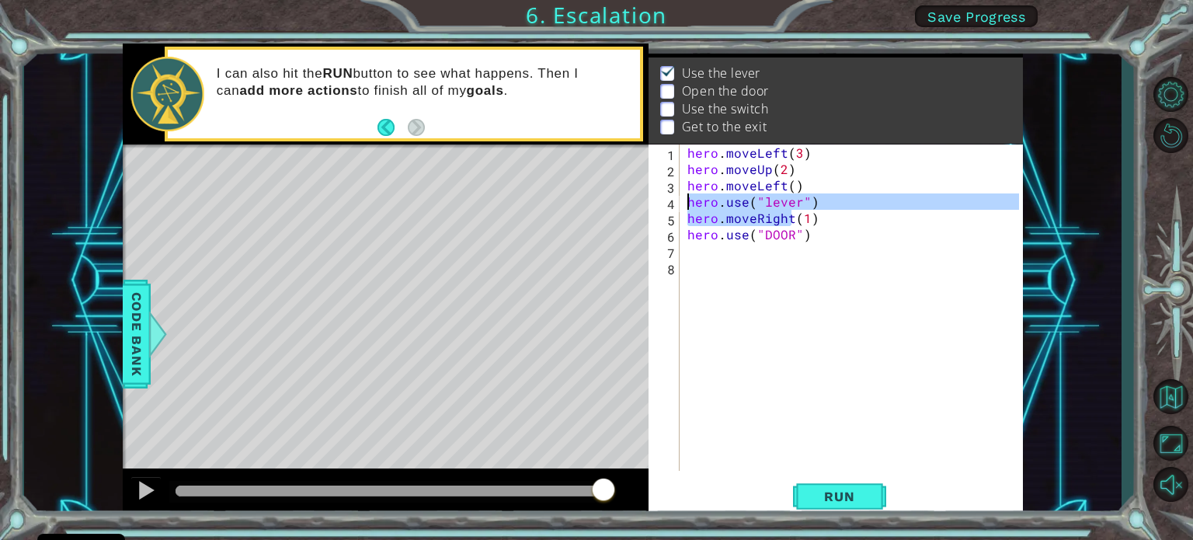
drag, startPoint x: 791, startPoint y: 217, endPoint x: 664, endPoint y: 201, distance: 128.4
click at [664, 201] on div "hero.moveRight(1) 1 2 3 4 5 6 7 8 hero . moveLeft ( 3 ) hero . moveUp ( 2 ) her…" at bounding box center [833, 307] width 370 height 326
drag, startPoint x: 804, startPoint y: 214, endPoint x: 681, endPoint y: 224, distance: 123.9
click at [681, 224] on div "hero.use("lever") hero.moveRight(1) 1 2 3 4 5 6 7 8 hero . moveLeft ( 3 ) hero …" at bounding box center [833, 307] width 370 height 326
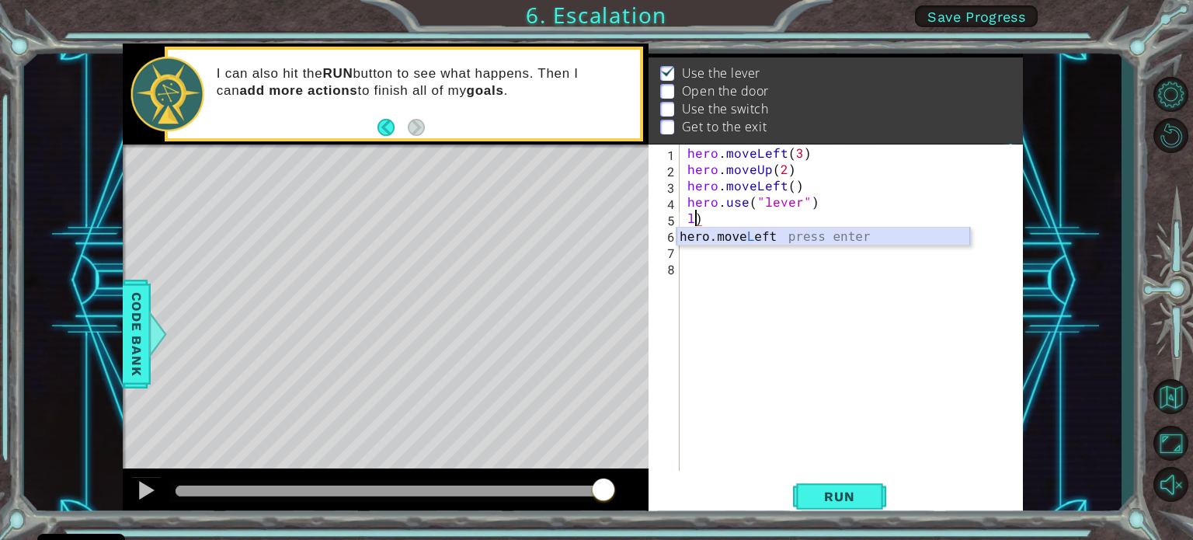
click at [821, 232] on div "hero.move L eft press enter" at bounding box center [823, 256] width 294 height 56
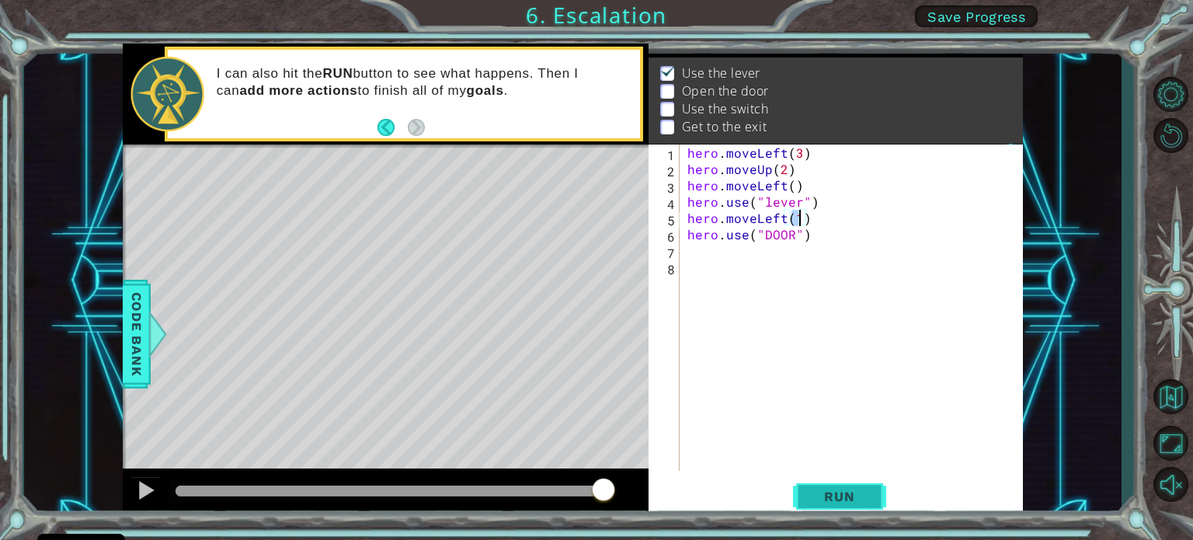
type textarea "hero.moveLeft(1)"
click at [856, 490] on span "Run" at bounding box center [838, 496] width 61 height 16
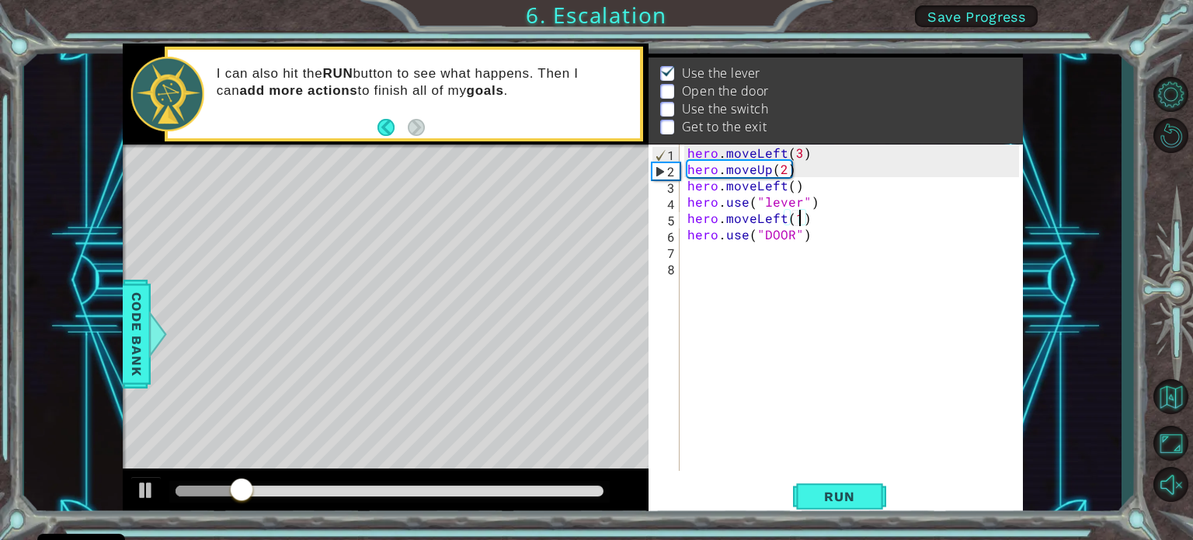
click at [693, 252] on div "hero . moveLeft ( 3 ) hero . moveUp ( 2 ) hero . moveLeft ( ) hero . use ( "lev…" at bounding box center [855, 323] width 342 height 359
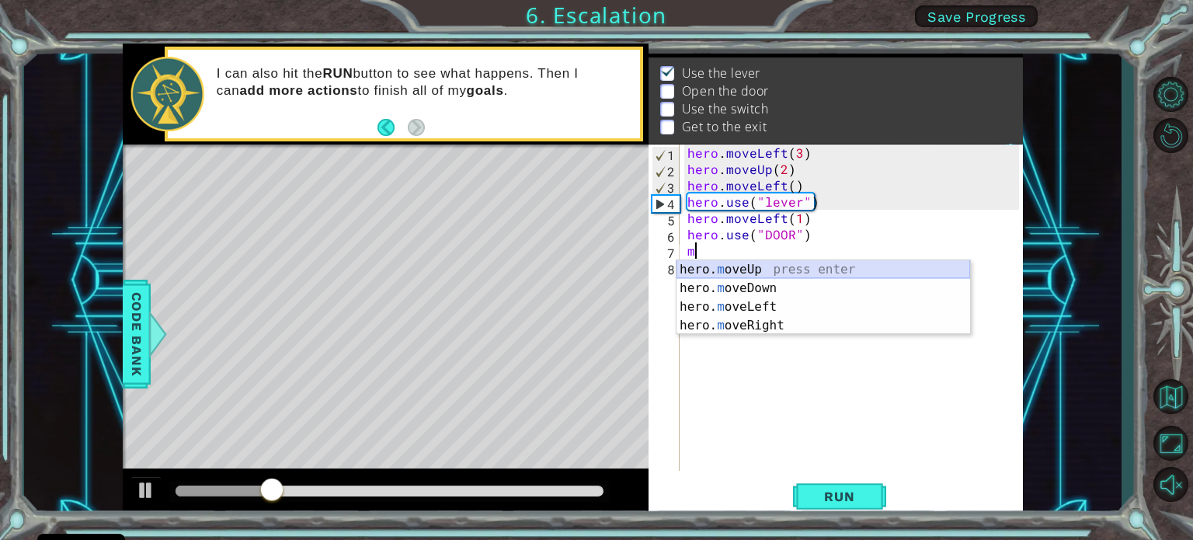
click at [731, 272] on div "hero. m oveUp press enter hero. m oveDown press enter hero. m oveLeft press ent…" at bounding box center [823, 316] width 294 height 112
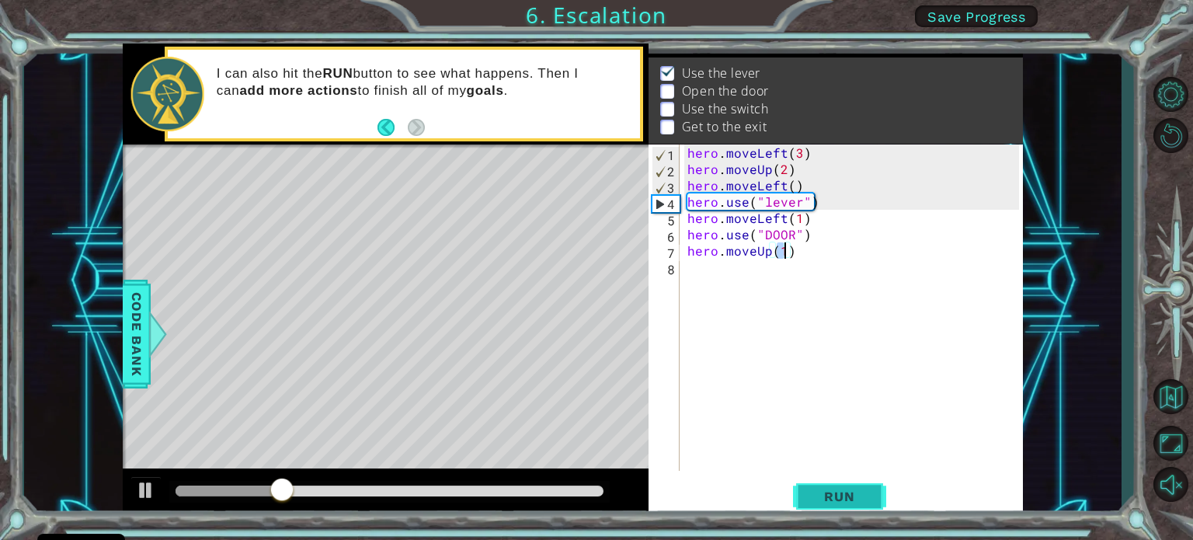
type textarea "hero.moveUp(1)"
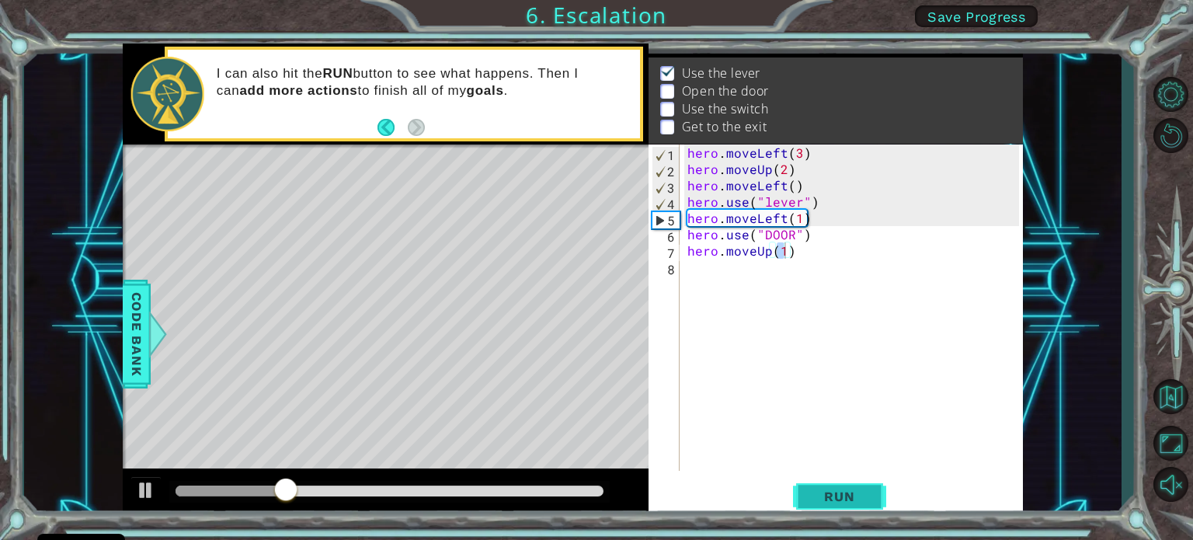
click at [882, 497] on button "Run" at bounding box center [839, 496] width 93 height 37
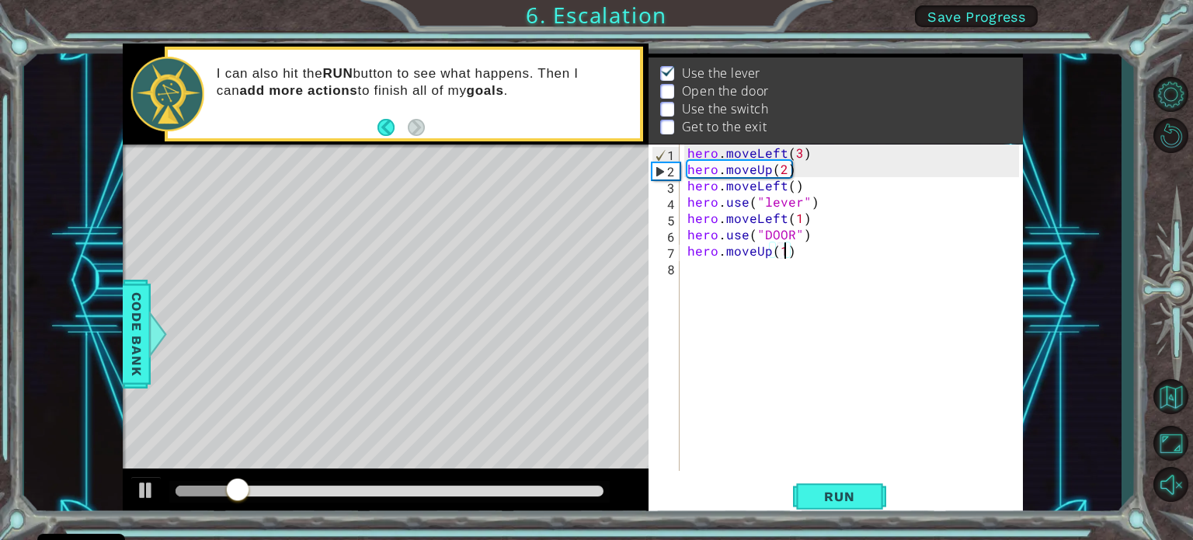
click at [689, 269] on div "hero . moveLeft ( 3 ) hero . moveUp ( 2 ) hero . moveLeft ( ) hero . use ( "lev…" at bounding box center [855, 323] width 342 height 359
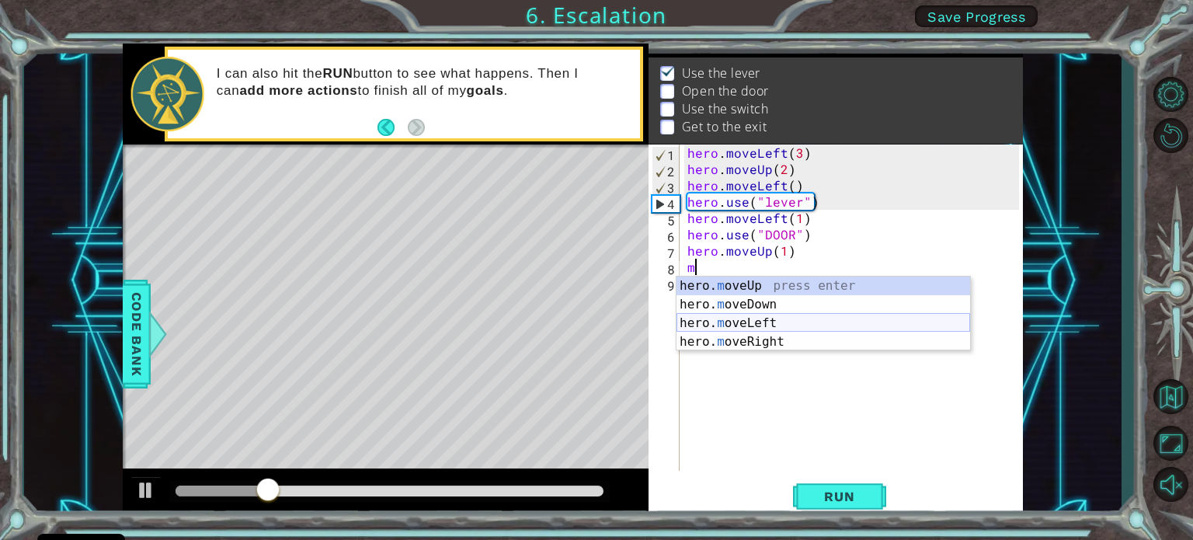
click at [752, 318] on div "hero. m oveUp press enter hero. m oveDown press enter hero. m oveLeft press ent…" at bounding box center [823, 332] width 294 height 112
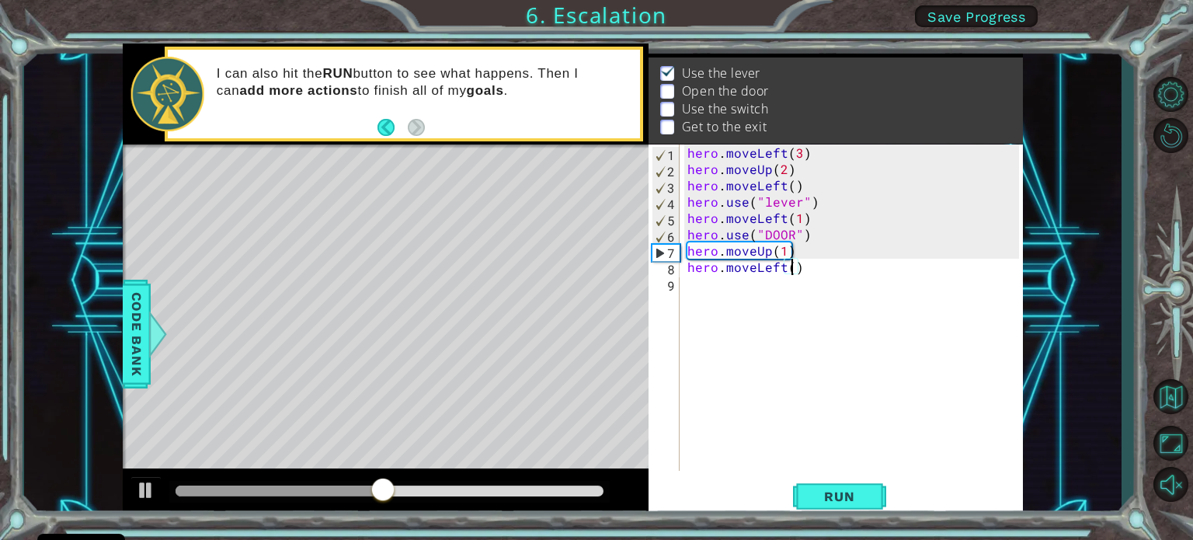
scroll to position [0, 6]
type textarea "hero.moveLeft(3)"
click at [807, 493] on button "Run" at bounding box center [839, 496] width 93 height 37
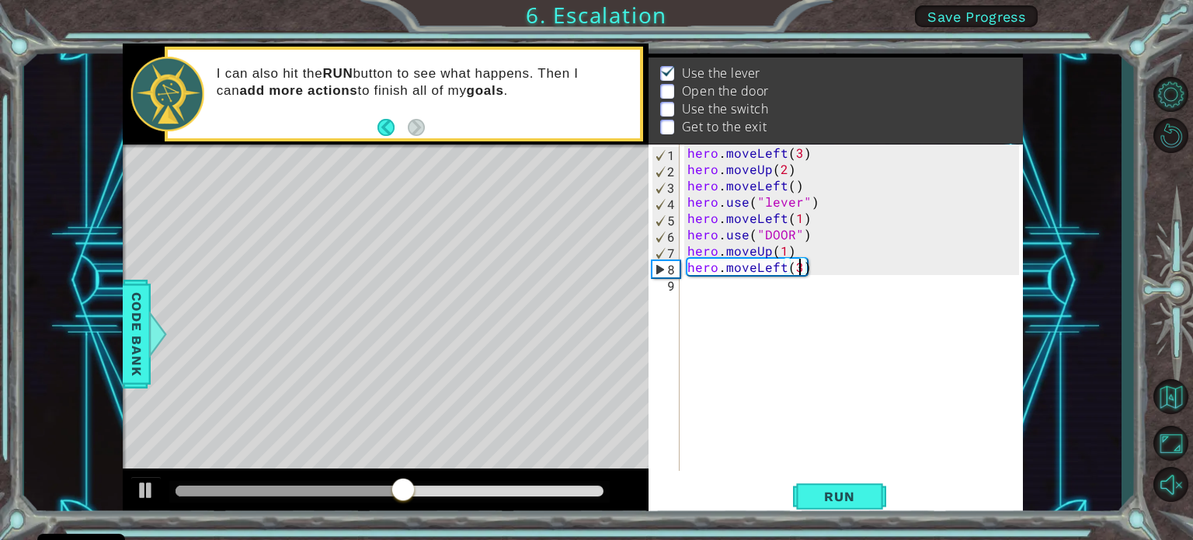
scroll to position [0, 0]
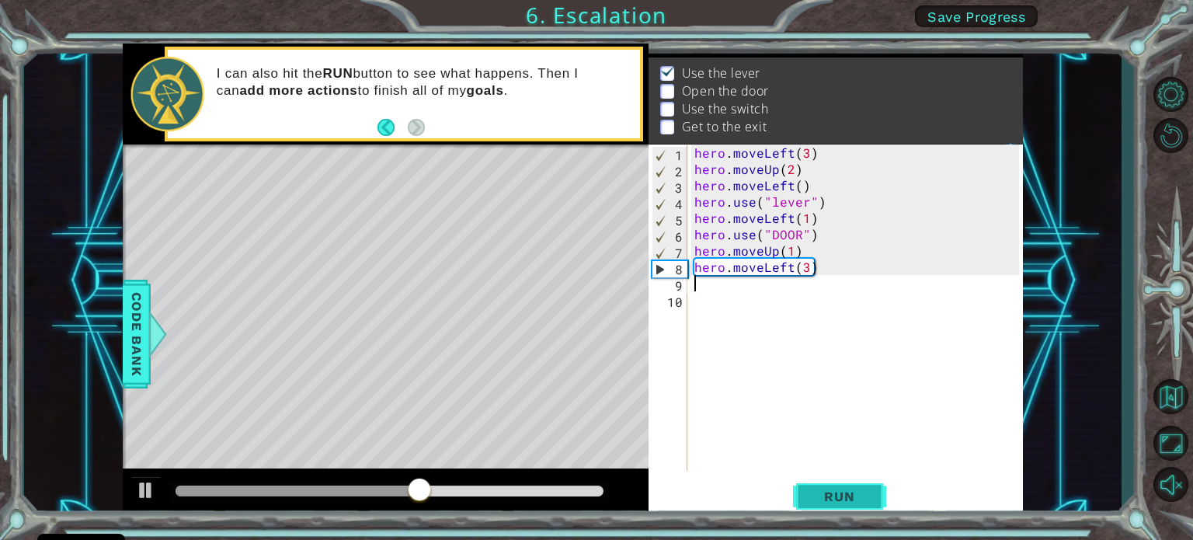
click at [869, 491] on span "Run" at bounding box center [838, 496] width 61 height 16
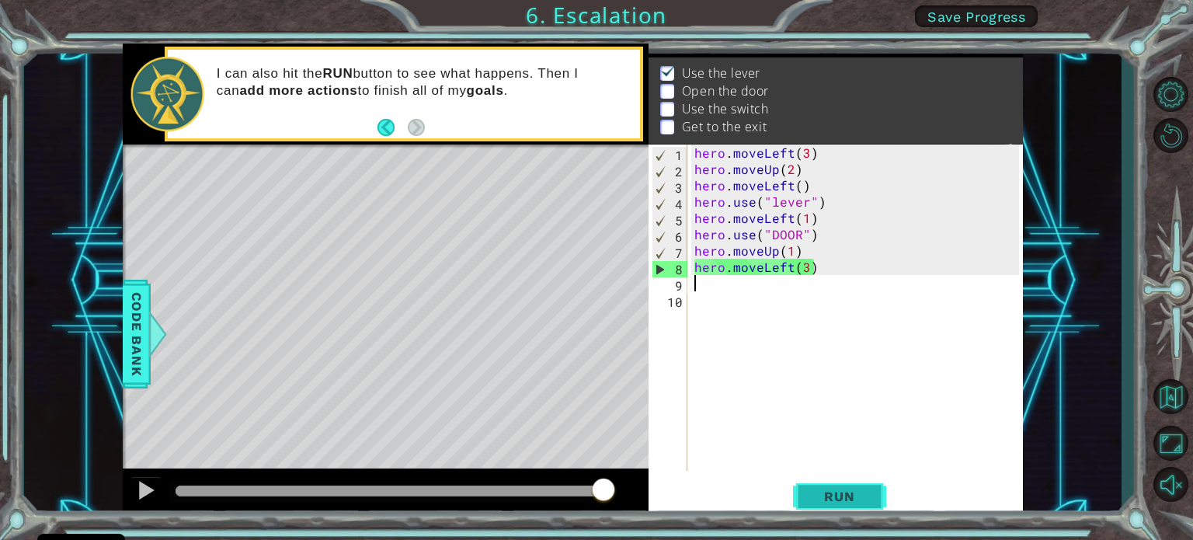
click at [845, 494] on span "Run" at bounding box center [838, 496] width 61 height 16
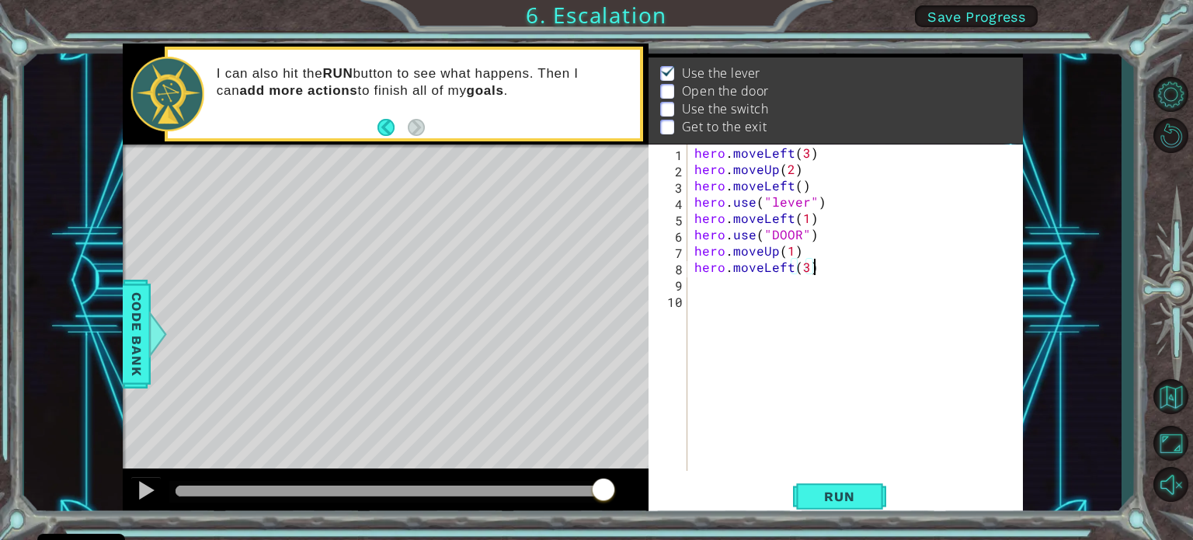
click at [950, 260] on div "hero . moveLeft ( 3 ) hero . moveUp ( 2 ) hero . moveLeft ( ) hero . use ( "lev…" at bounding box center [858, 323] width 335 height 359
click at [804, 497] on button "Run" at bounding box center [839, 496] width 93 height 37
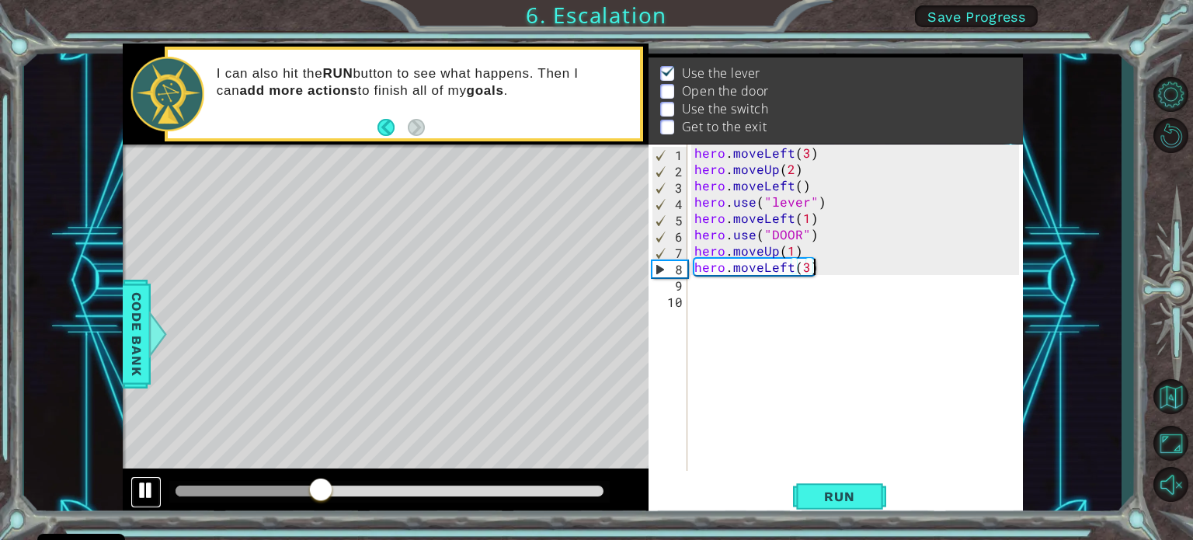
click at [148, 486] on div at bounding box center [146, 490] width 20 height 20
drag, startPoint x: 804, startPoint y: 248, endPoint x: 697, endPoint y: 252, distance: 107.2
click at [697, 252] on div "hero . moveLeft ( 3 ) hero . moveUp ( 2 ) hero . moveLeft ( ) hero . use ( "lev…" at bounding box center [858, 323] width 335 height 359
type textarea "hero.moveUp(1)"
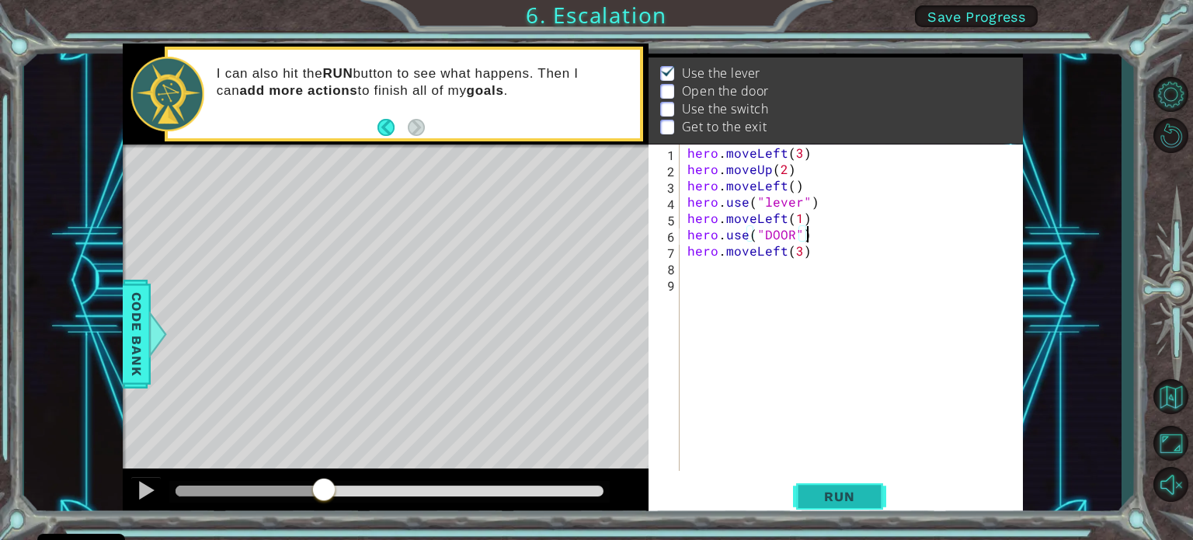
click at [828, 494] on span "Run" at bounding box center [838, 496] width 61 height 16
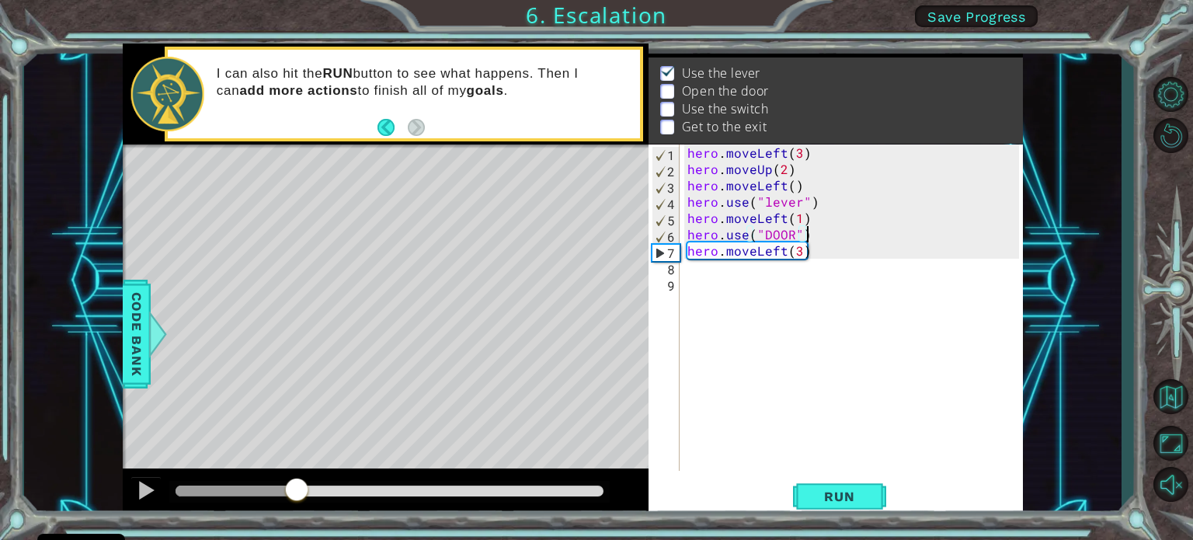
drag, startPoint x: 179, startPoint y: 489, endPoint x: 297, endPoint y: 480, distance: 118.4
click at [297, 485] on div at bounding box center [236, 490] width 122 height 11
click at [790, 249] on div "hero . moveLeft ( 3 ) hero . moveUp ( 2 ) hero . moveLeft ( ) hero . use ( "lev…" at bounding box center [855, 323] width 342 height 359
click at [784, 252] on div "hero . moveLeft ( 3 ) hero . moveUp ( 2 ) hero . moveLeft ( ) hero . use ( "lev…" at bounding box center [855, 323] width 342 height 359
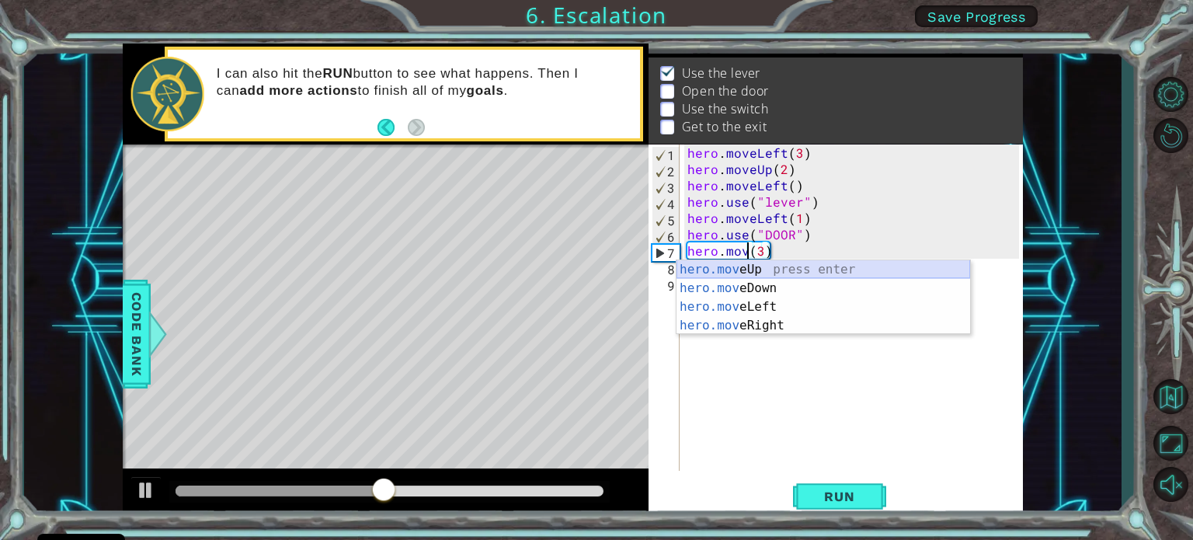
click at [773, 263] on div "hero.mov eUp press enter hero.mov eDown press enter hero.mov eLeft press enter …" at bounding box center [823, 316] width 294 height 112
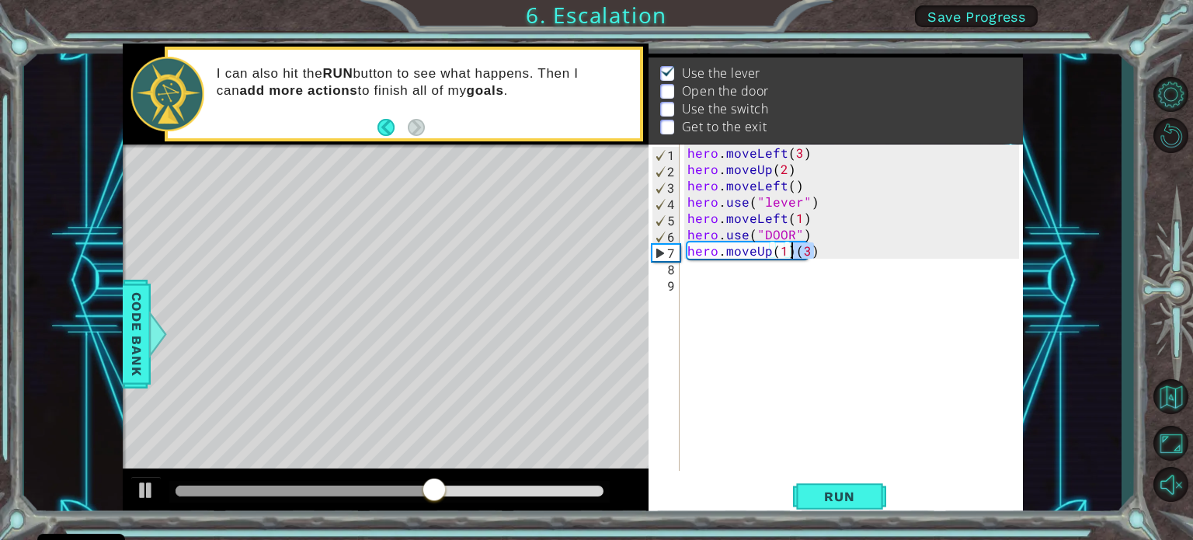
drag, startPoint x: 810, startPoint y: 255, endPoint x: 795, endPoint y: 248, distance: 16.3
click at [795, 248] on div "hero . moveLeft ( 3 ) hero . moveUp ( 2 ) hero . moveLeft ( ) hero . use ( "lev…" at bounding box center [855, 323] width 342 height 359
drag, startPoint x: 686, startPoint y: 232, endPoint x: 821, endPoint y: 229, distance: 134.4
click at [821, 229] on div "hero . moveLeft ( 3 ) hero . moveUp ( 2 ) hero . moveLeft ( ) hero . use ( "lev…" at bounding box center [855, 323] width 342 height 359
type textarea "hero.use("DOOR")"
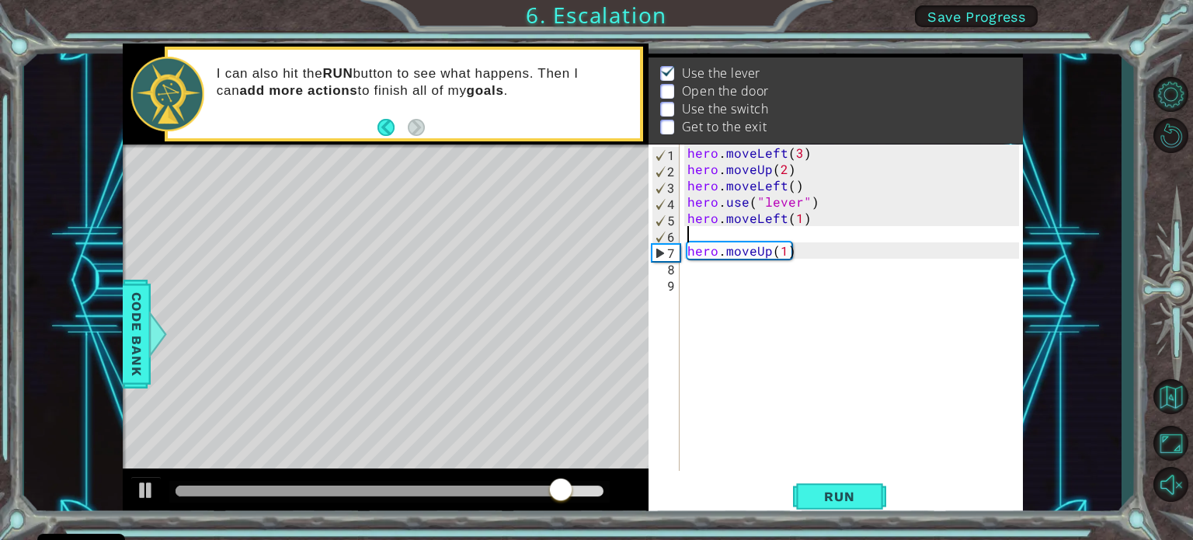
type textarea "hero.moveLeft(1)"
click at [781, 255] on div "hero . moveLeft ( 3 ) hero . moveUp ( 2 ) hero . moveLeft ( ) hero . use ( "lev…" at bounding box center [855, 323] width 342 height 359
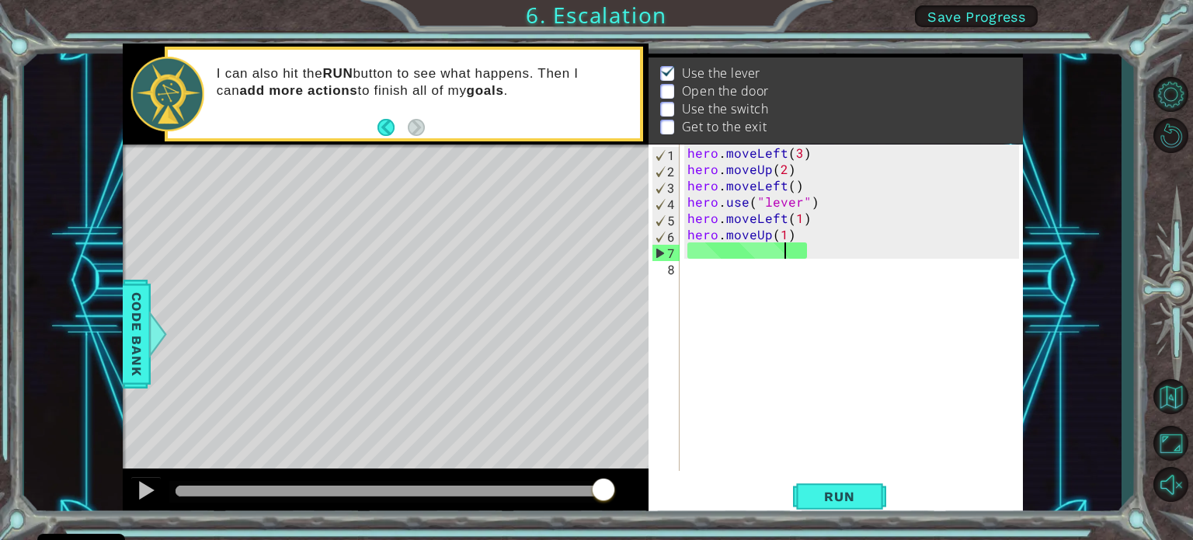
scroll to position [0, 6]
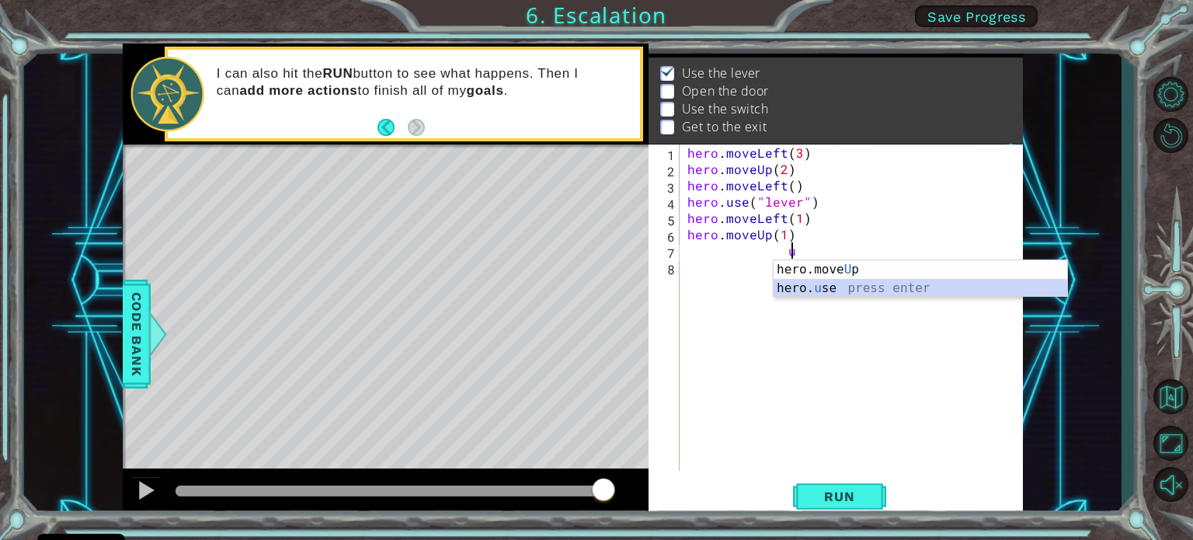
click at [868, 290] on div "hero.move U p press enter hero. u se press enter" at bounding box center [920, 297] width 294 height 75
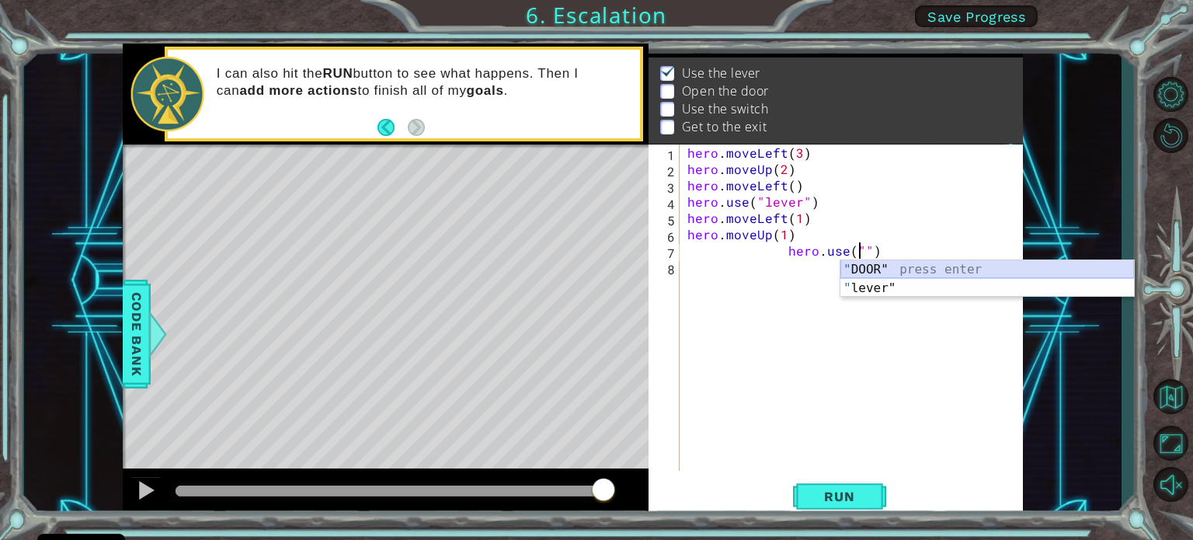
click at [884, 277] on div "" DOOR" press enter " lever" press enter" at bounding box center [987, 297] width 294 height 75
type textarea "hero.use("DOOR")"
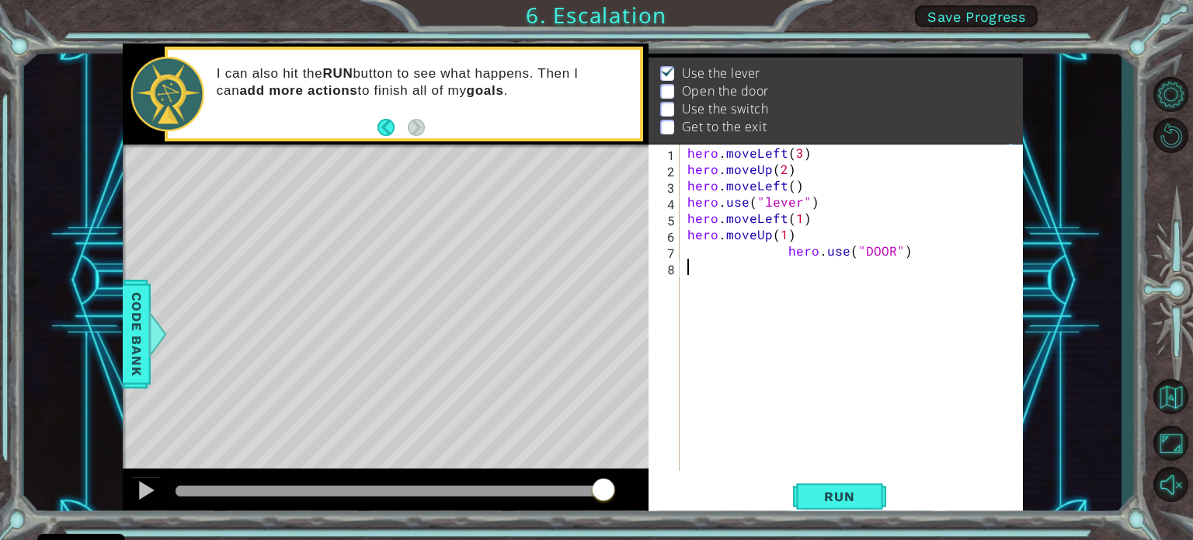
click at [686, 269] on div "hero . moveLeft ( 3 ) hero . moveUp ( 2 ) hero . moveLeft ( ) hero . use ( "lev…" at bounding box center [855, 323] width 342 height 359
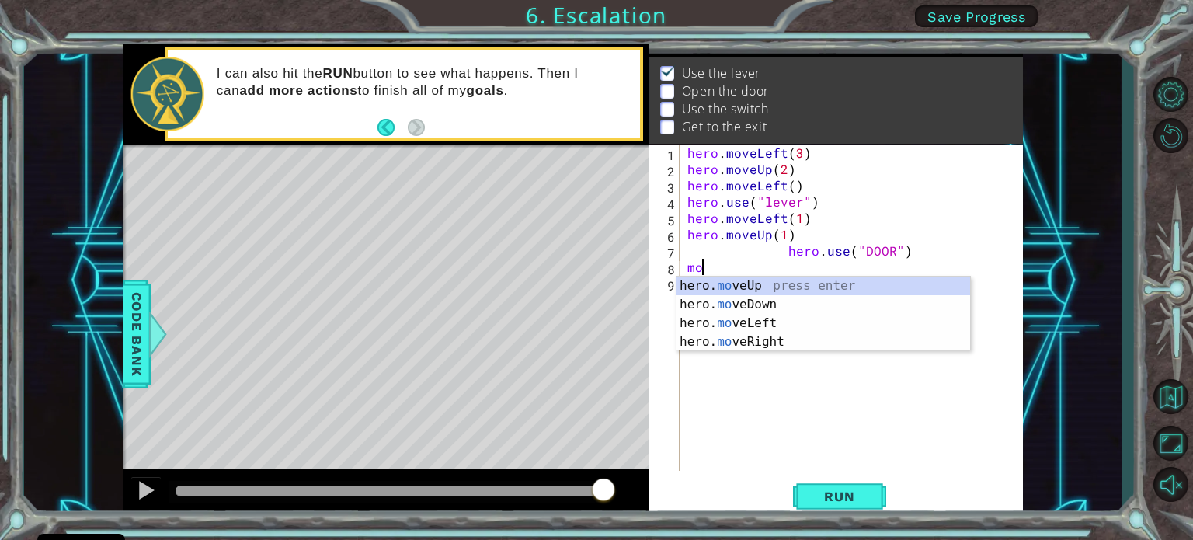
scroll to position [0, 0]
click at [750, 282] on div "hero. mov eUp press enter hero. mov eDown press enter hero. mov eLeft press ent…" at bounding box center [823, 332] width 294 height 112
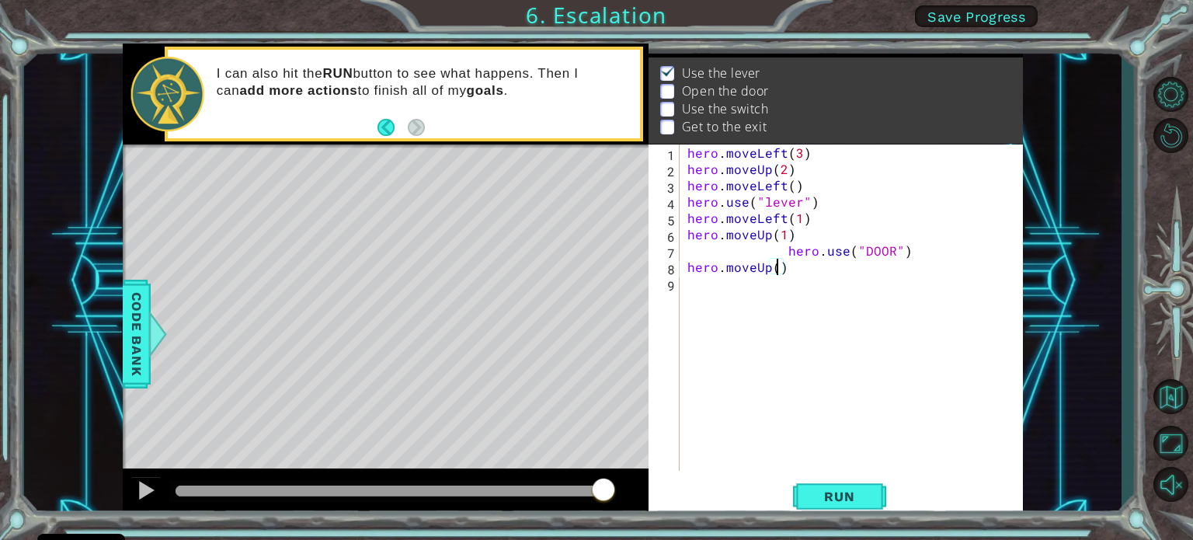
type textarea "hero.moveUp(2)"
click at [702, 288] on div "hero . moveLeft ( 3 ) hero . moveUp ( 2 ) hero . moveLeft ( ) hero . use ( "lev…" at bounding box center [855, 323] width 342 height 359
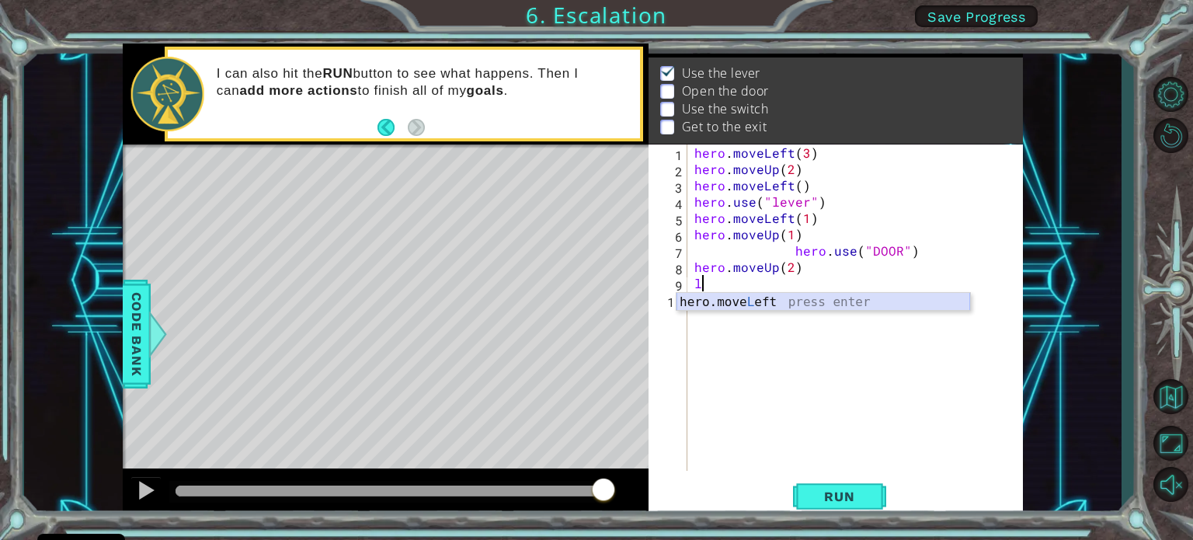
click at [760, 309] on div "hero.move L eft press enter" at bounding box center [823, 321] width 294 height 56
type textarea "hero.moveLeft(2)"
click at [701, 299] on div "hero . moveLeft ( 3 ) hero . moveUp ( 2 ) hero . moveLeft ( ) hero . use ( "lev…" at bounding box center [858, 323] width 335 height 359
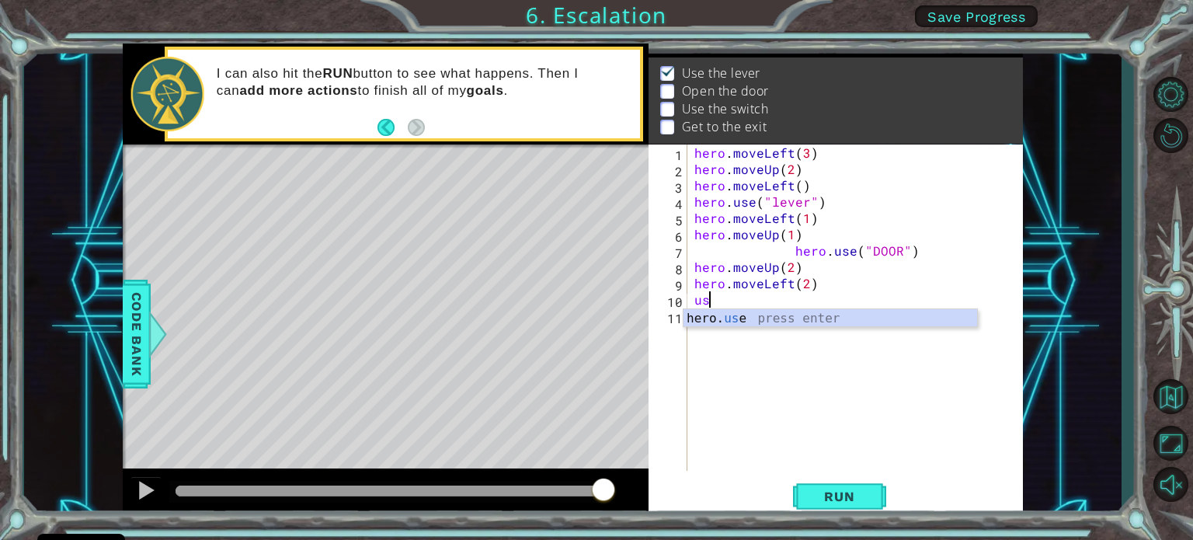
scroll to position [0, 0]
click at [801, 313] on div "hero. use press enter" at bounding box center [830, 337] width 294 height 56
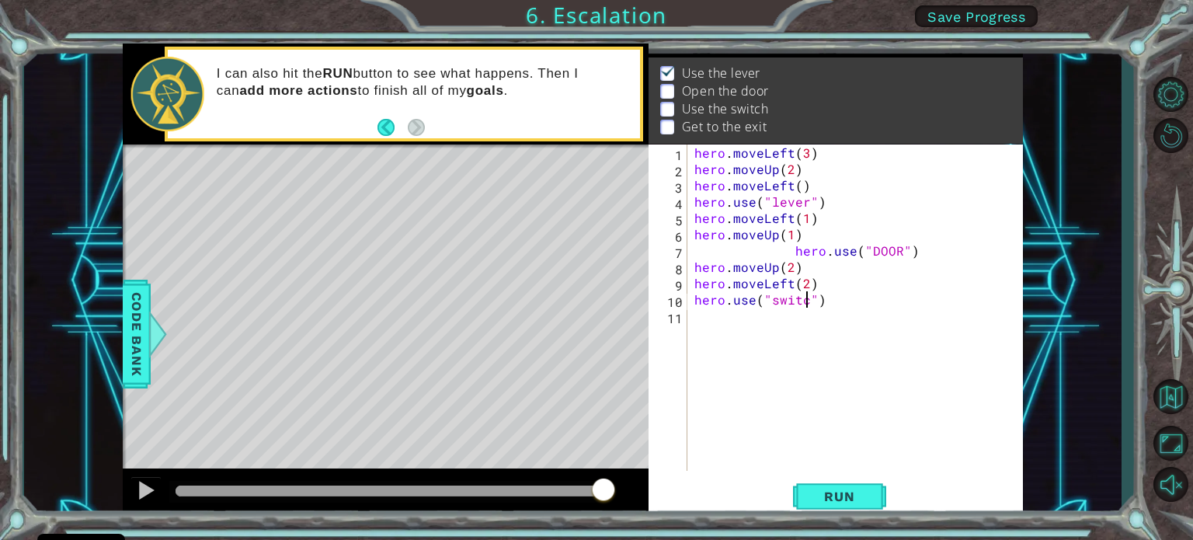
scroll to position [0, 6]
type textarea "hero.use("switch")"
click at [715, 319] on div "hero . moveLeft ( 3 ) hero . moveUp ( 2 ) hero . moveLeft ( ) hero . use ( "lev…" at bounding box center [858, 323] width 335 height 359
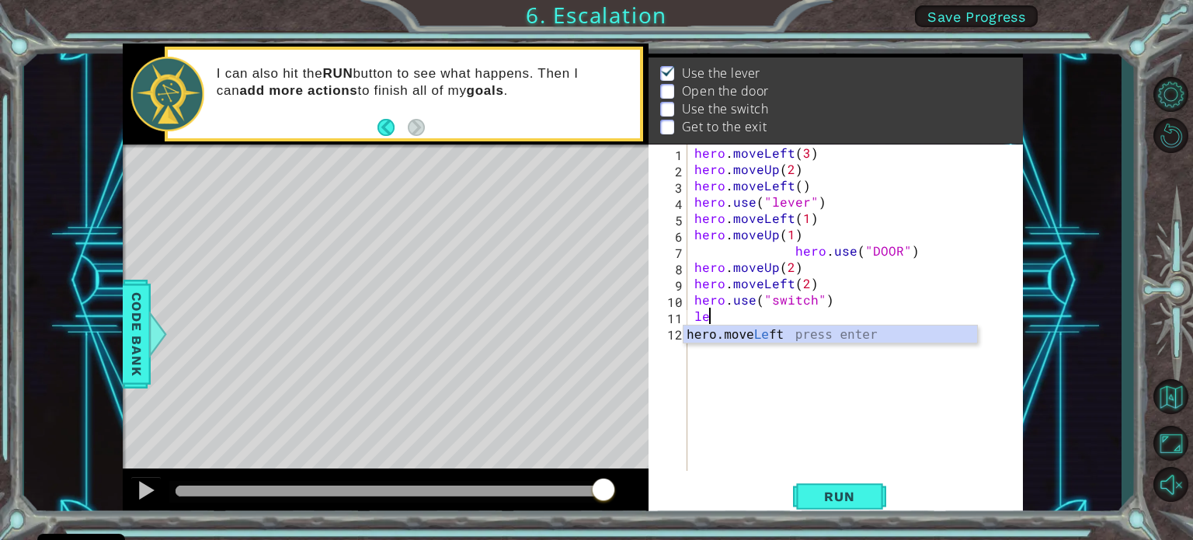
scroll to position [0, 0]
click at [742, 330] on div "hero.move Left press enter" at bounding box center [830, 353] width 294 height 56
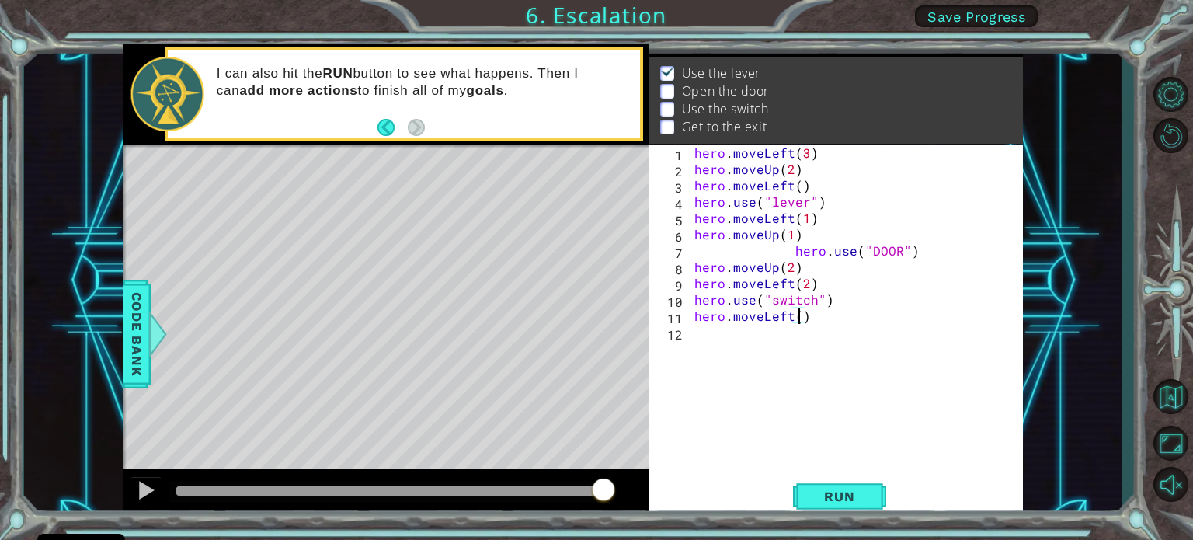
type textarea "hero.moveLeft(1)"
click at [705, 334] on div "hero . moveLeft ( 3 ) hero . moveUp ( 2 ) hero . moveLeft ( ) hero . use ( "lev…" at bounding box center [858, 323] width 335 height 359
click at [769, 354] on div "hero.move Up press enter" at bounding box center [830, 370] width 294 height 56
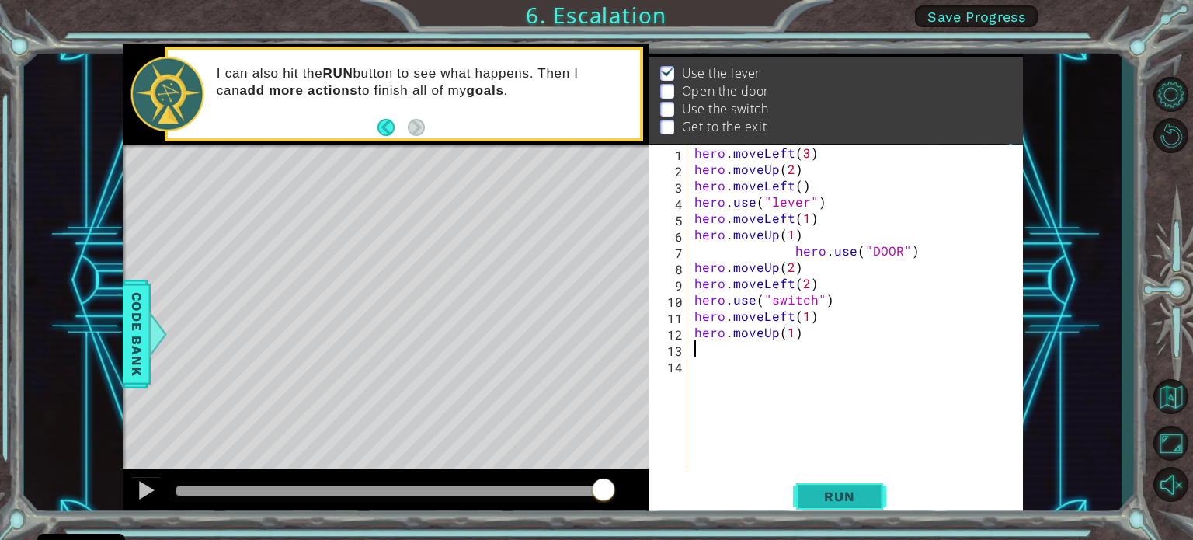
type textarea "hero.moveUp(1)"
click at [845, 494] on span "Run" at bounding box center [838, 496] width 61 height 16
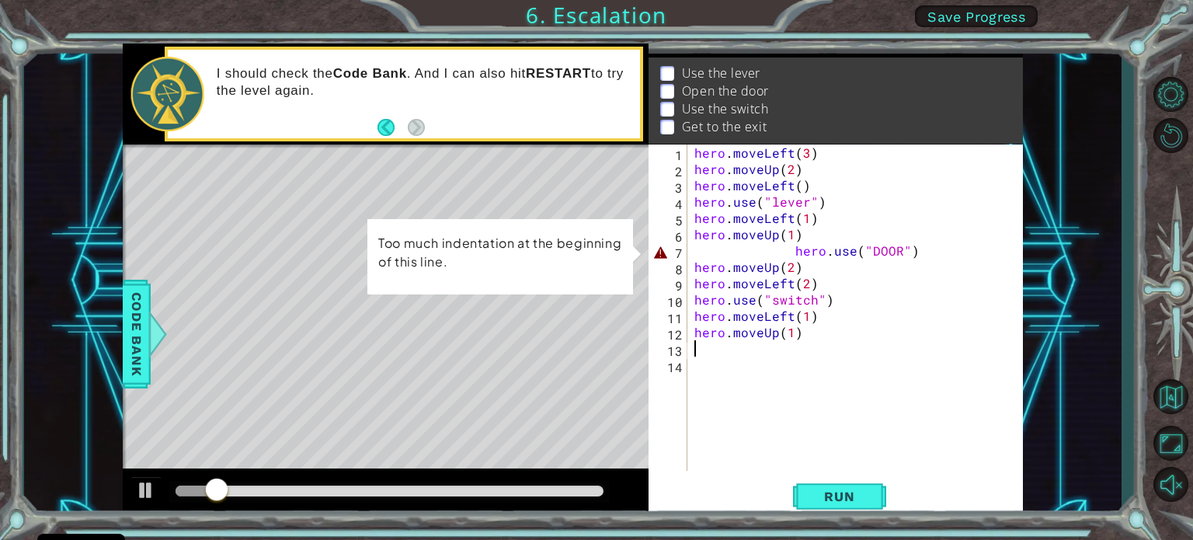
click at [795, 251] on div "hero . moveLeft ( 3 ) hero . moveUp ( 2 ) hero . moveLeft ( ) hero . use ( "lev…" at bounding box center [858, 323] width 335 height 359
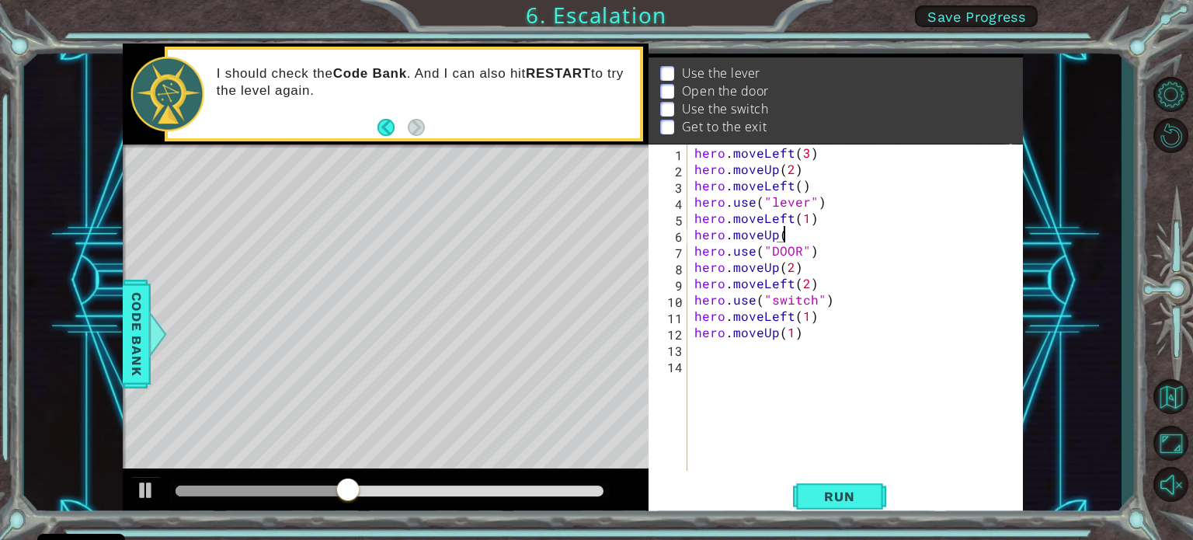
click at [792, 238] on div "hero . moveLeft ( 3 ) hero . moveUp ( 2 ) hero . moveLeft ( ) hero . use ( "lev…" at bounding box center [858, 323] width 335 height 359
type textarea "hero.moveUp(1"
type textarea "hero.moveUp(1)"
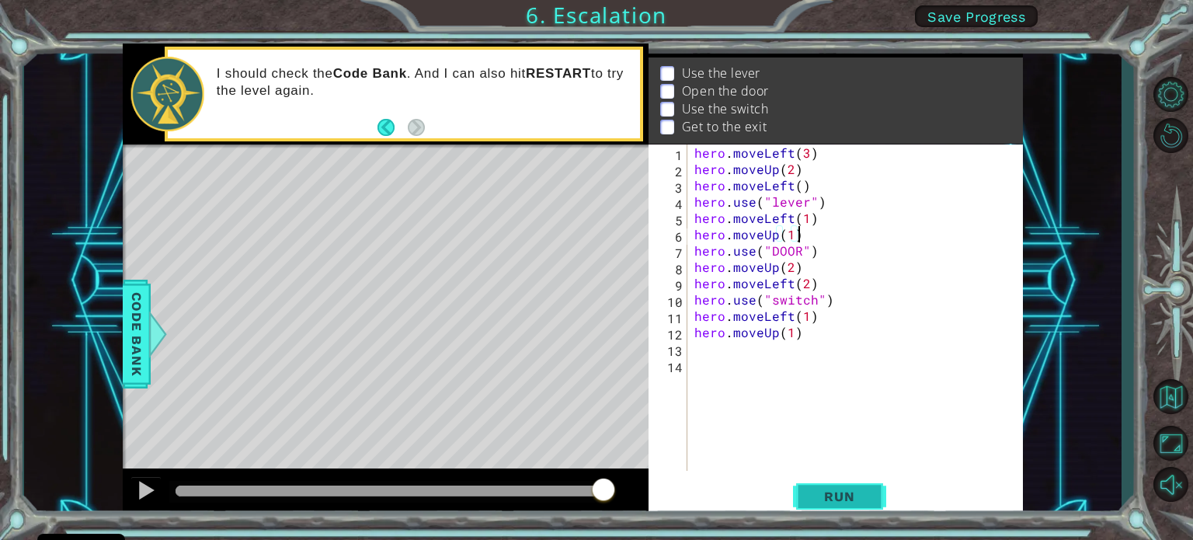
type textarea "hero.moveUp(1)"
click at [838, 495] on span "Run" at bounding box center [838, 496] width 61 height 16
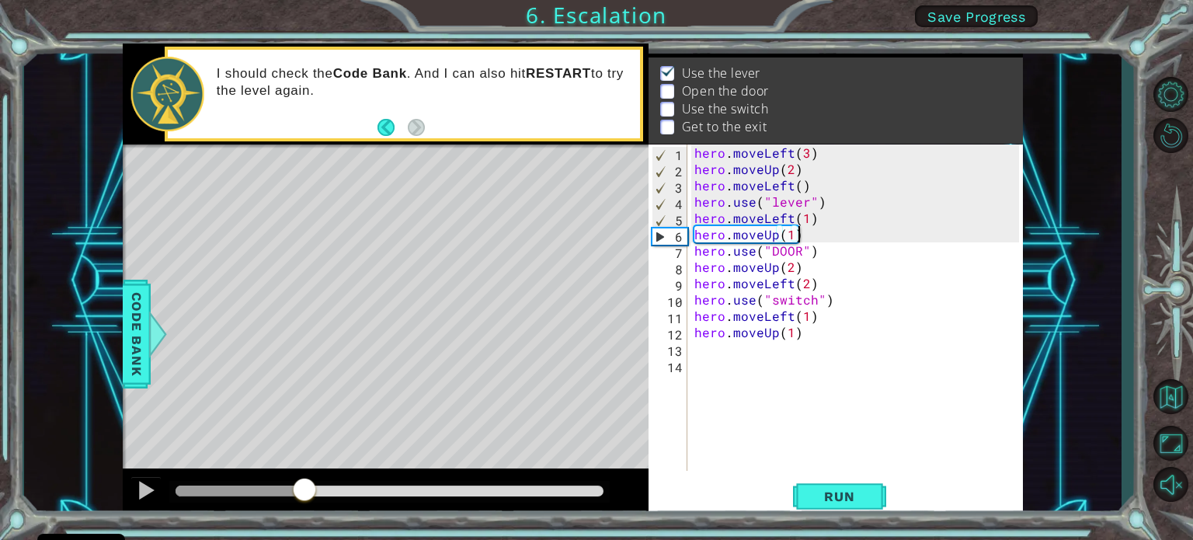
drag, startPoint x: 199, startPoint y: 481, endPoint x: 304, endPoint y: 478, distance: 105.6
click at [304, 478] on div at bounding box center [304, 491] width 28 height 28
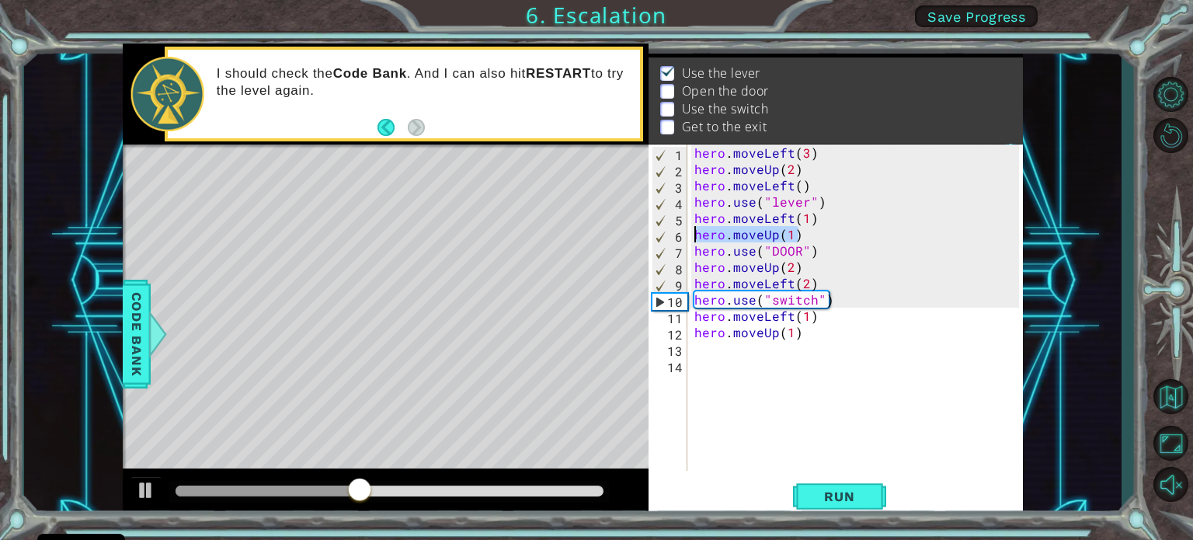
drag, startPoint x: 797, startPoint y: 230, endPoint x: 696, endPoint y: 235, distance: 101.1
click at [696, 235] on div "hero . moveLeft ( 3 ) hero . moveUp ( 2 ) hero . moveLeft ( ) hero . use ( "lev…" at bounding box center [858, 323] width 335 height 359
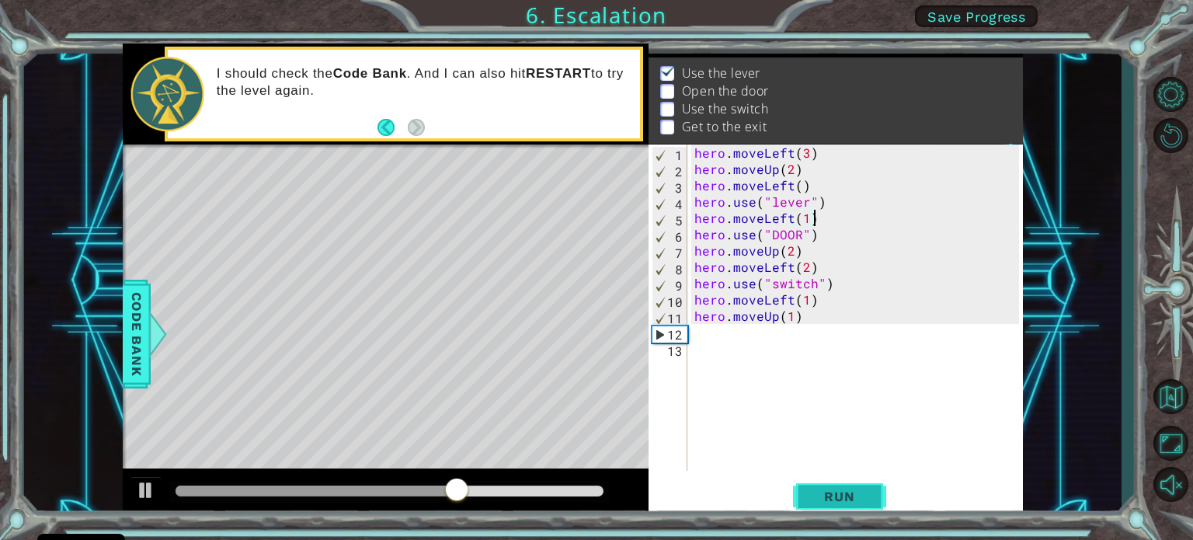
click at [839, 496] on span "Run" at bounding box center [838, 496] width 61 height 16
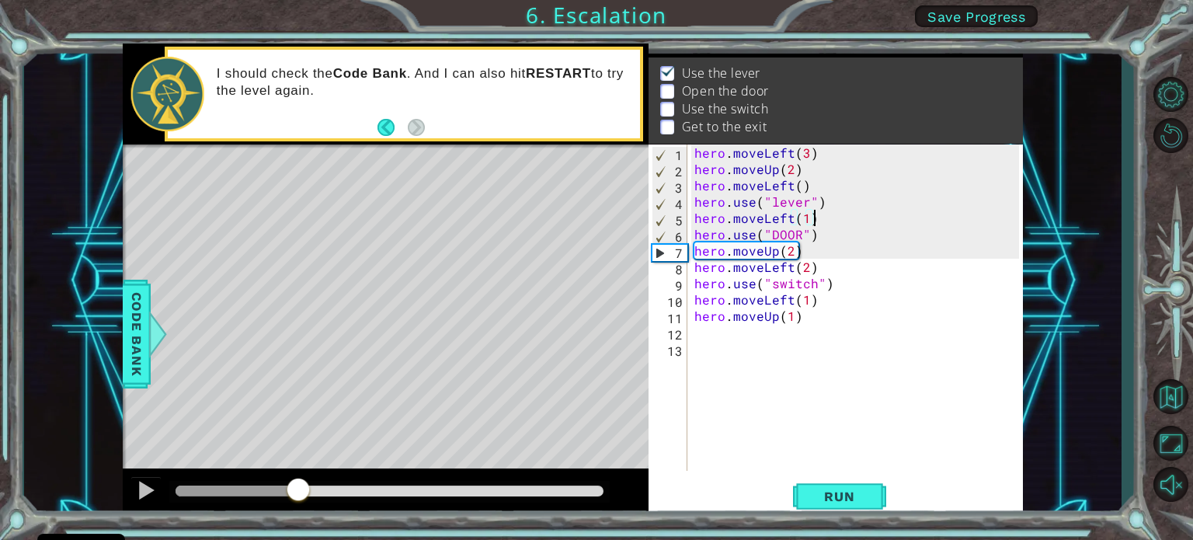
drag, startPoint x: 180, startPoint y: 489, endPoint x: 297, endPoint y: 480, distance: 117.6
click at [297, 480] on div at bounding box center [298, 491] width 28 height 28
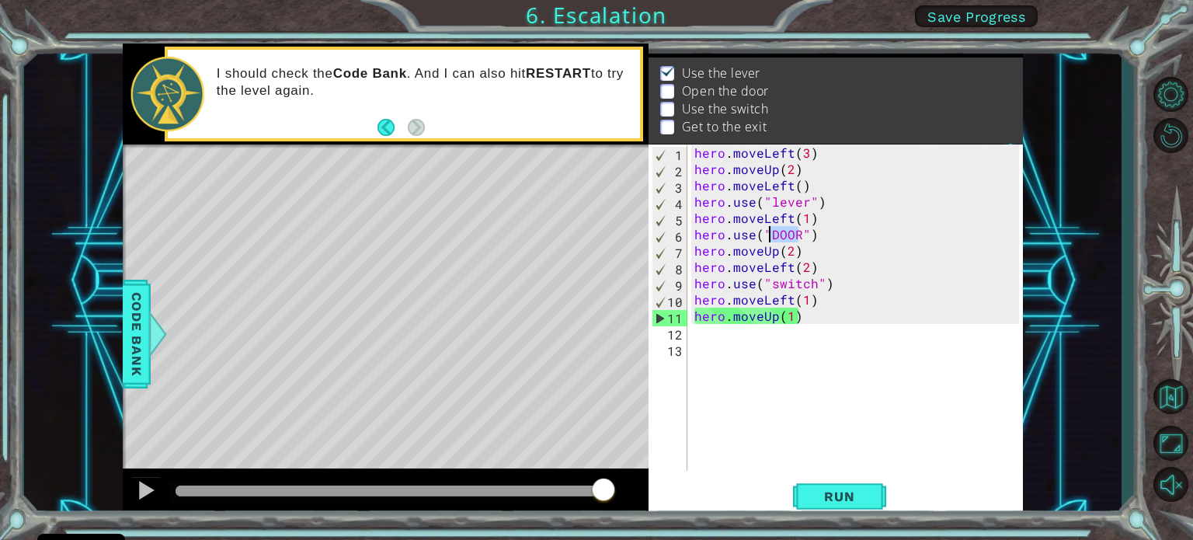
drag, startPoint x: 798, startPoint y: 233, endPoint x: 767, endPoint y: 238, distance: 31.5
click at [767, 238] on div "hero . moveLeft ( 3 ) hero . moveUp ( 2 ) hero . moveLeft ( ) hero . use ( "lev…" at bounding box center [858, 323] width 335 height 359
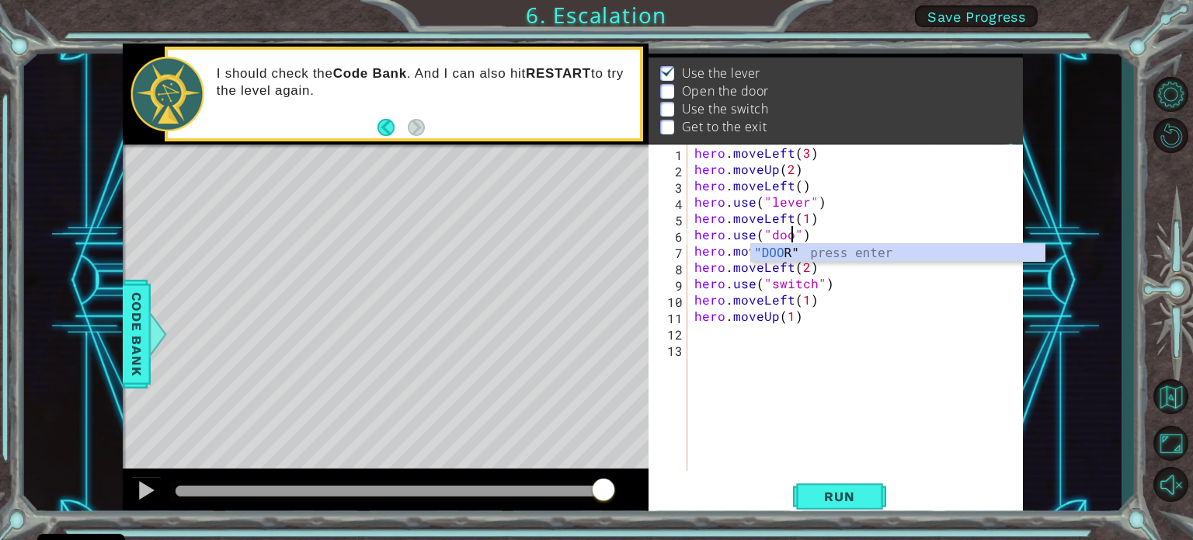
scroll to position [0, 6]
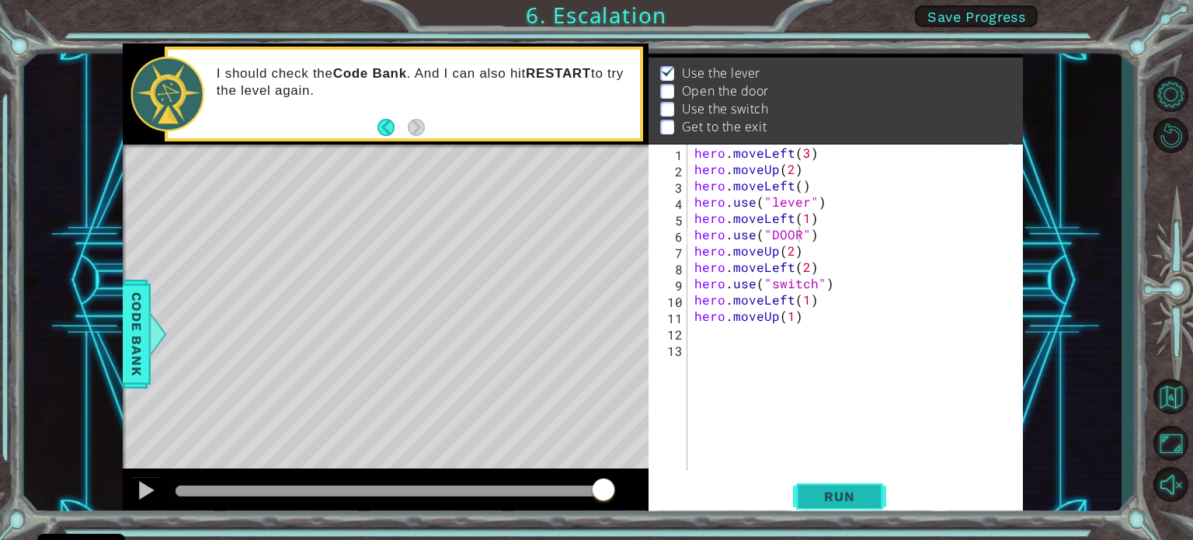
click at [863, 501] on span "Run" at bounding box center [838, 496] width 61 height 16
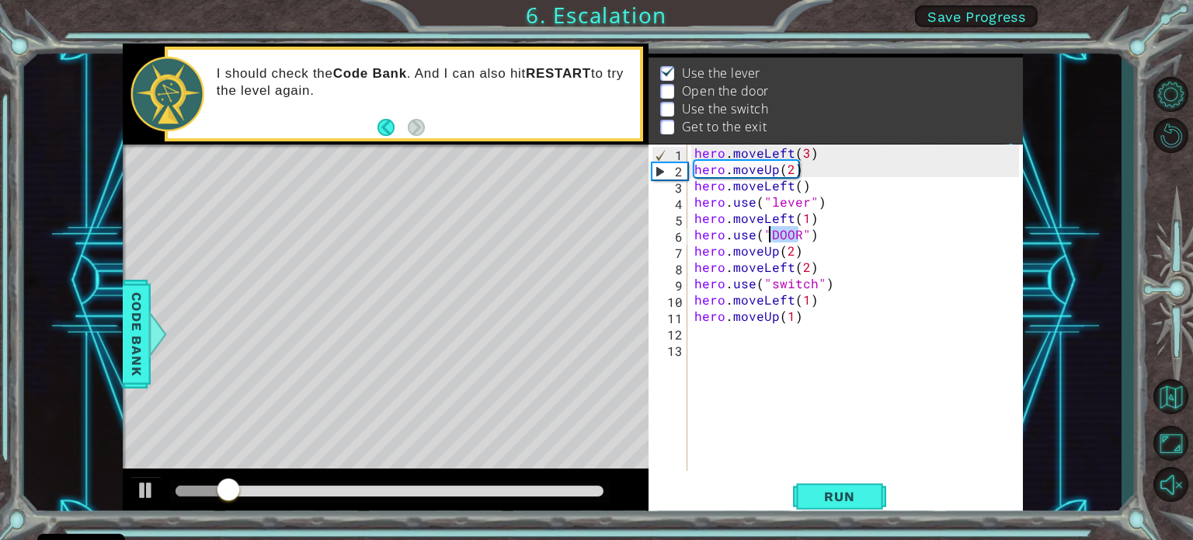
drag, startPoint x: 797, startPoint y: 232, endPoint x: 769, endPoint y: 241, distance: 29.2
click at [769, 241] on div "hero . moveLeft ( 3 ) hero . moveUp ( 2 ) hero . moveLeft ( ) hero . use ( "lev…" at bounding box center [858, 323] width 335 height 359
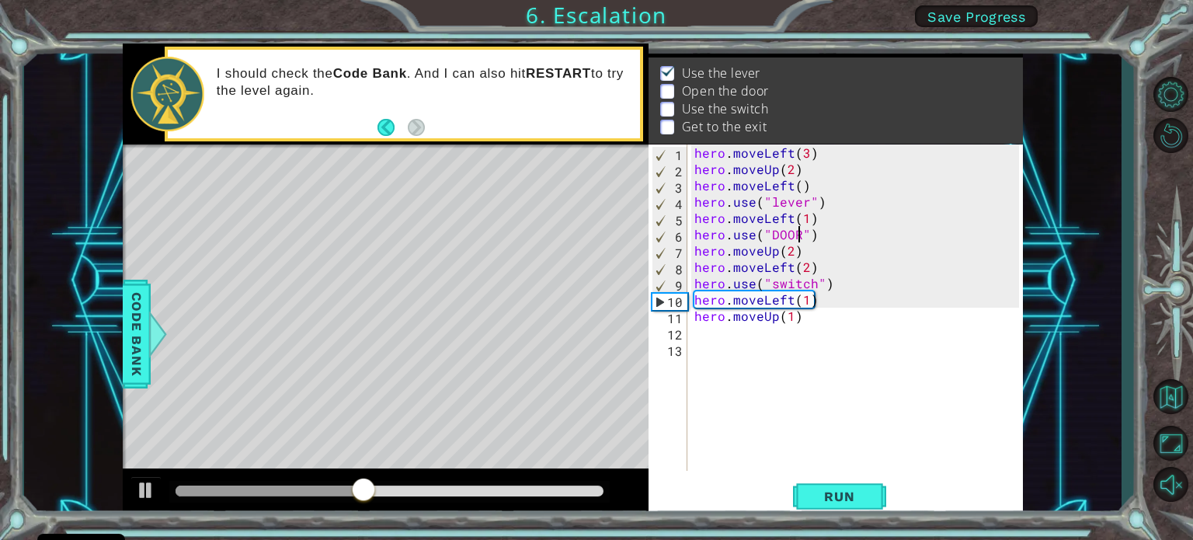
type textarea "hero.use("DOOR")"
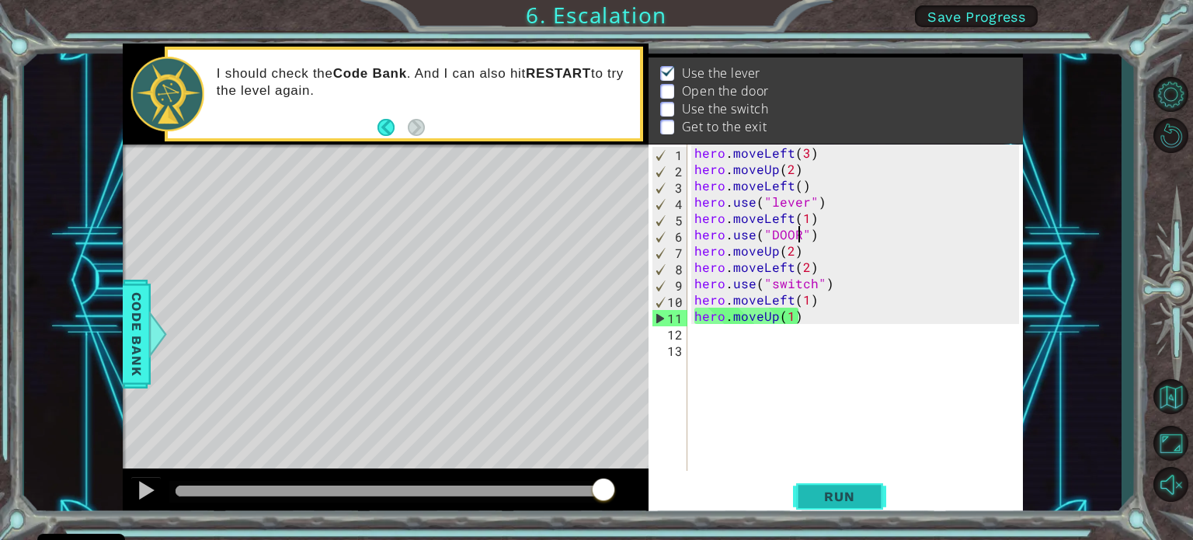
click at [870, 491] on button "Run" at bounding box center [839, 496] width 93 height 37
